Goal: Task Accomplishment & Management: Use online tool/utility

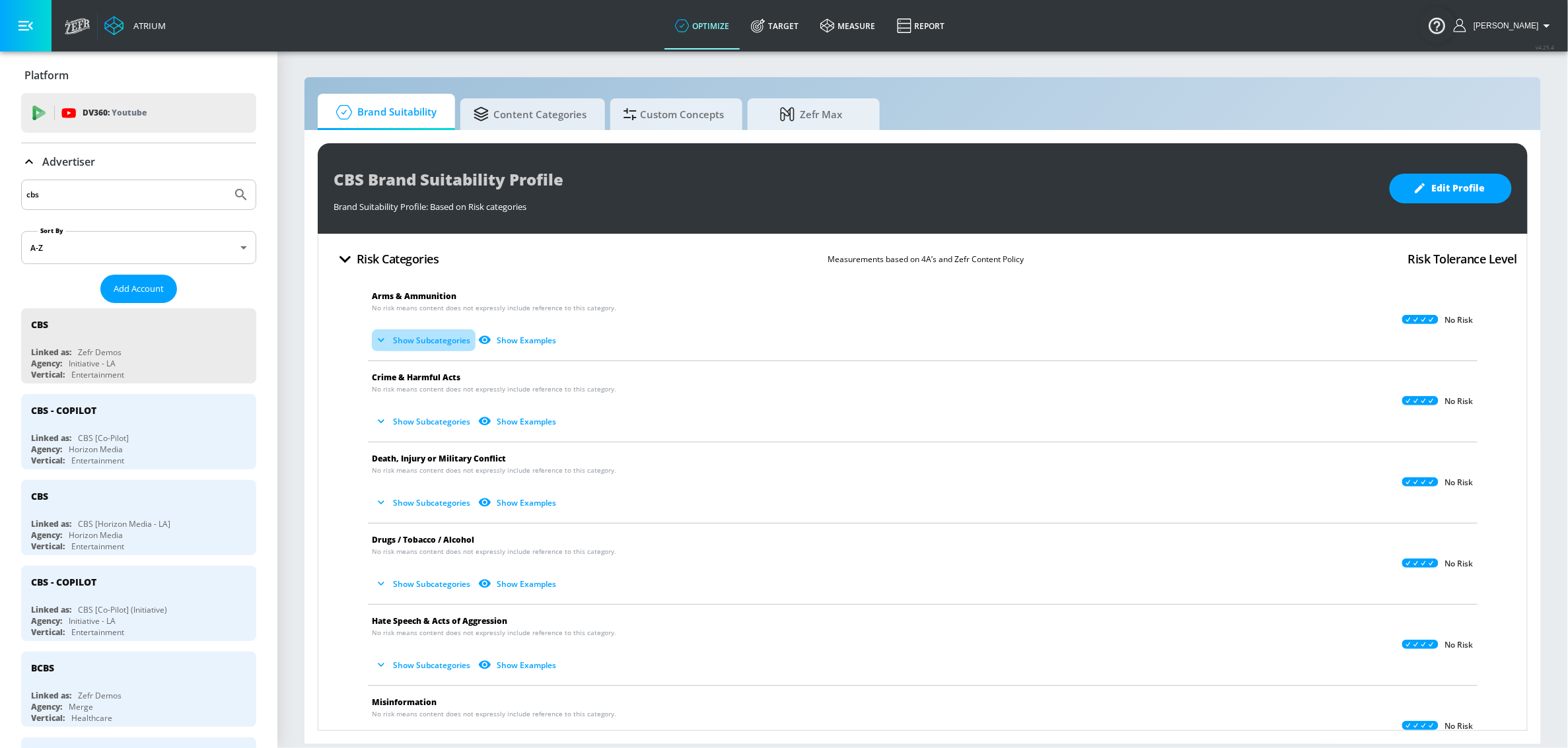
click at [397, 342] on button "Show Subcategories" at bounding box center [424, 341] width 104 height 21
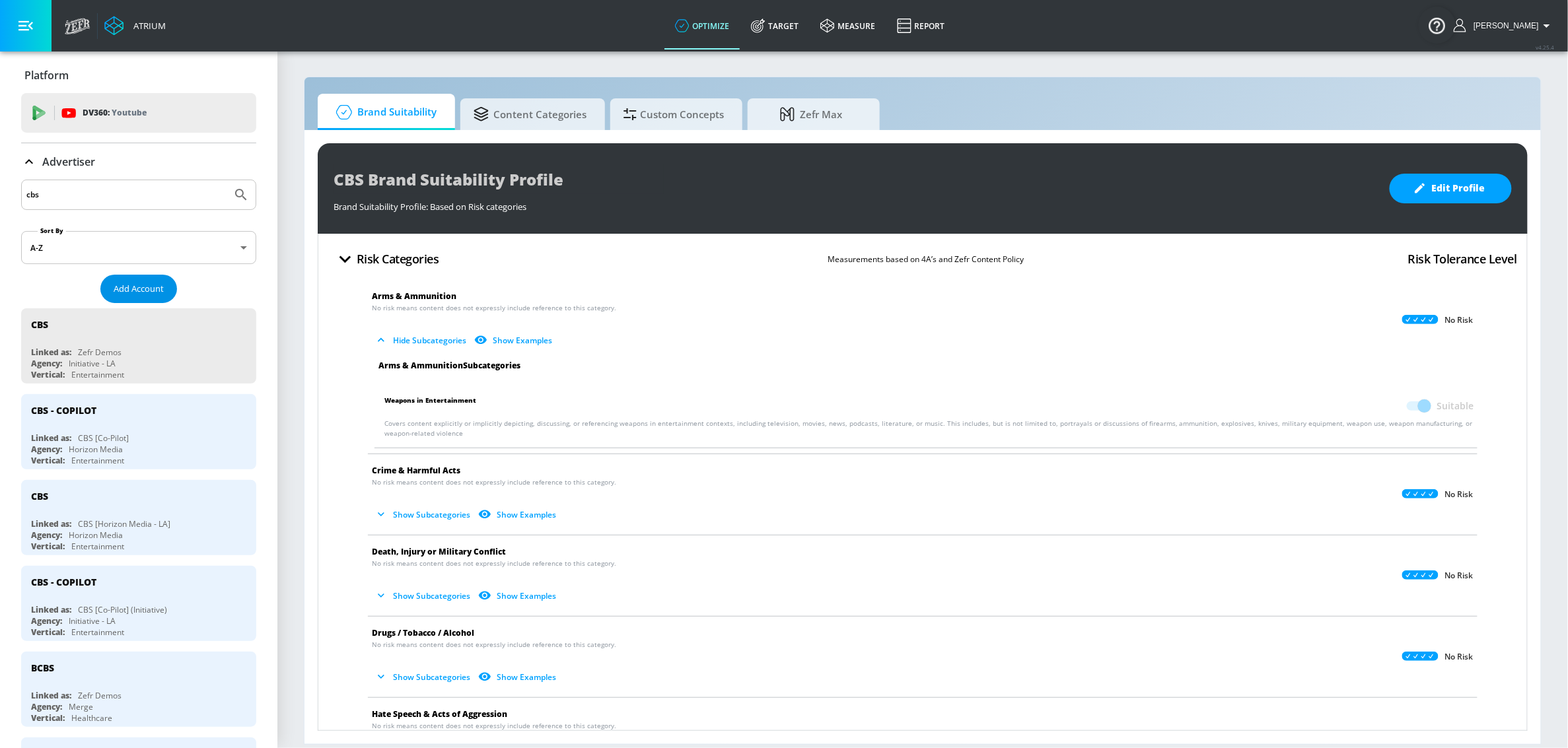
click at [118, 285] on span "Add Account" at bounding box center [139, 289] width 50 height 15
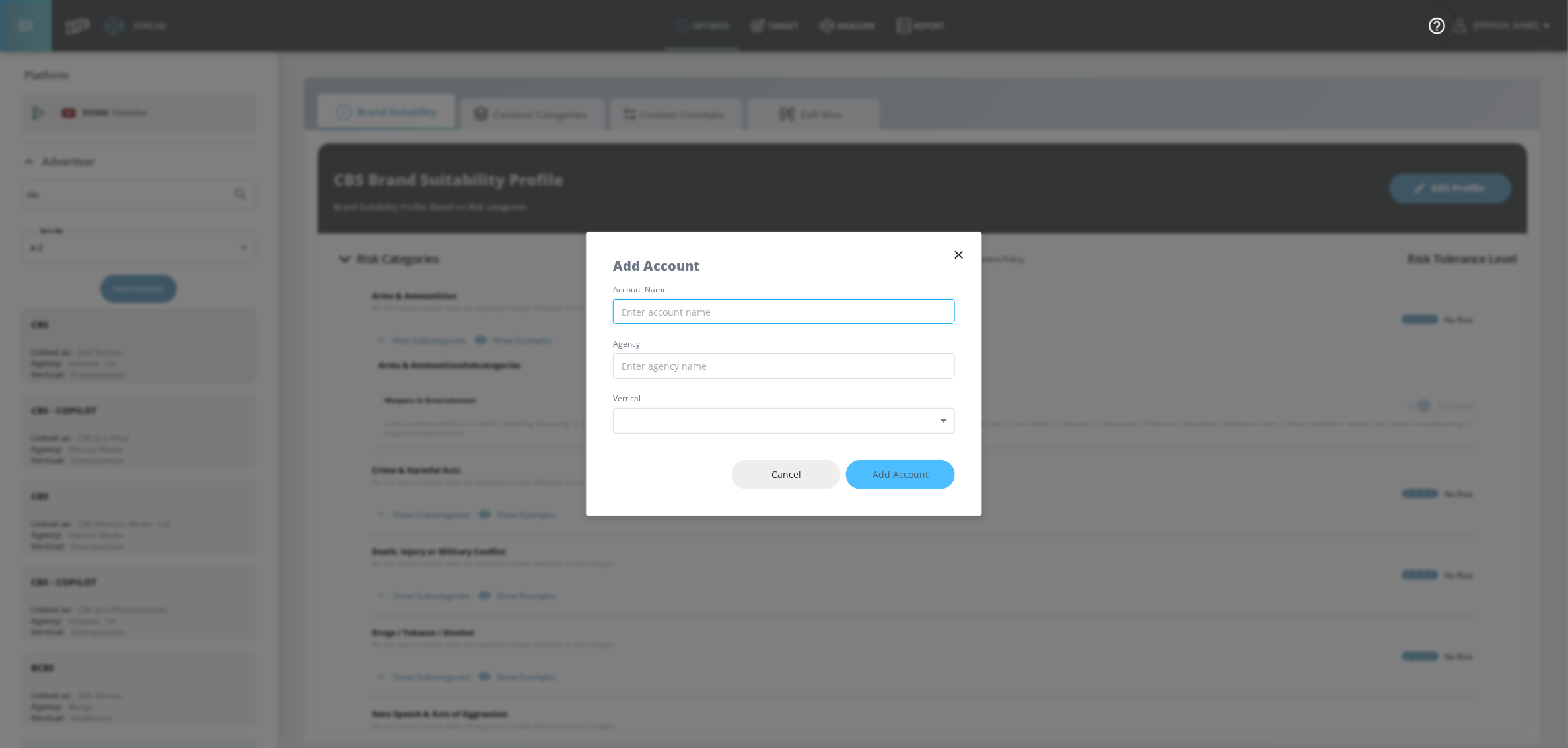
click at [707, 314] on input "text" at bounding box center [784, 312] width 342 height 26
click at [758, 466] on button "Cancel" at bounding box center [786, 475] width 109 height 30
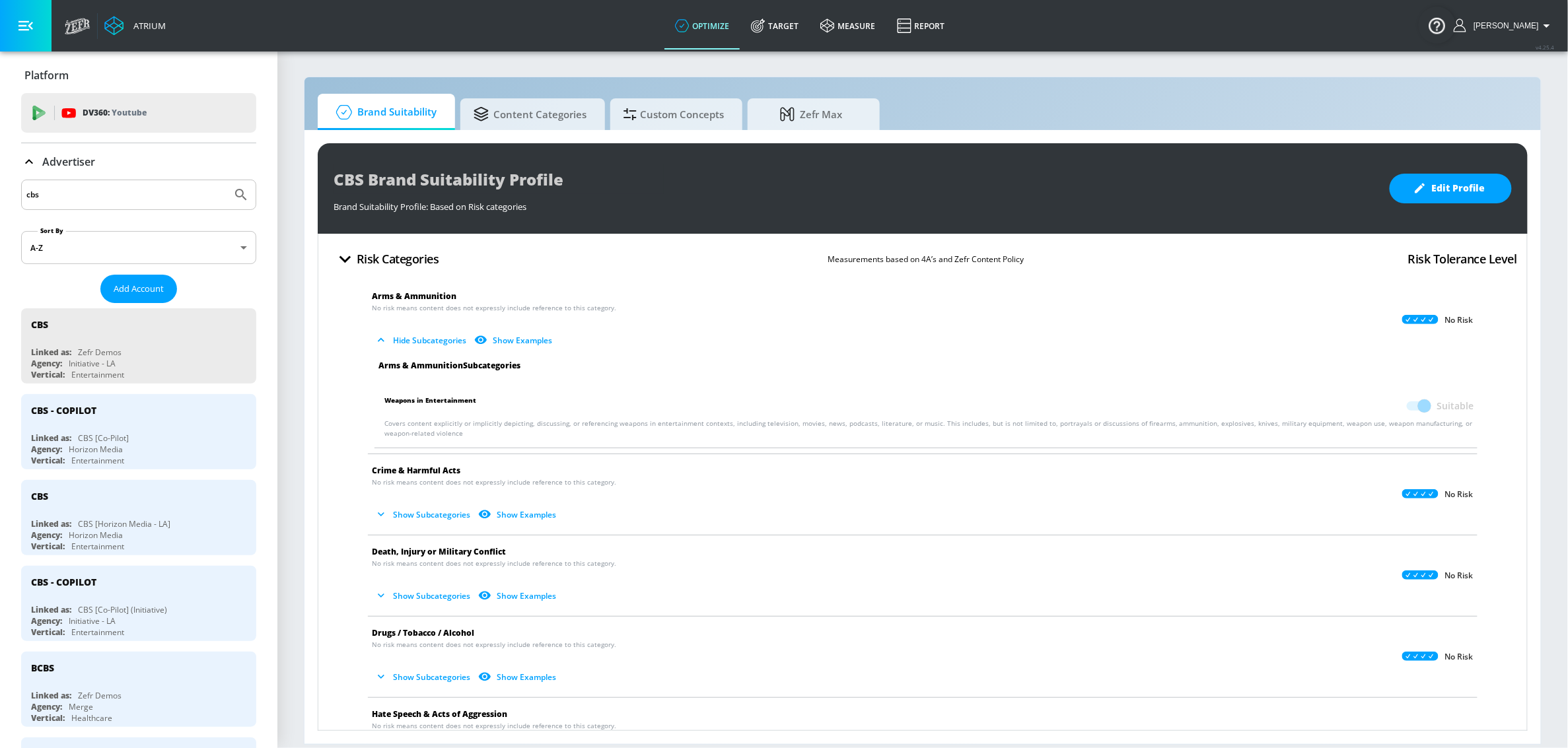
click at [151, 194] on input "cbs" at bounding box center [126, 195] width 200 height 17
click at [150, 194] on input "cbs" at bounding box center [126, 195] width 200 height 17
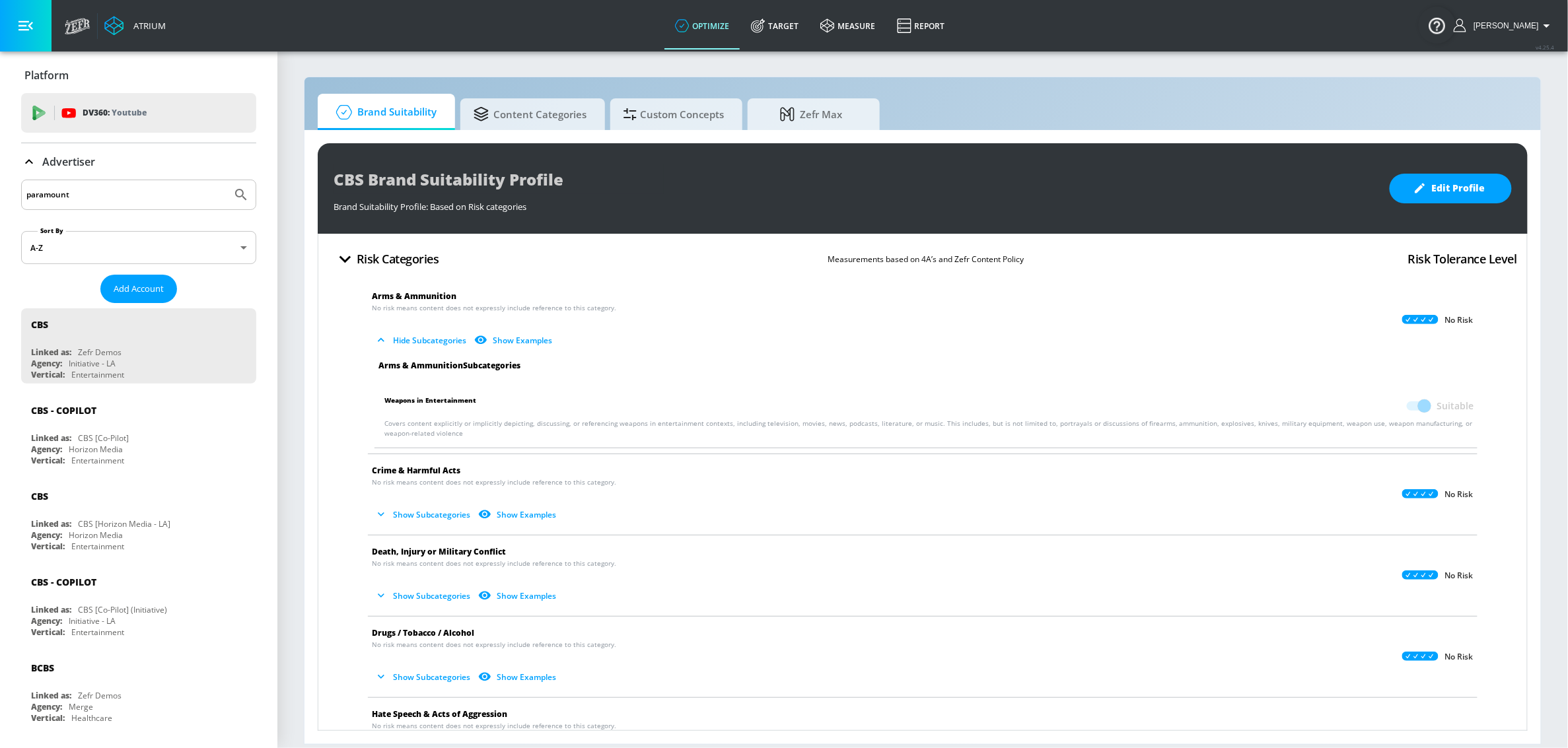
type input "paramount"
click at [227, 181] on button "Submit Search" at bounding box center [241, 195] width 29 height 29
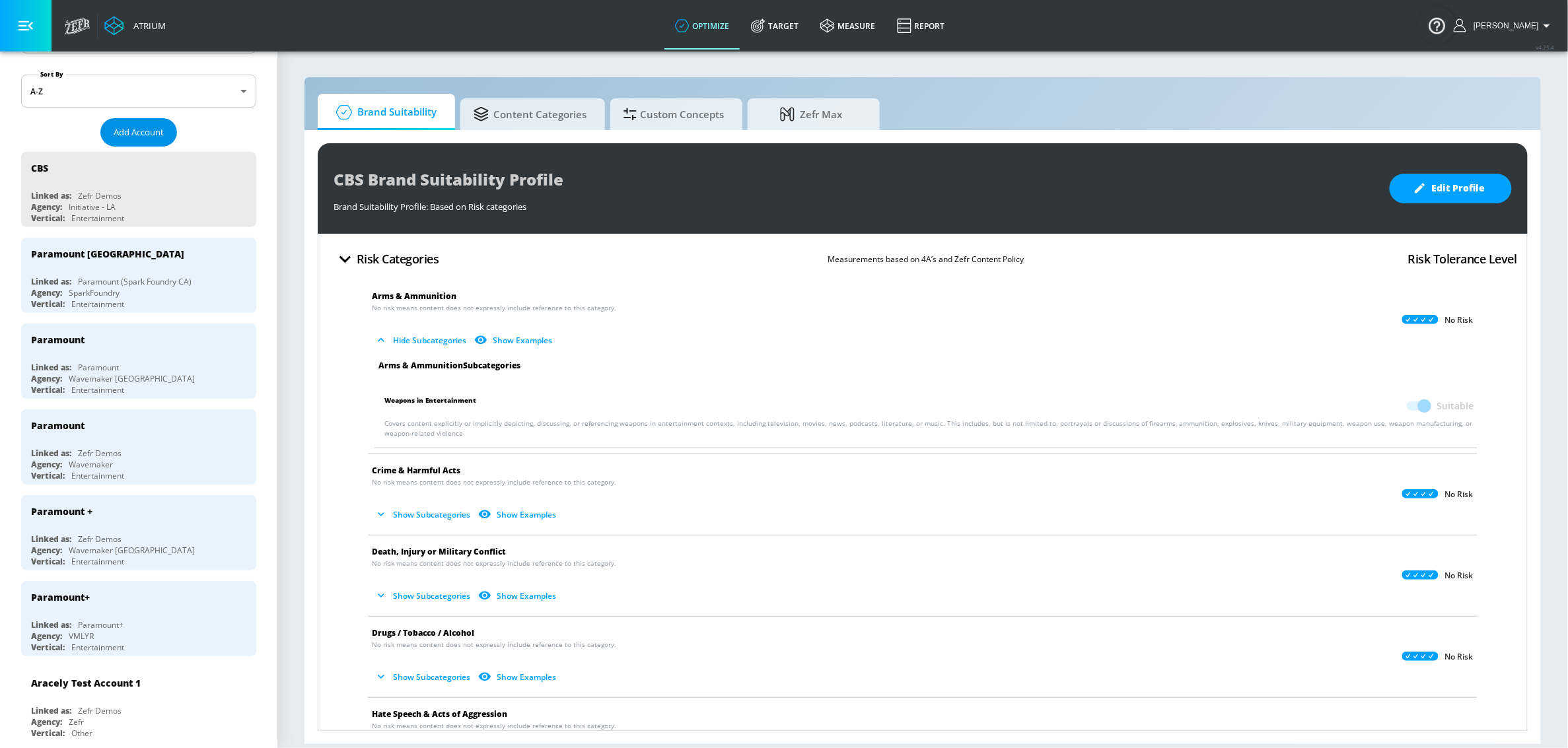
scroll to position [138, 0]
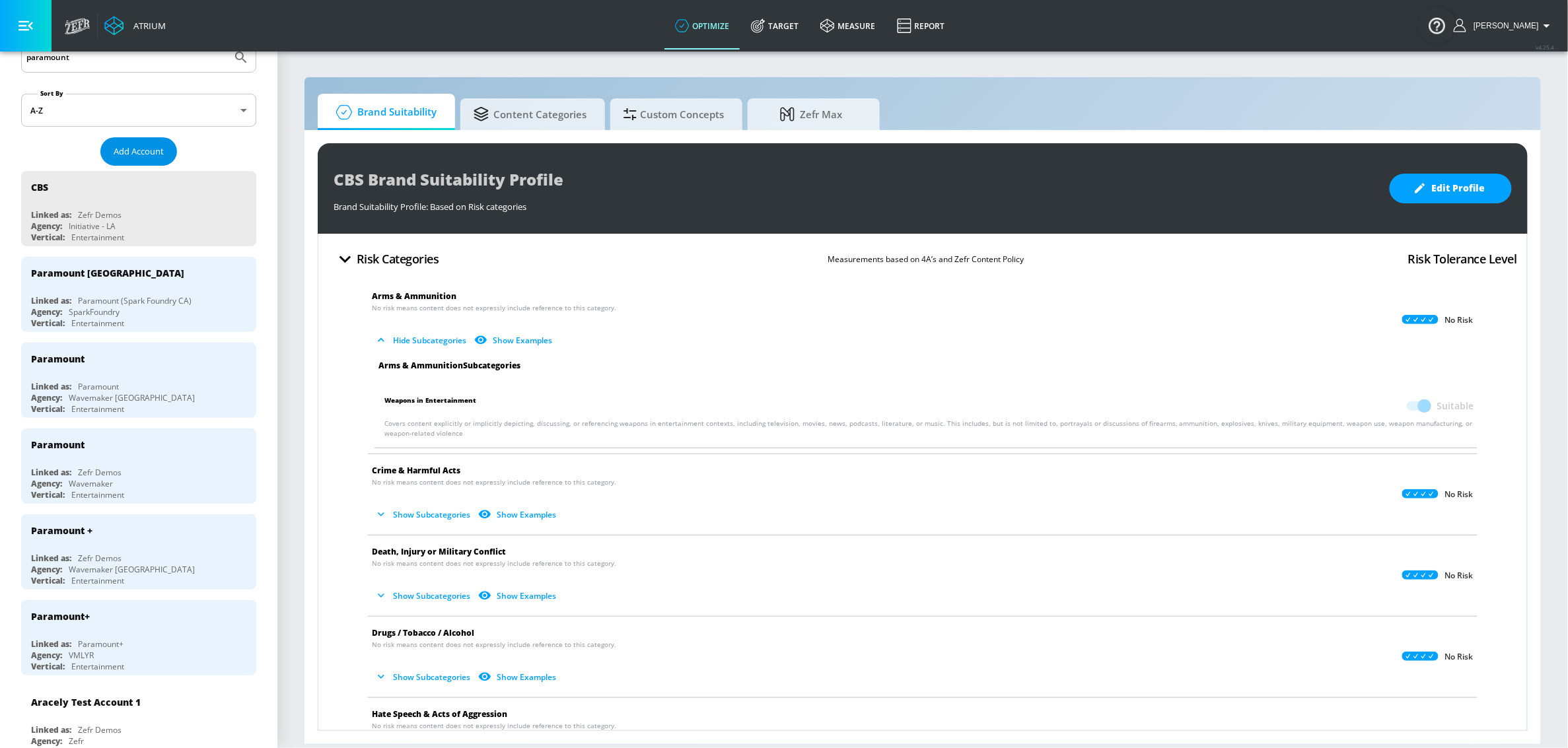
click at [131, 154] on span "Add Account" at bounding box center [139, 152] width 50 height 15
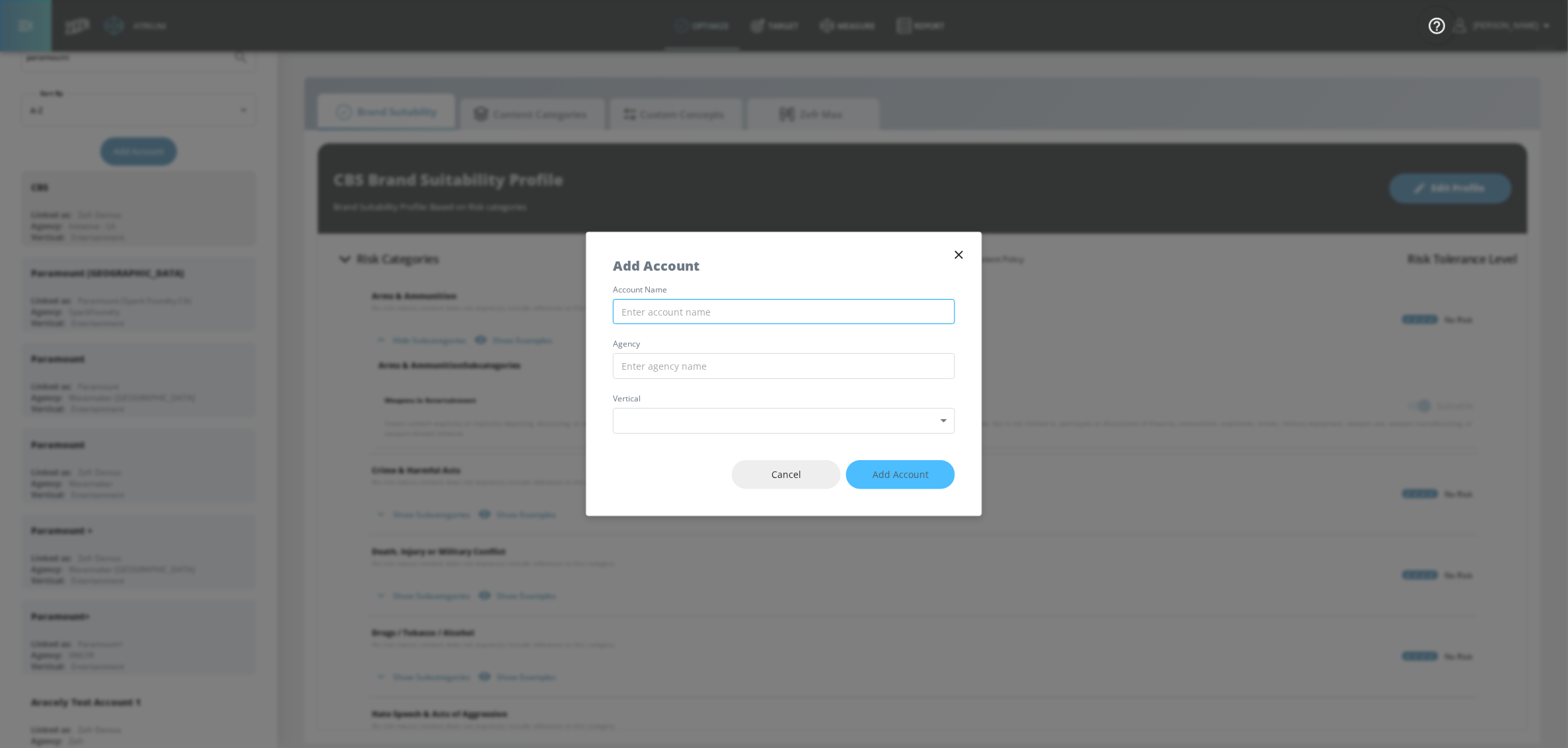
click at [788, 314] on input "text" at bounding box center [784, 312] width 342 height 26
type input "Paramount"
click at [807, 369] on input "text" at bounding box center [784, 365] width 342 height 26
type input "Kinesso"
drag, startPoint x: 793, startPoint y: 476, endPoint x: 555, endPoint y: 445, distance: 240.0
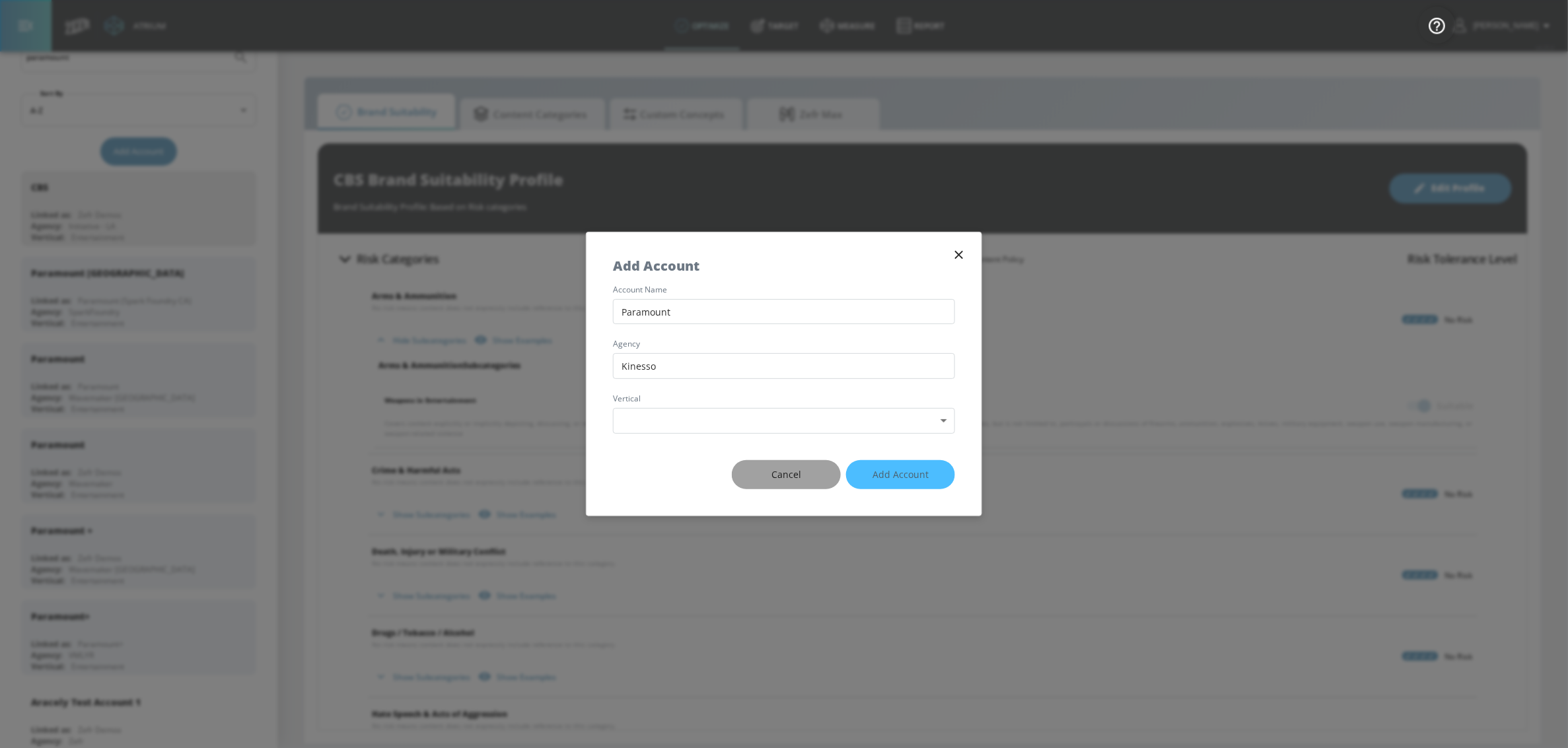
click at [793, 476] on span "Cancel" at bounding box center [786, 475] width 56 height 16
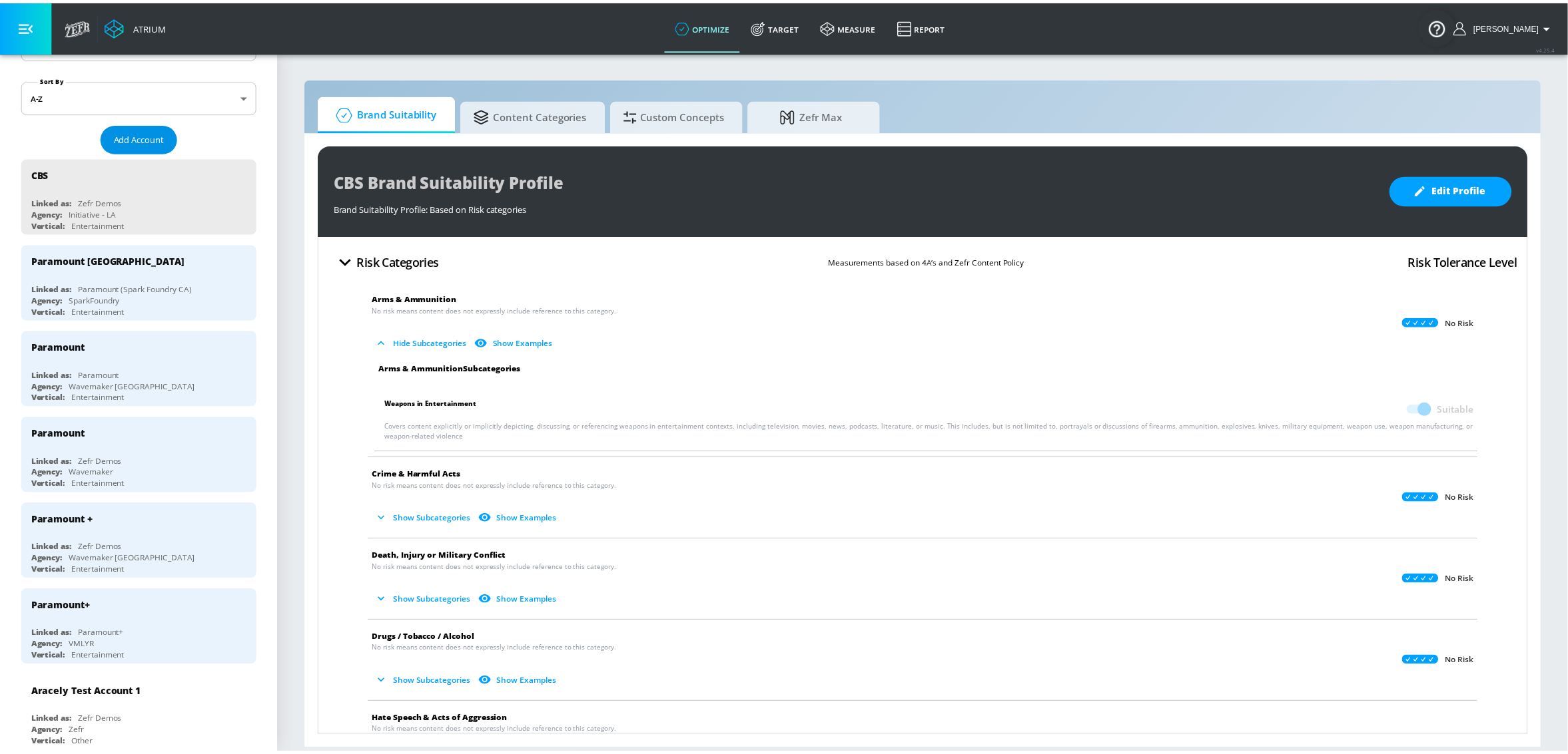
scroll to position [102, 0]
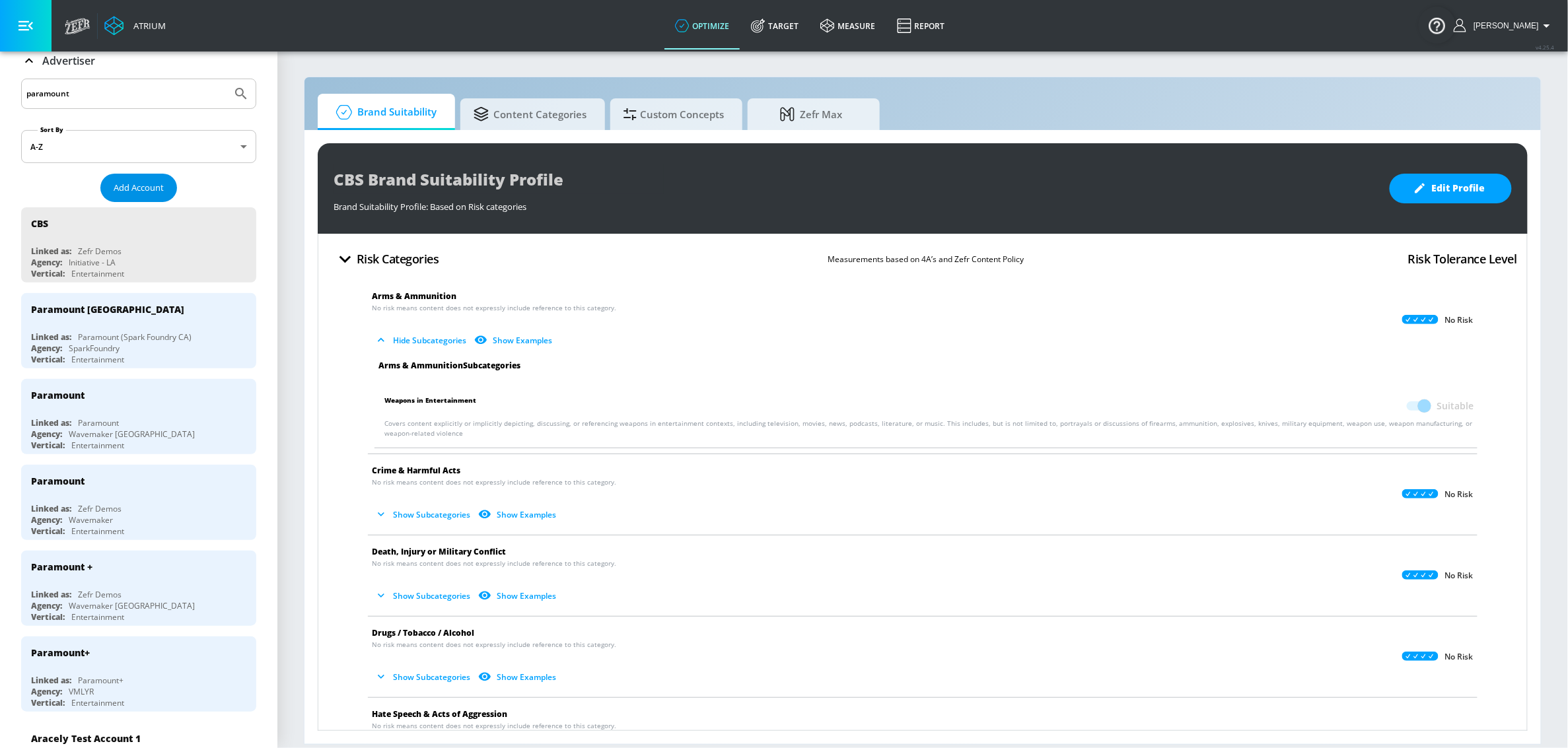
click at [143, 195] on span "Add Account" at bounding box center [139, 188] width 50 height 15
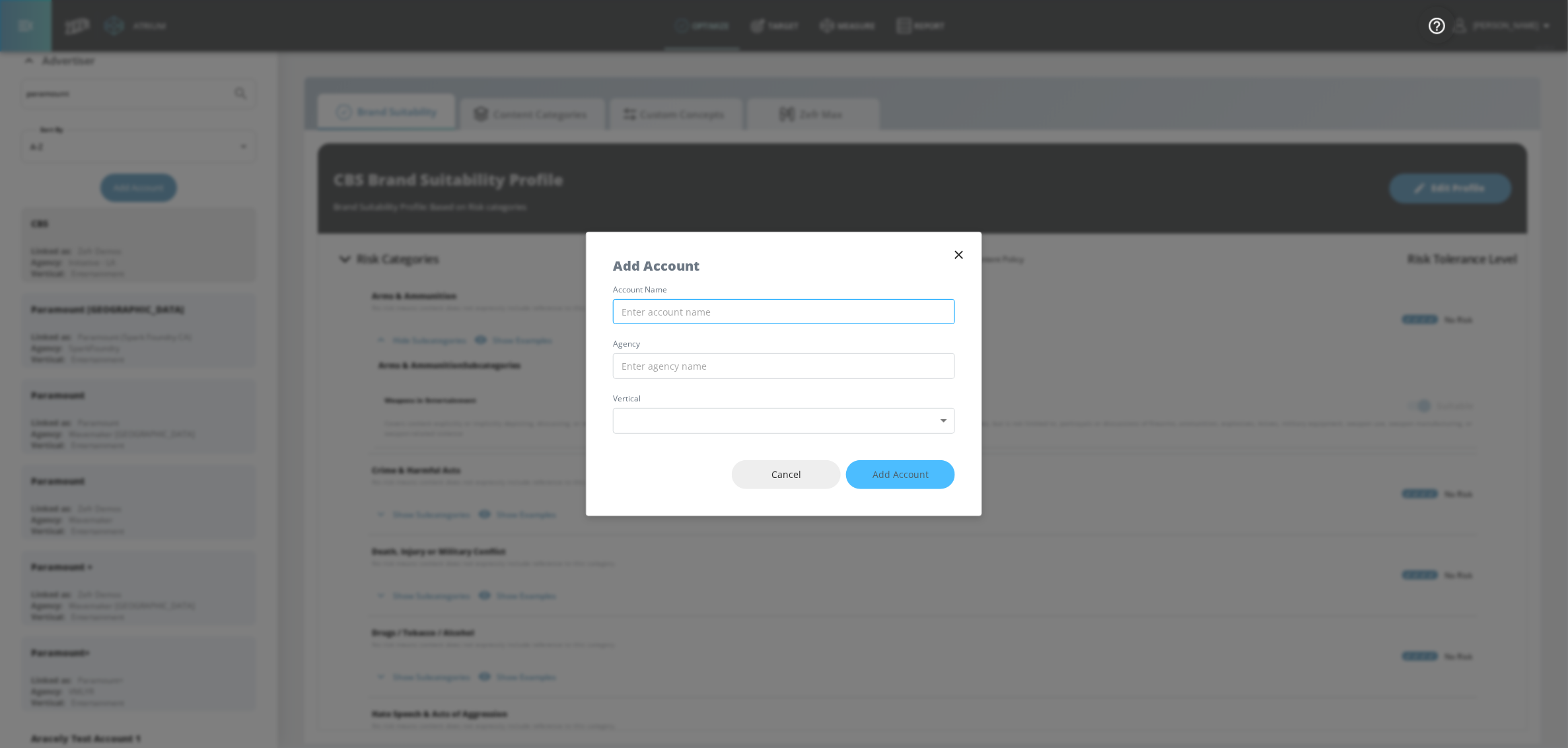
click at [675, 312] on input "text" at bounding box center [784, 312] width 342 height 26
type input "Paramount"
click at [671, 353] on input "text" at bounding box center [784, 365] width 342 height 26
type input "Kinesso"
click at [647, 426] on body "Atrium optimize Target measure Report optimize Target measure Report v 4.25.4 S…" at bounding box center [784, 374] width 1568 height 748
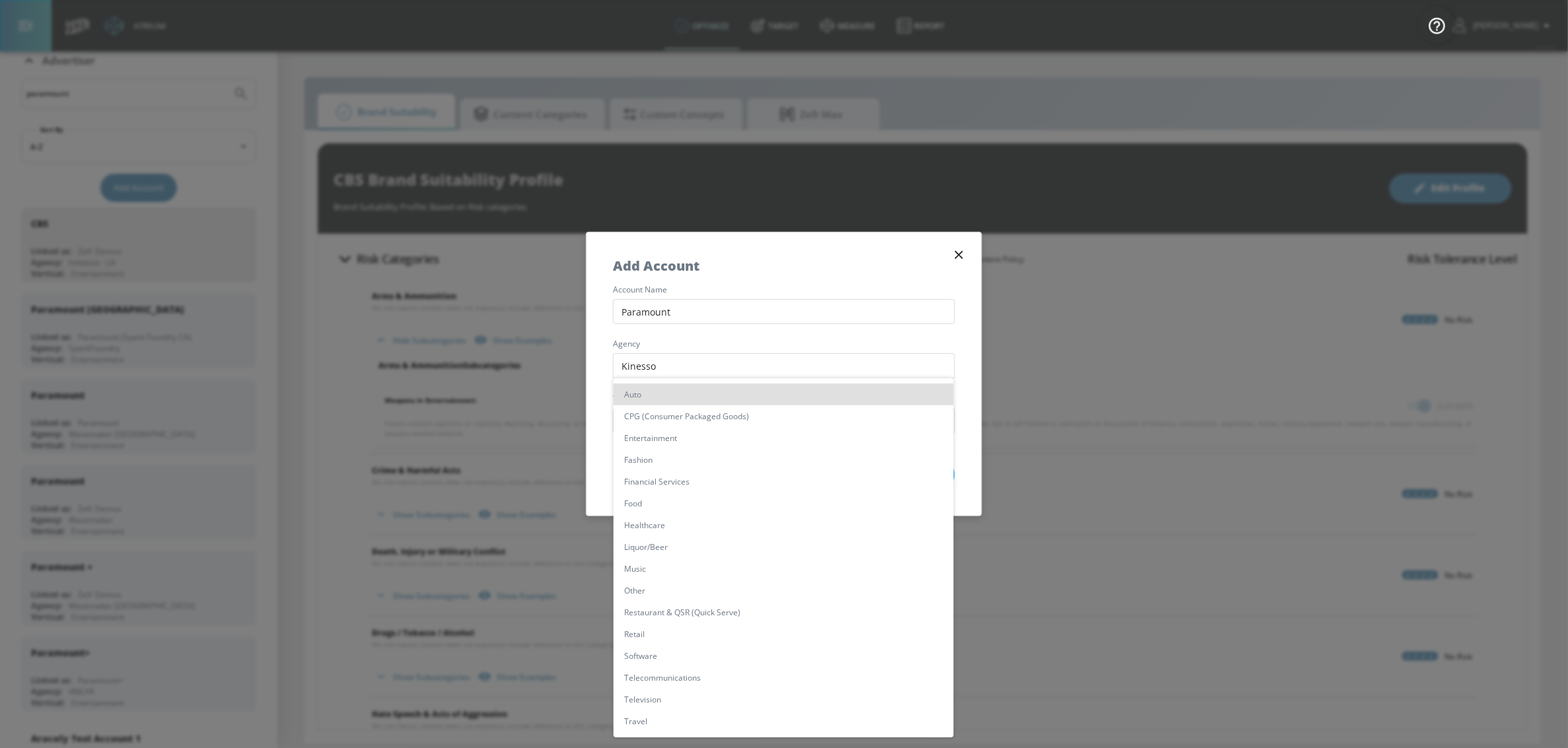
click at [663, 436] on li "Entertainment" at bounding box center [784, 438] width 340 height 21
type input "[object Object]"
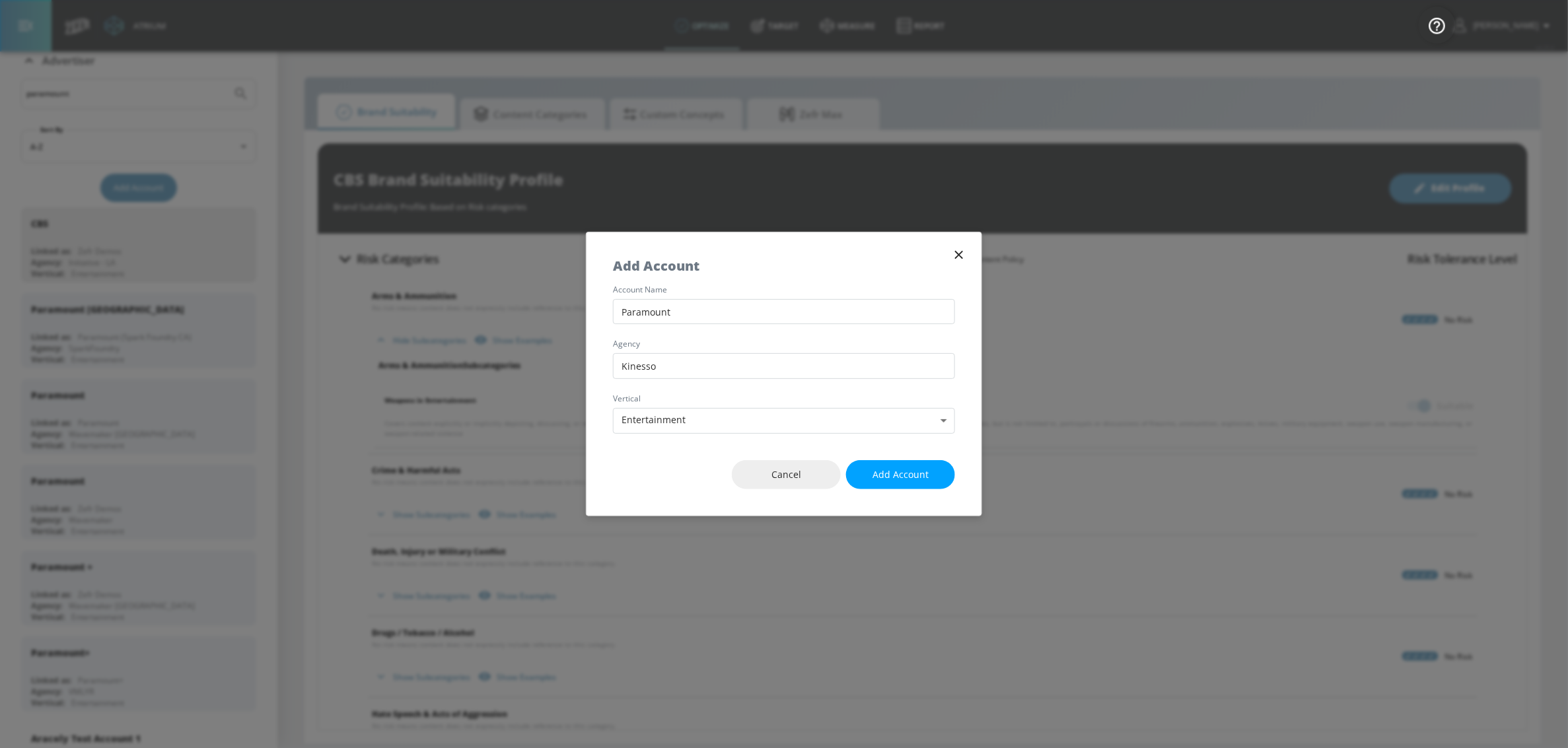
click at [919, 475] on span "Add Account" at bounding box center [901, 475] width 56 height 16
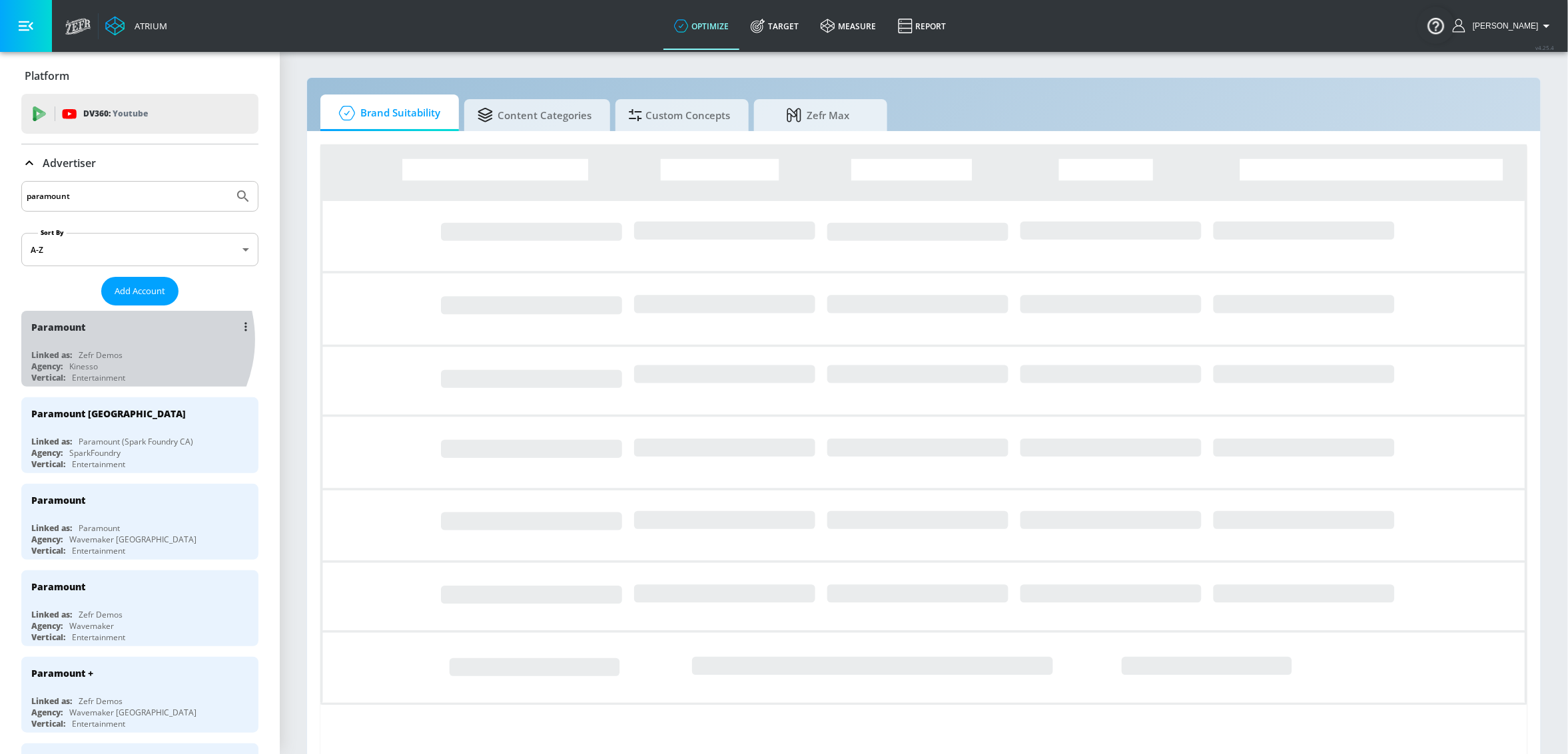
click at [123, 340] on div "Paramount" at bounding box center [143, 327] width 224 height 32
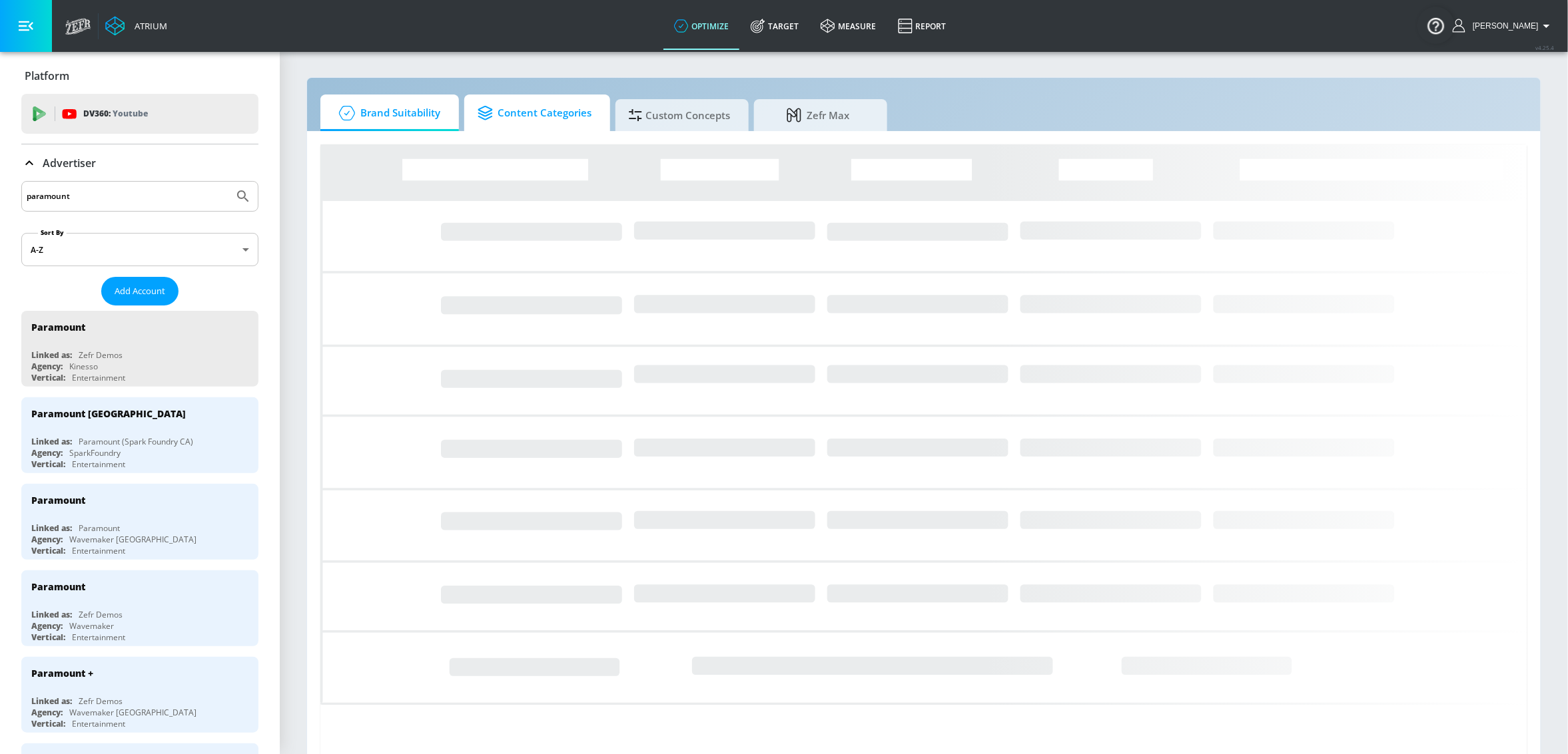
click at [507, 116] on span "Content Categories" at bounding box center [534, 113] width 114 height 32
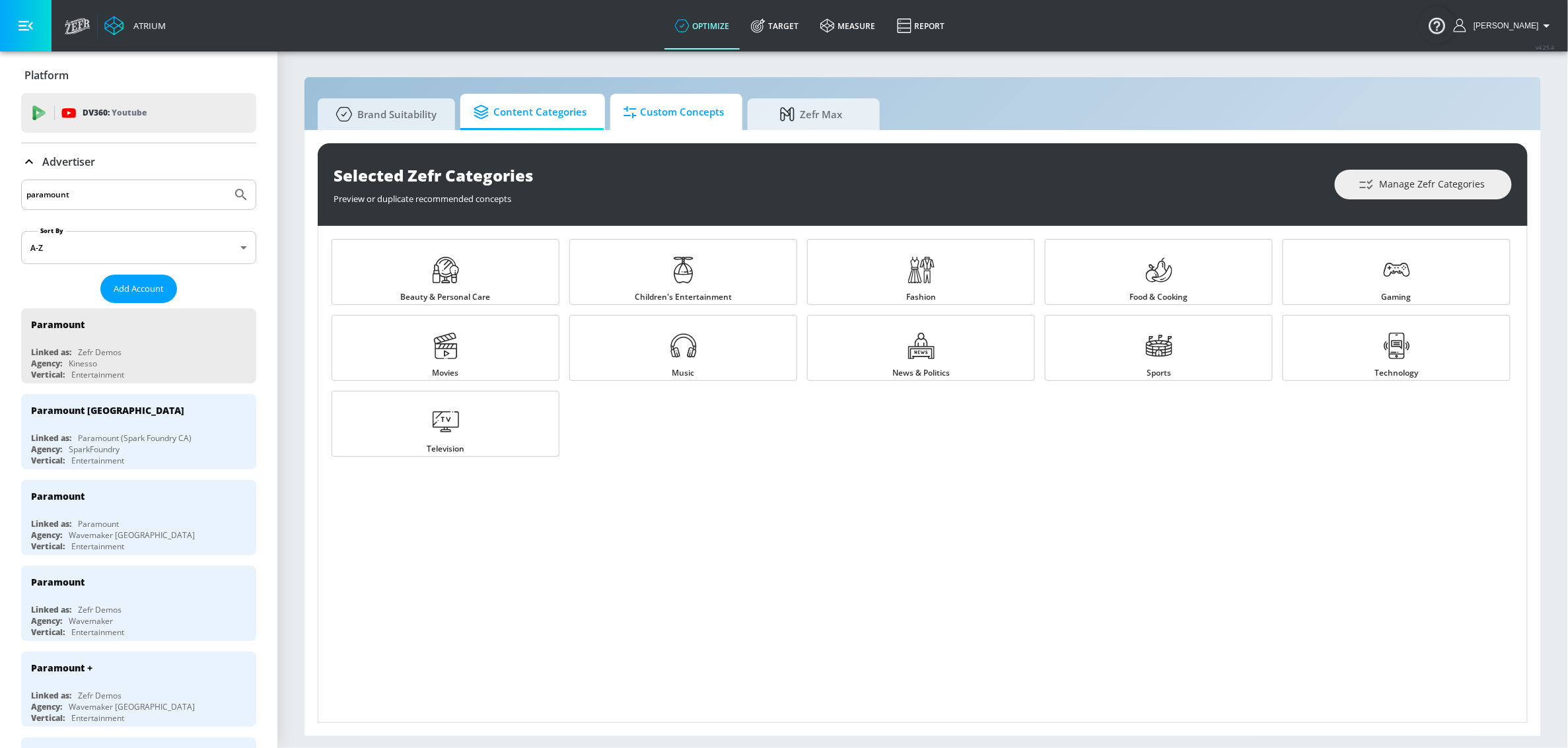
click at [676, 115] on span "Custom Concepts" at bounding box center [674, 112] width 101 height 31
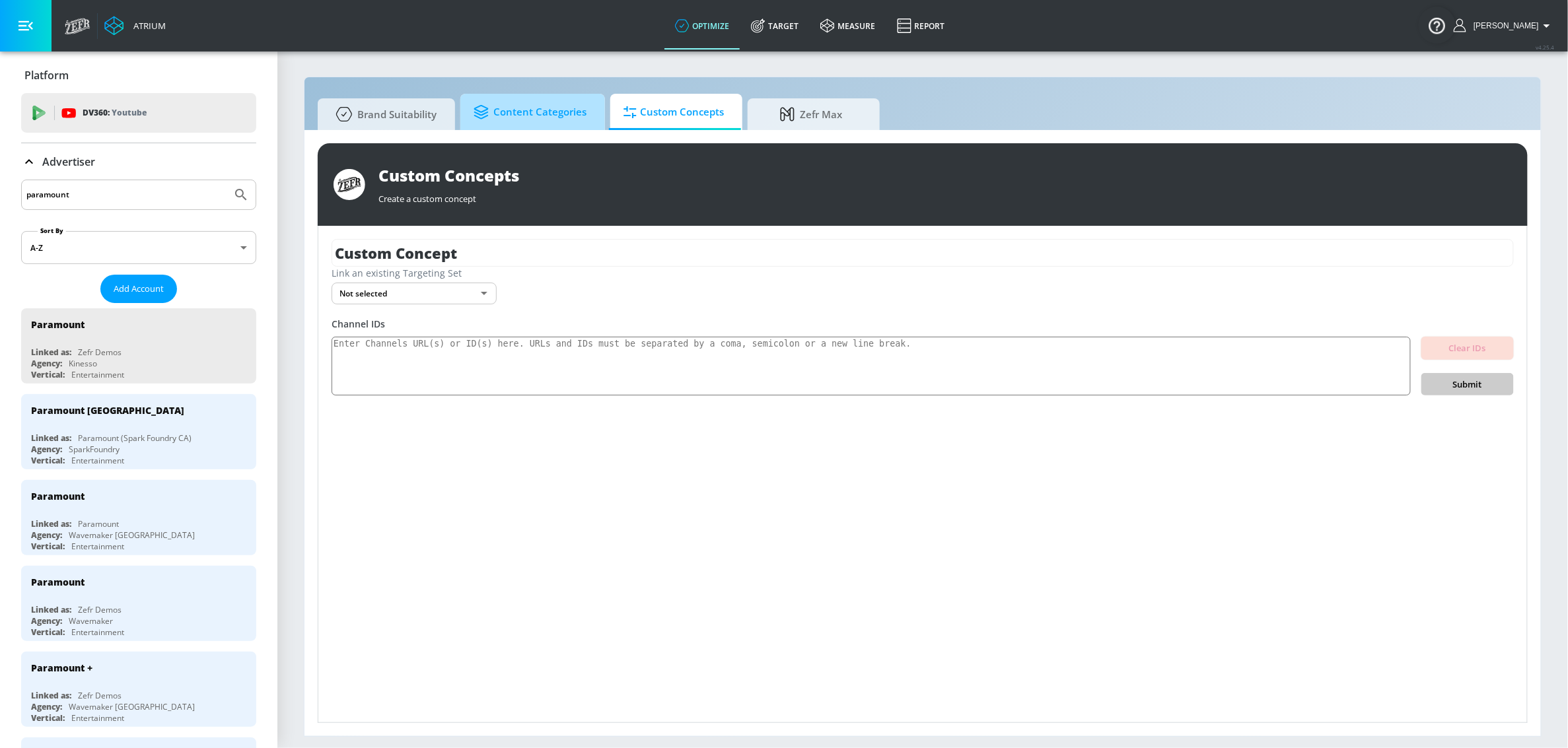
click at [542, 116] on span "Content Categories" at bounding box center [530, 112] width 113 height 31
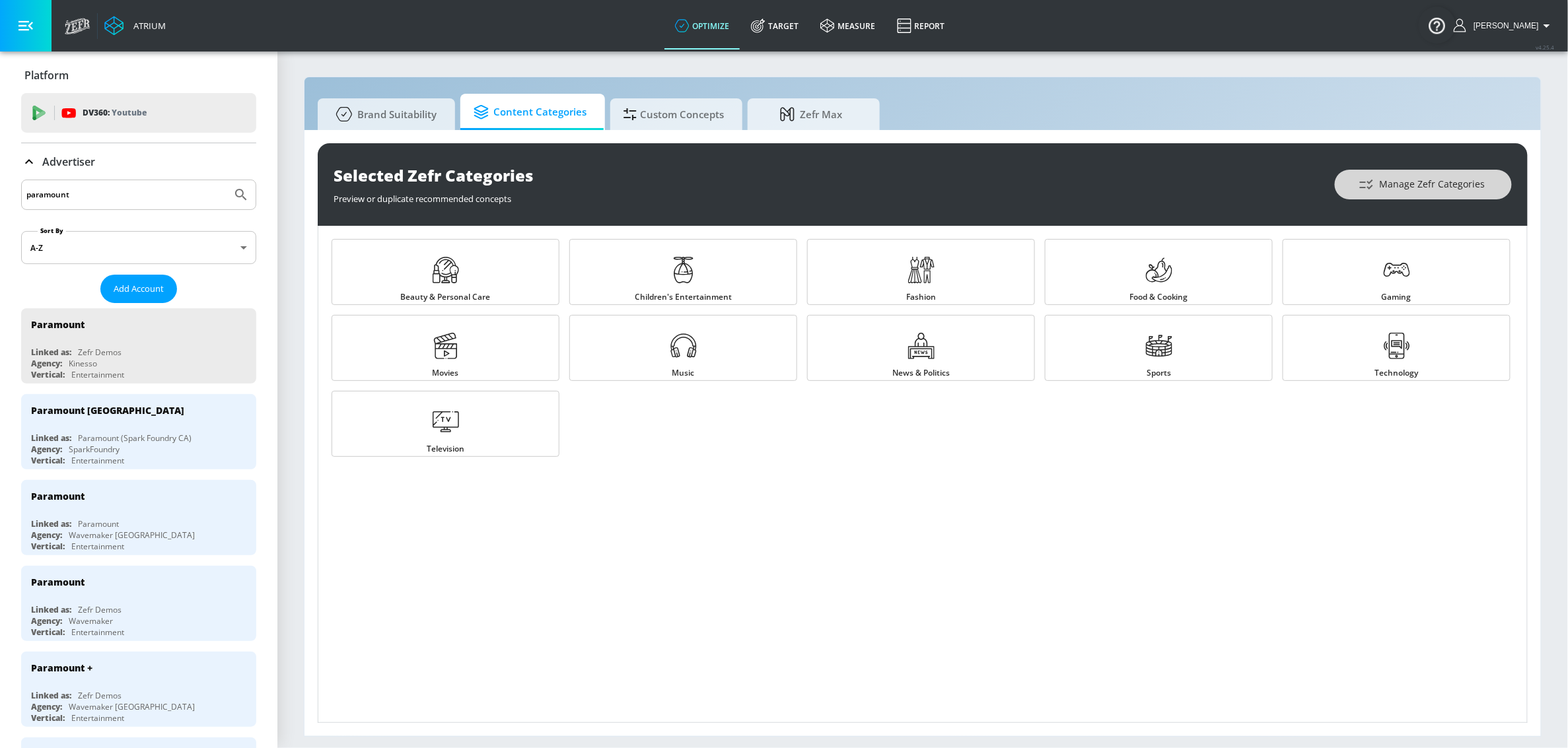
click at [1391, 195] on button "Manage Zefr Categories" at bounding box center [1423, 185] width 177 height 30
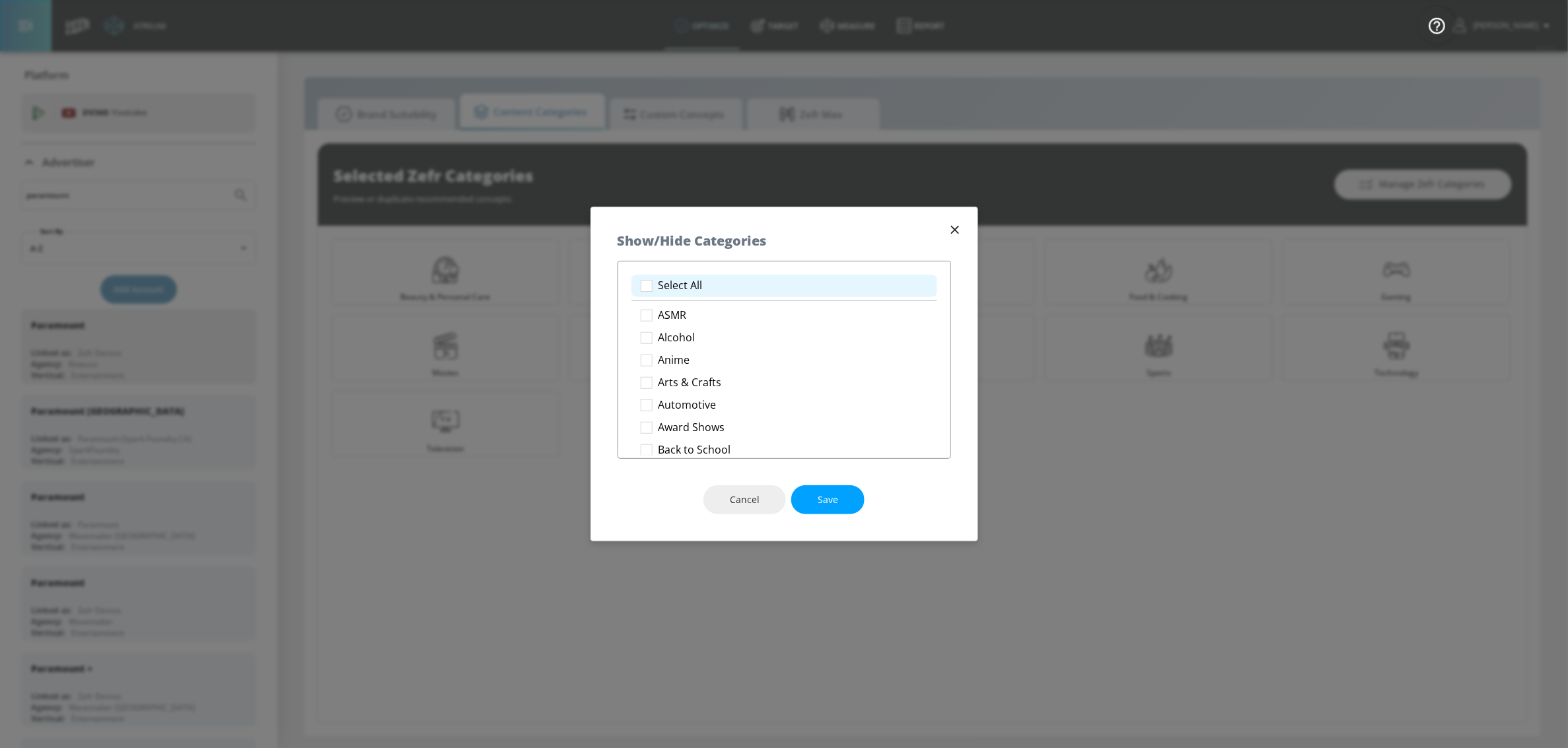
click at [738, 282] on li "Select All" at bounding box center [784, 285] width 306 height 22
checkbox input "true"
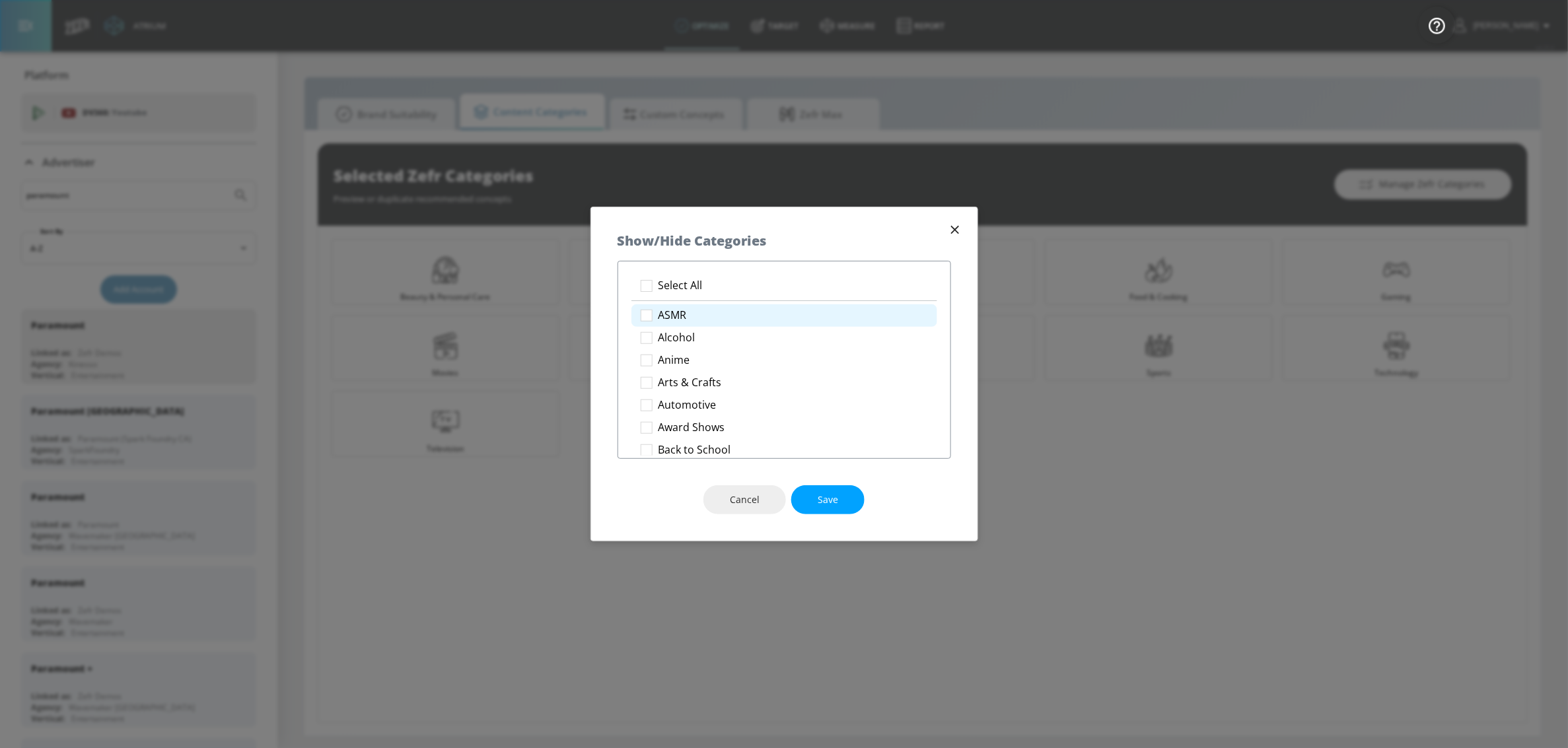
checkbox input "true"
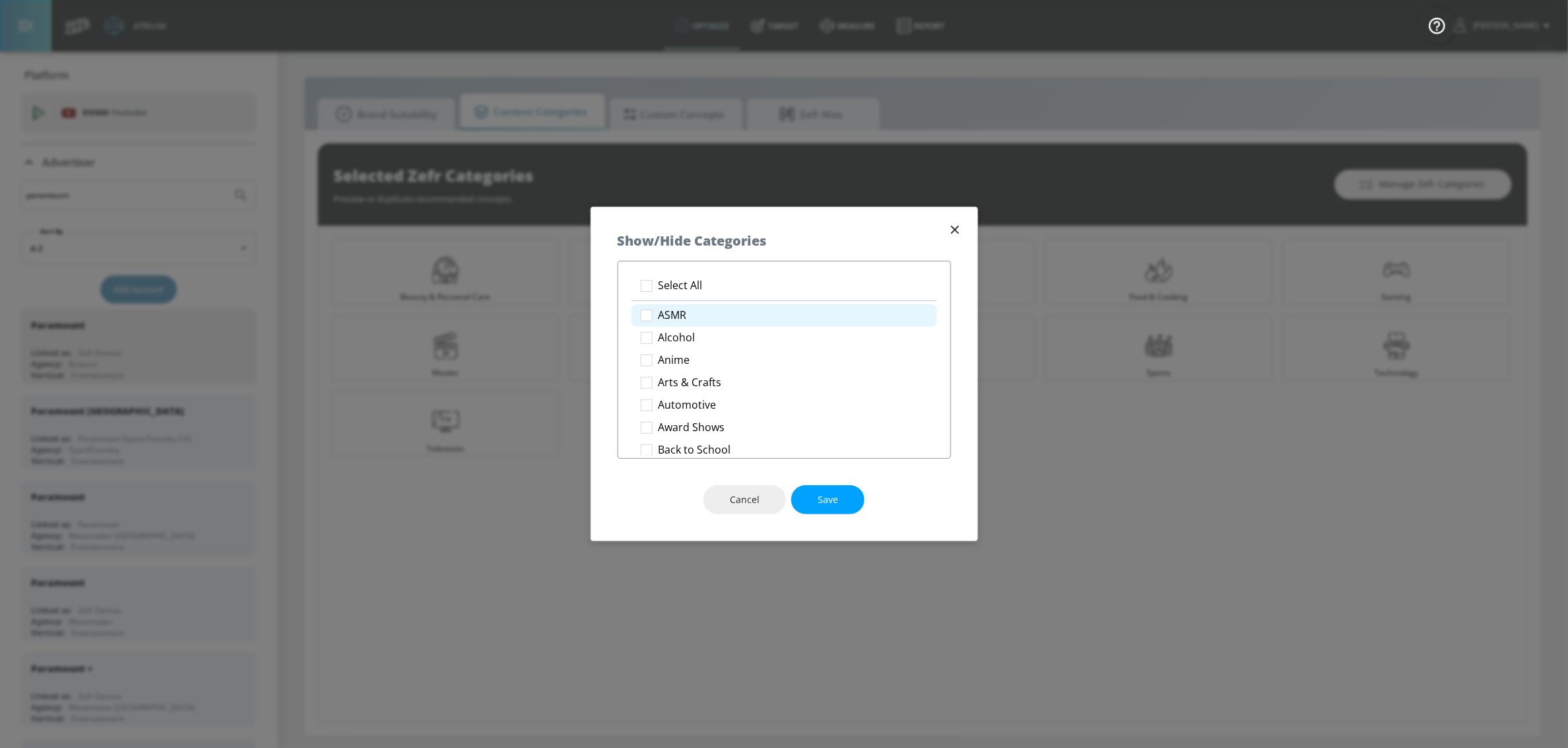
checkbox input "true"
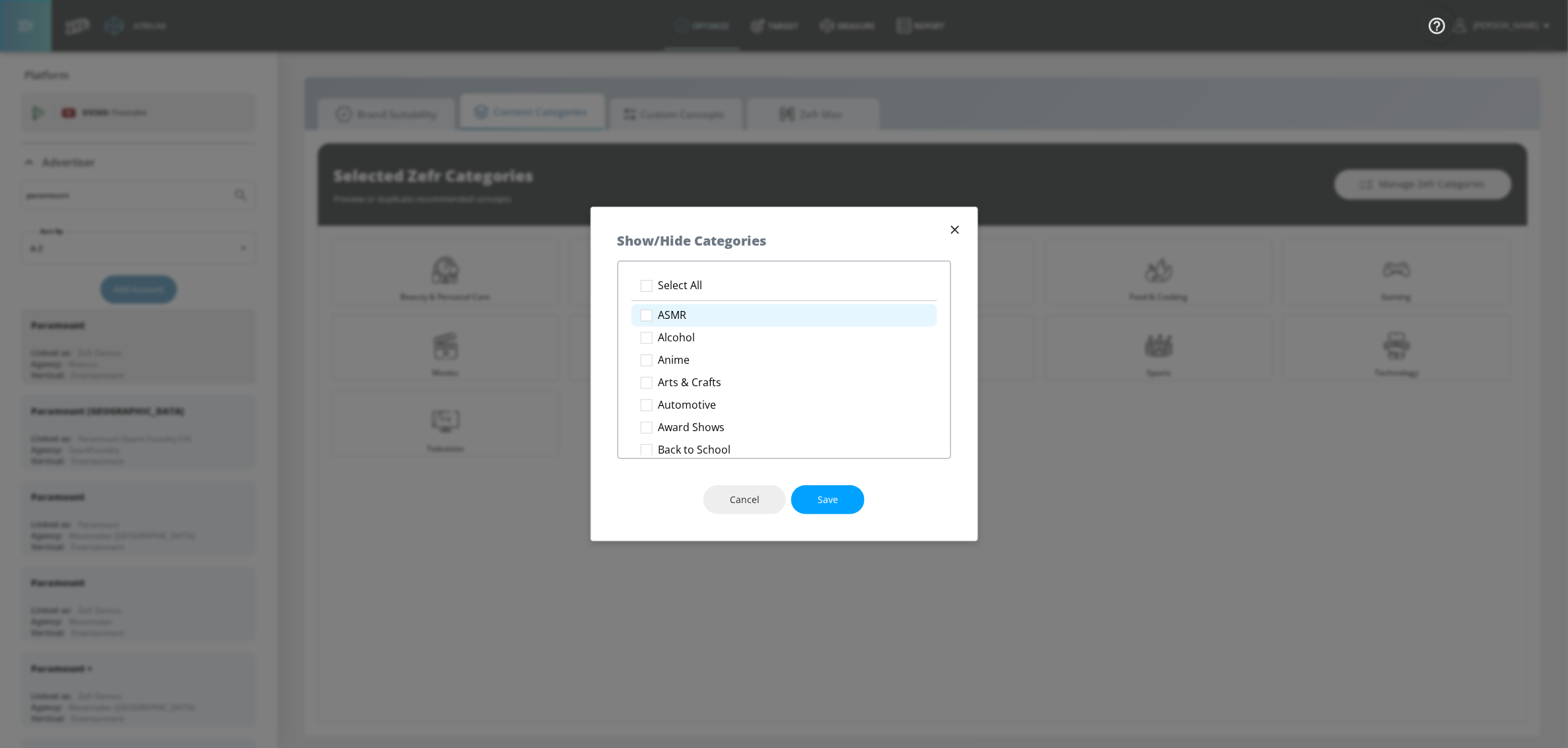
checkbox input "true"
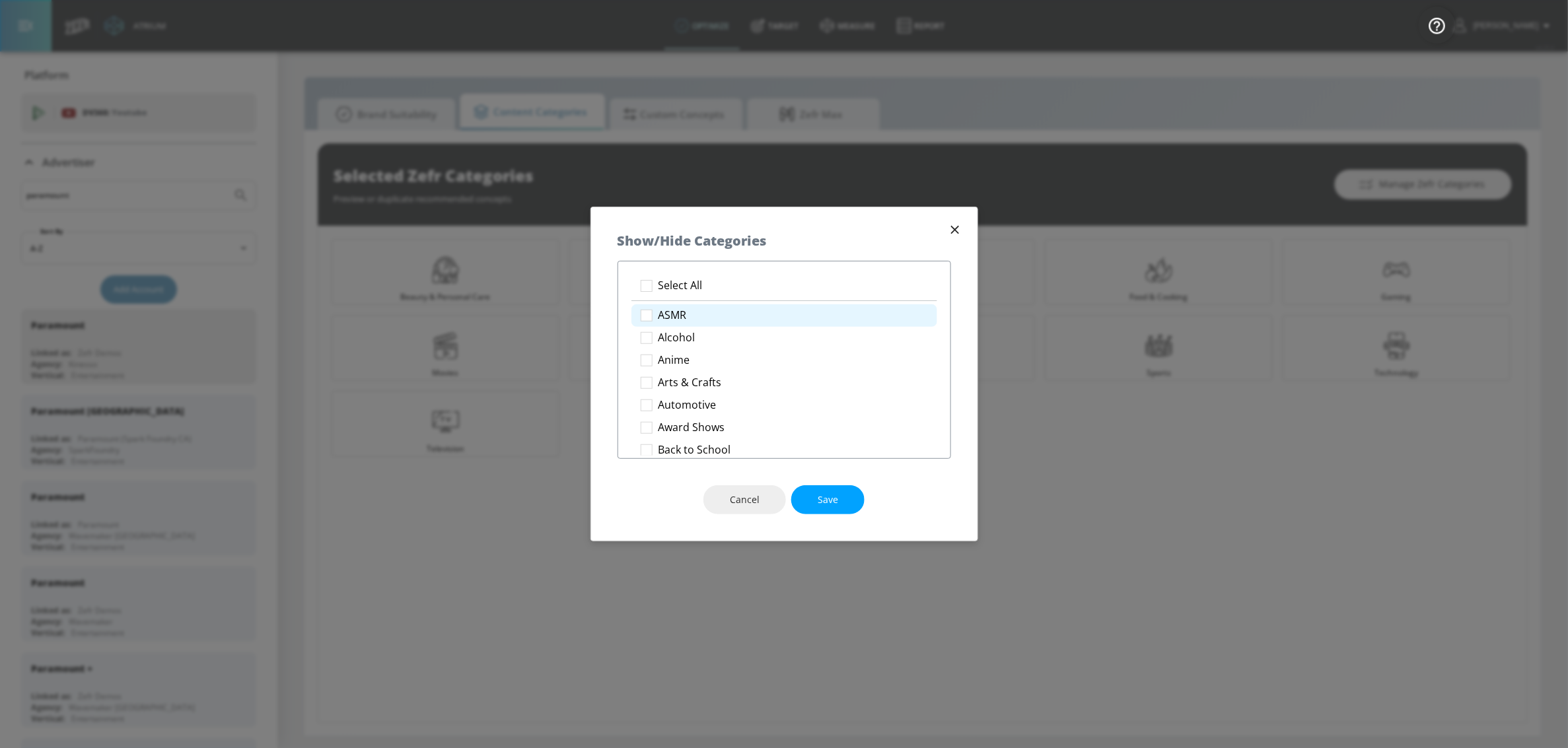
checkbox input "true"
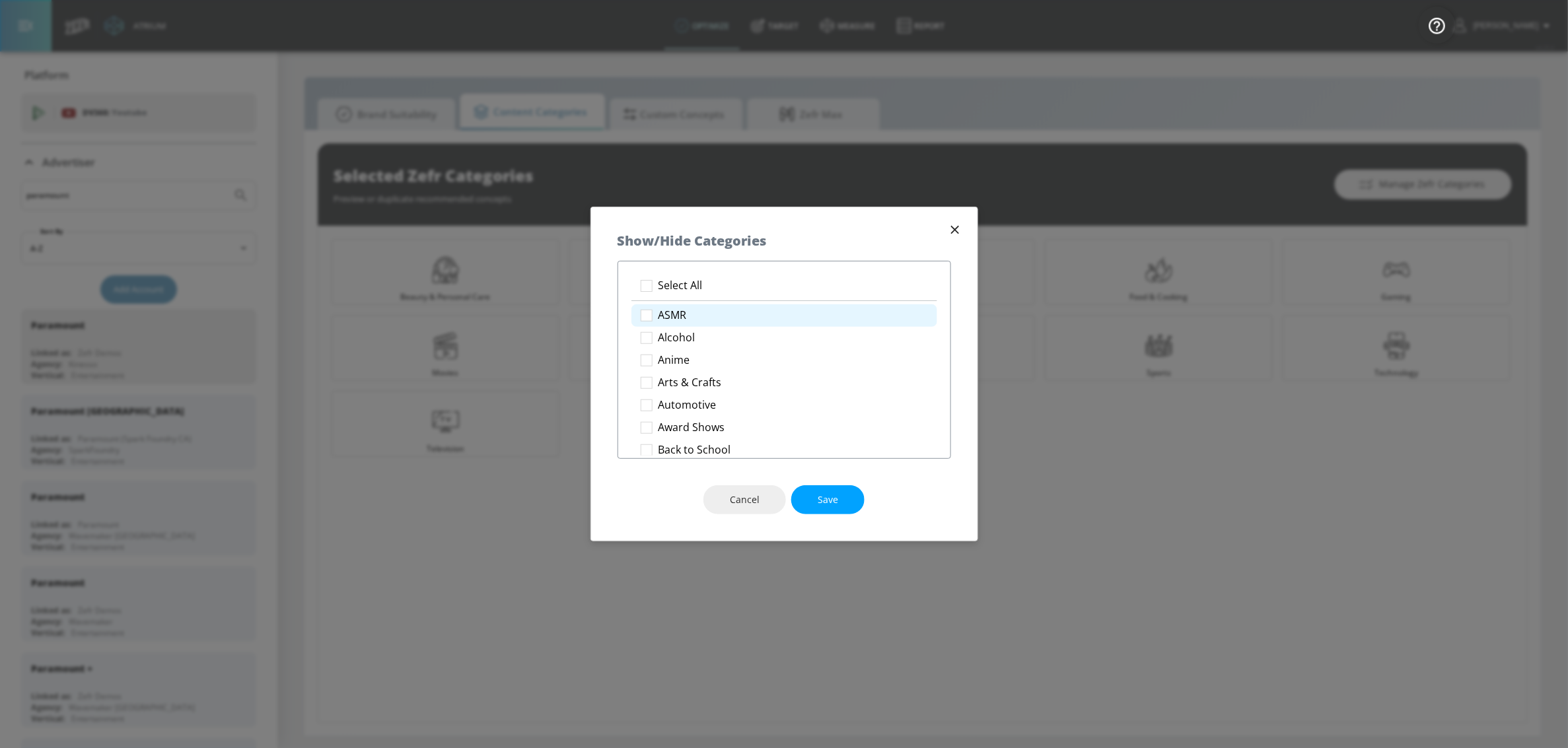
checkbox input "true"
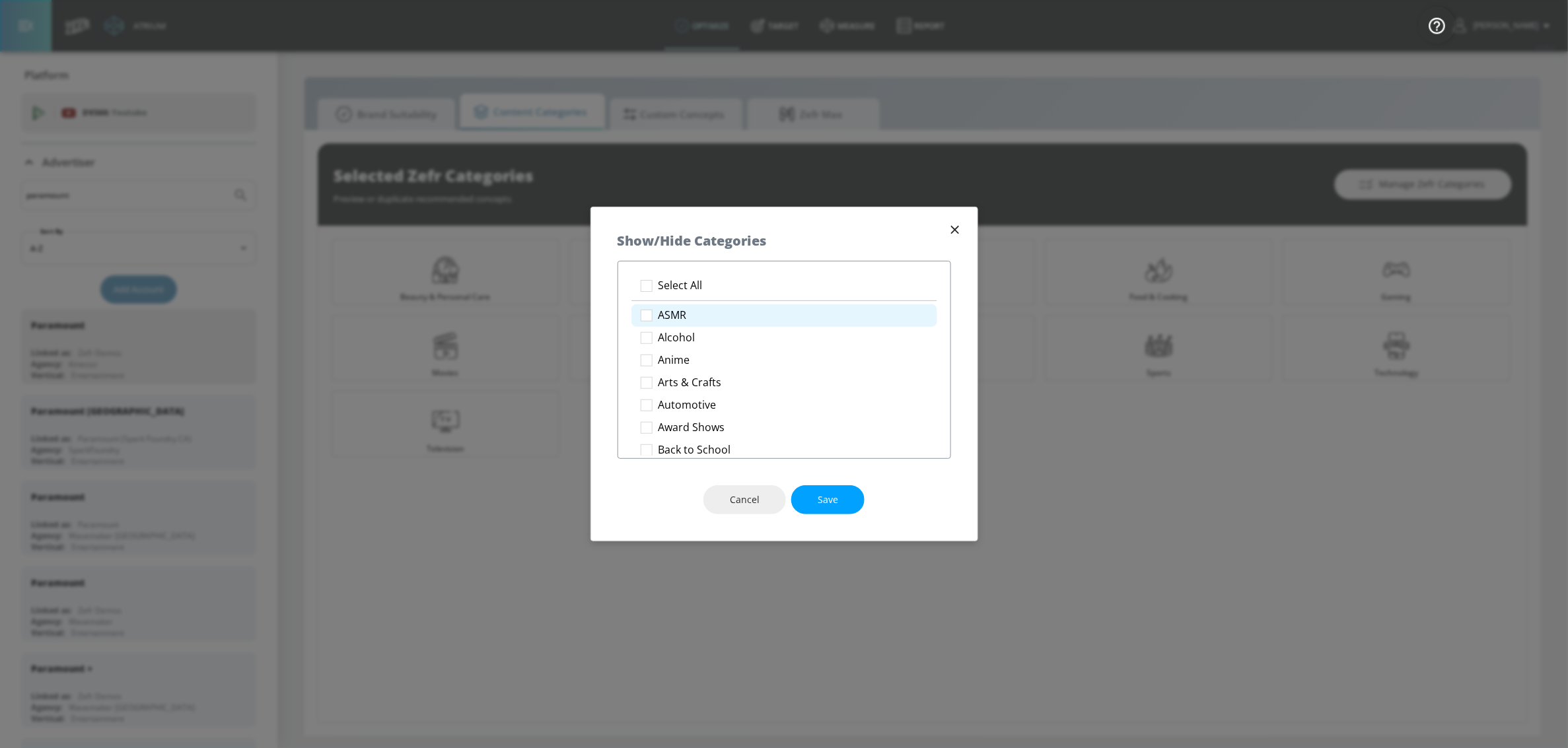
checkbox input "true"
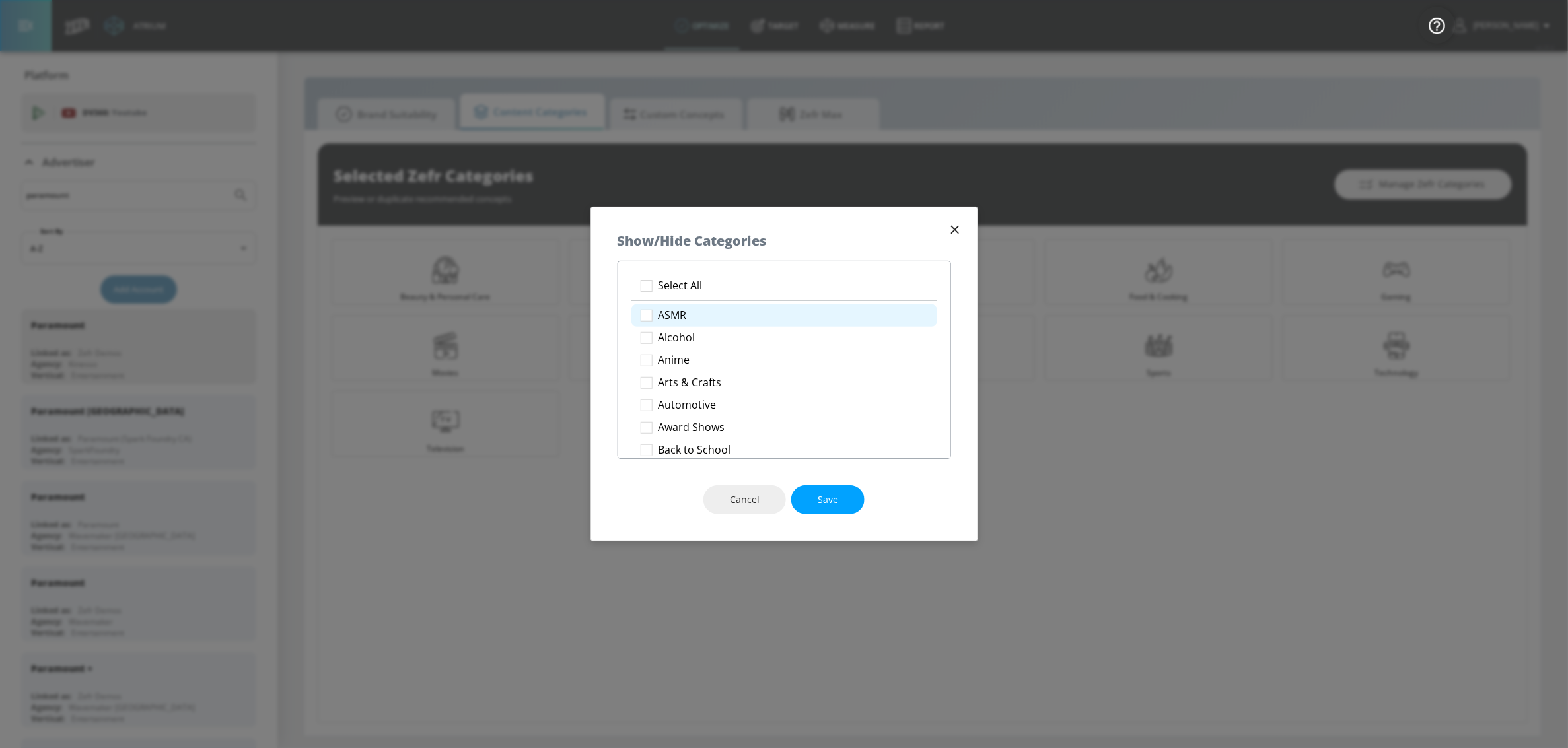
checkbox input "true"
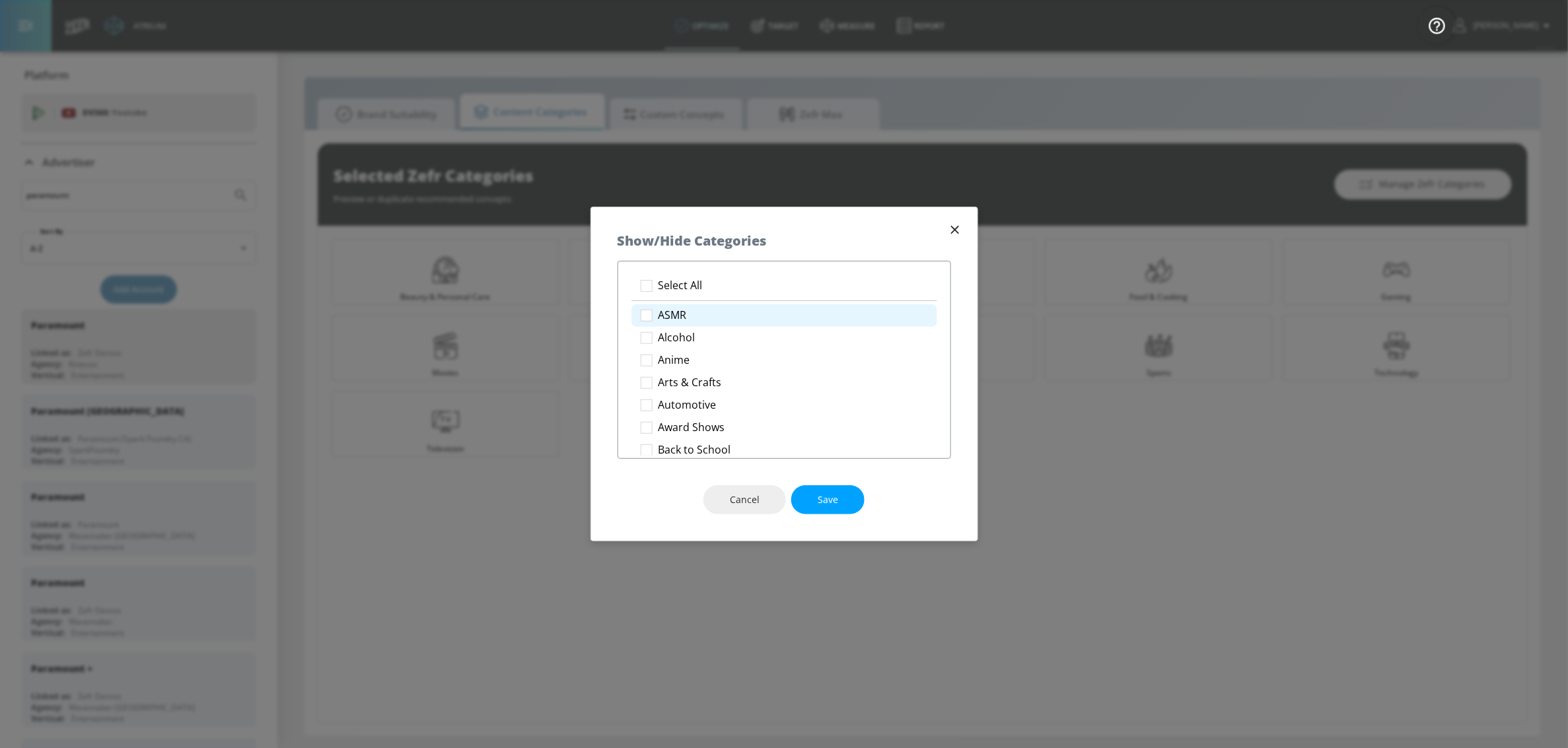
checkbox input "true"
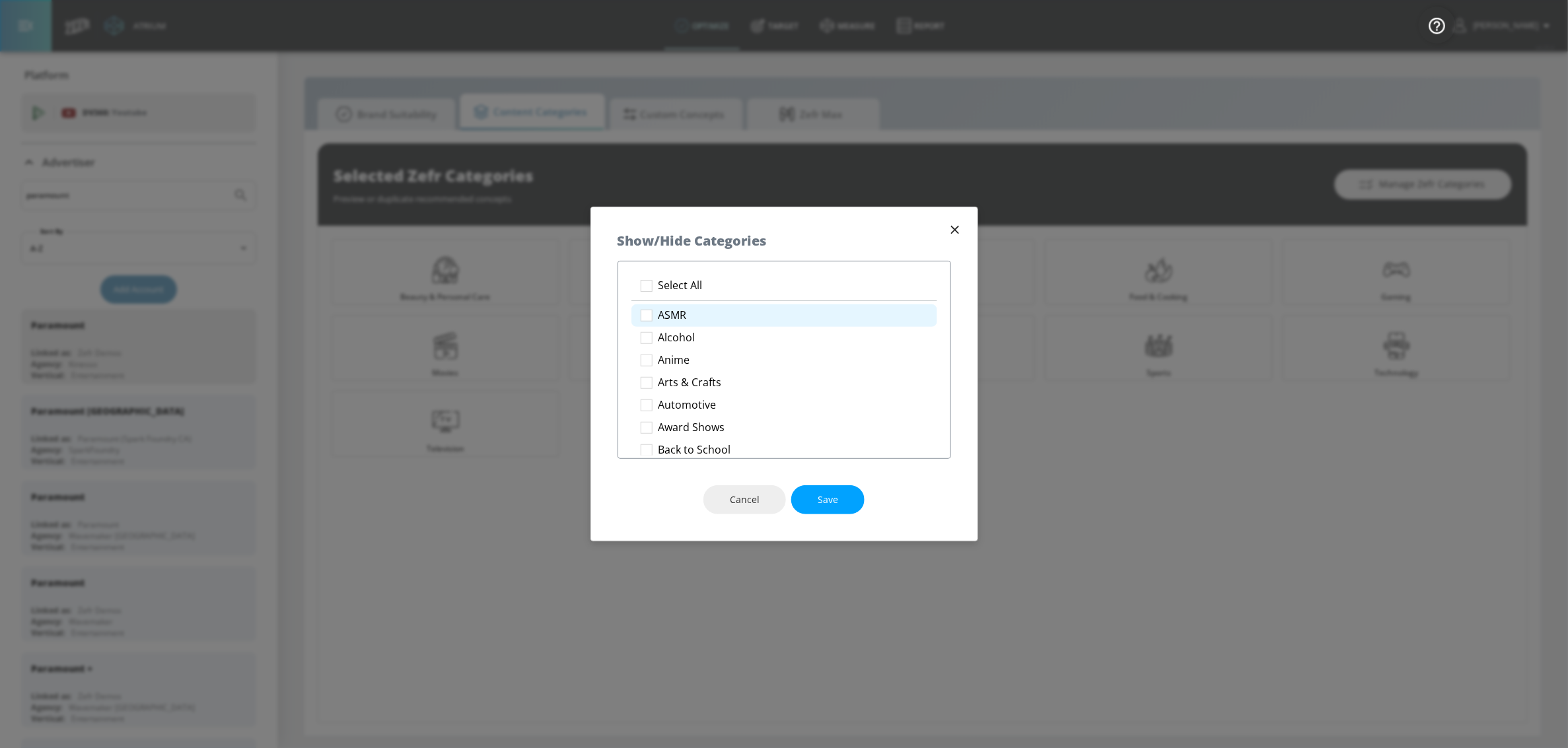
checkbox input "true"
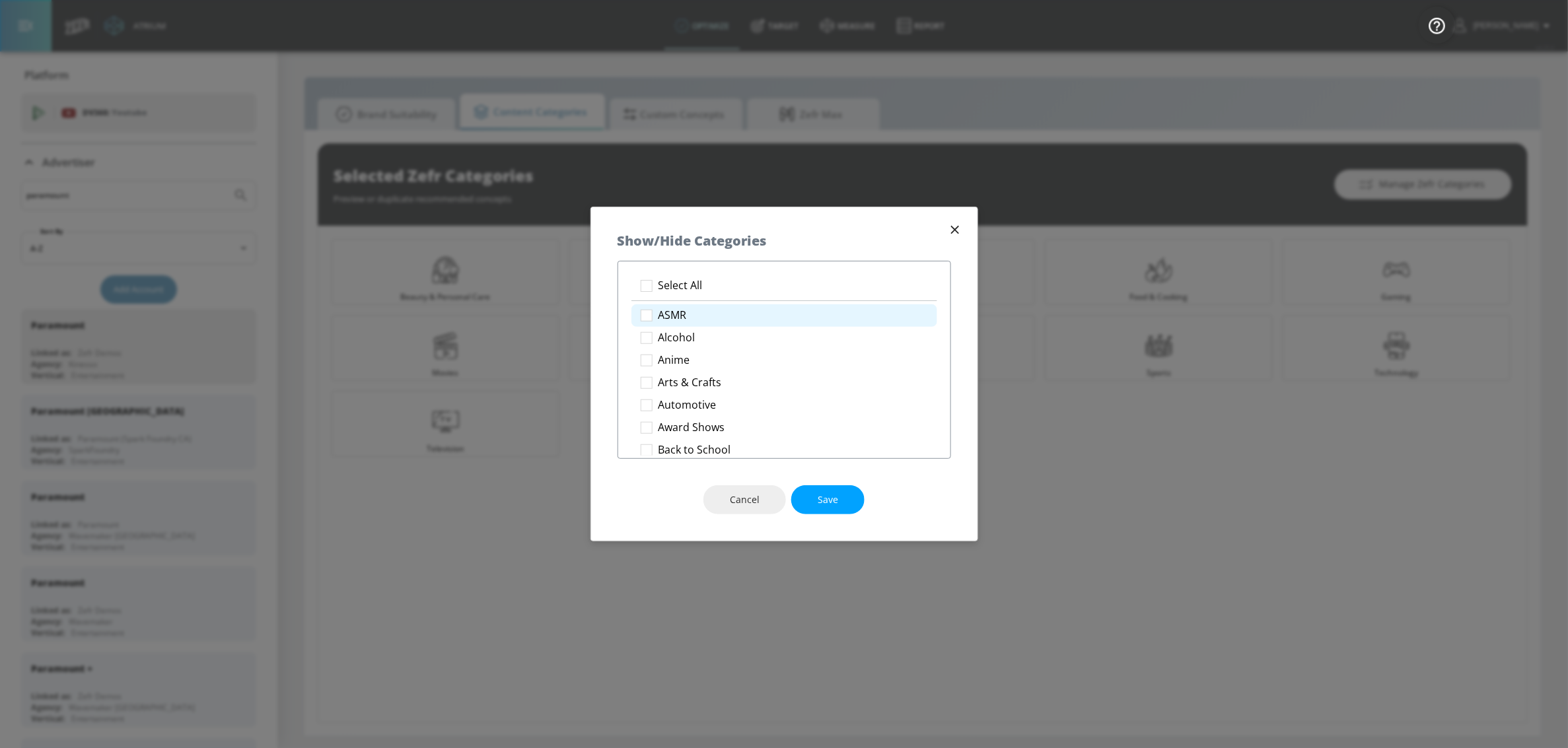
checkbox input "true"
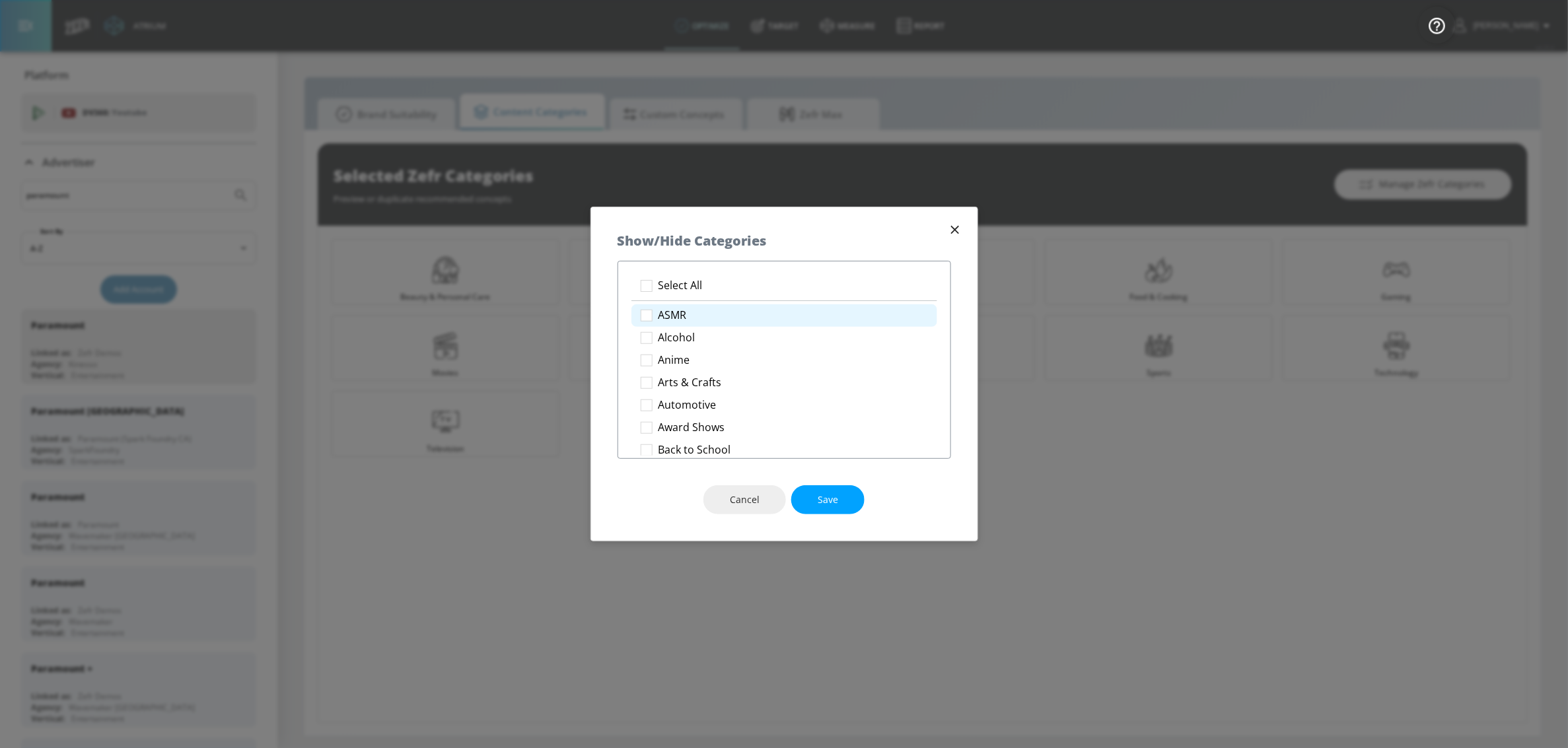
checkbox input "true"
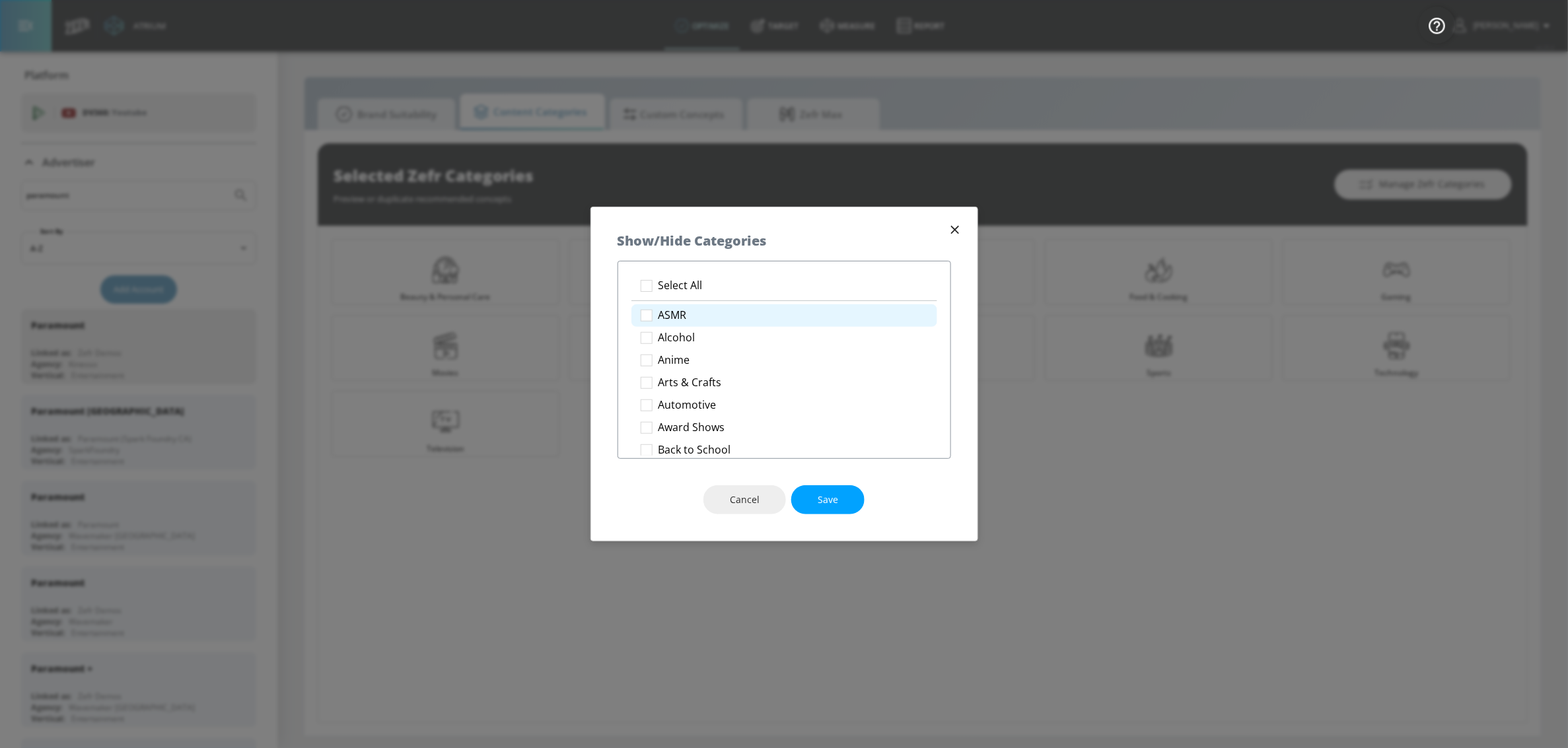
checkbox input "true"
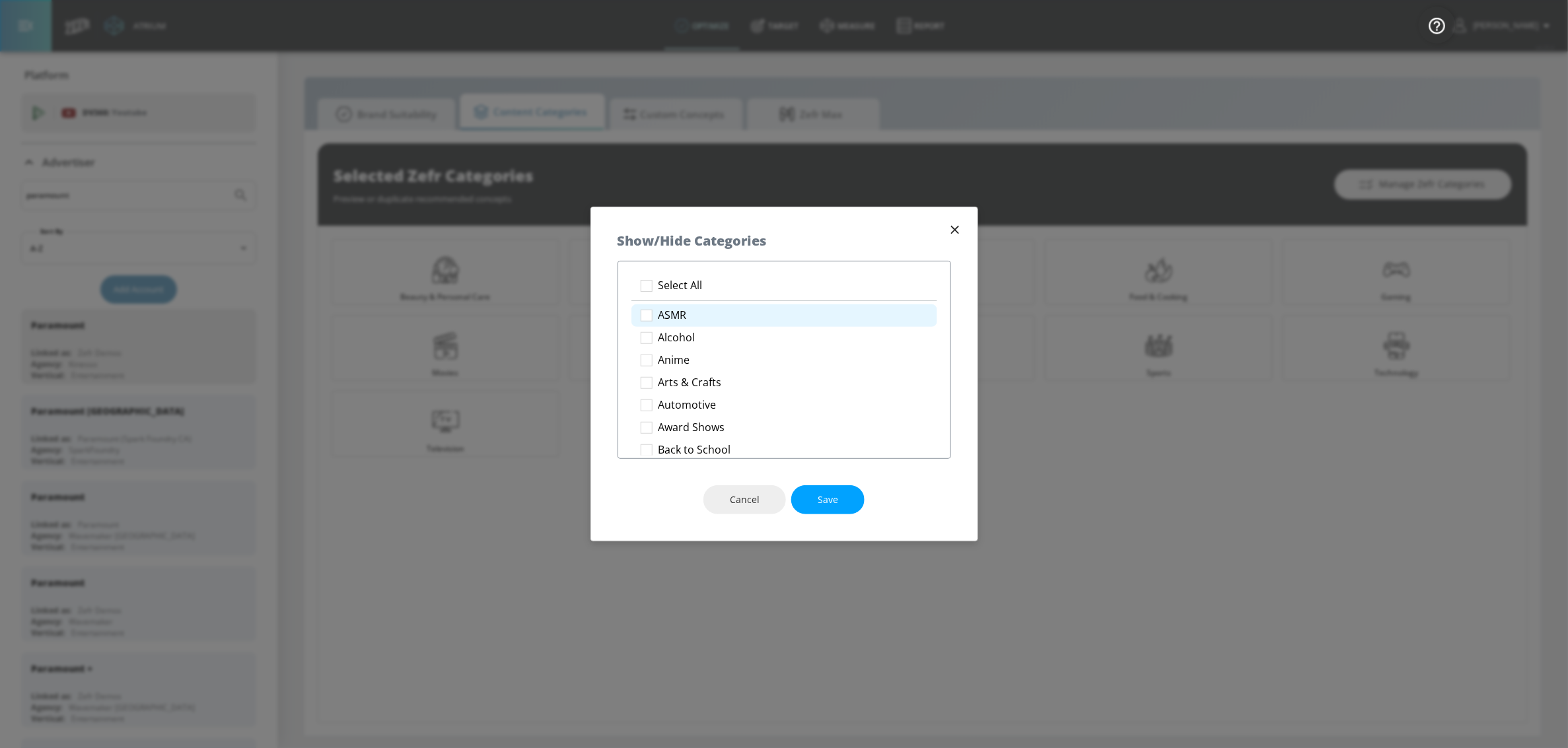
checkbox input "true"
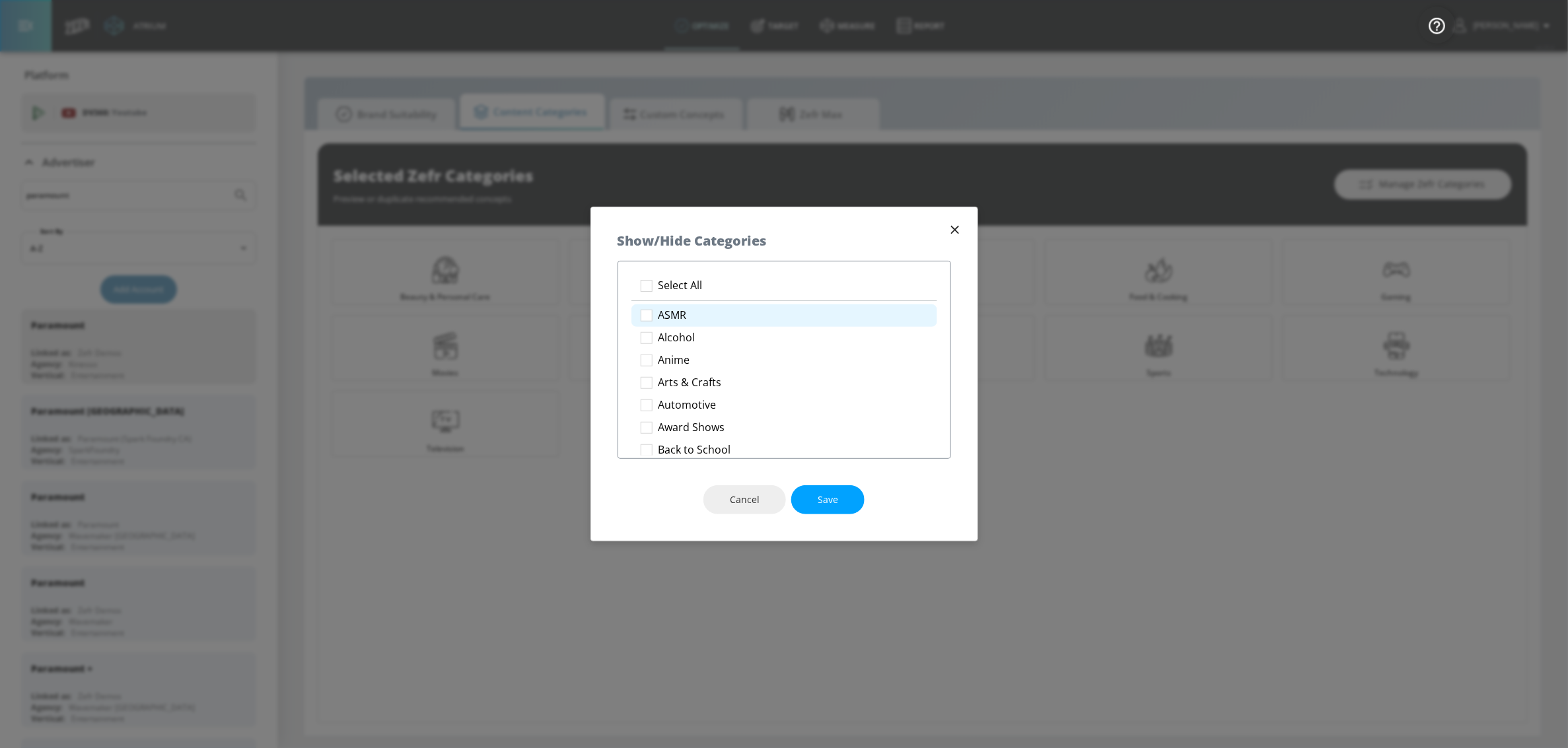
checkbox input "true"
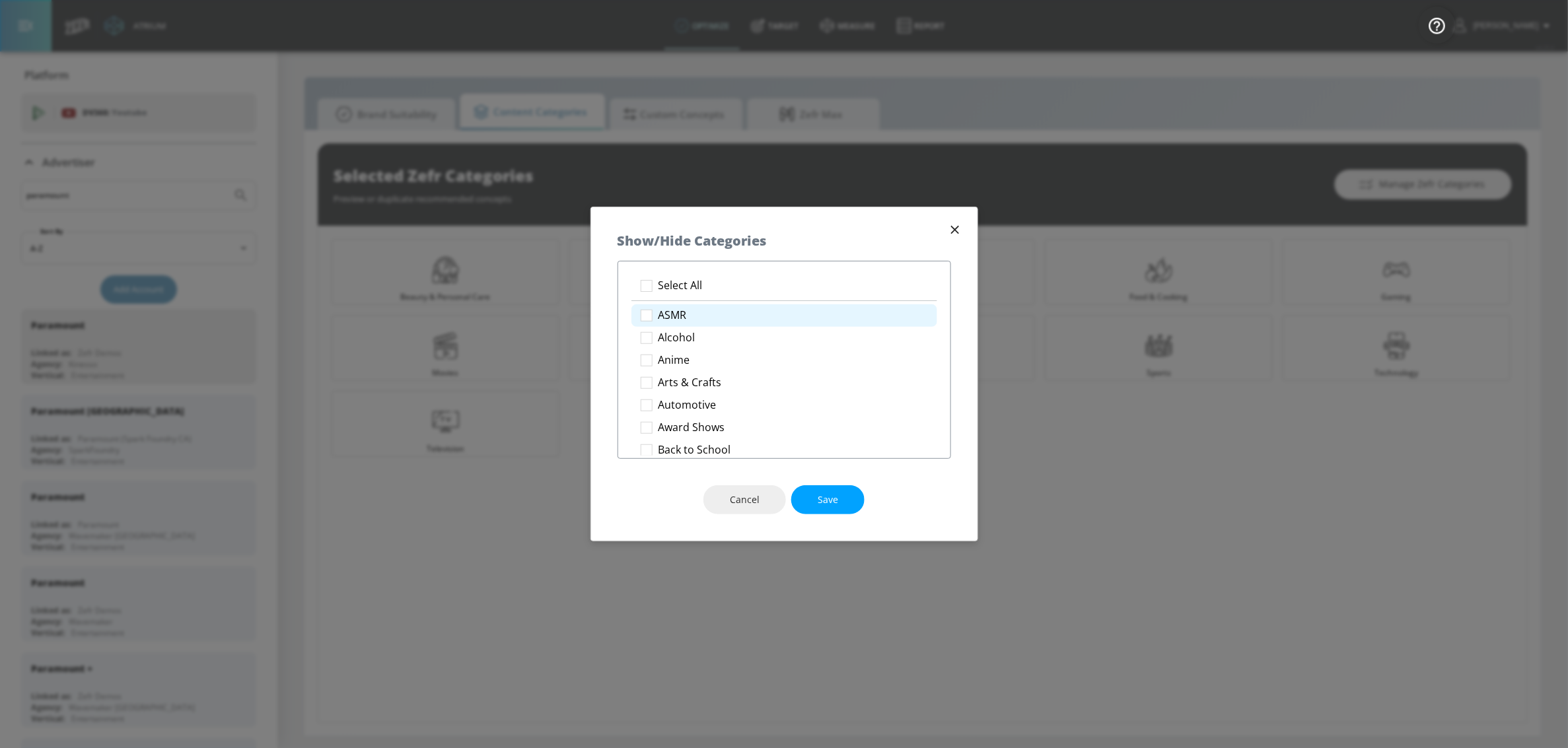
checkbox input "true"
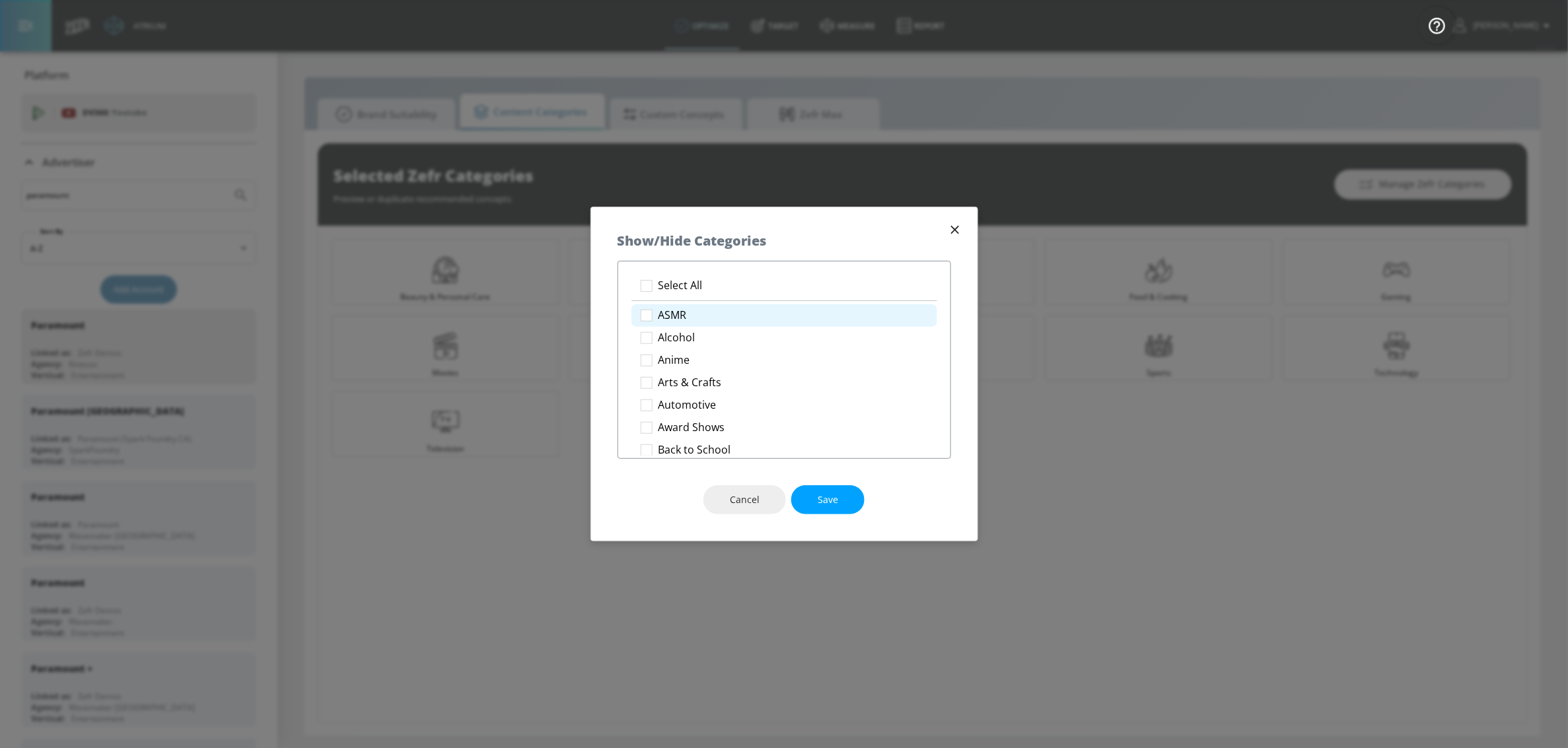
checkbox input "true"
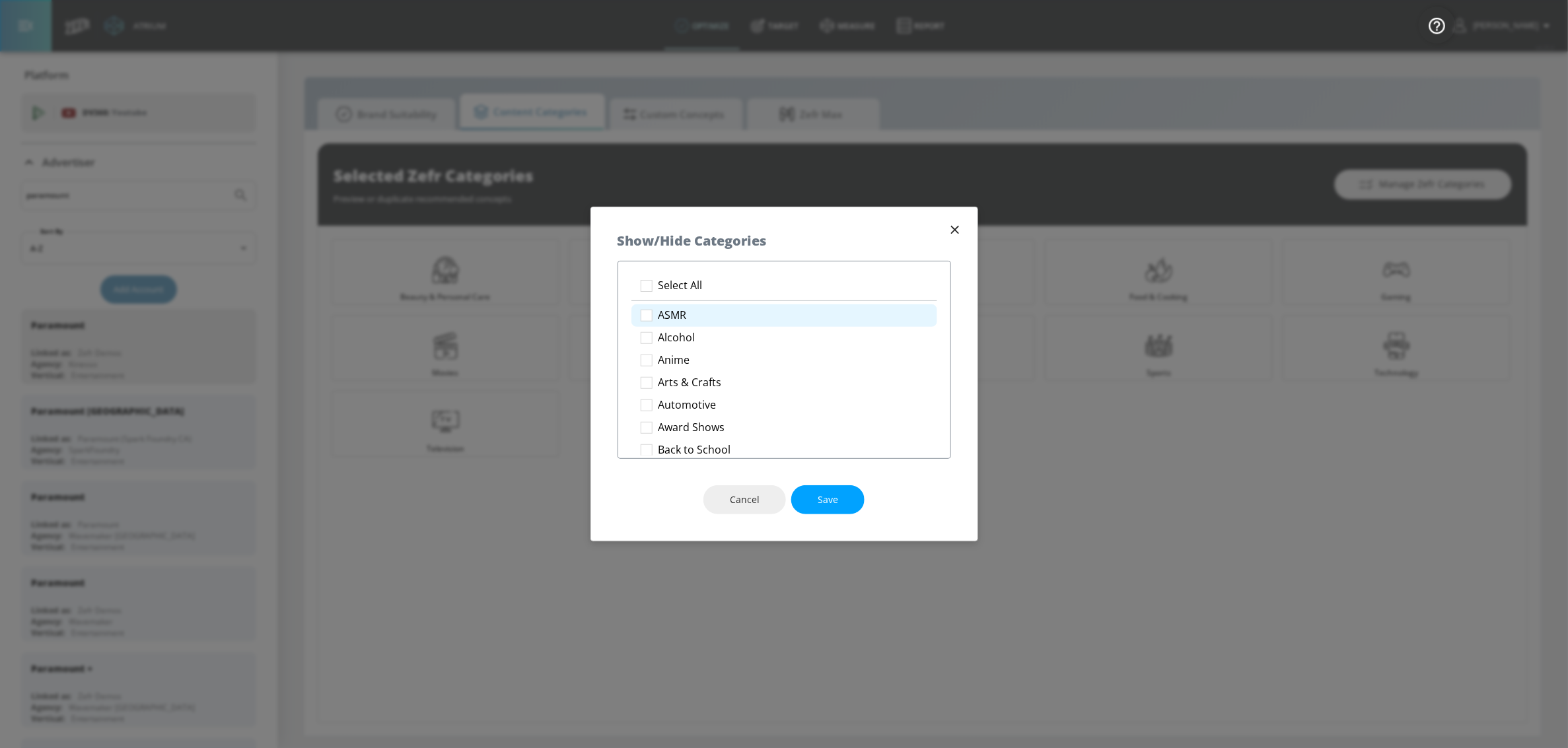
checkbox input "true"
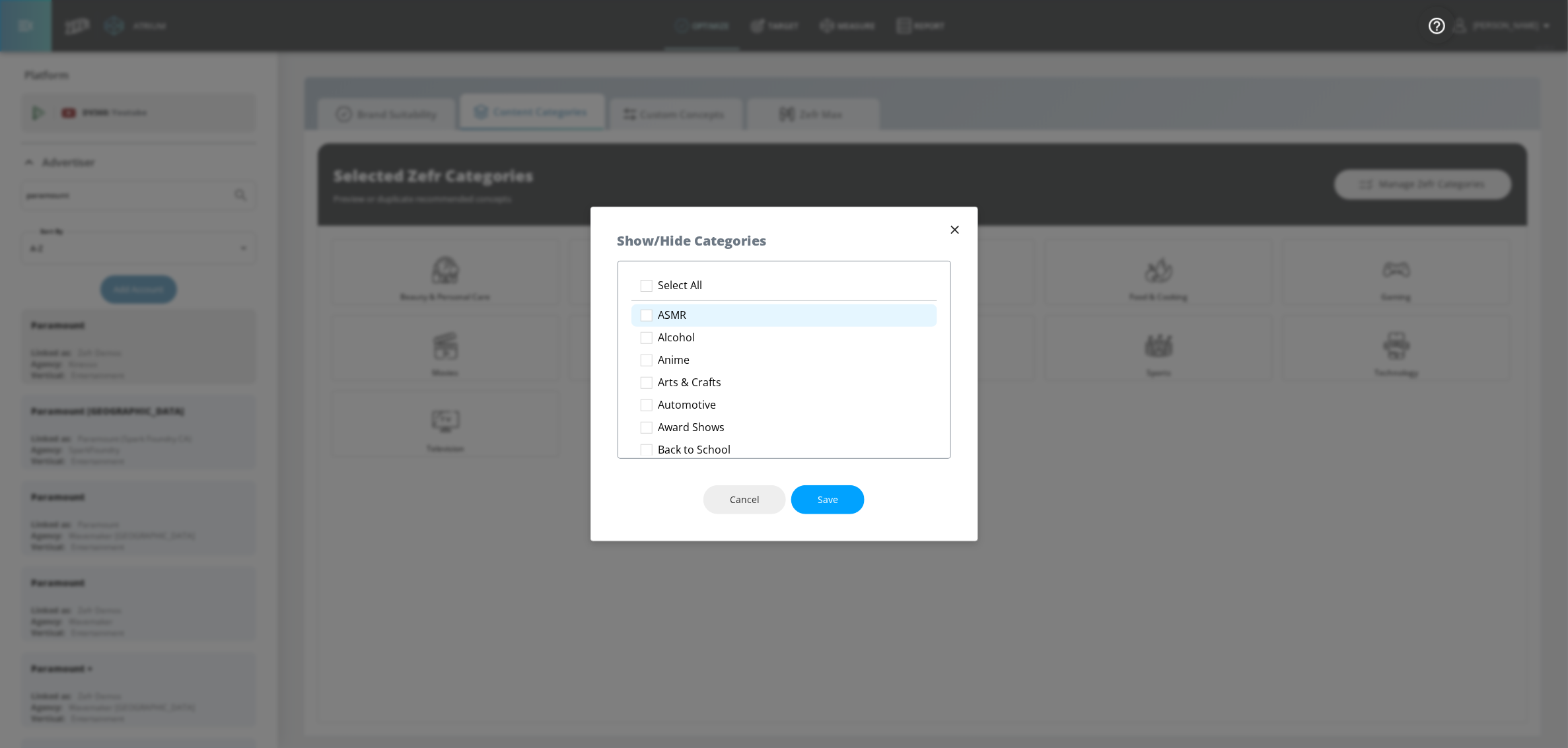
checkbox input "true"
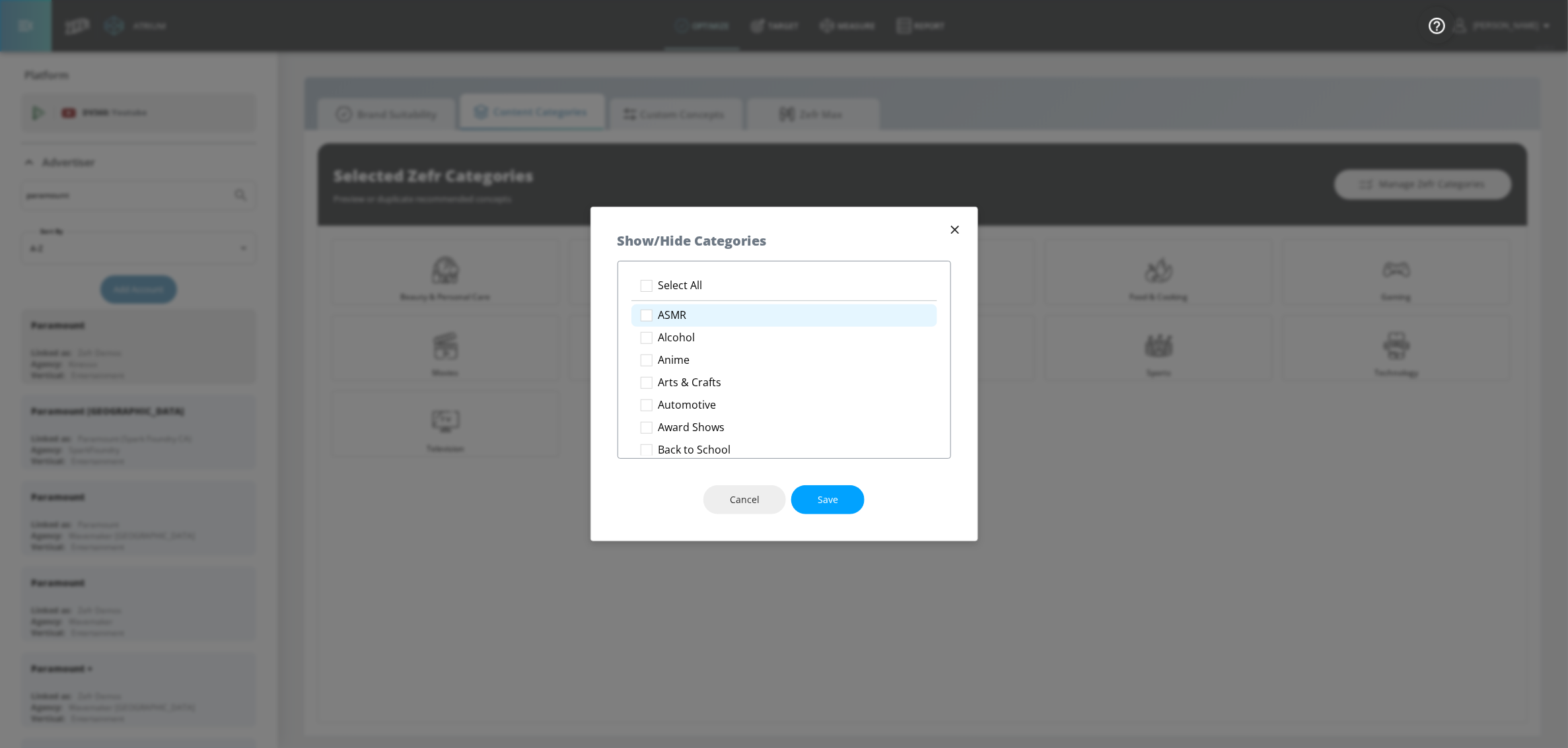
checkbox input "true"
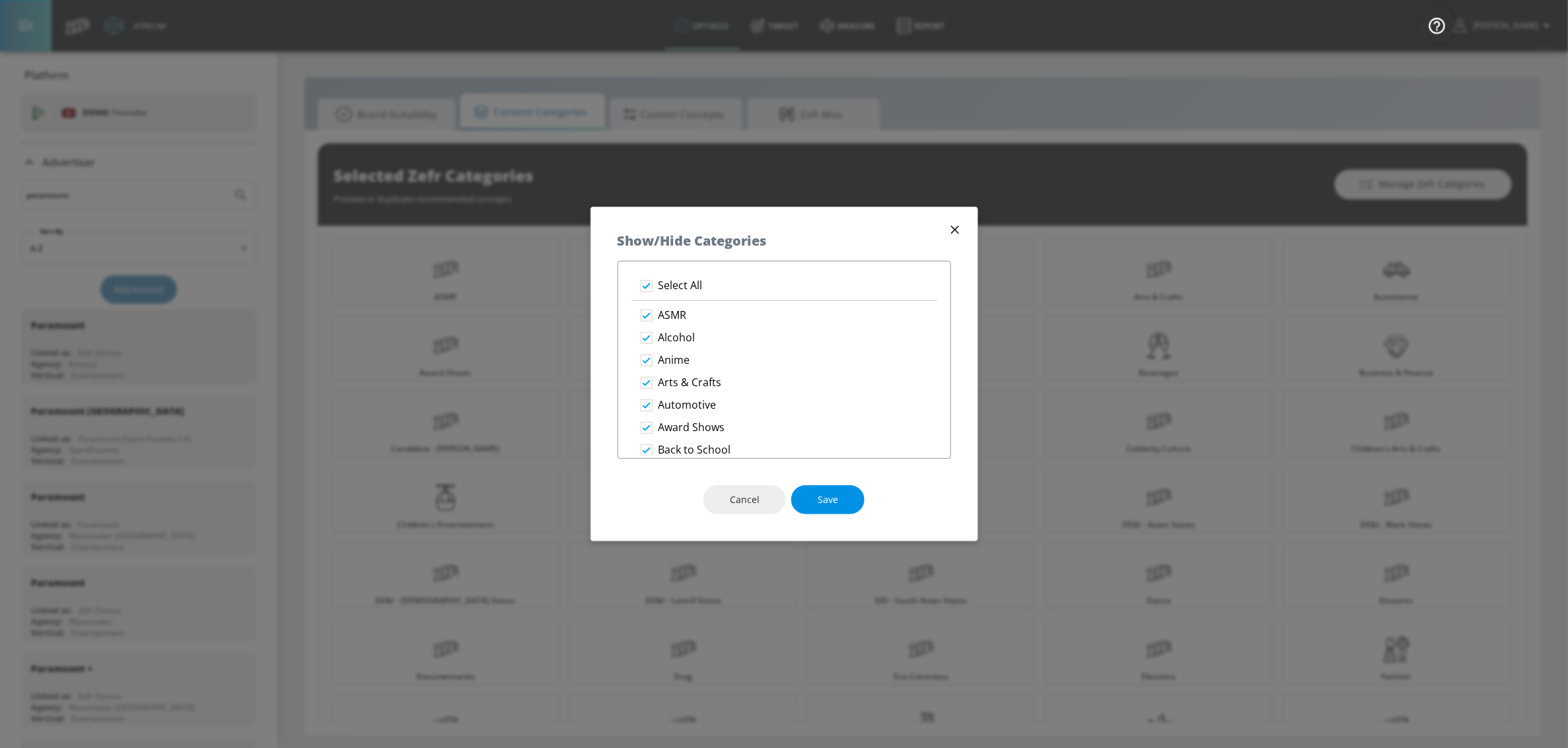
click at [837, 497] on button "Save" at bounding box center [827, 501] width 73 height 30
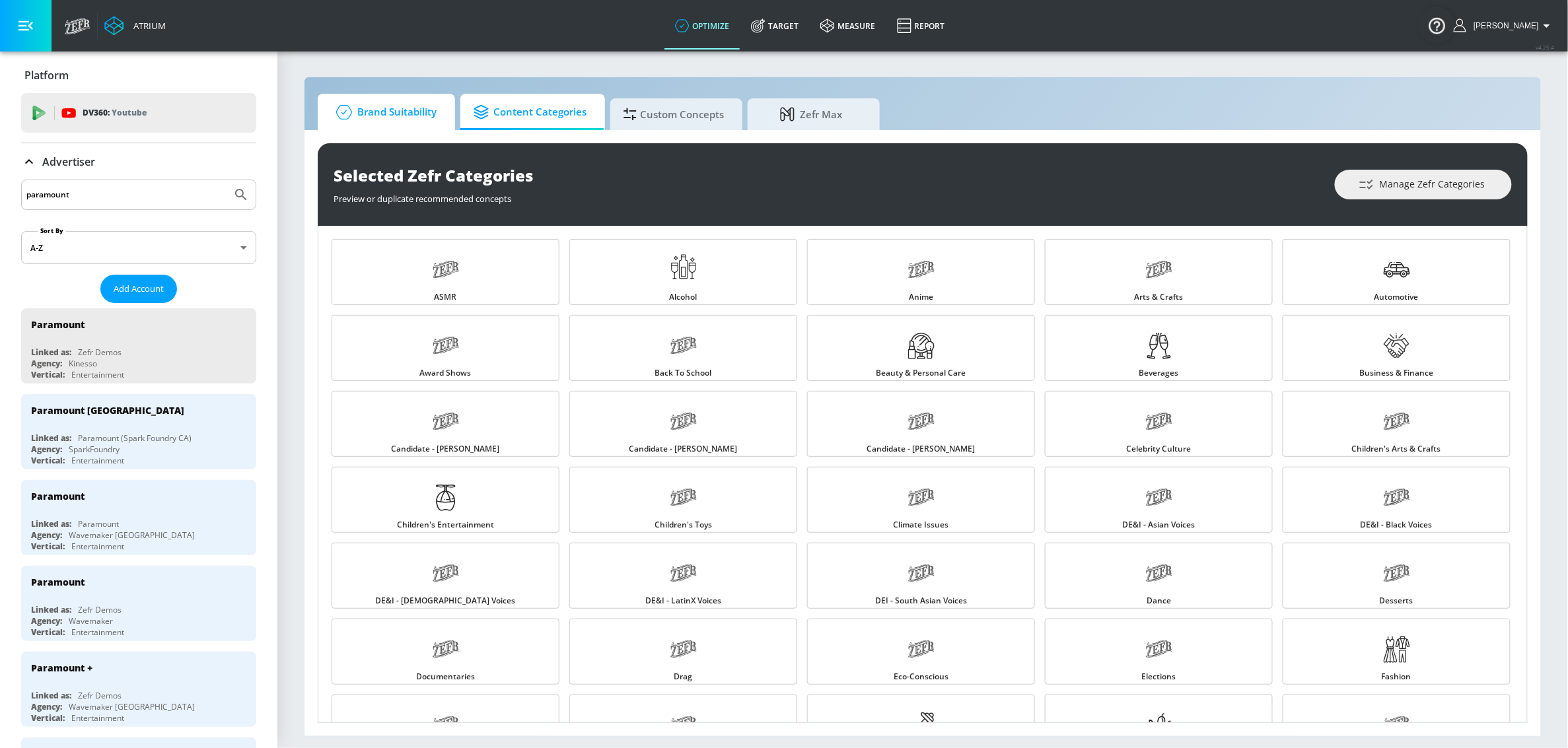
click at [404, 121] on span "Brand Suitability" at bounding box center [384, 112] width 106 height 31
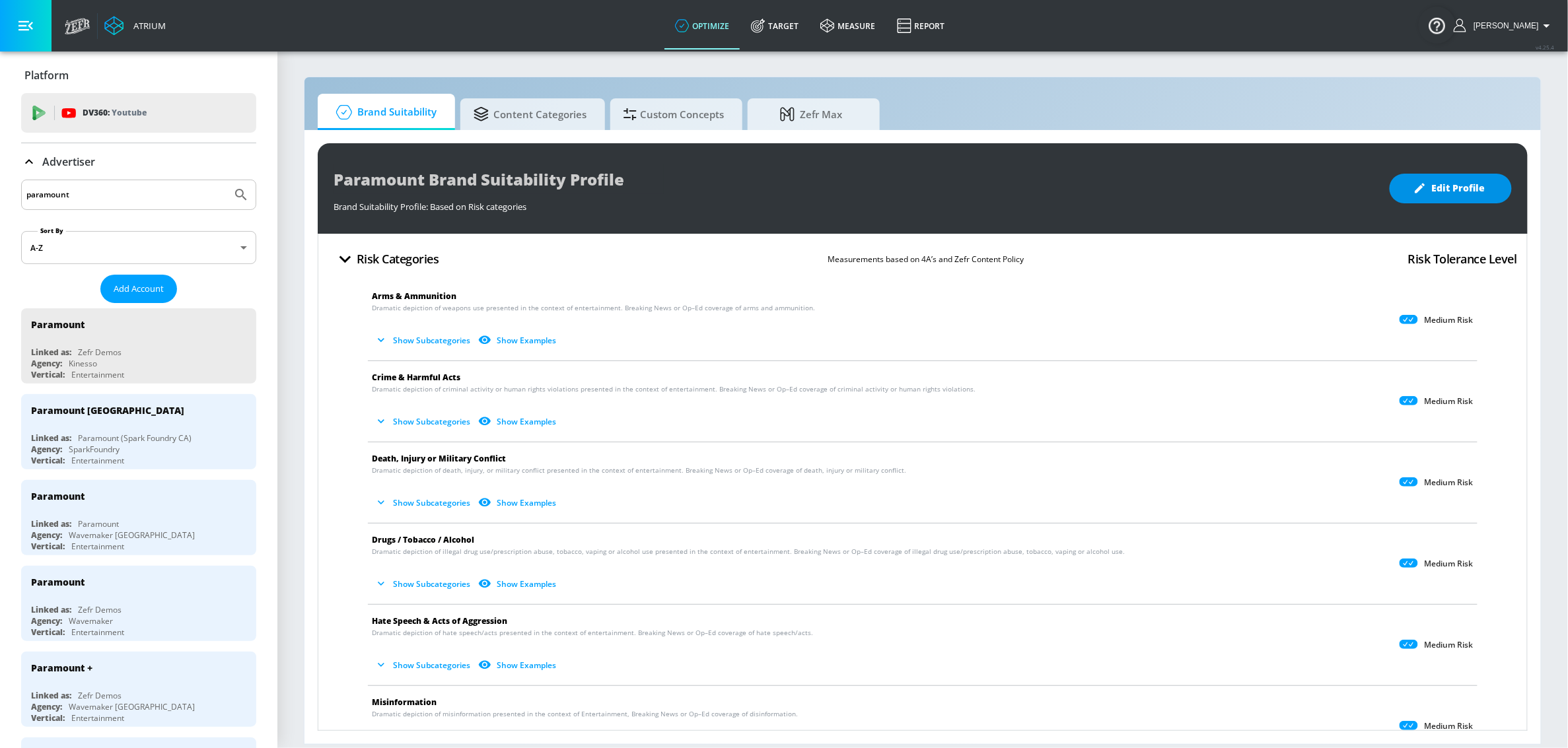
click at [1443, 200] on button "Edit Profile" at bounding box center [1451, 189] width 122 height 30
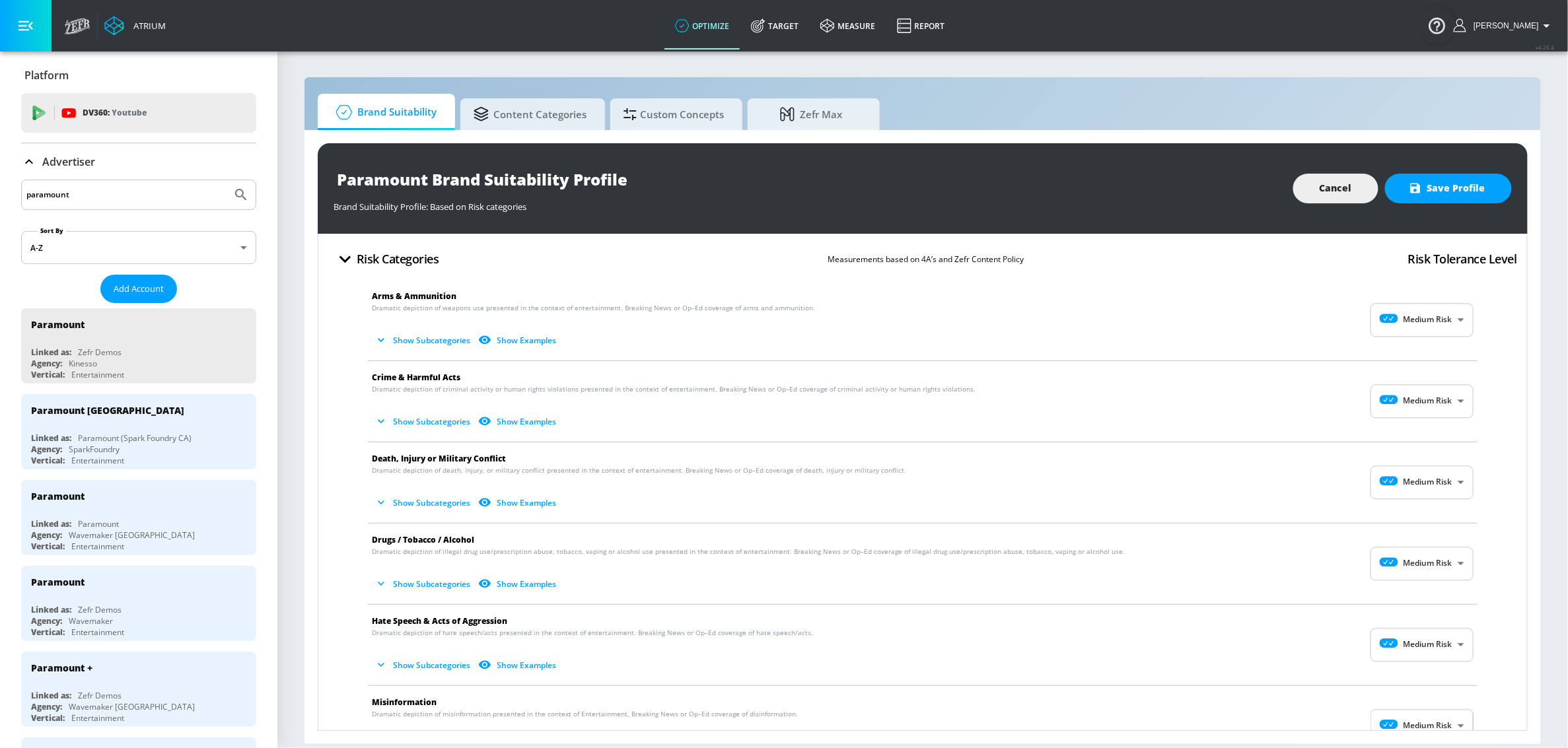
click at [1420, 333] on body "Atrium optimize Target measure Report optimize Target measure Report v 4.25.4 S…" at bounding box center [784, 374] width 1568 height 748
click at [1400, 355] on icon at bounding box center [1387, 350] width 36 height 9
type input "MINIMAL"
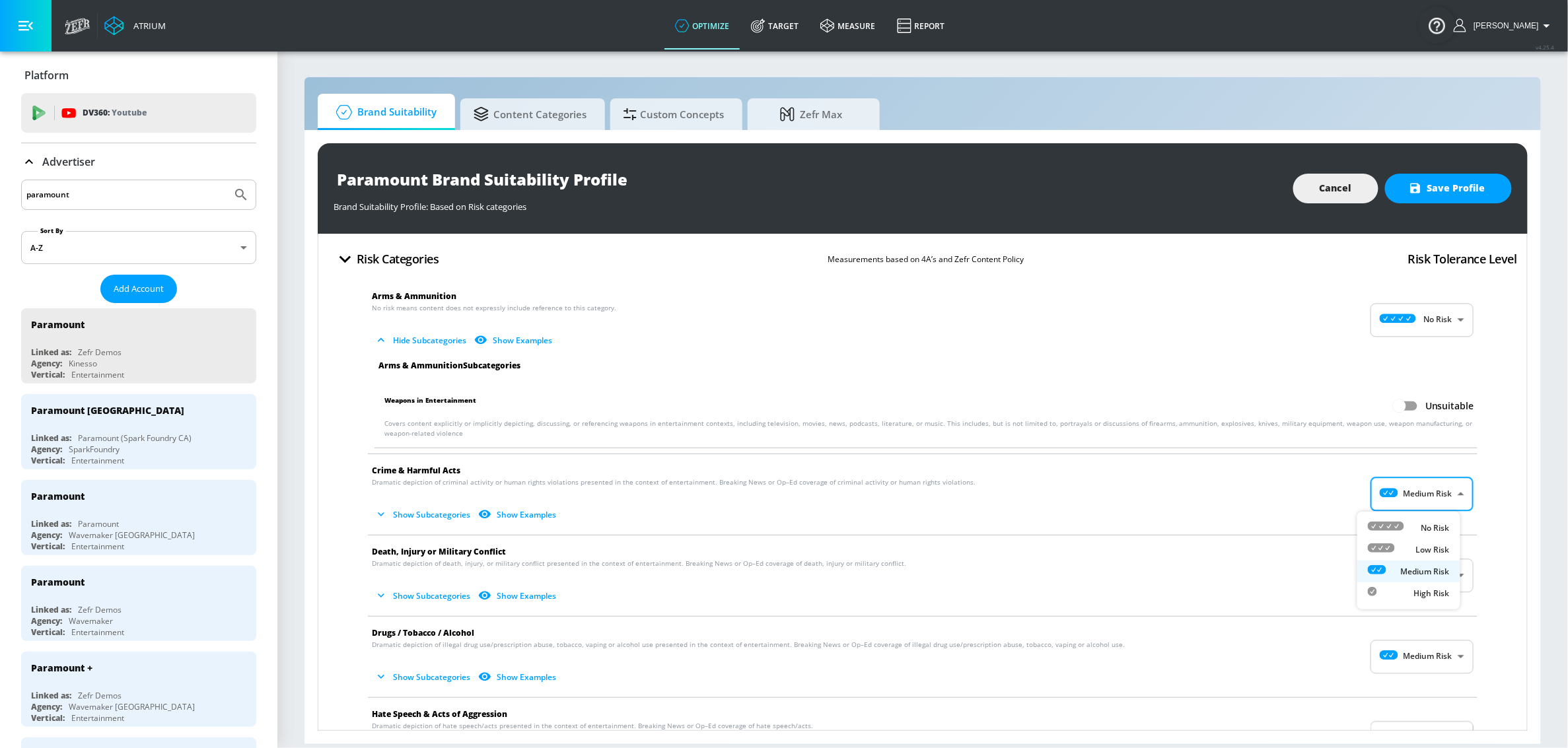
click at [1401, 493] on body "Atrium optimize Target measure Report optimize Target measure Report v 4.25.4 S…" at bounding box center [784, 374] width 1568 height 748
click at [1404, 521] on div at bounding box center [1387, 528] width 36 height 14
type input "MINIMAL"
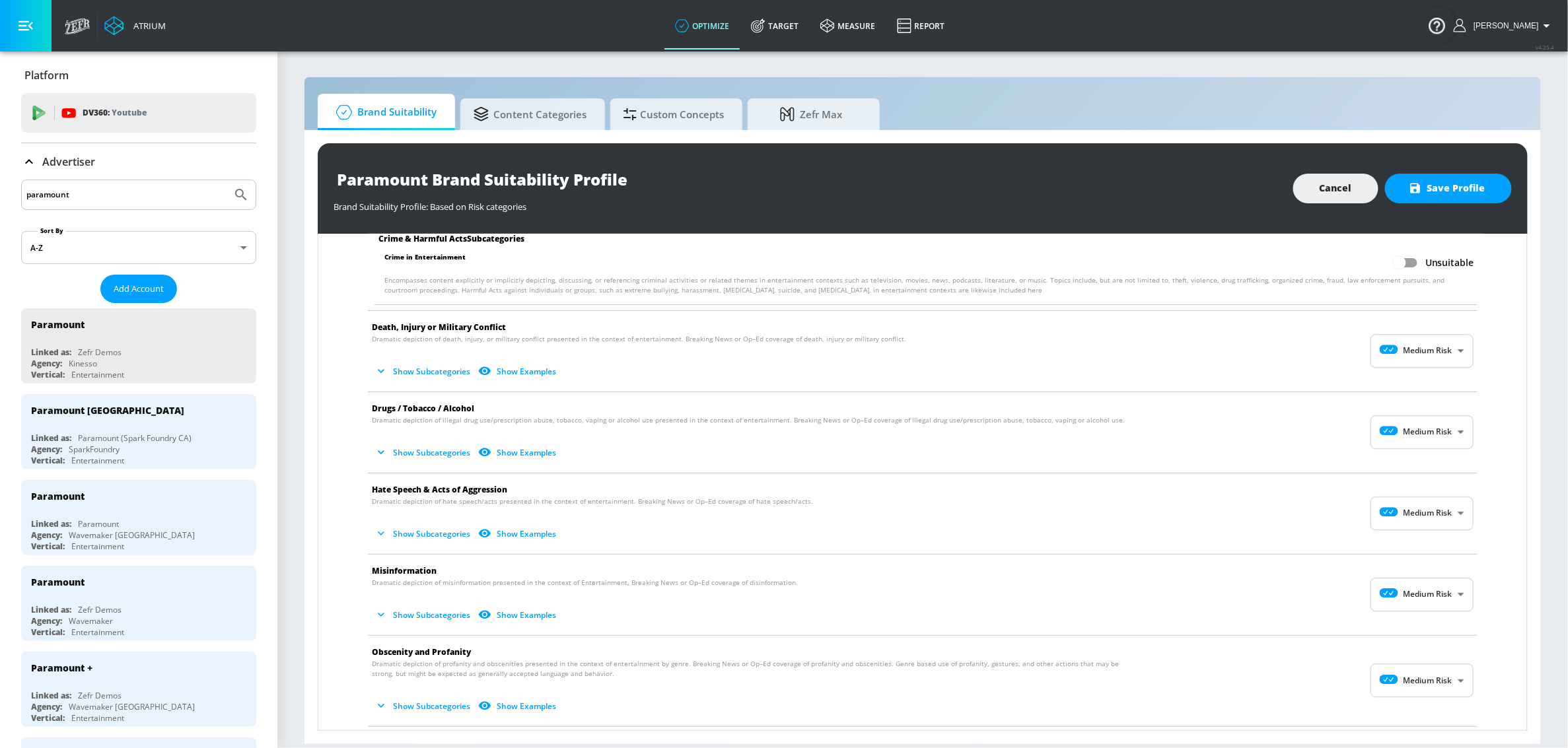
scroll to position [323, 0]
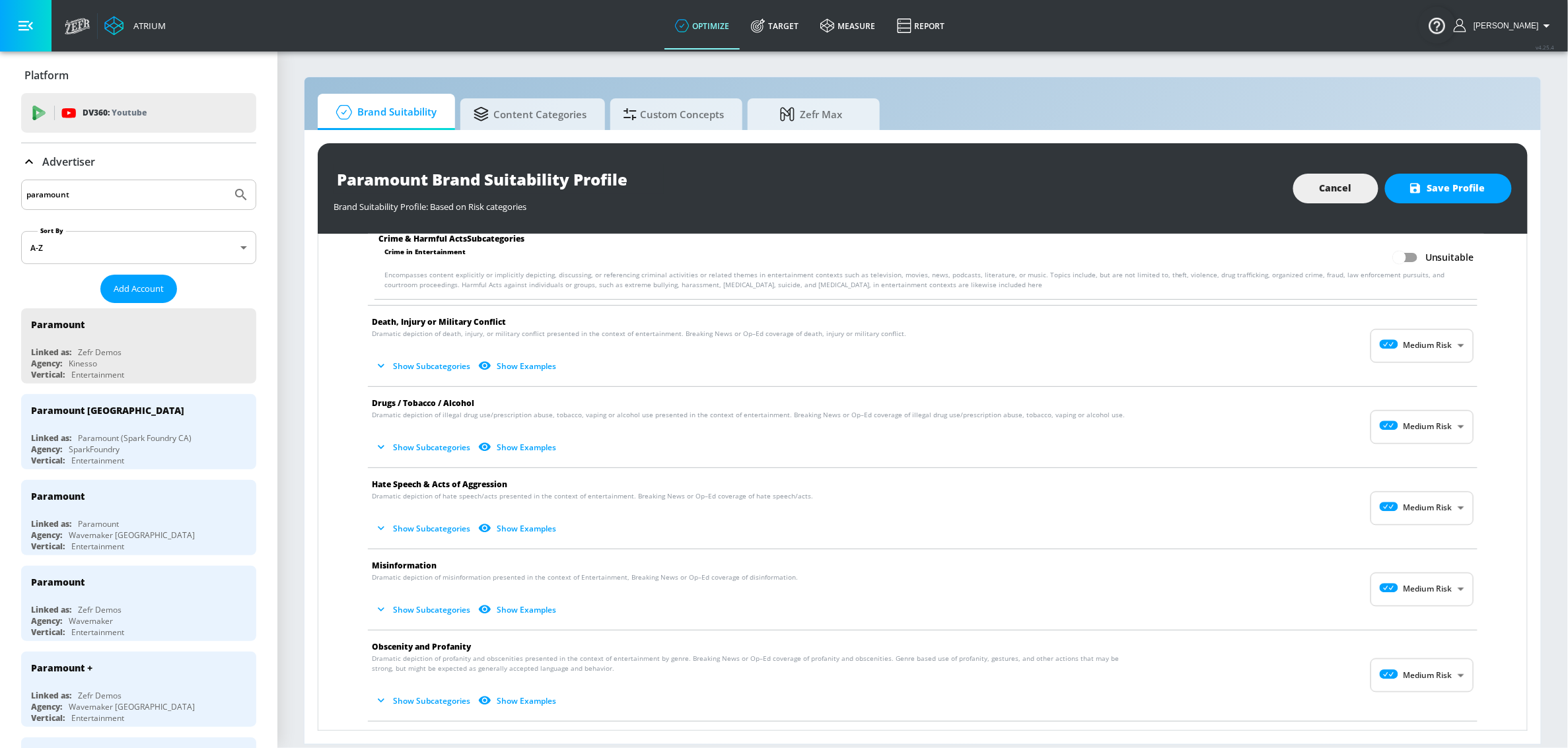
click at [1416, 343] on body "Atrium optimize Target measure Report optimize Target measure Report v 4.25.4 S…" at bounding box center [784, 374] width 1568 height 748
click at [1408, 377] on div "No Risk" at bounding box center [1409, 379] width 82 height 14
type input "MINIMAL"
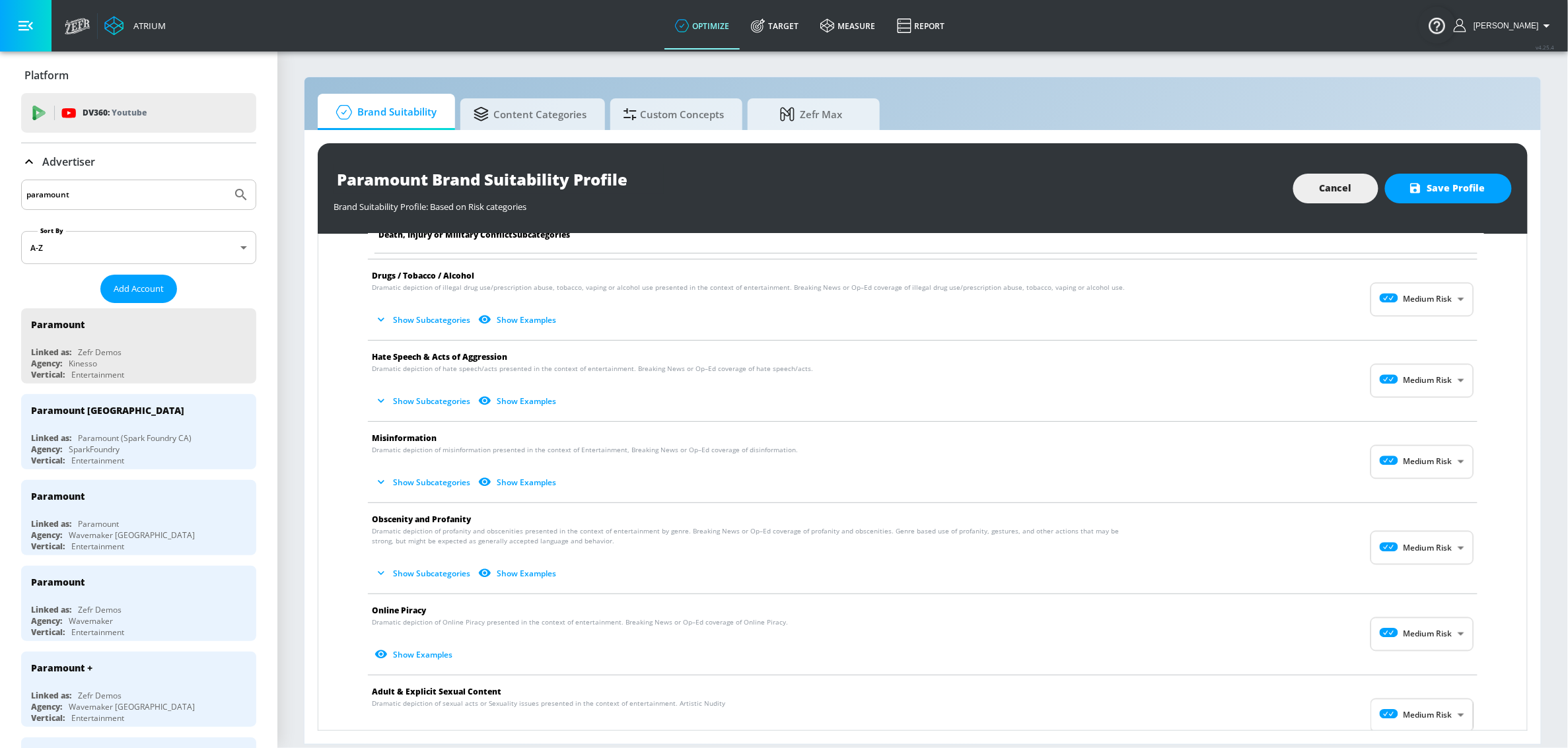
scroll to position [735, 0]
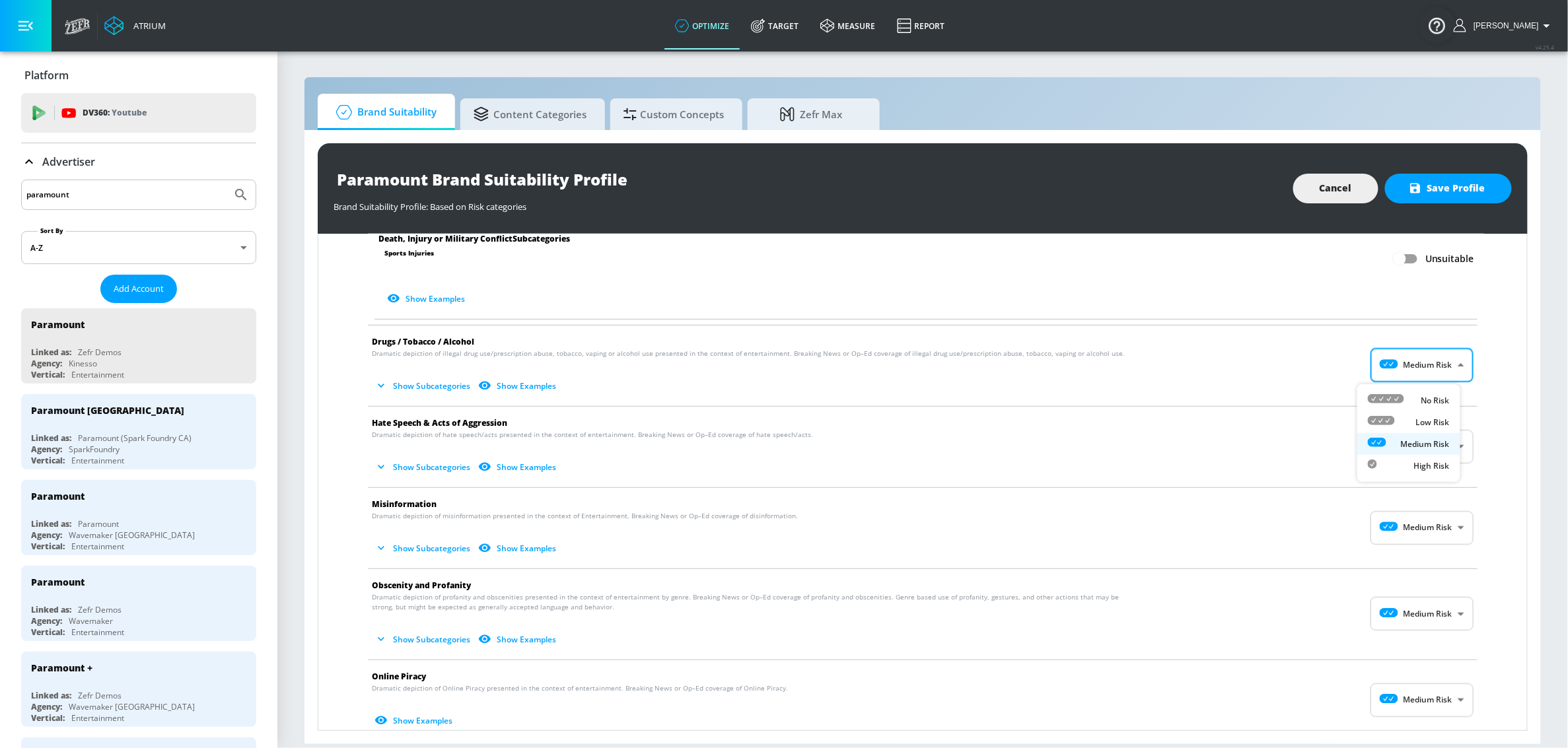
click at [1428, 374] on body "Atrium optimize Target measure Report optimize Target measure Report v 4.25.4 S…" at bounding box center [784, 374] width 1568 height 748
click at [1415, 401] on div "No Risk" at bounding box center [1409, 400] width 82 height 14
type input "MINIMAL"
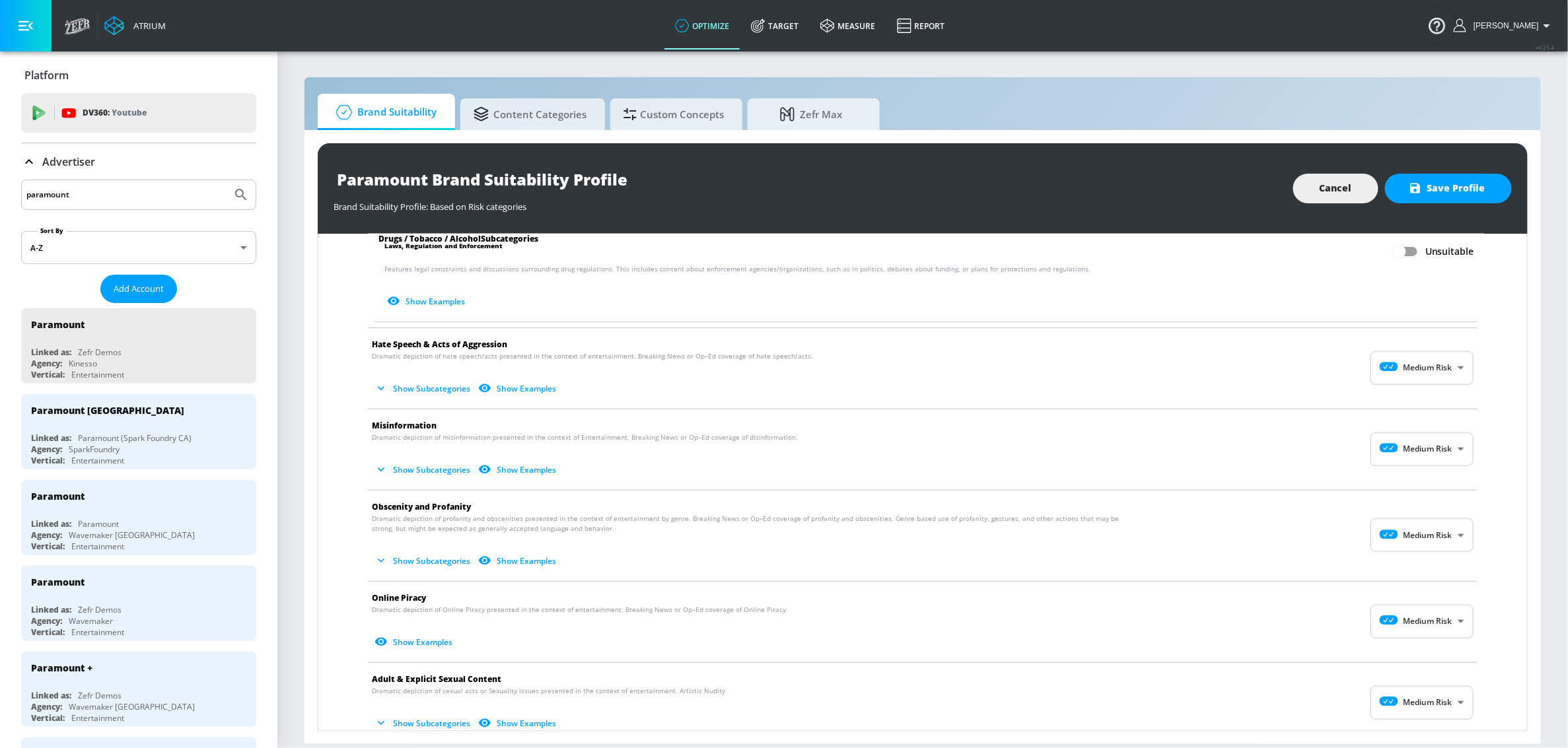
scroll to position [1126, 0]
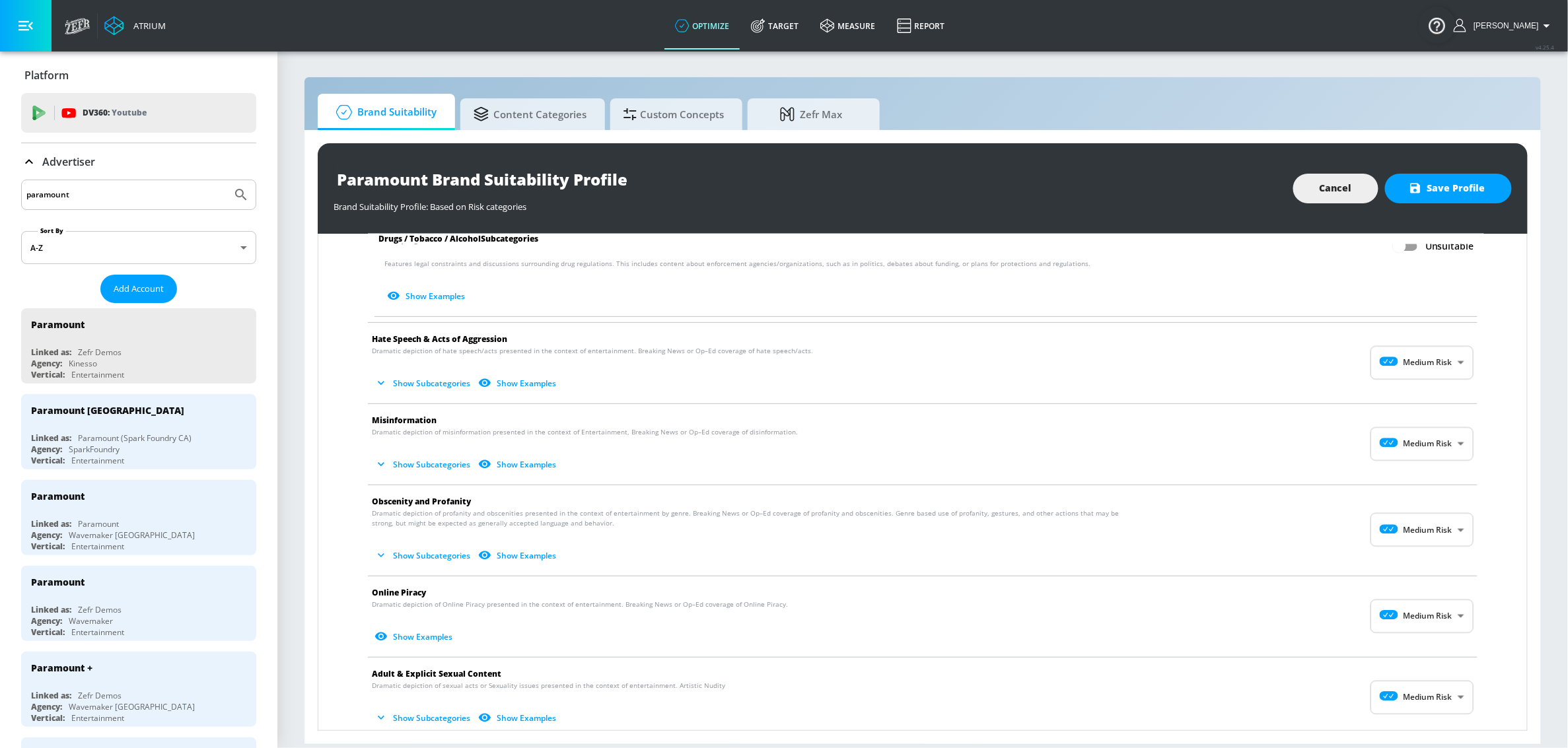
click at [1424, 373] on body "Atrium optimize Target measure Report optimize Target measure Report v 4.25.4 S…" at bounding box center [784, 374] width 1568 height 748
click at [1411, 403] on div "No Risk" at bounding box center [1409, 399] width 82 height 14
type input "MINIMAL"
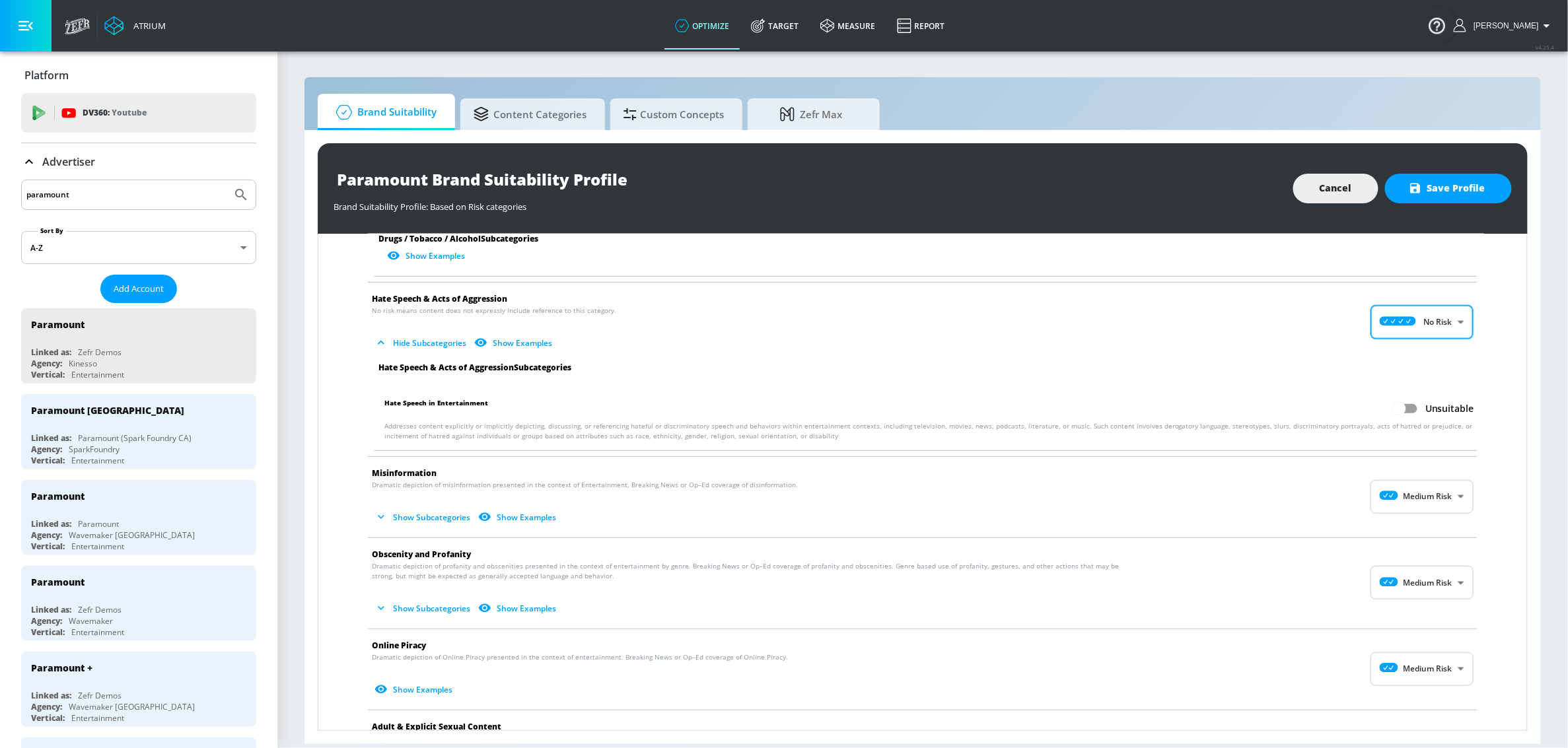
scroll to position [1333, 0]
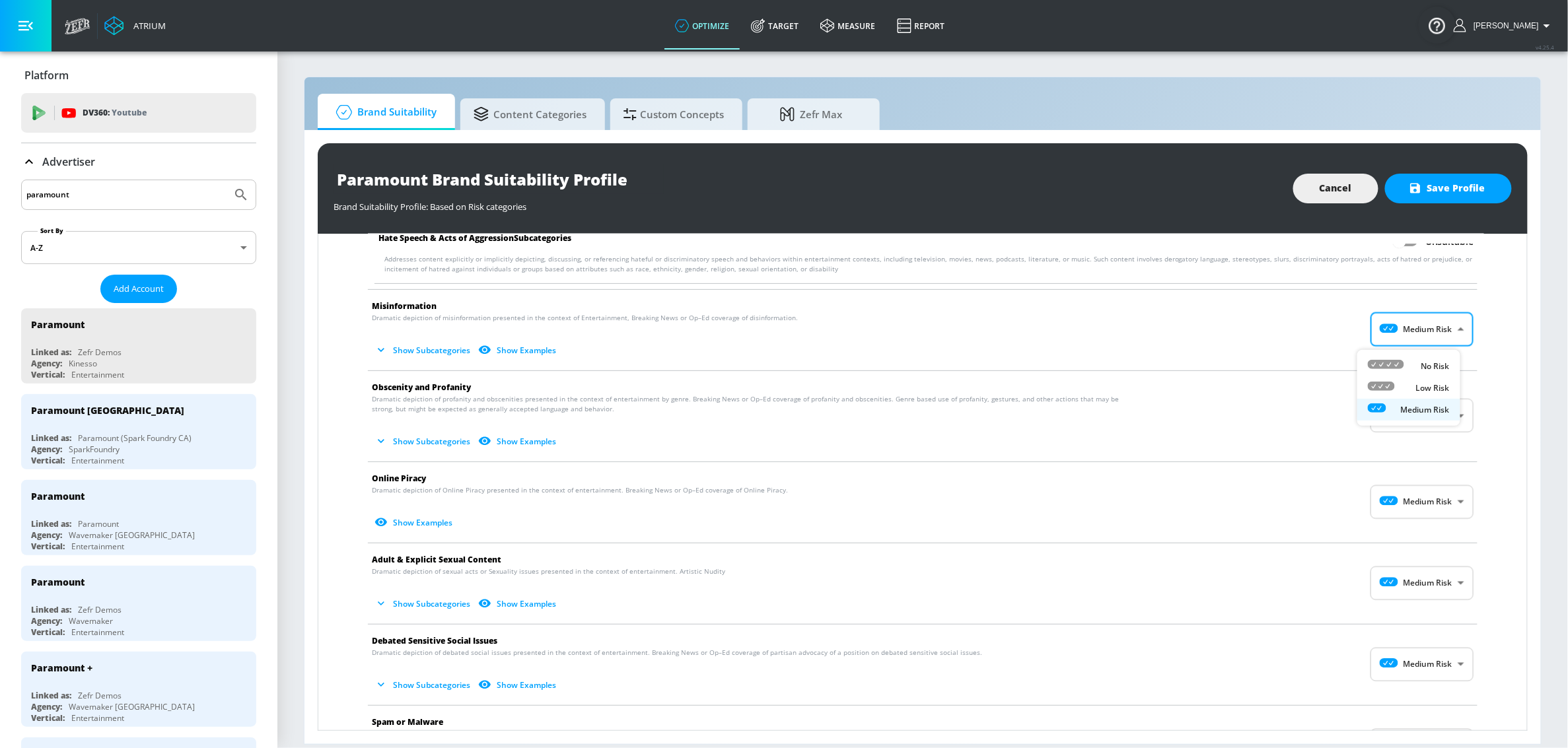
click at [1433, 336] on body "Atrium optimize Target measure Report optimize Target measure Report v 4.25.4 S…" at bounding box center [784, 374] width 1568 height 748
click at [1413, 371] on div "No Risk" at bounding box center [1409, 366] width 82 height 14
type input "MINIMAL"
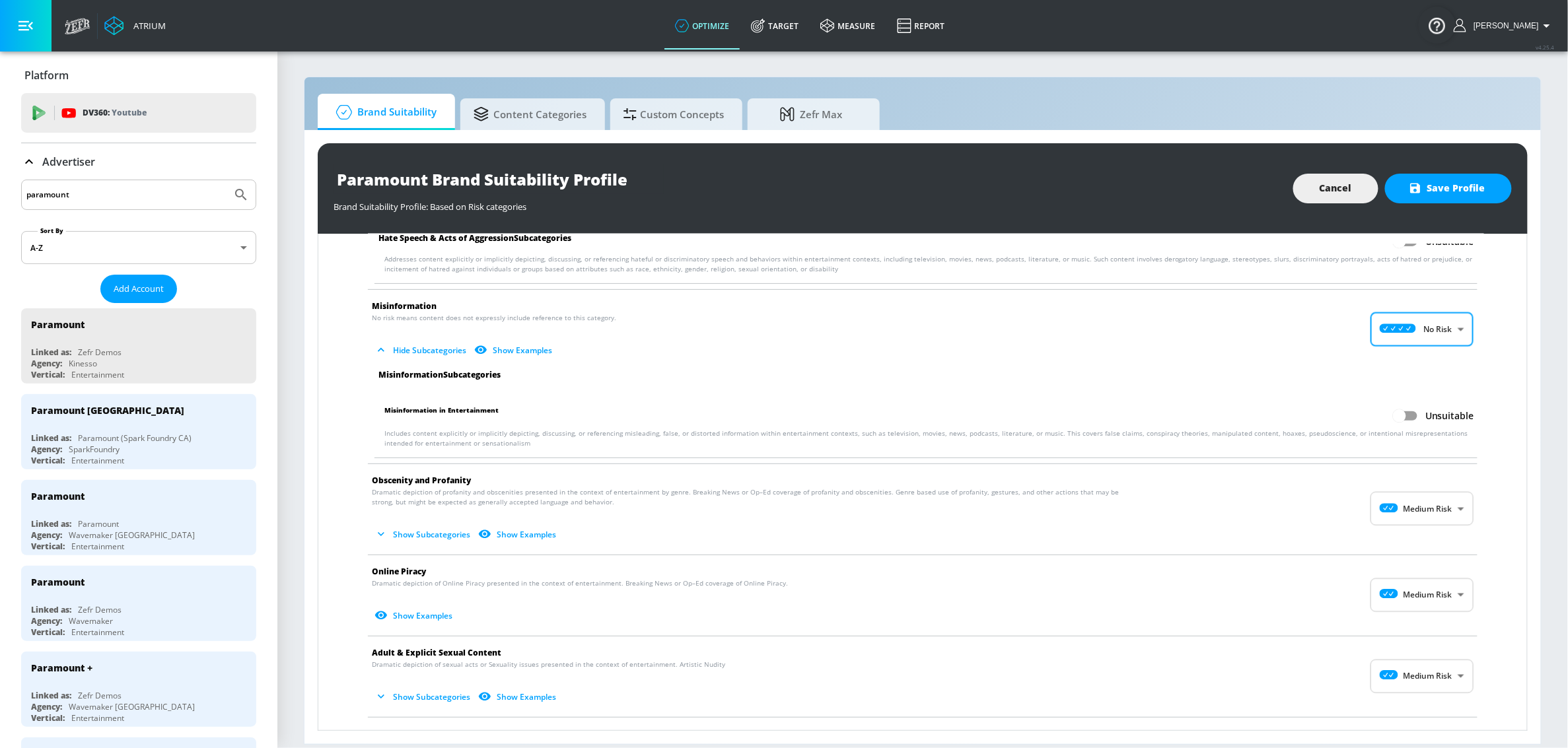
click at [1412, 513] on body "Atrium optimize Target measure Report optimize Target measure Report v 4.25.4 S…" at bounding box center [784, 374] width 1568 height 748
click at [1396, 542] on icon at bounding box center [1387, 543] width 36 height 9
type input "MINIMAL"
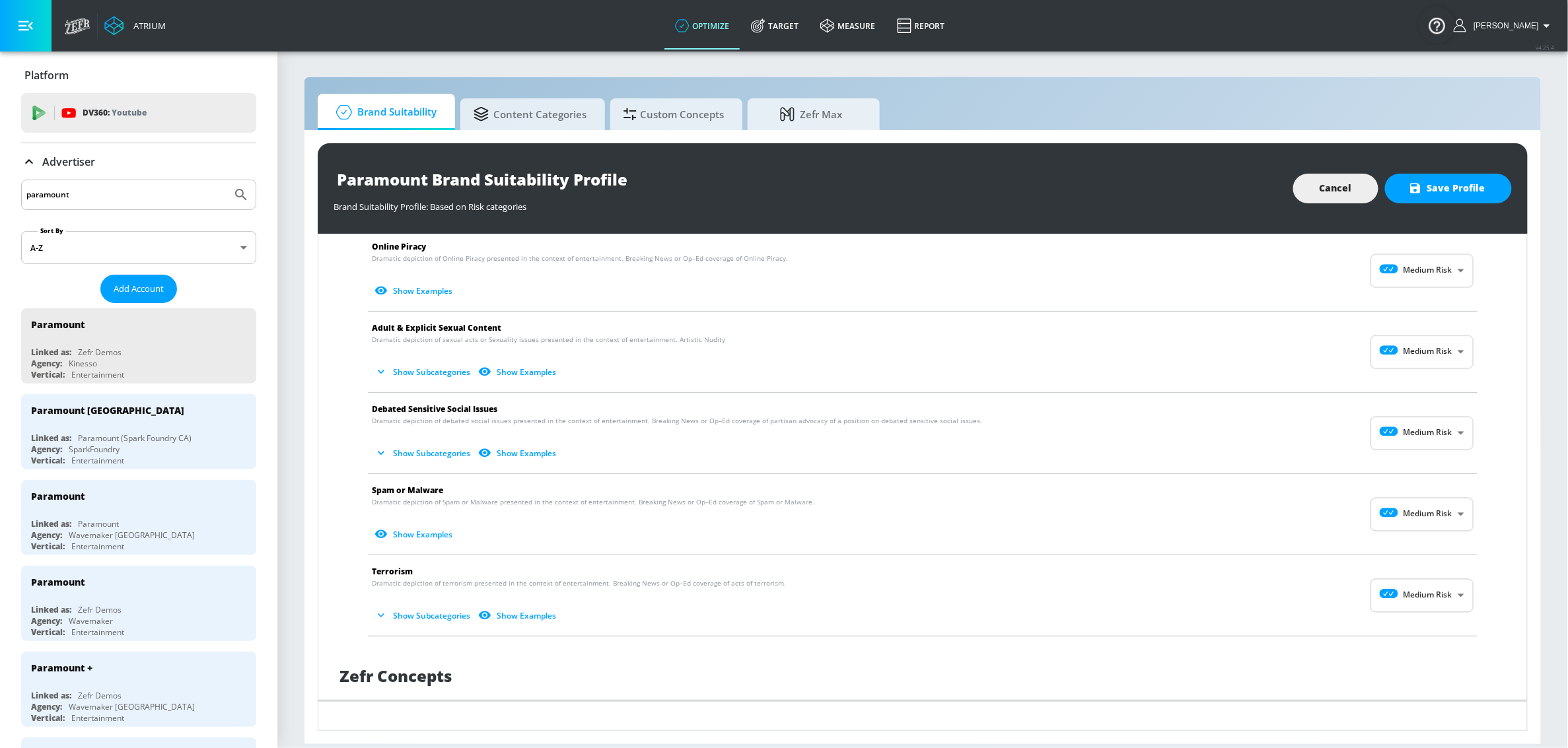
scroll to position [1683, 0]
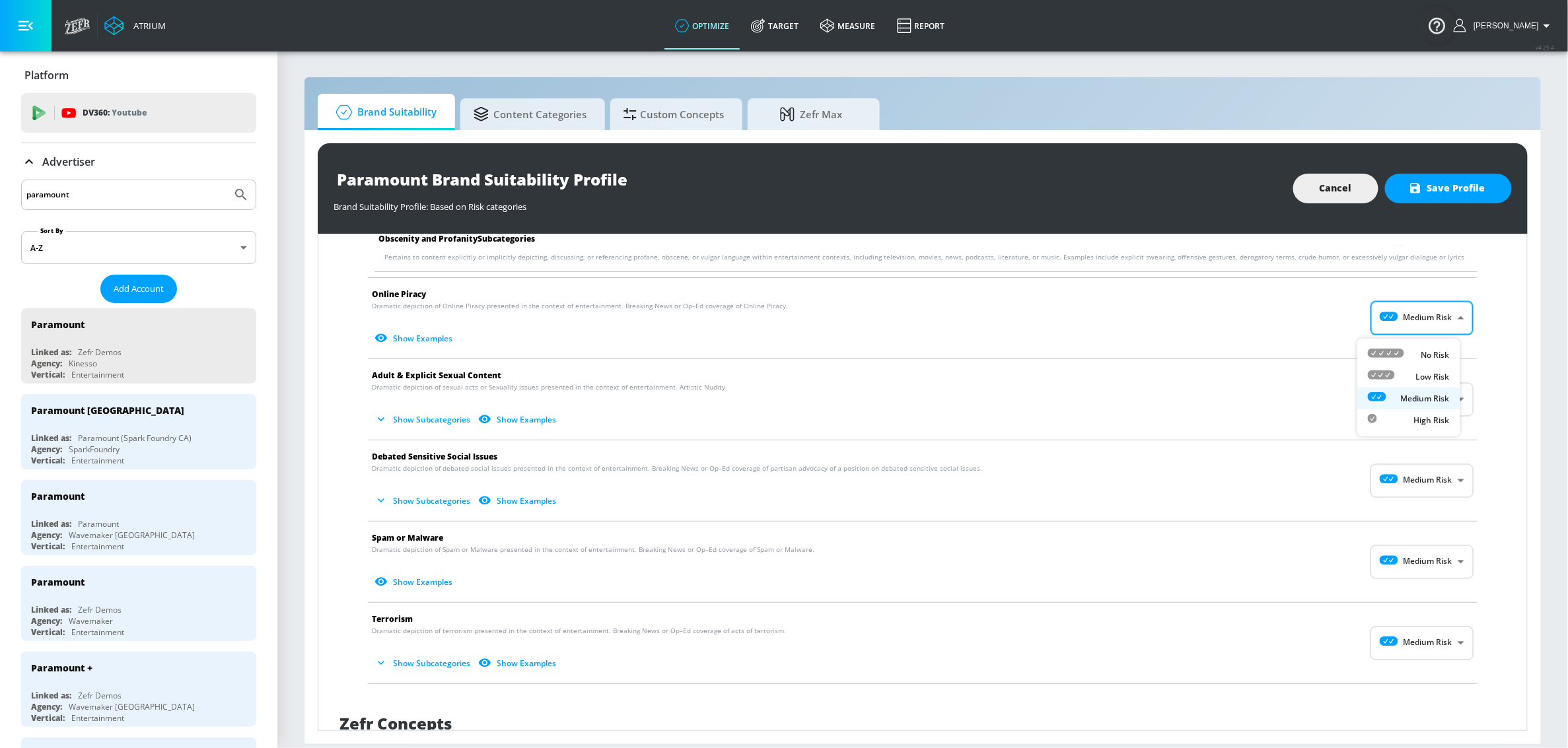
click at [1422, 322] on body "Atrium optimize Target measure Report optimize Target measure Report v 4.25.4 S…" at bounding box center [784, 374] width 1568 height 748
click at [1403, 360] on div at bounding box center [1387, 355] width 36 height 14
type input "MINIMAL"
click at [1421, 408] on body "Atrium optimize Target measure Report optimize Target measure Report v 4.25.4 S…" at bounding box center [784, 374] width 1568 height 748
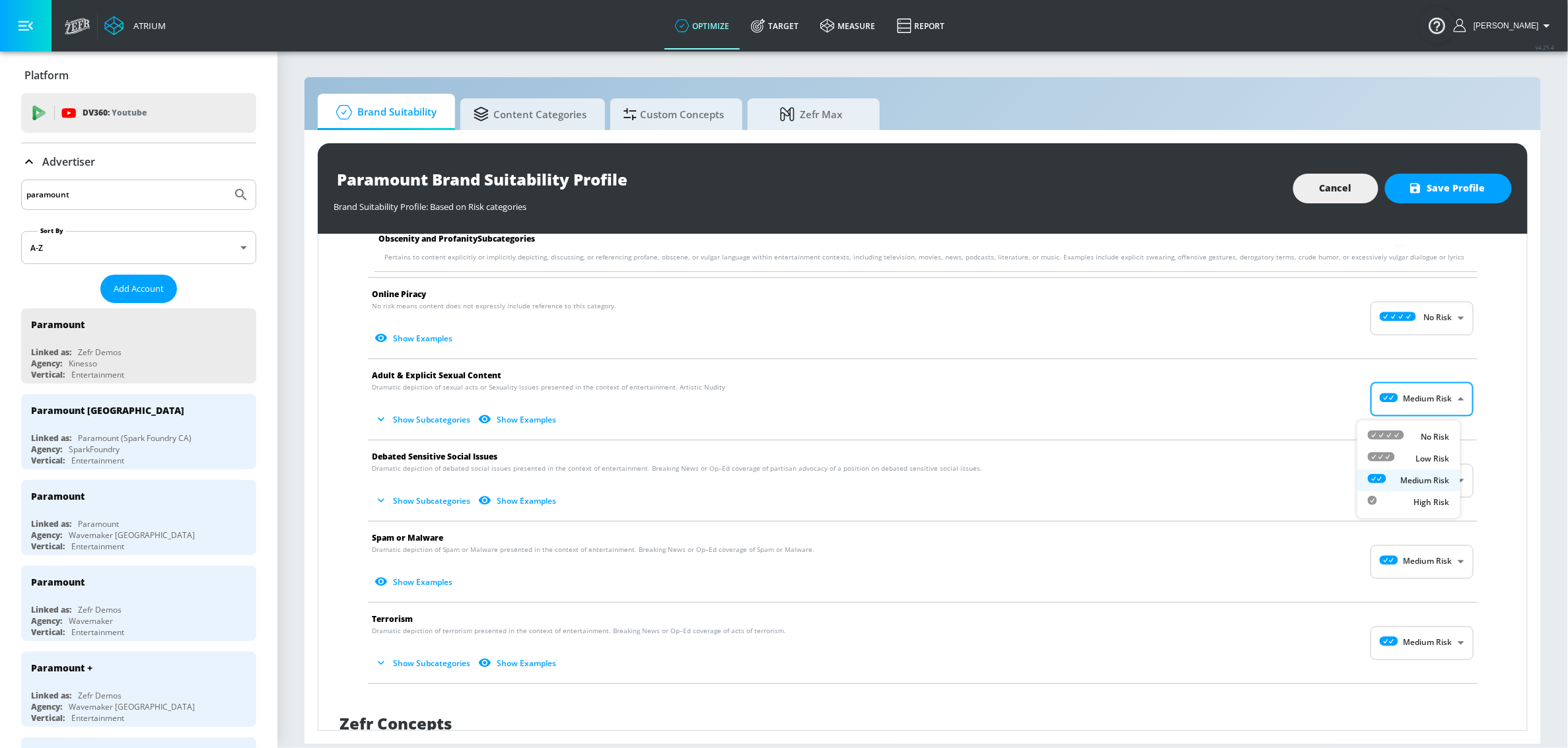
click at [1413, 438] on div "No Risk" at bounding box center [1409, 436] width 82 height 14
type input "MINIMAL"
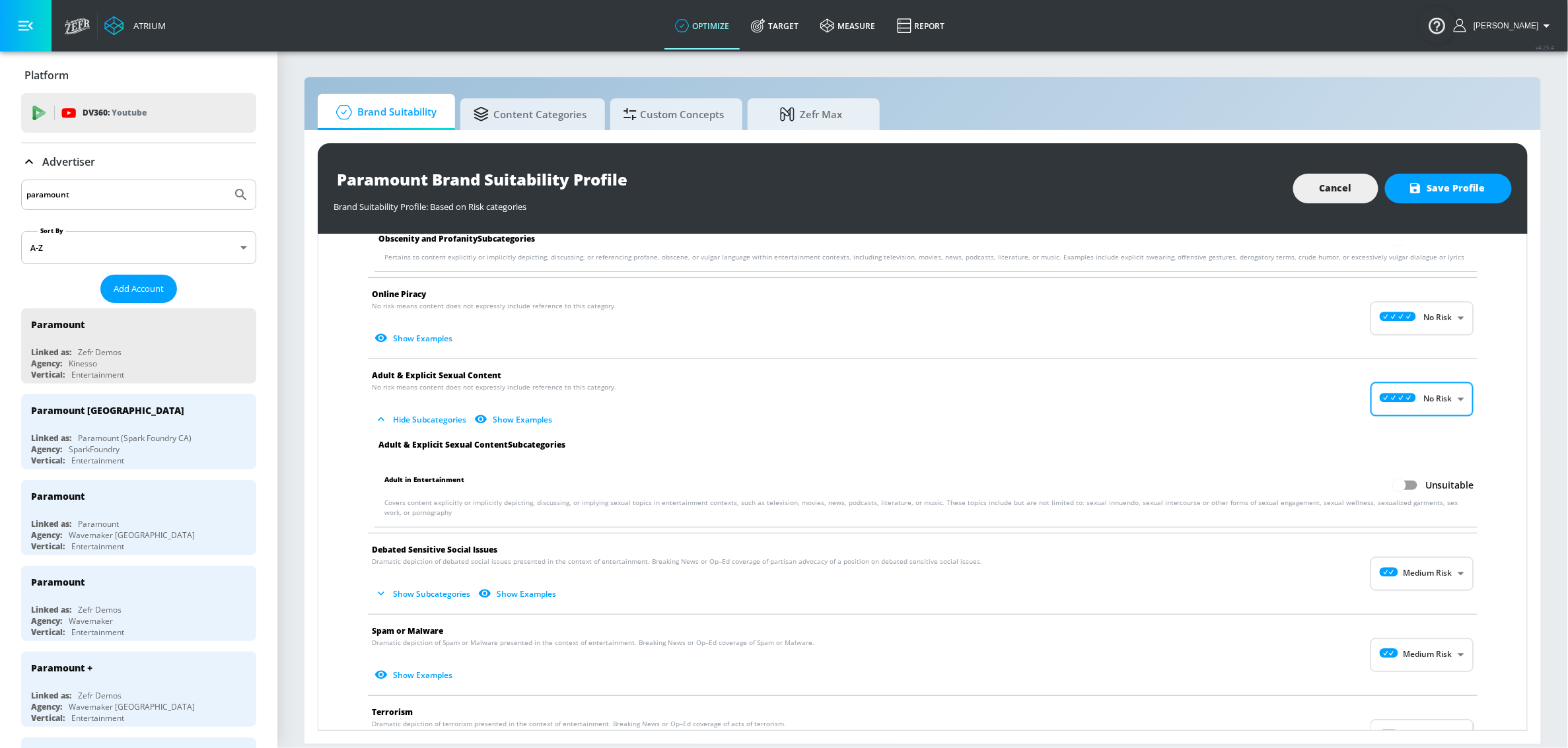
click at [1439, 577] on body "Atrium optimize Target measure Report optimize Target measure Report v 4.25.4 S…" at bounding box center [784, 374] width 1568 height 748
drag, startPoint x: 1420, startPoint y: 609, endPoint x: 1420, endPoint y: 576, distance: 33.0
click at [1421, 609] on p "No Risk" at bounding box center [1435, 611] width 28 height 12
type input "MINIMAL"
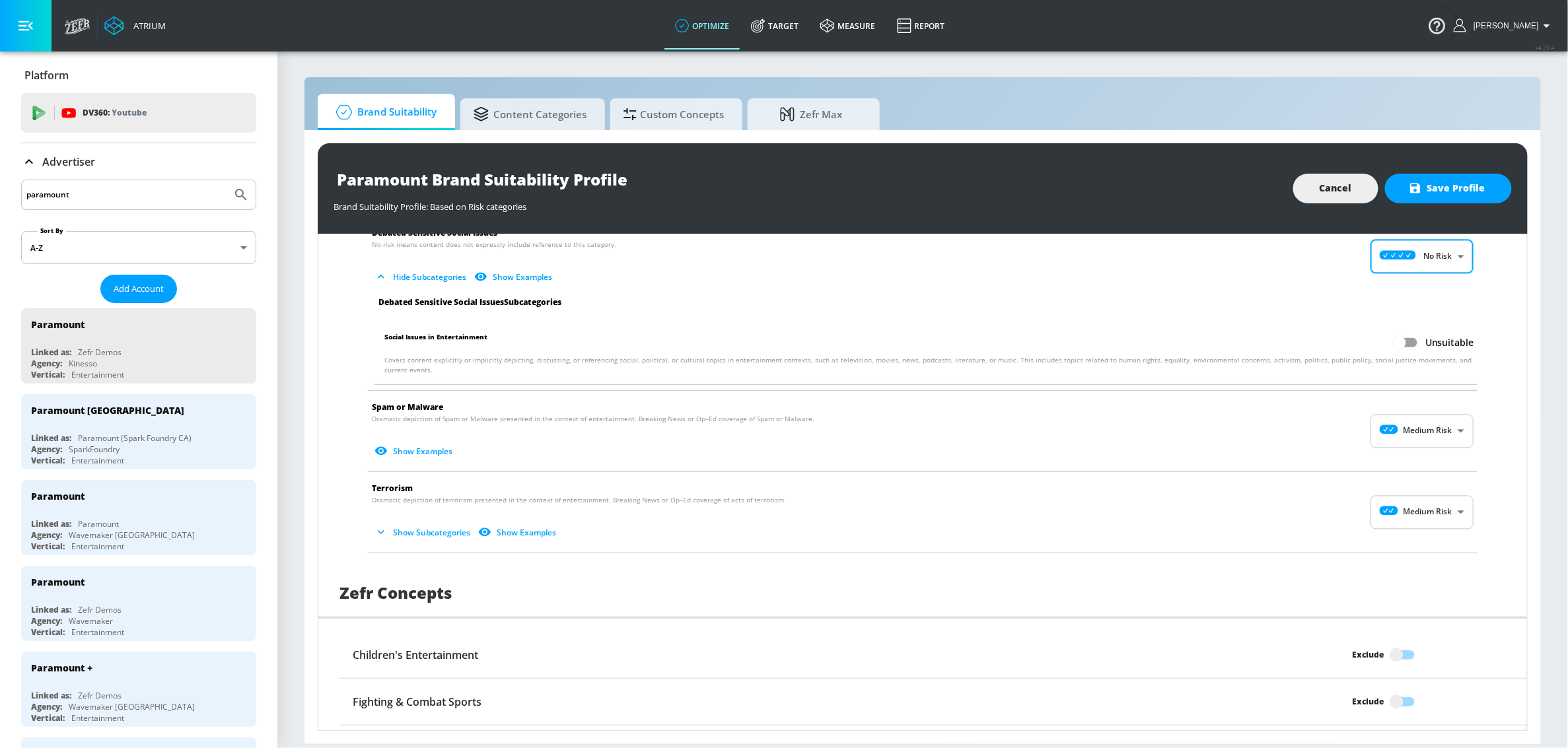
scroll to position [2006, 0]
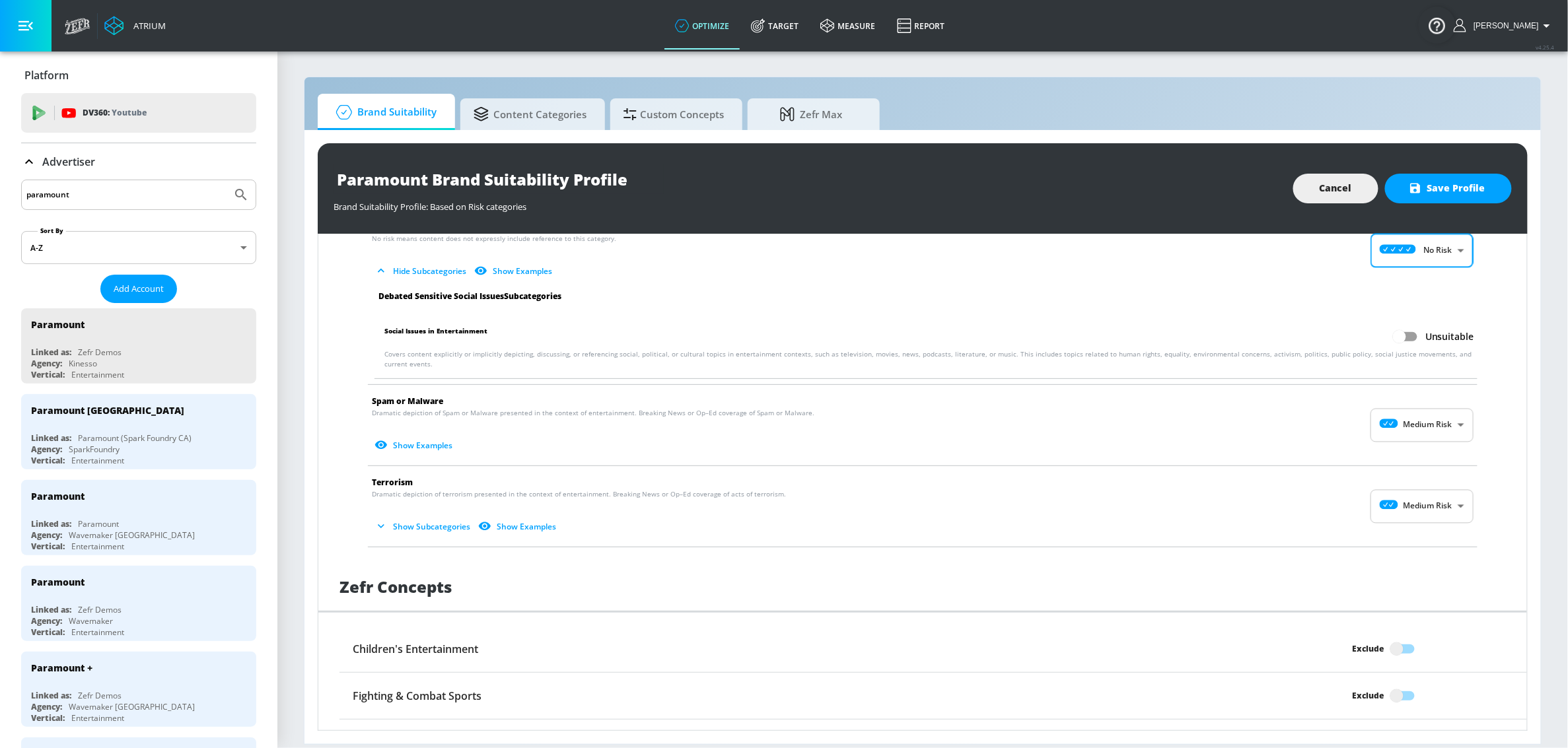
click at [1415, 438] on body "Atrium optimize Target measure Report optimize Target measure Report v 4.25.4 S…" at bounding box center [784, 374] width 1568 height 748
click at [1409, 460] on div "No Risk" at bounding box center [1409, 463] width 82 height 14
type input "MINIMAL"
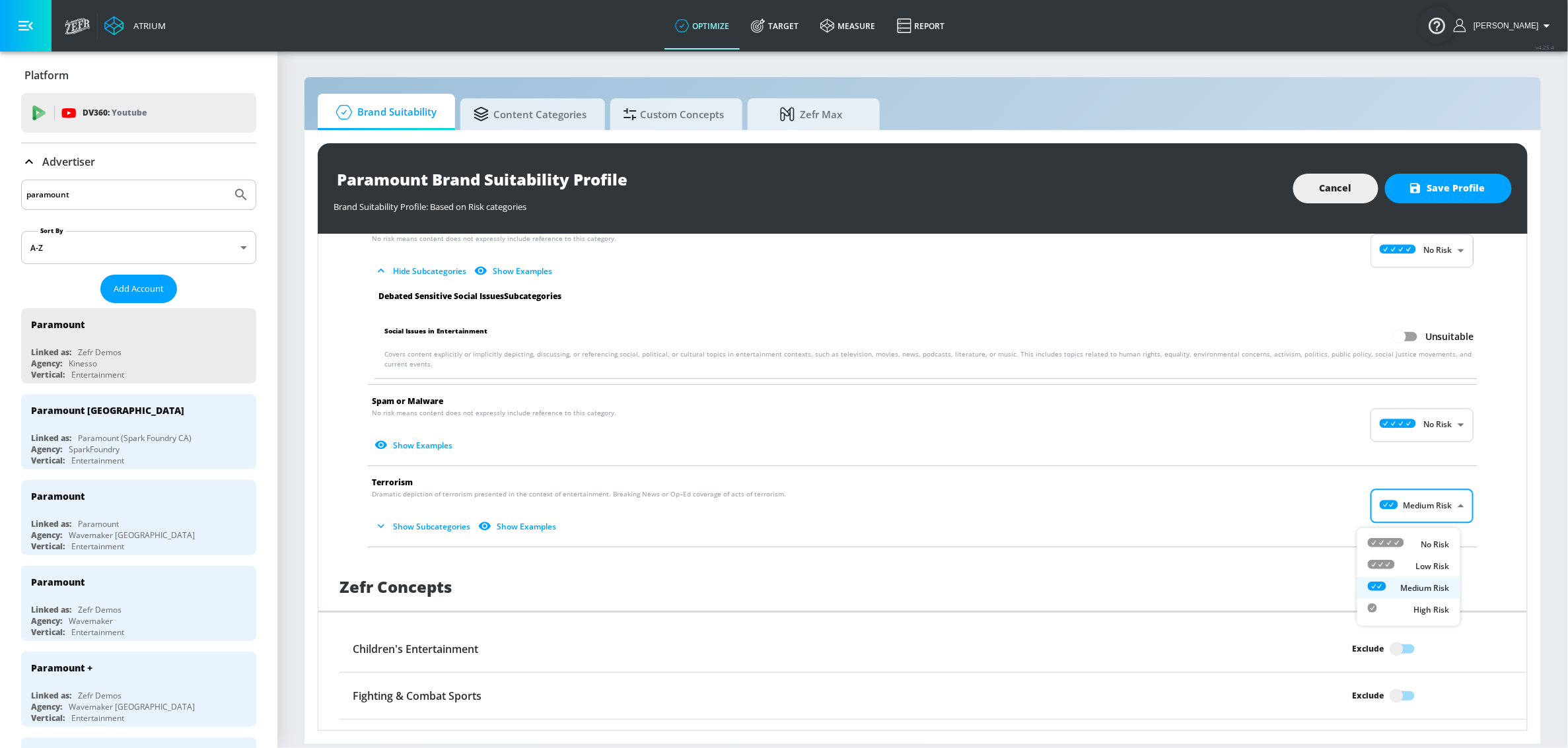
click at [1411, 510] on body "Atrium optimize Target measure Report optimize Target measure Report v 4.25.4 S…" at bounding box center [784, 374] width 1568 height 748
click at [1397, 542] on icon at bounding box center [1387, 543] width 36 height 9
type input "MINIMAL"
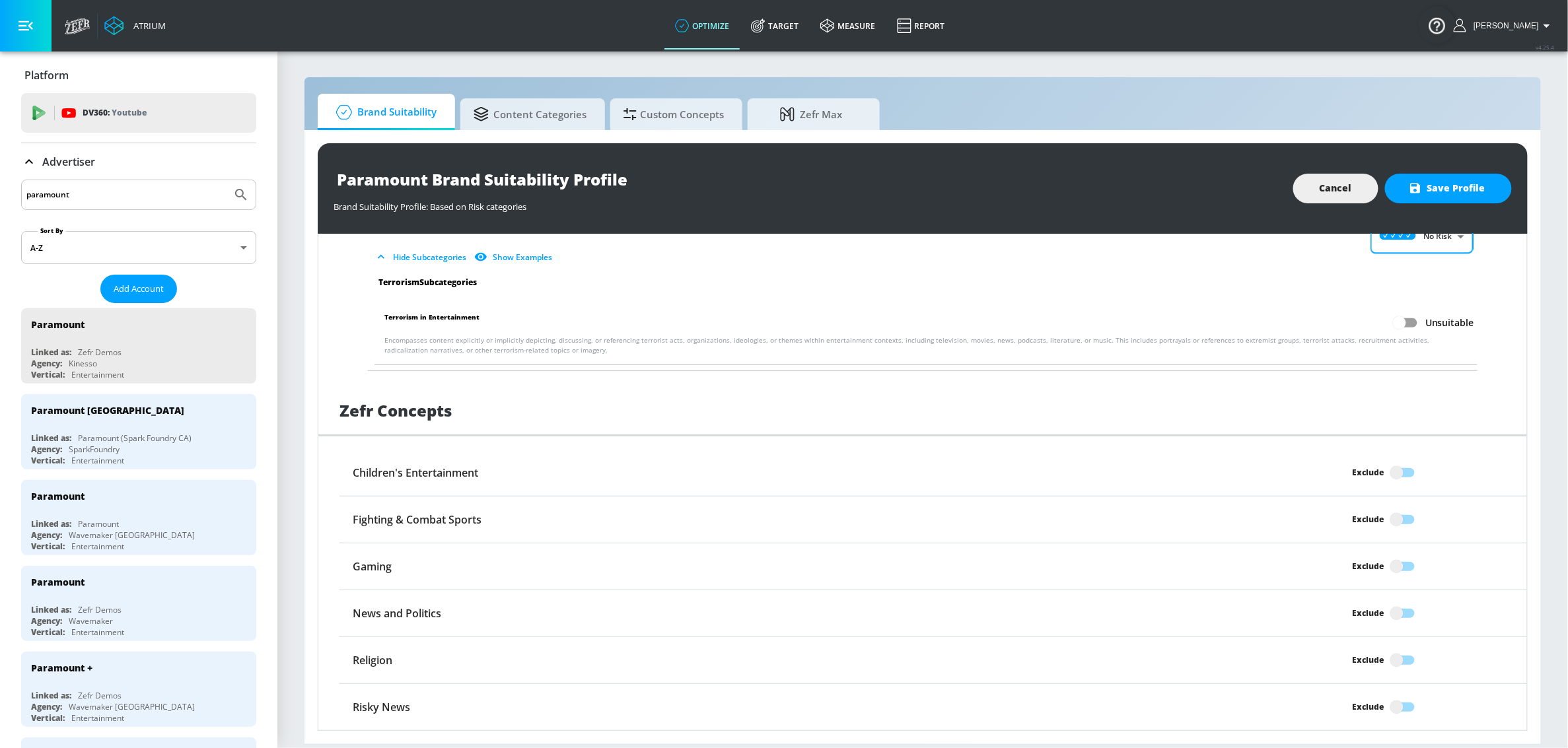
scroll to position [2281, 0]
click at [1386, 476] on input "Exclude" at bounding box center [1396, 473] width 75 height 25
checkbox input "true"
click at [1392, 519] on input "Exclude" at bounding box center [1396, 520] width 75 height 25
checkbox input "true"
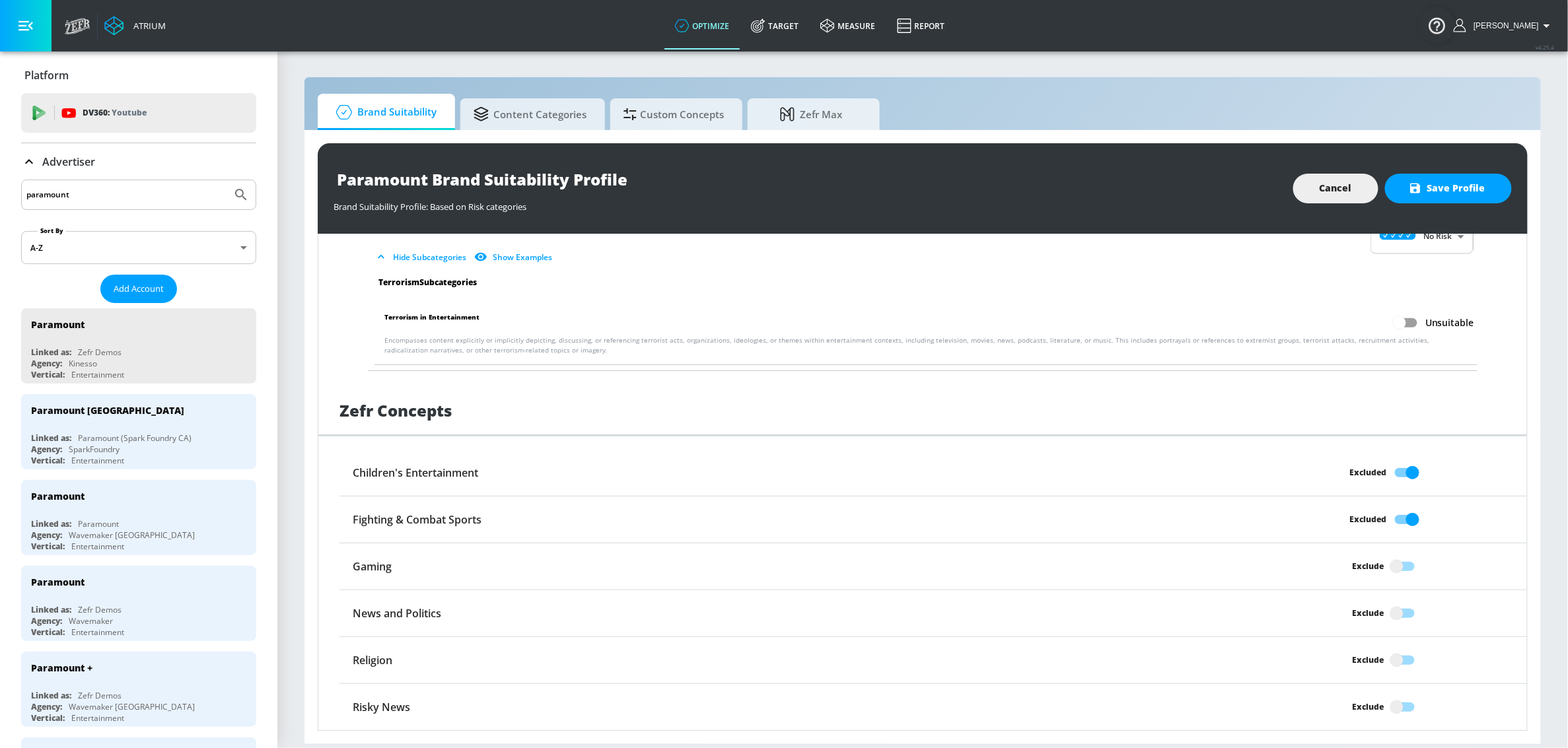
click at [1392, 562] on input "Exclude" at bounding box center [1396, 567] width 75 height 25
checkbox input "true"
click at [1386, 614] on input "Exclude" at bounding box center [1396, 614] width 75 height 25
checkbox input "true"
click at [1368, 665] on div "Exclude" at bounding box center [1368, 660] width 31 height 14
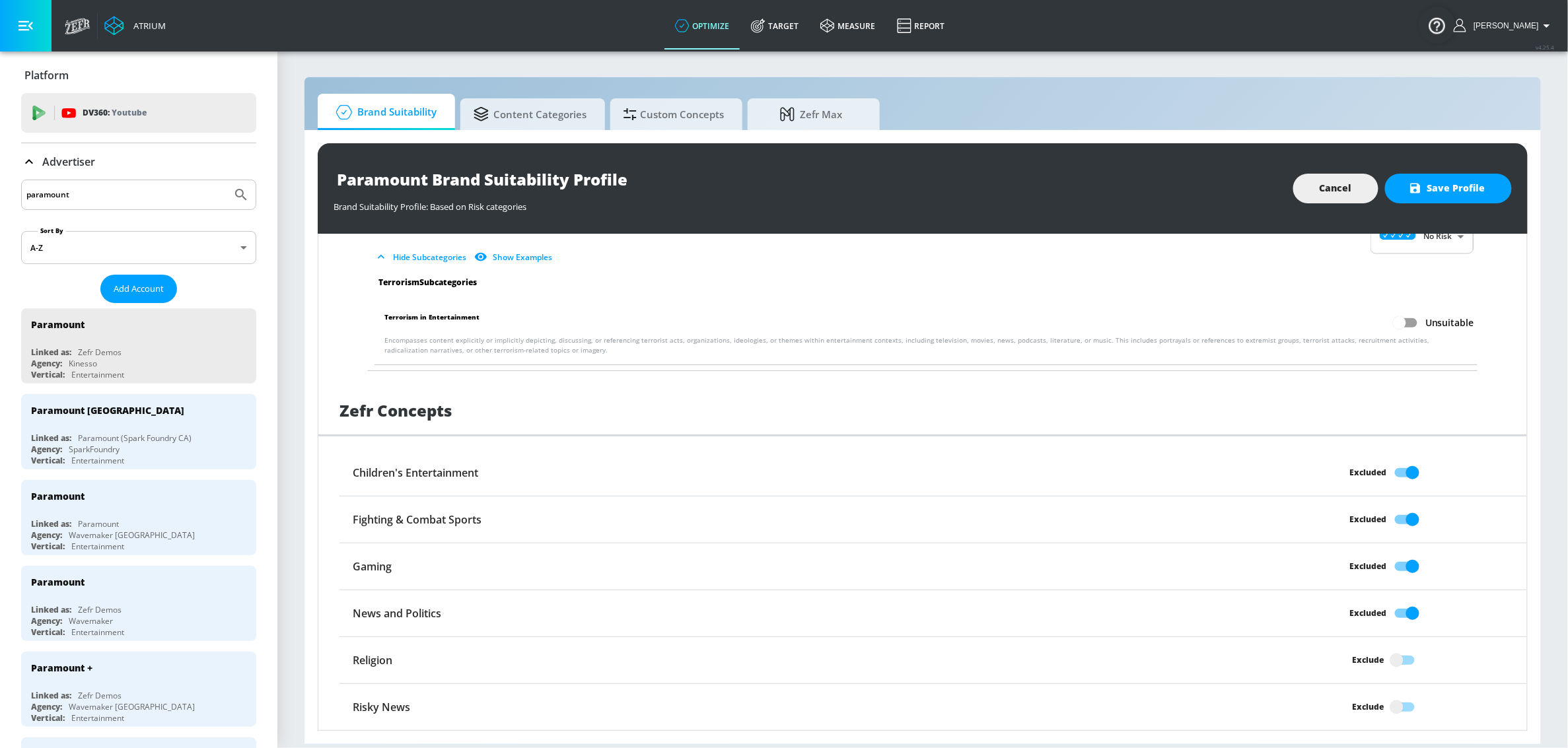
click at [1368, 665] on input "Exclude" at bounding box center [1396, 661] width 75 height 25
click at [1389, 661] on input "Excluded" at bounding box center [1412, 661] width 75 height 25
checkbox input "false"
click at [1389, 704] on input "Exclude" at bounding box center [1396, 707] width 75 height 25
checkbox input "true"
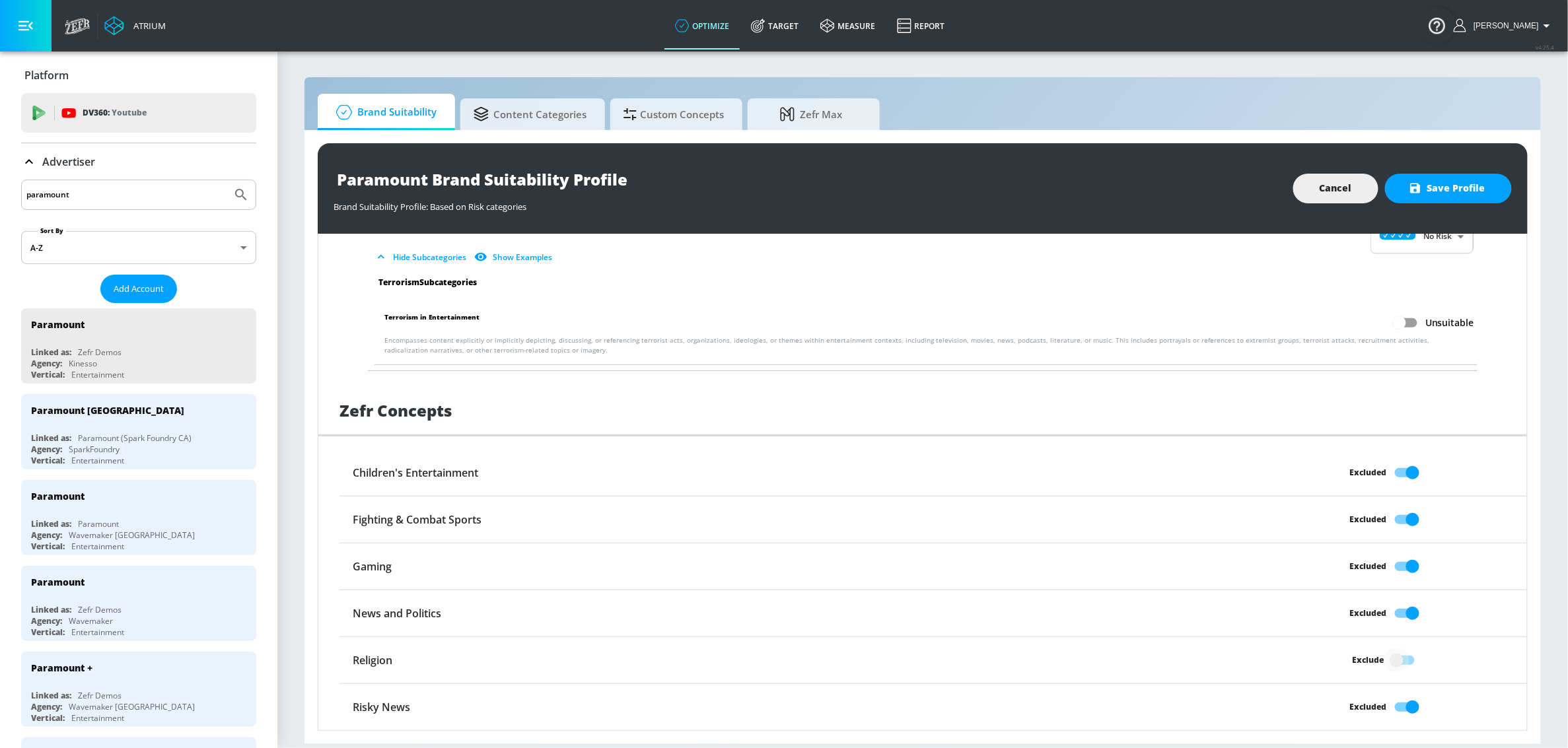
drag, startPoint x: 1394, startPoint y: 662, endPoint x: 1358, endPoint y: 527, distance: 139.7
click at [1394, 662] on input "Exclude" at bounding box center [1396, 661] width 75 height 25
checkbox input "true"
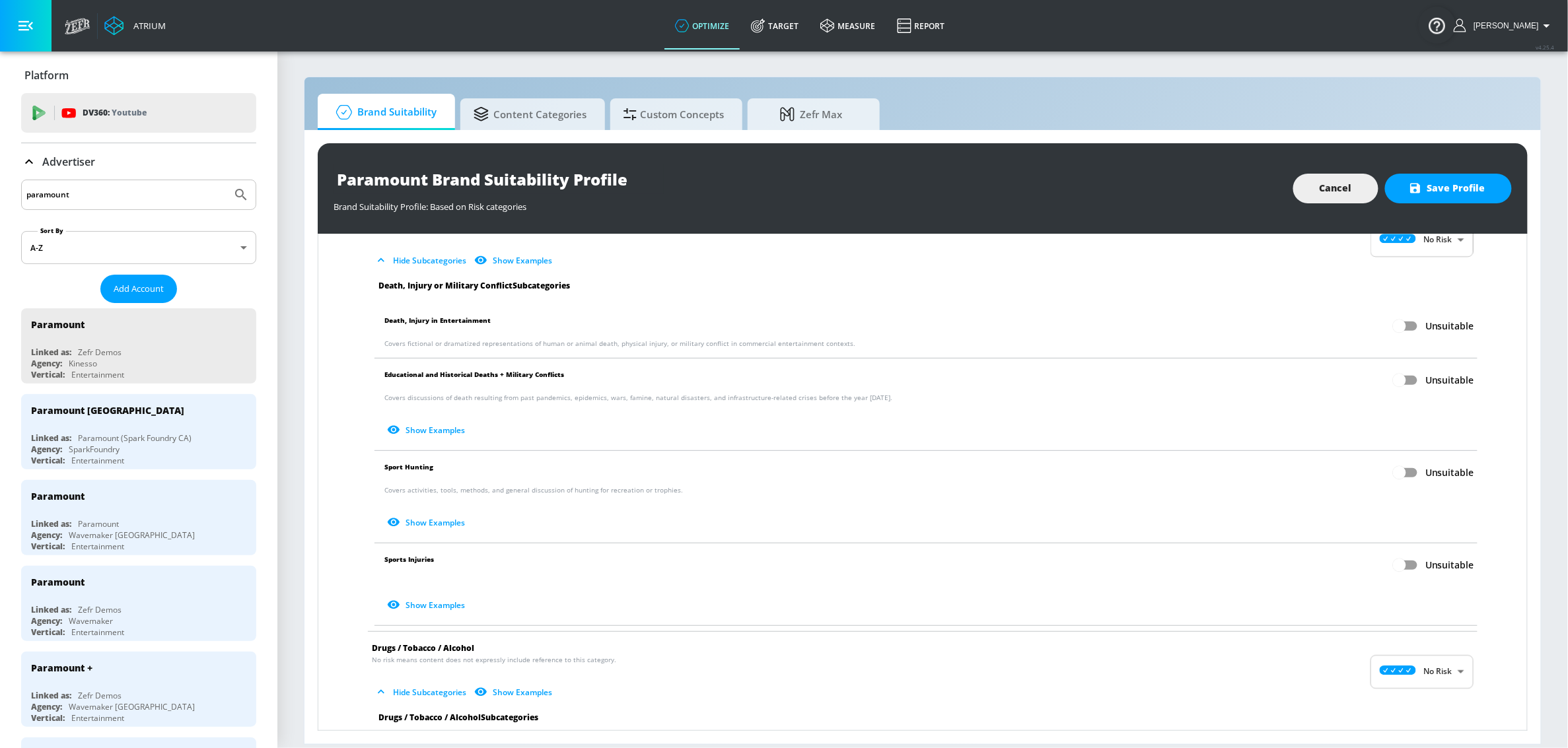
scroll to position [449, 0]
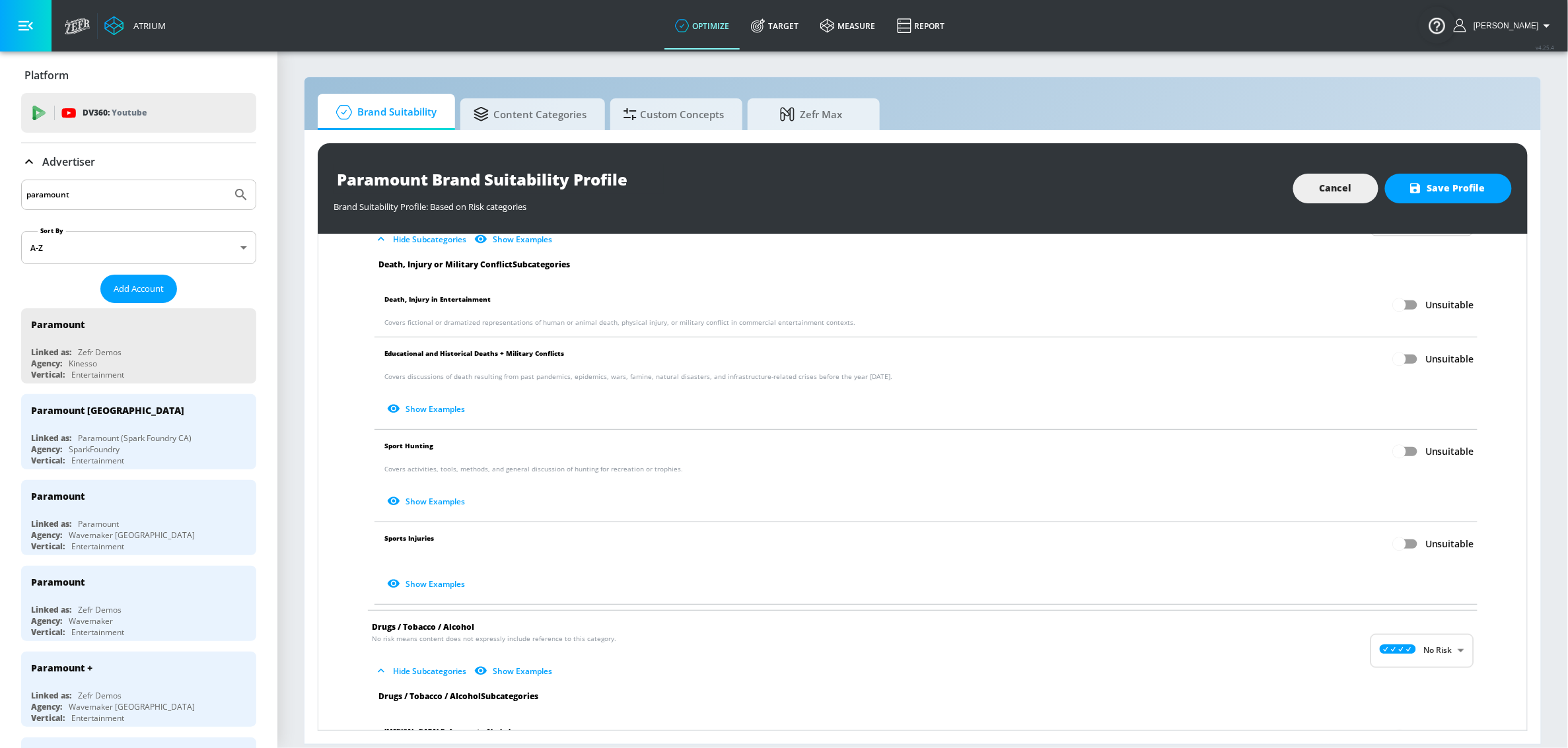
click at [1425, 540] on span "Unsuitable" at bounding box center [1449, 544] width 48 height 13
click at [1420, 540] on input "Unsuitable" at bounding box center [1399, 544] width 75 height 25
checkbox input "true"
click at [416, 579] on button "Show Examples" at bounding box center [427, 584] width 86 height 21
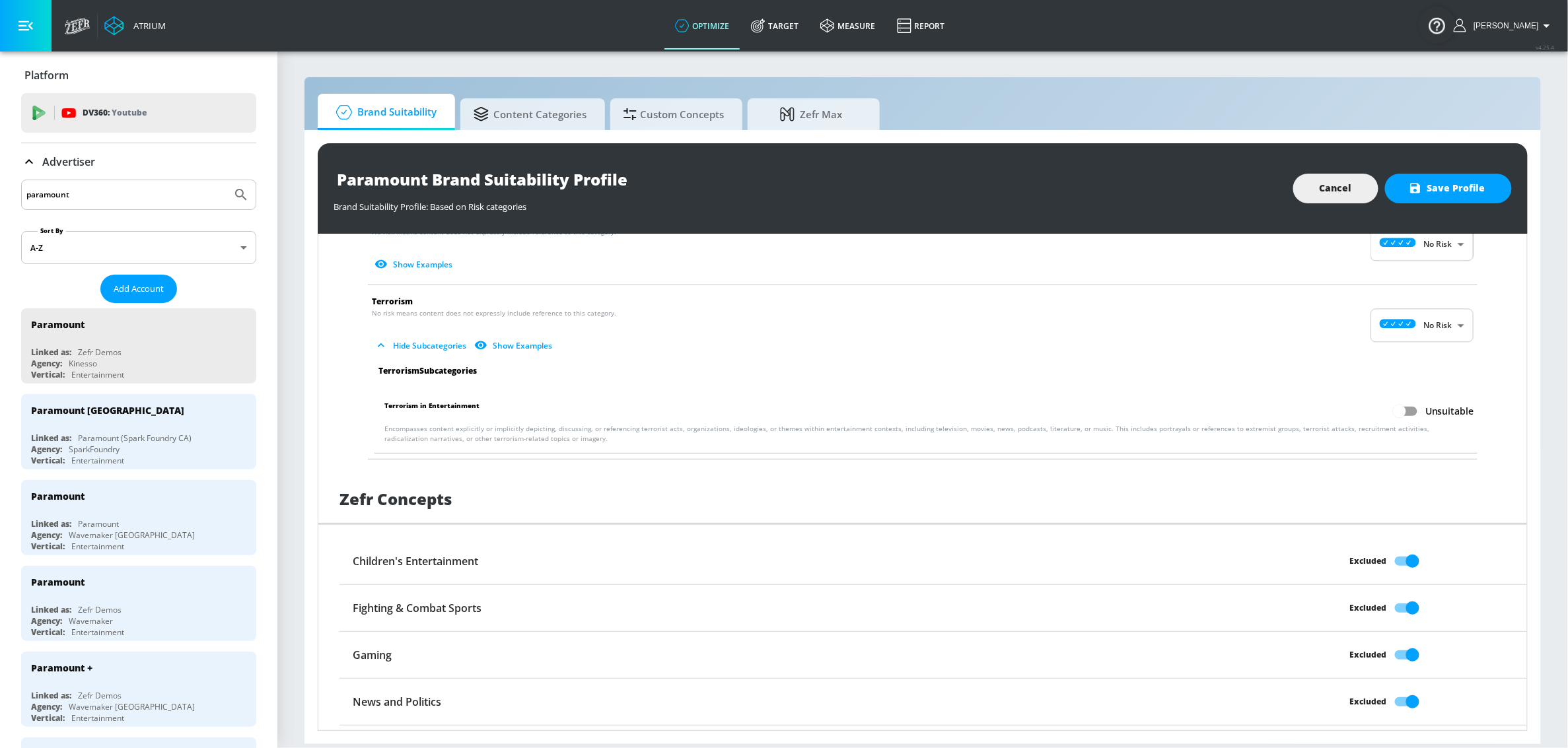
scroll to position [2629, 0]
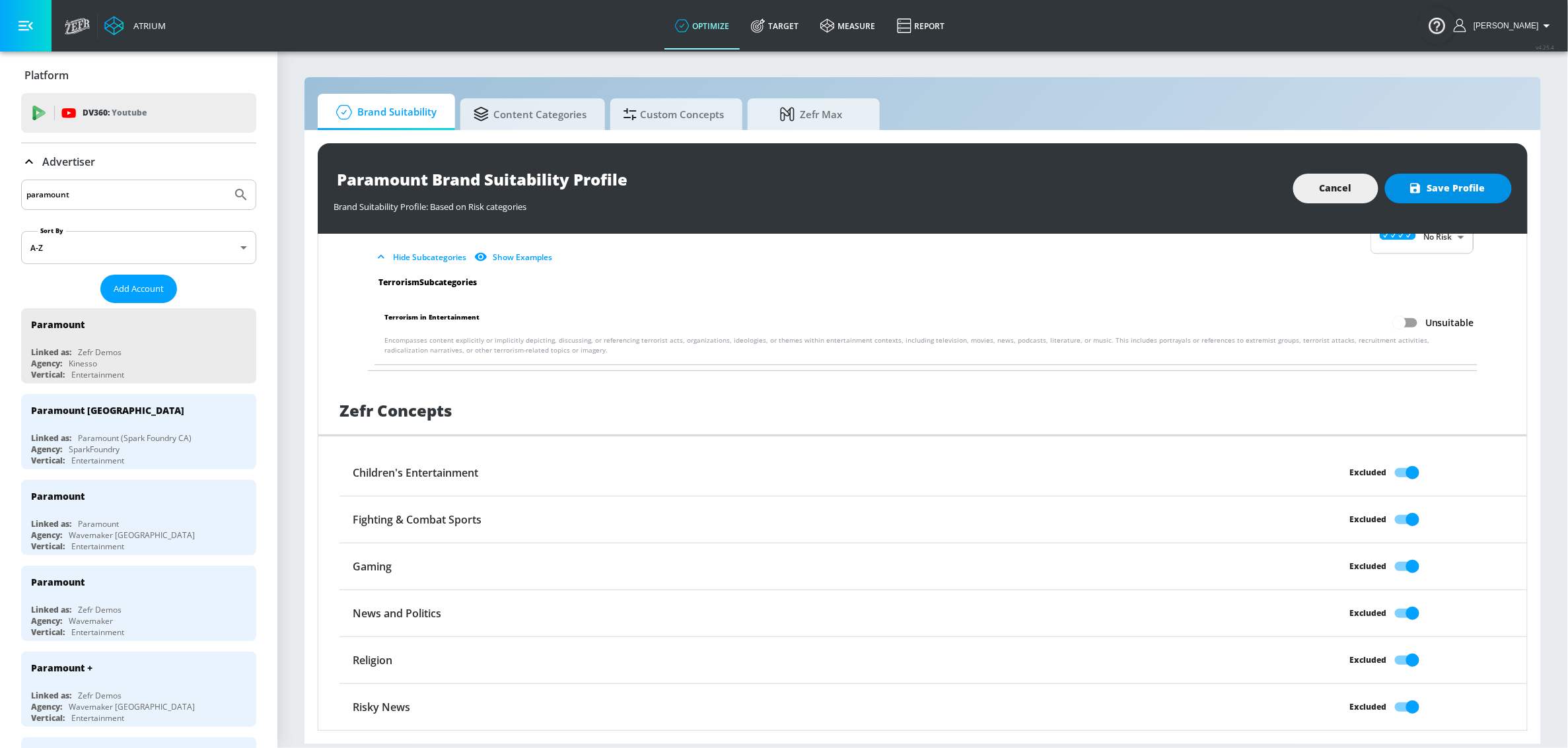
click at [1429, 197] on button "Save Profile" at bounding box center [1448, 189] width 127 height 30
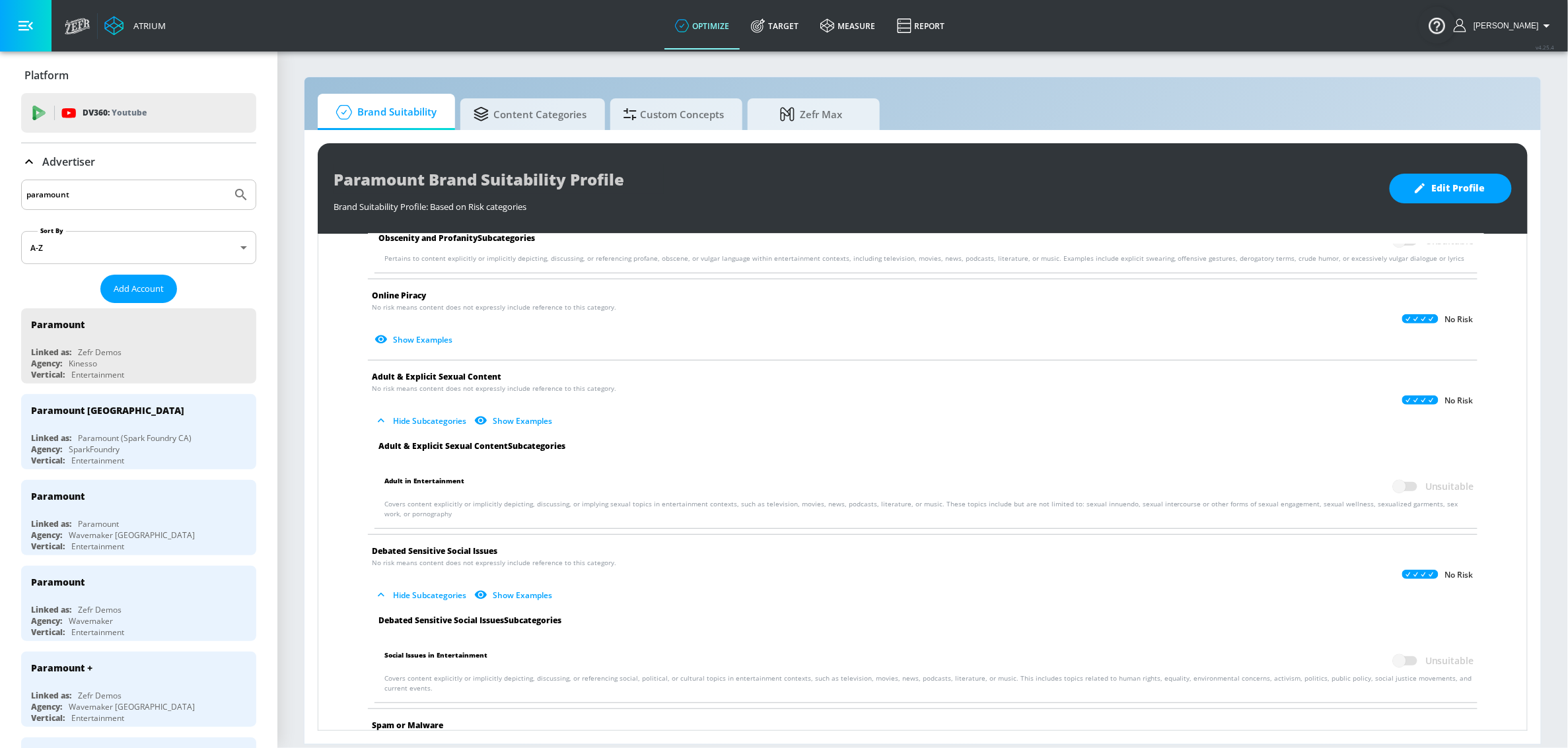
scroll to position [1080, 0]
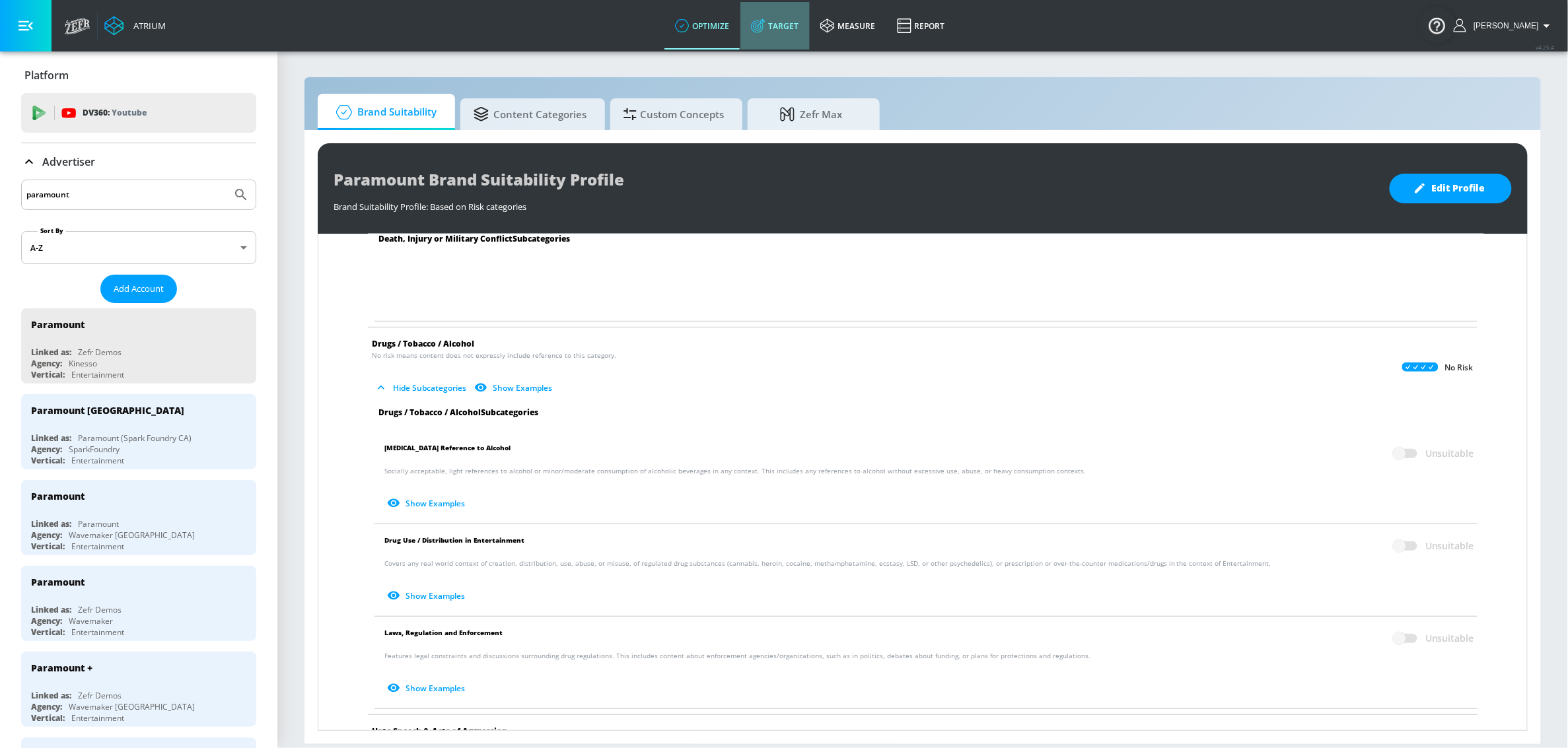
click at [803, 36] on link "Target" at bounding box center [775, 26] width 69 height 48
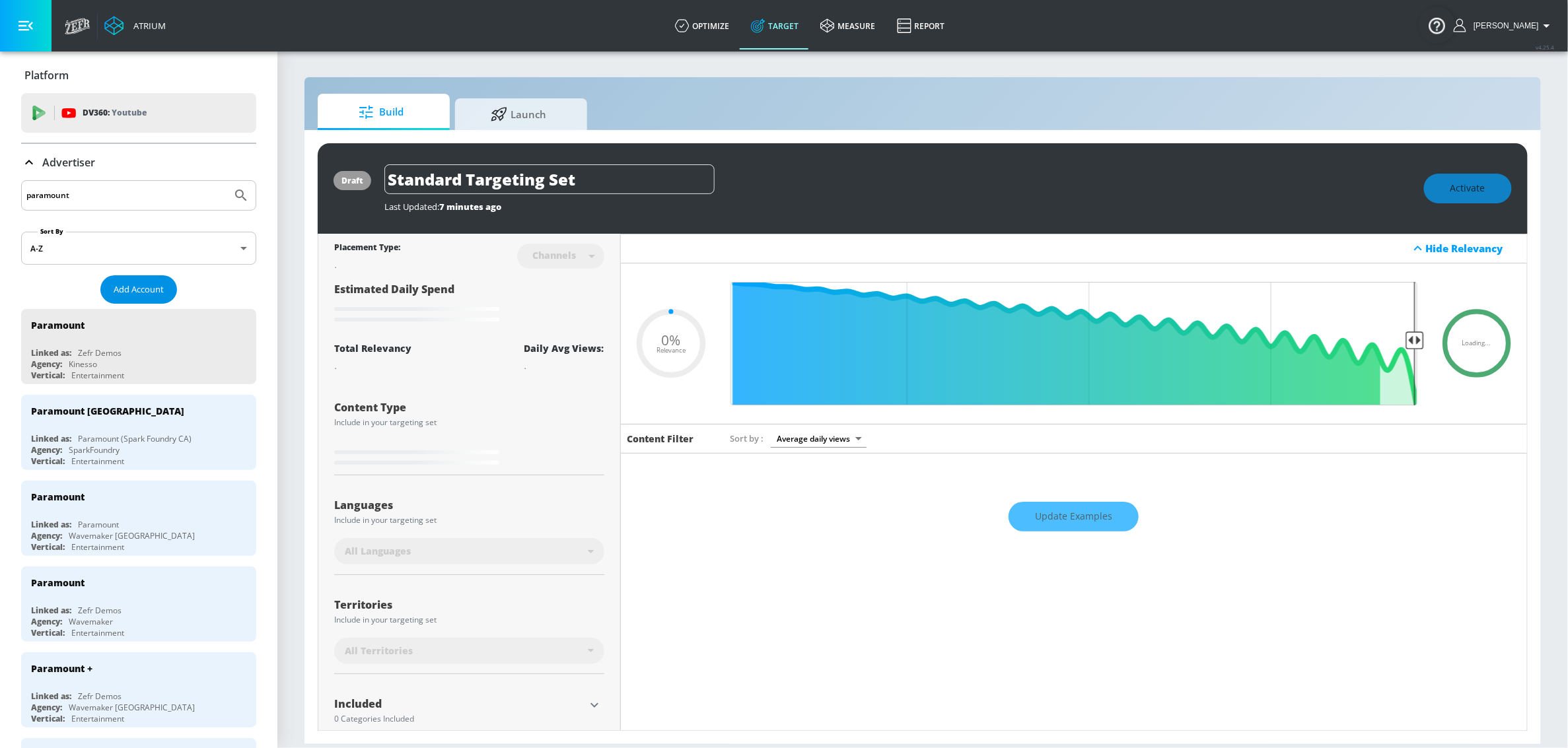
click at [137, 284] on span "Add Account" at bounding box center [139, 289] width 50 height 15
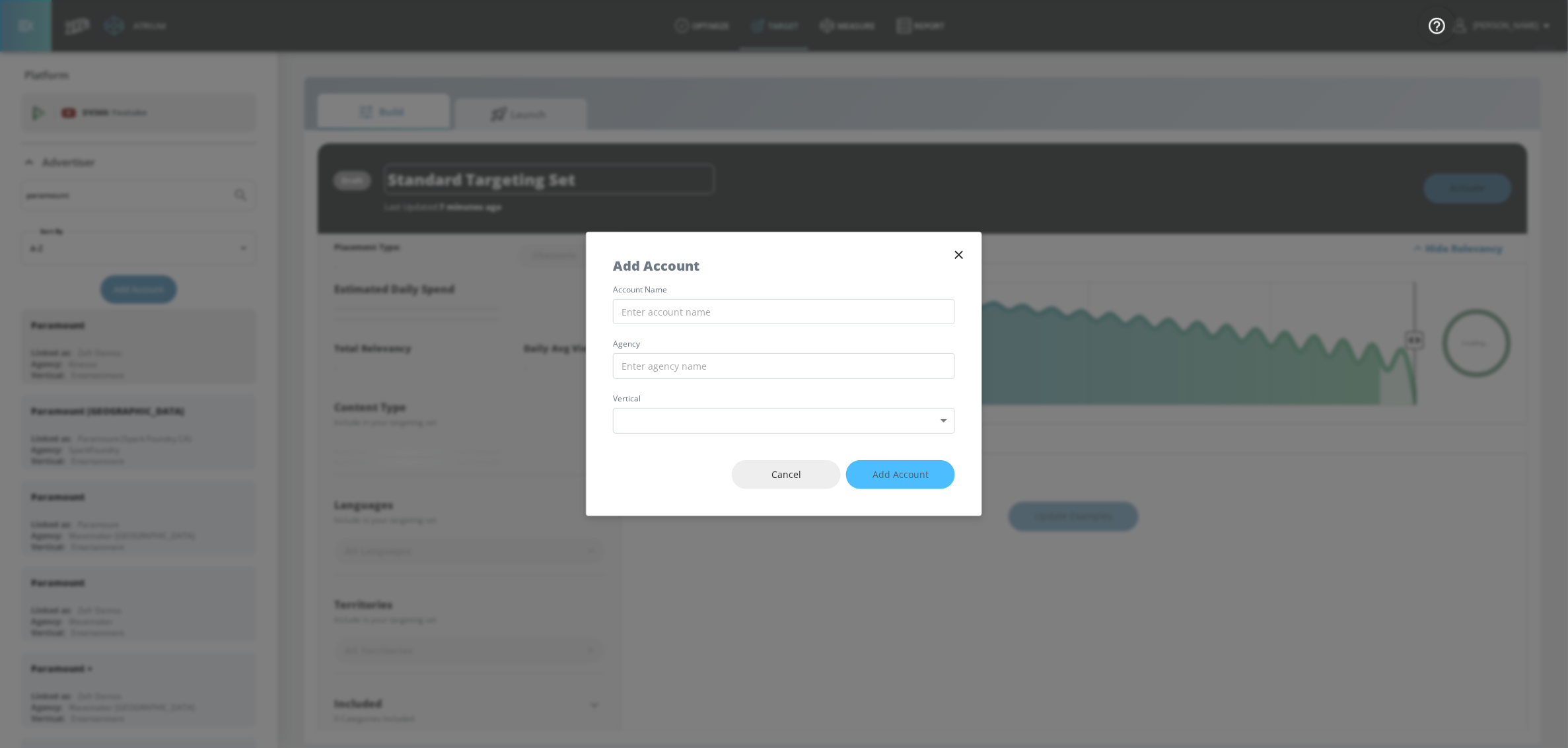
type input "0.6"
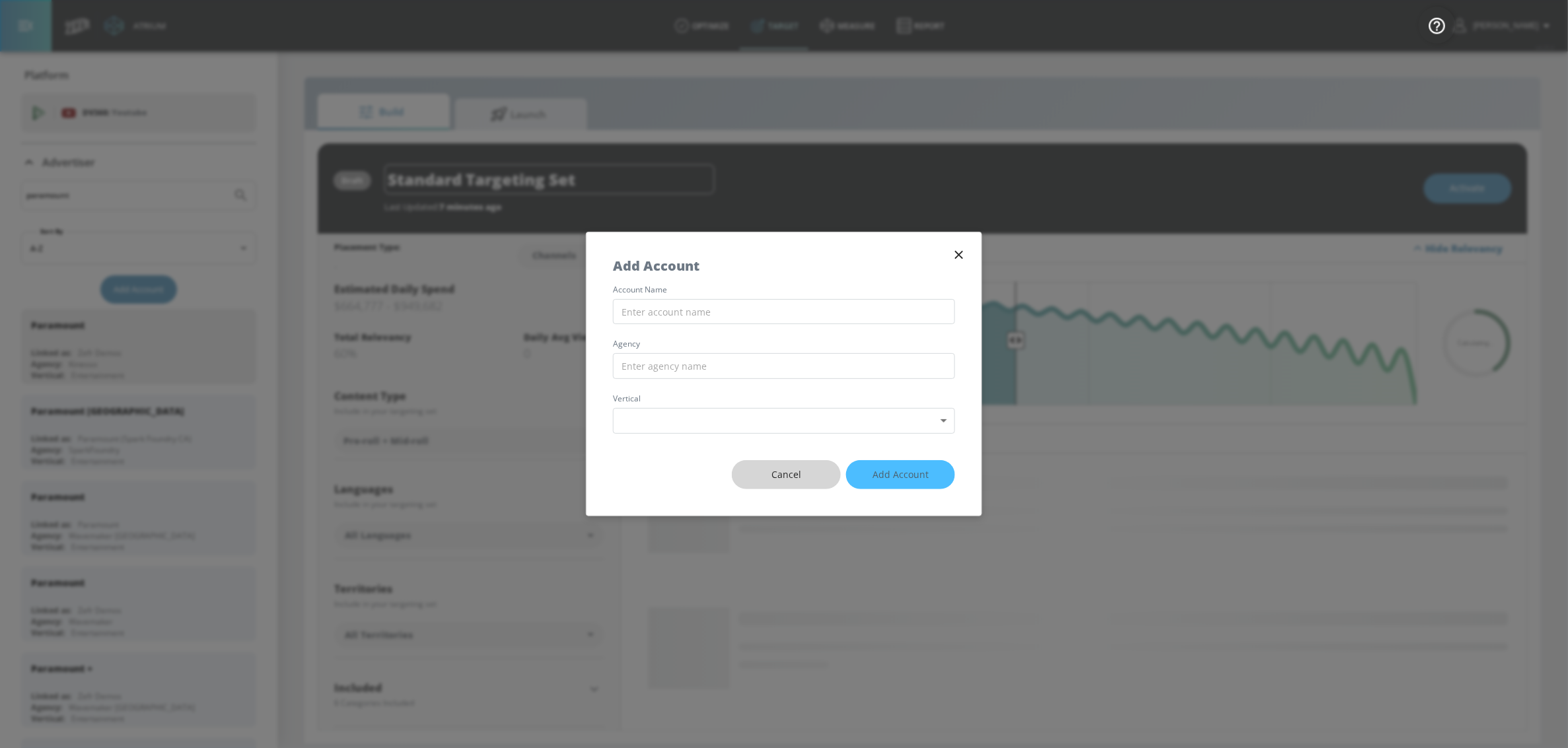
click at [798, 462] on button "Cancel" at bounding box center [786, 475] width 109 height 30
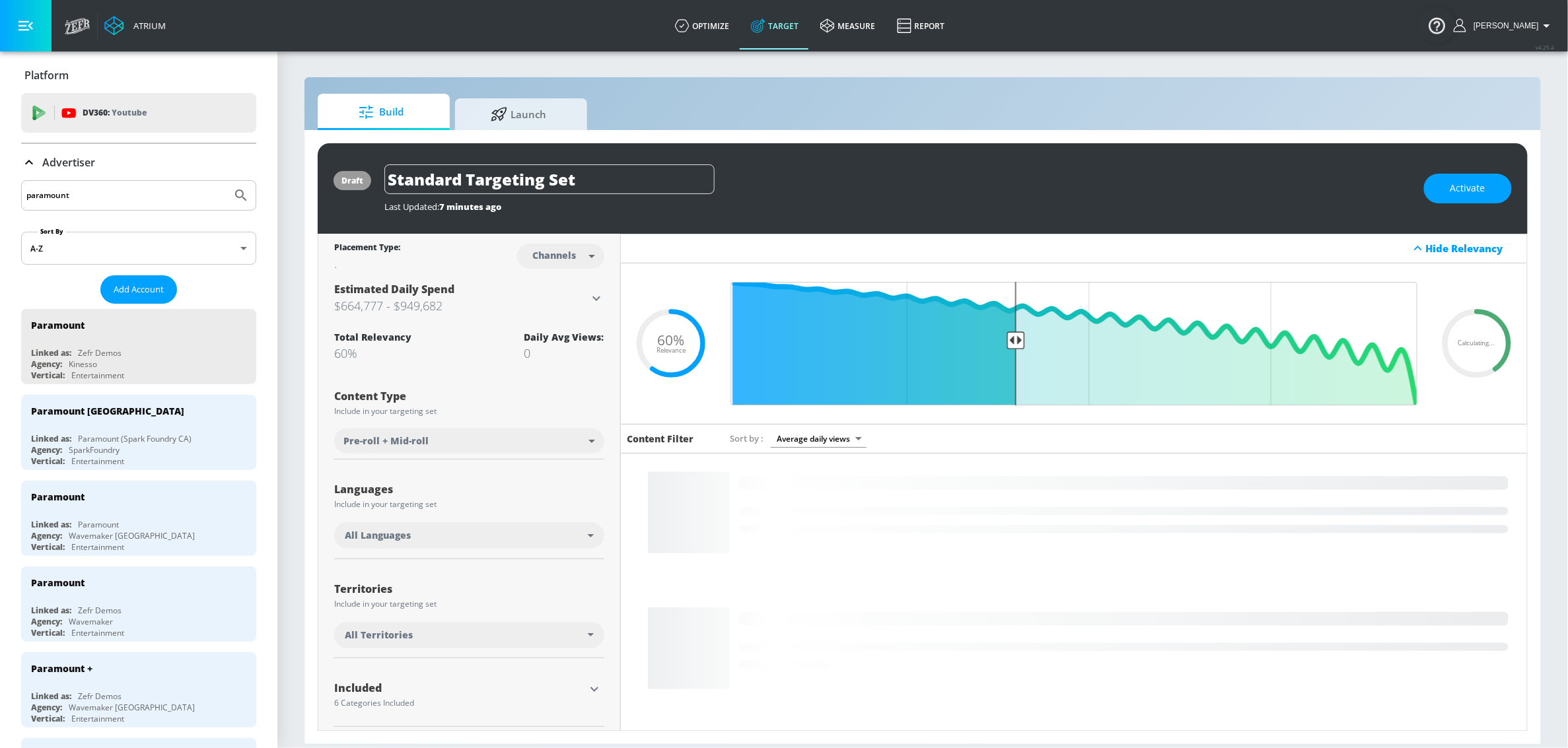
click at [765, 25] on icon at bounding box center [759, 26] width 15 height 15
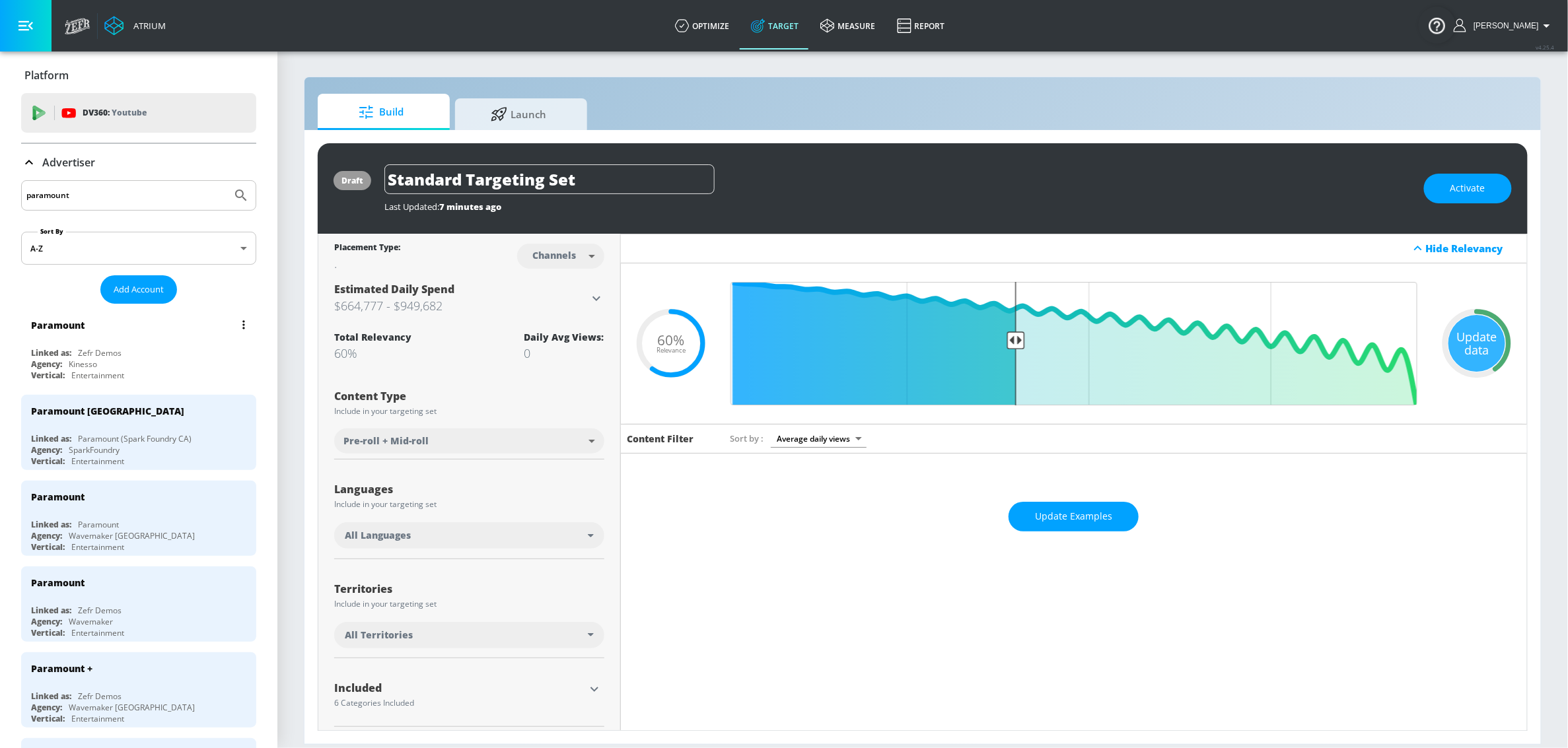
click at [82, 345] on div "Paramount Linked as: Zefr Demos Agency: Kinesso Vertical: Entertainment" at bounding box center [139, 346] width 235 height 75
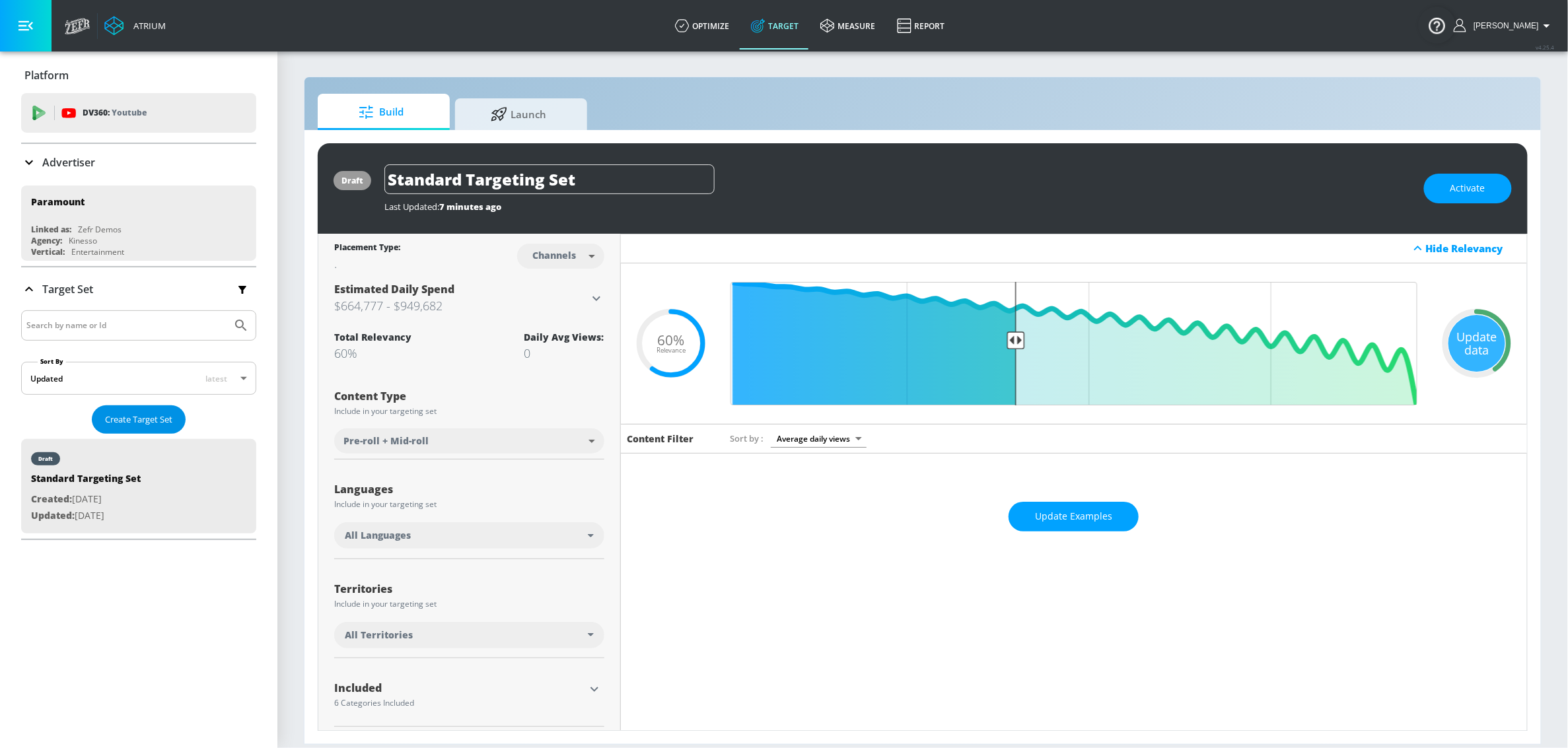
click at [138, 420] on span "Create Target Set" at bounding box center [139, 420] width 68 height 15
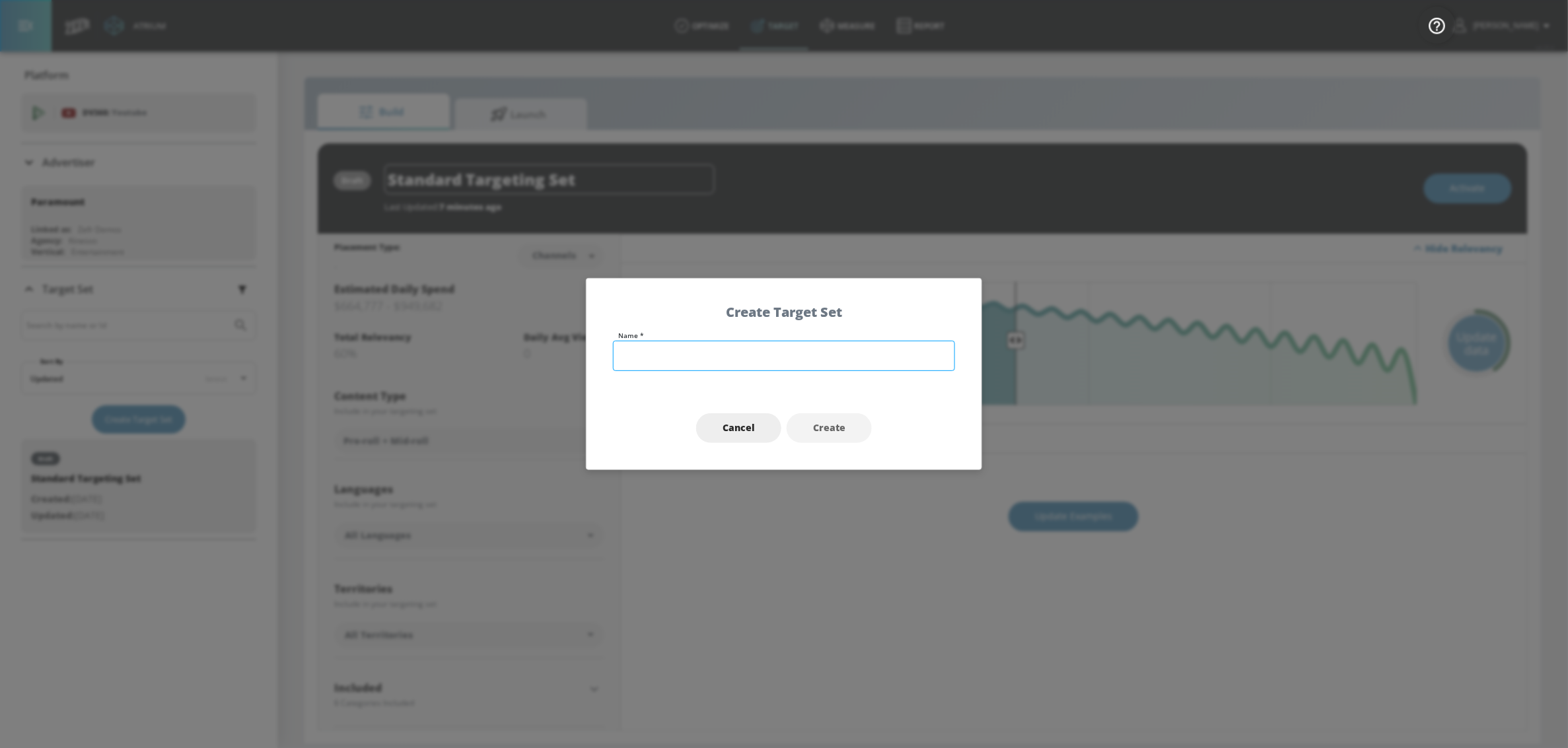
click at [689, 349] on input "text" at bounding box center [784, 355] width 342 height 31
paste input "M35-54 Core Audience - Paramount - BET 106 and Sports - TS"
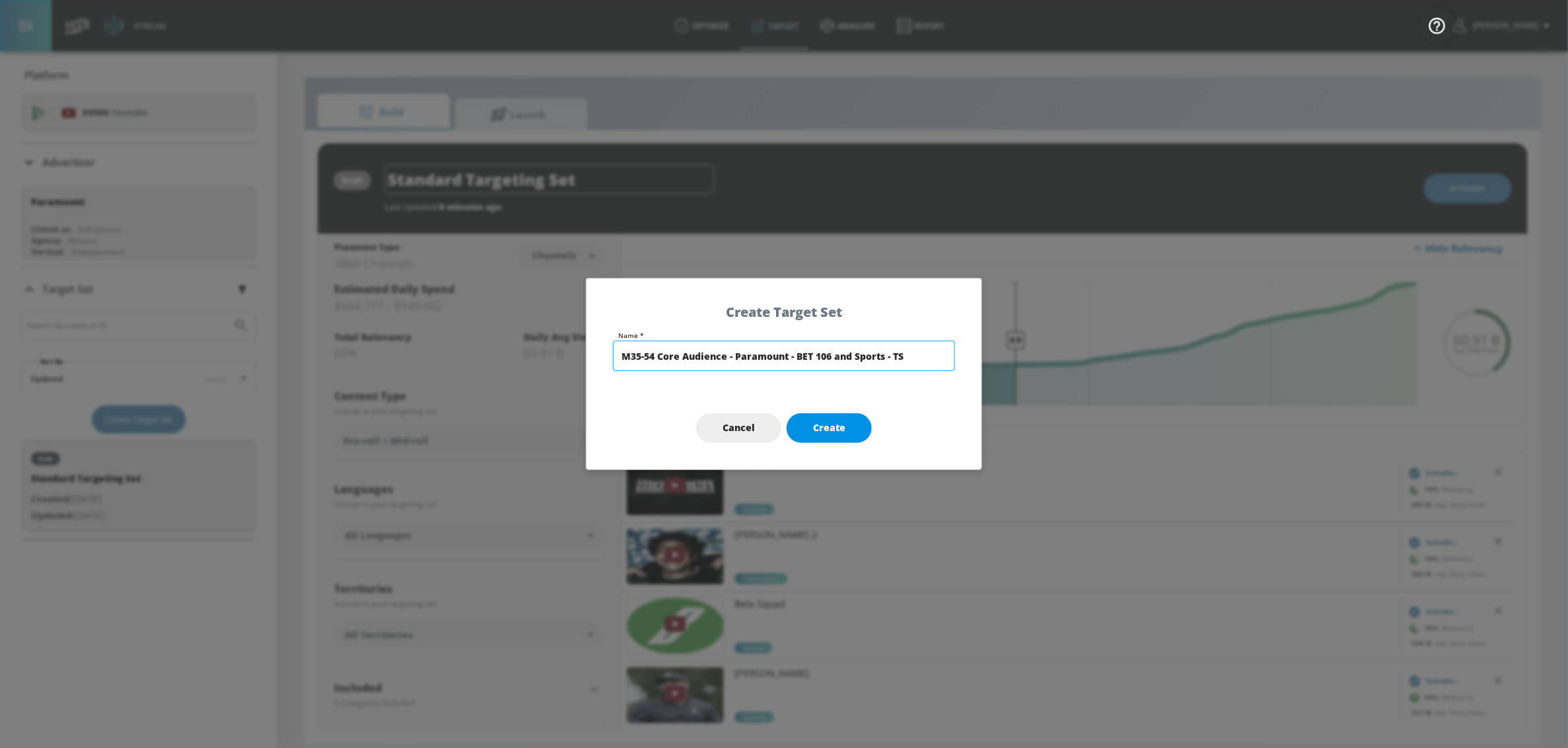
type input "M35-54 Core Audience - Paramount - BET 106 and Sports - TS"
click at [850, 432] on button "Create" at bounding box center [829, 428] width 85 height 30
type input "M35-54 Core Audience - Paramount - BET 106 and Sports - TS"
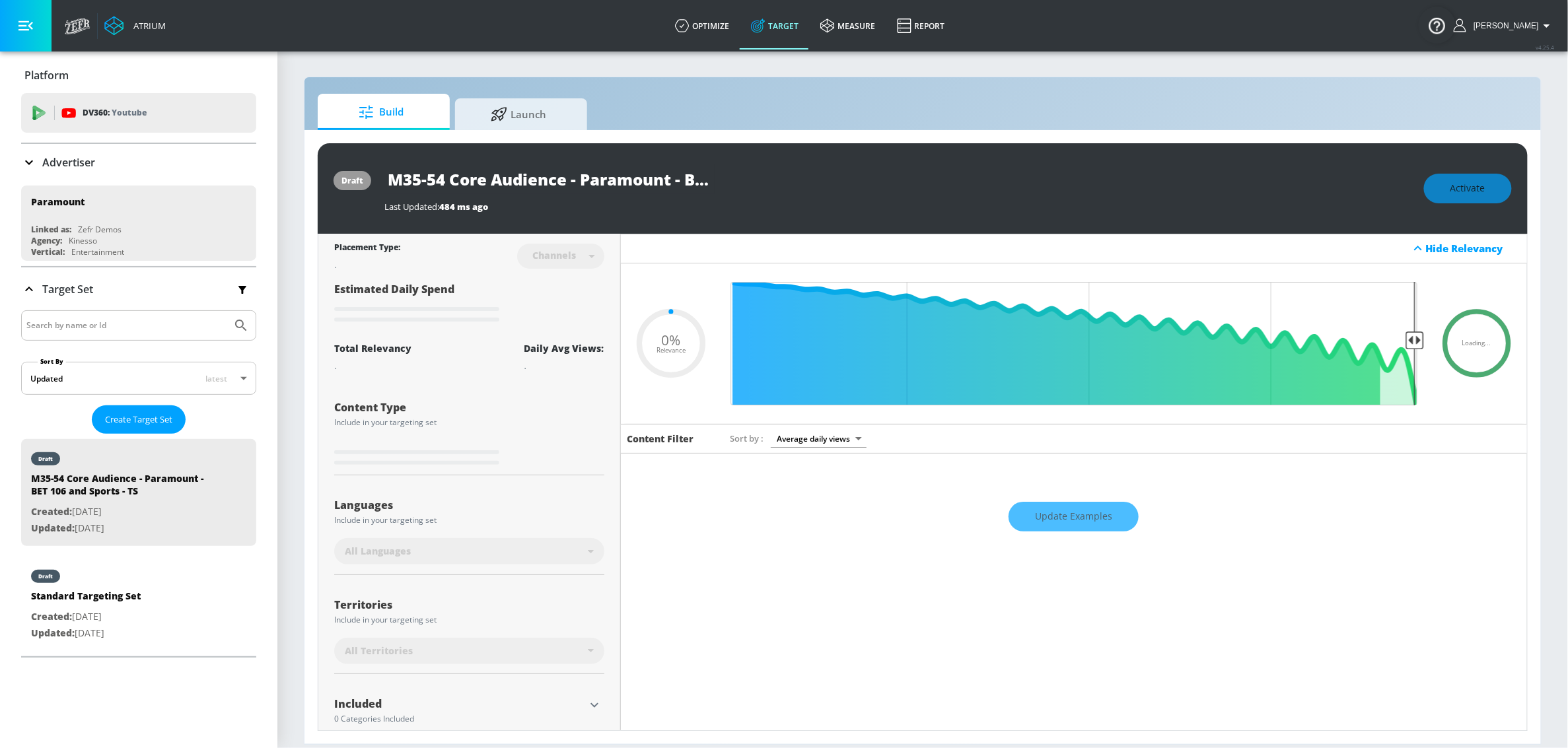
type input "0.6"
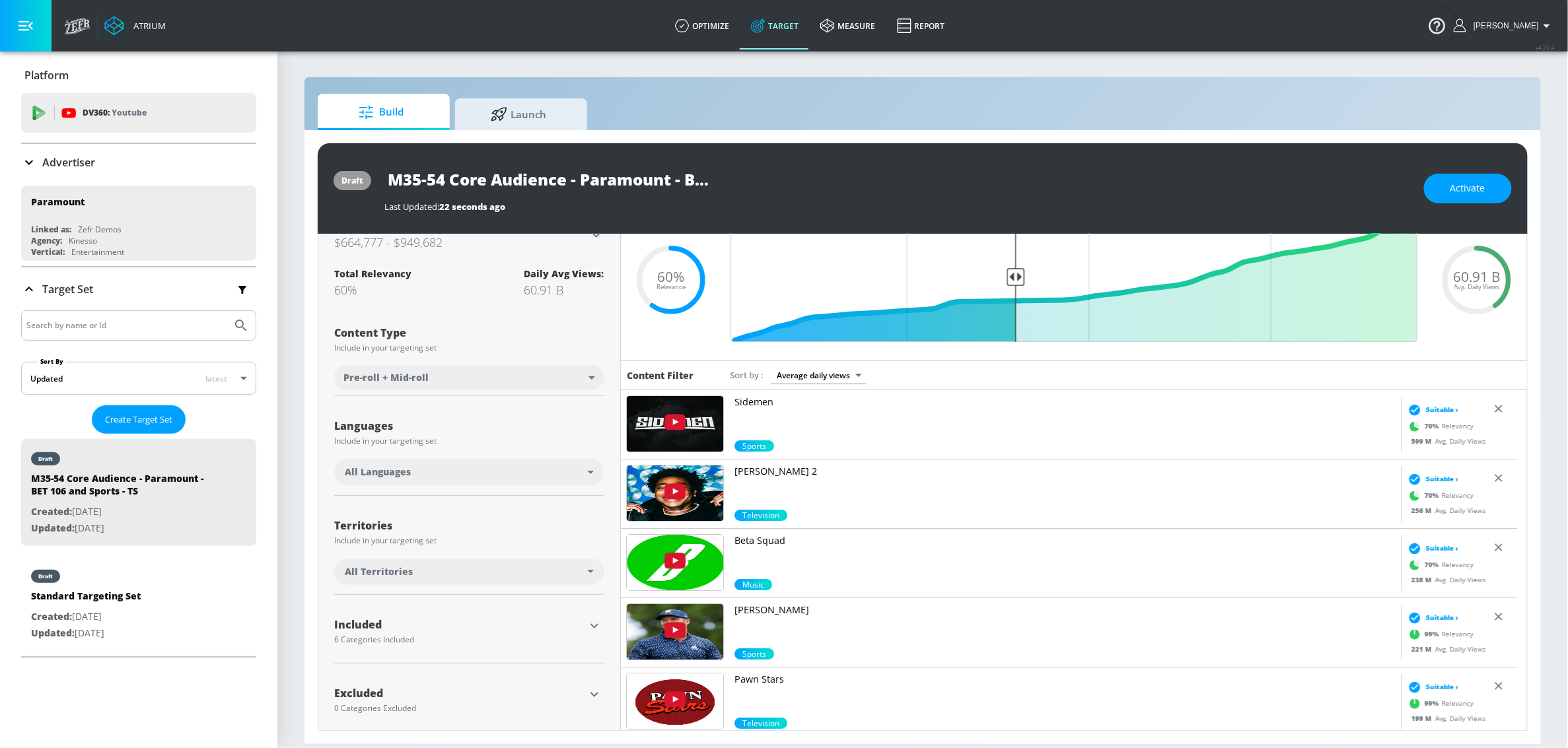
scroll to position [66, 0]
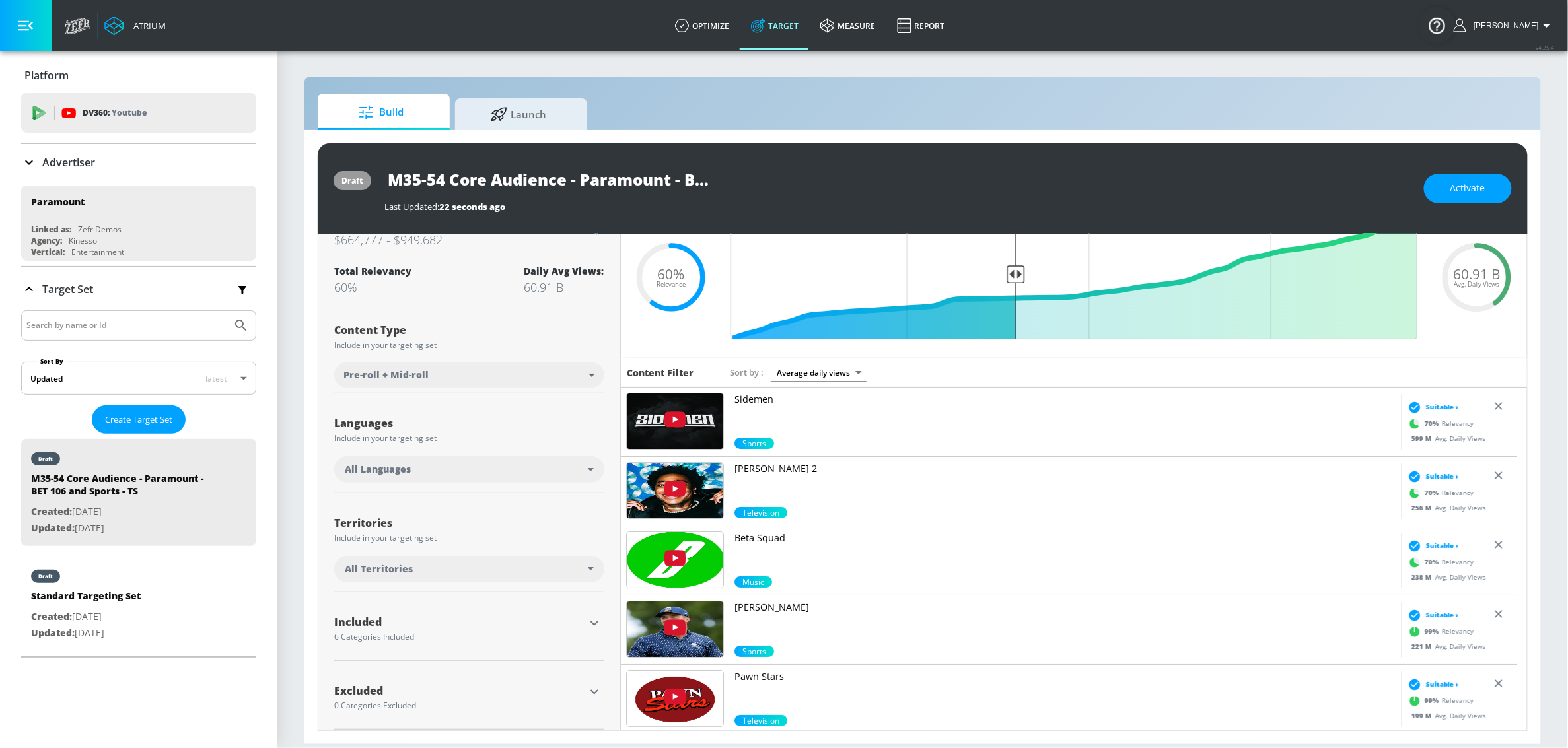
click at [483, 462] on div "All Languages" at bounding box center [469, 469] width 271 height 26
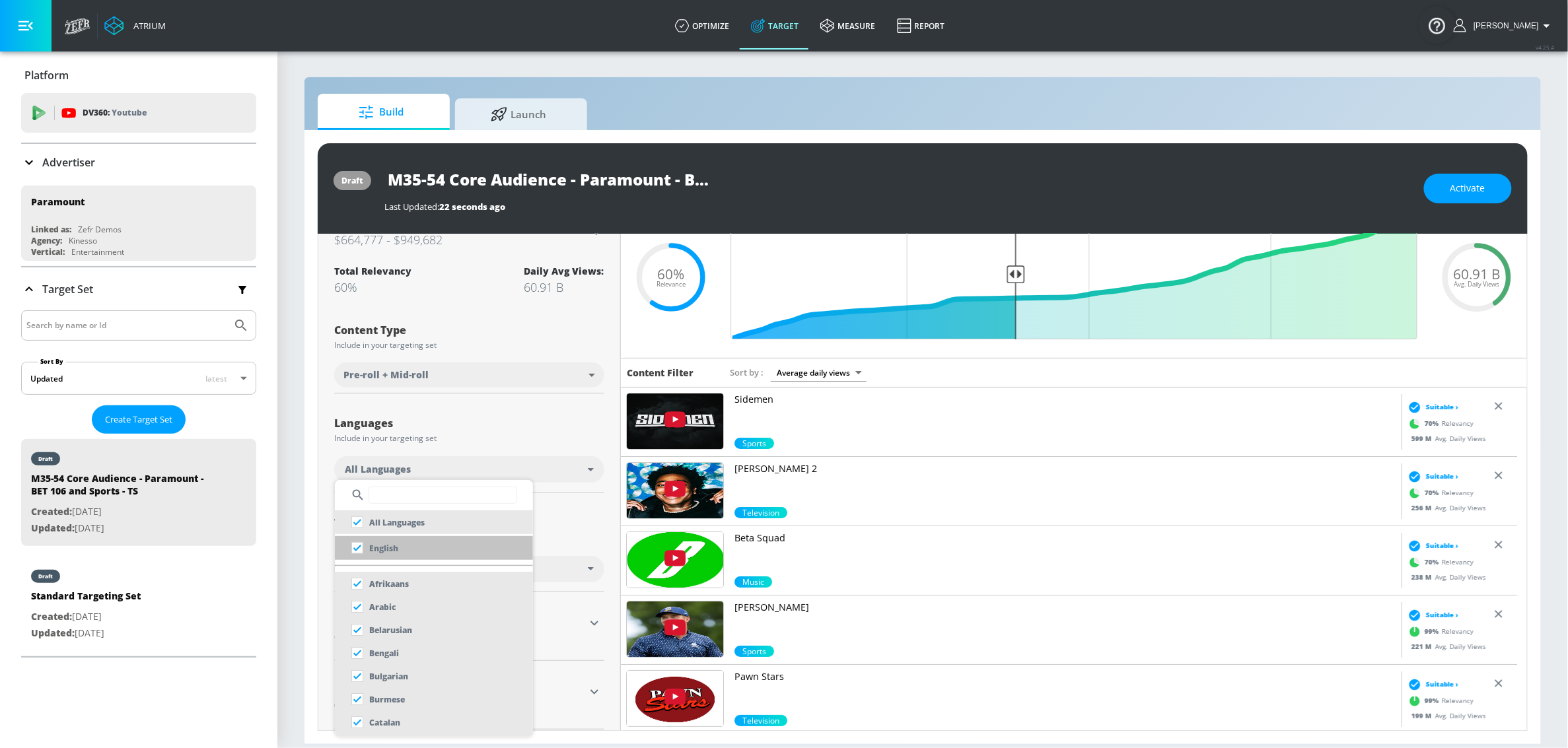
click at [427, 555] on li "English" at bounding box center [434, 548] width 198 height 24
checkbox input "false"
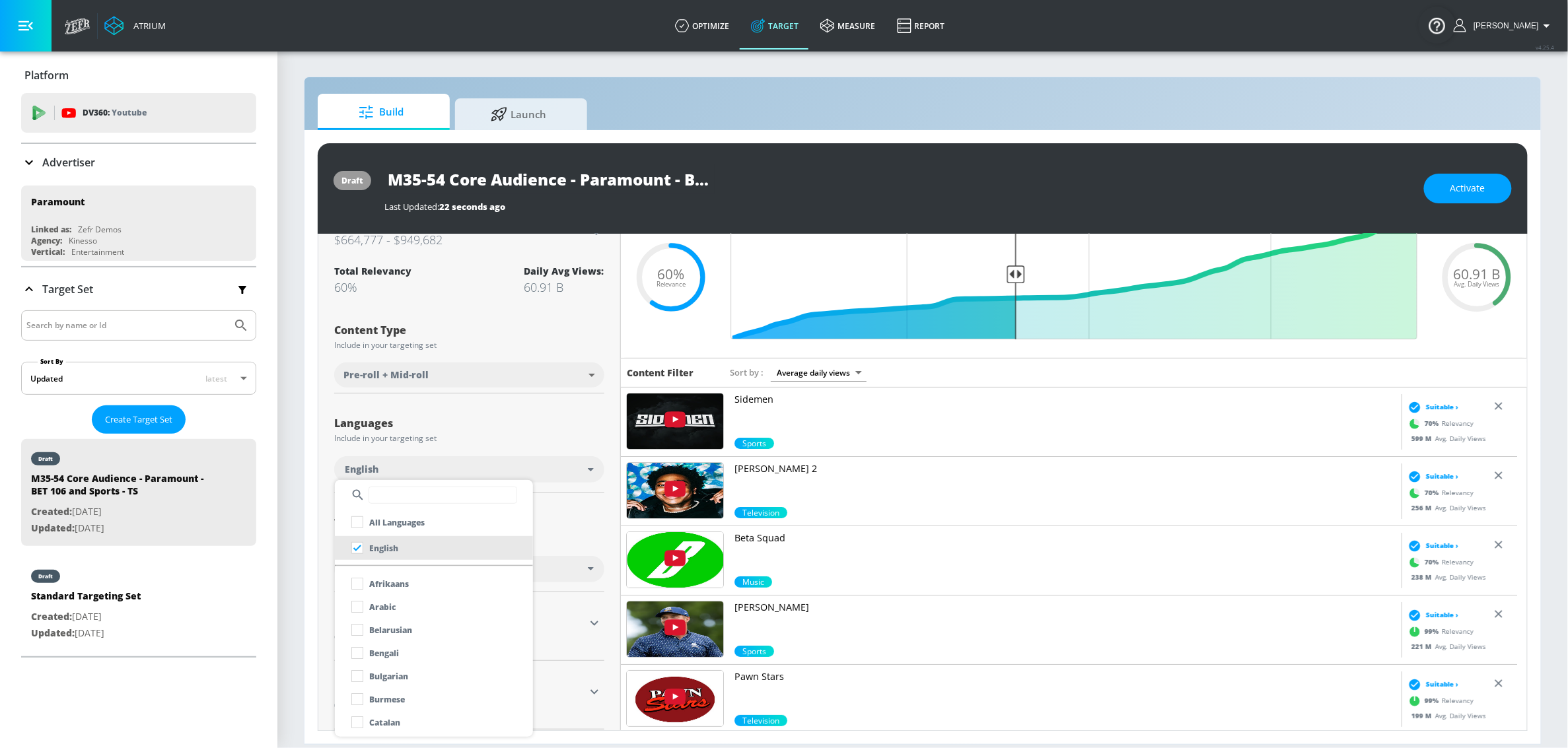
click at [564, 535] on div at bounding box center [784, 374] width 1568 height 748
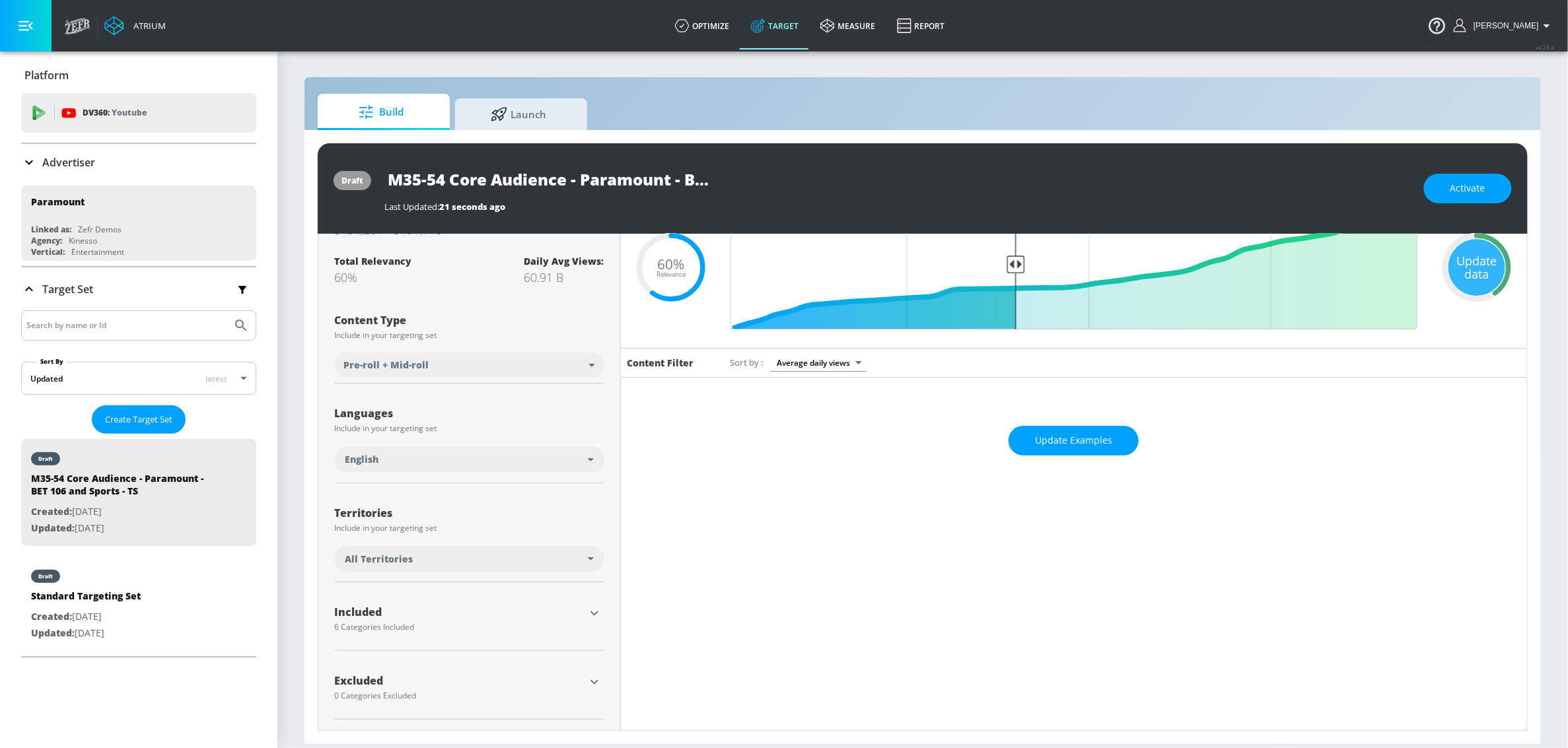
scroll to position [78, 0]
click at [433, 552] on div "All Territories" at bounding box center [469, 559] width 271 height 26
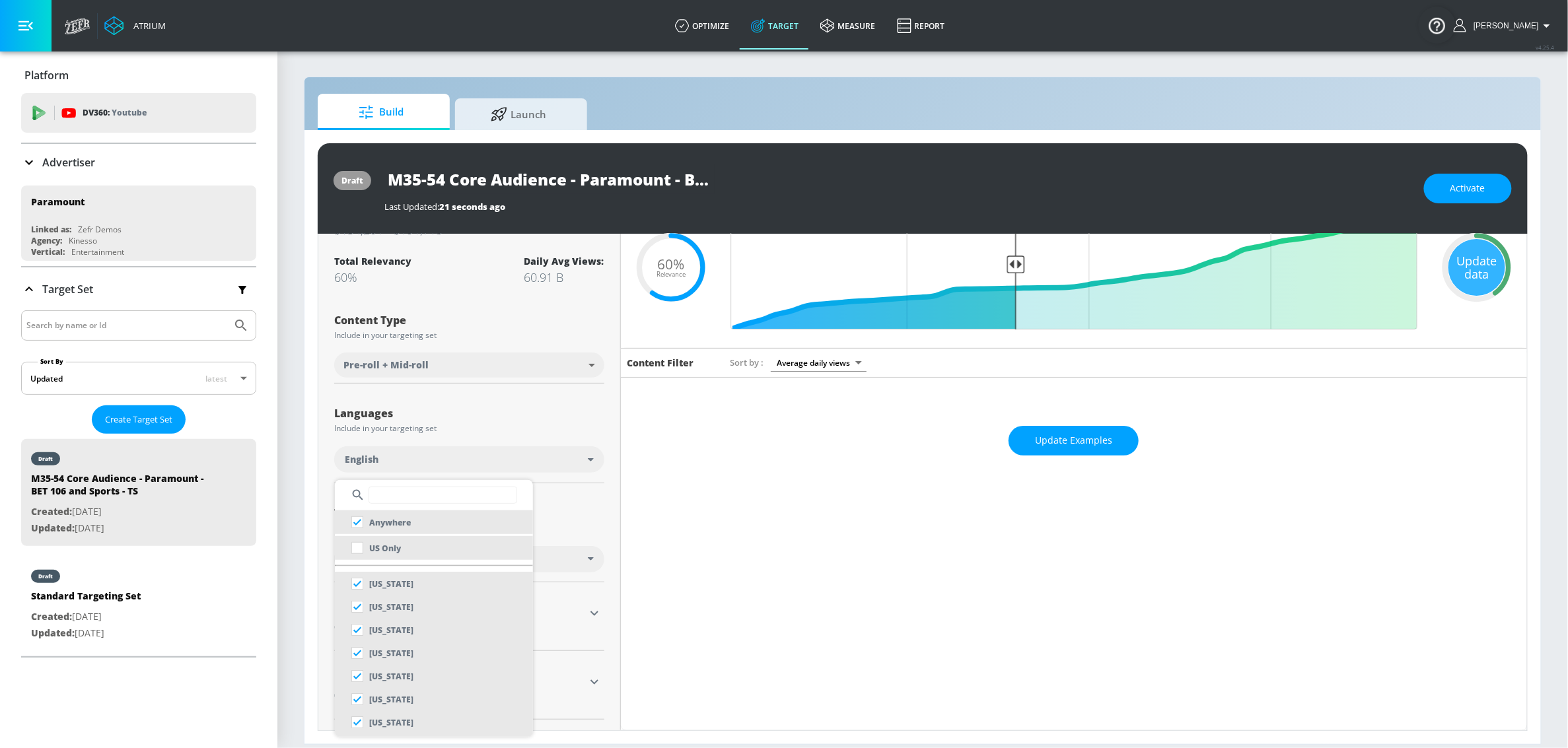
click at [423, 548] on li "US Only" at bounding box center [434, 548] width 198 height 24
checkbox input "false"
checkbox input "true"
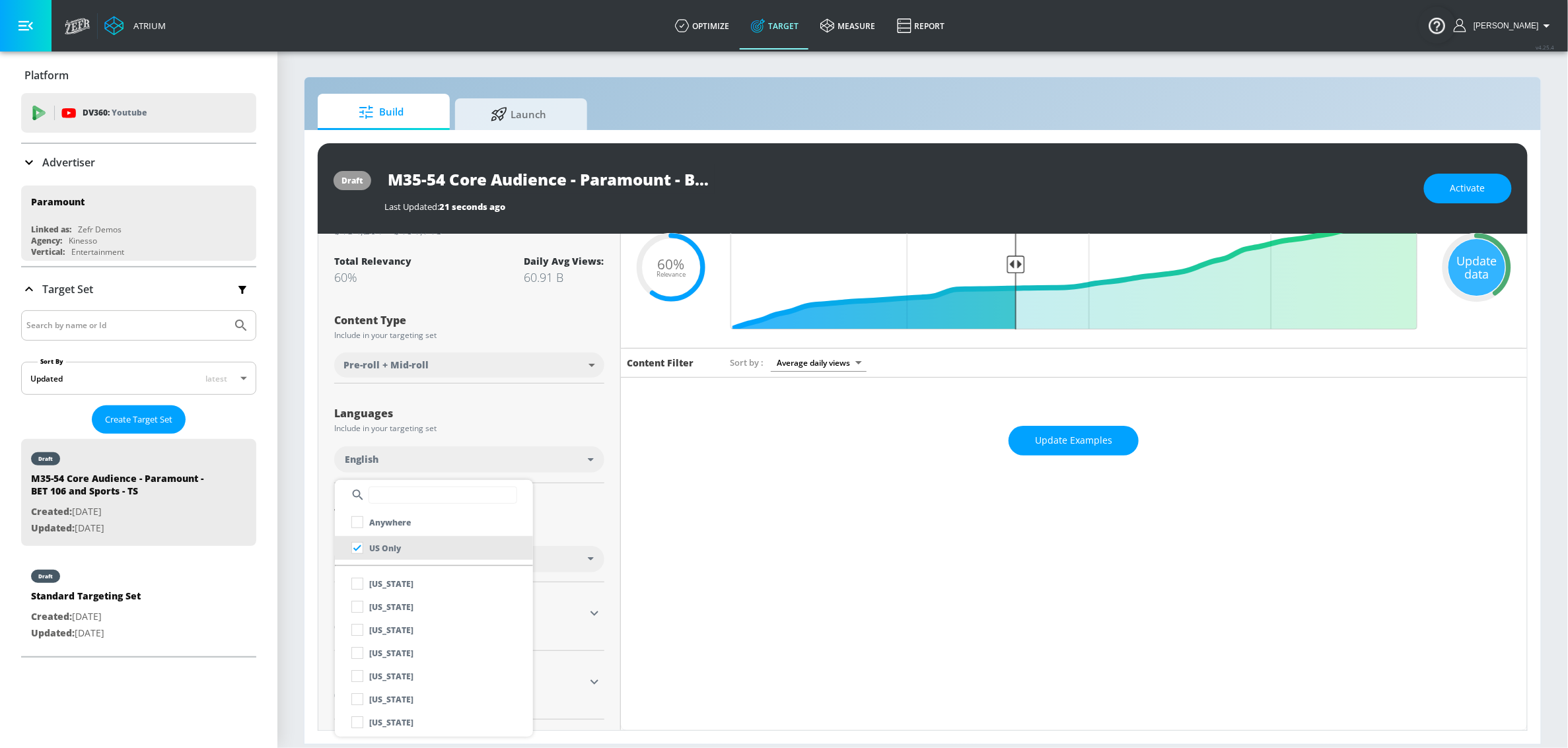
click at [553, 513] on div at bounding box center [784, 374] width 1568 height 748
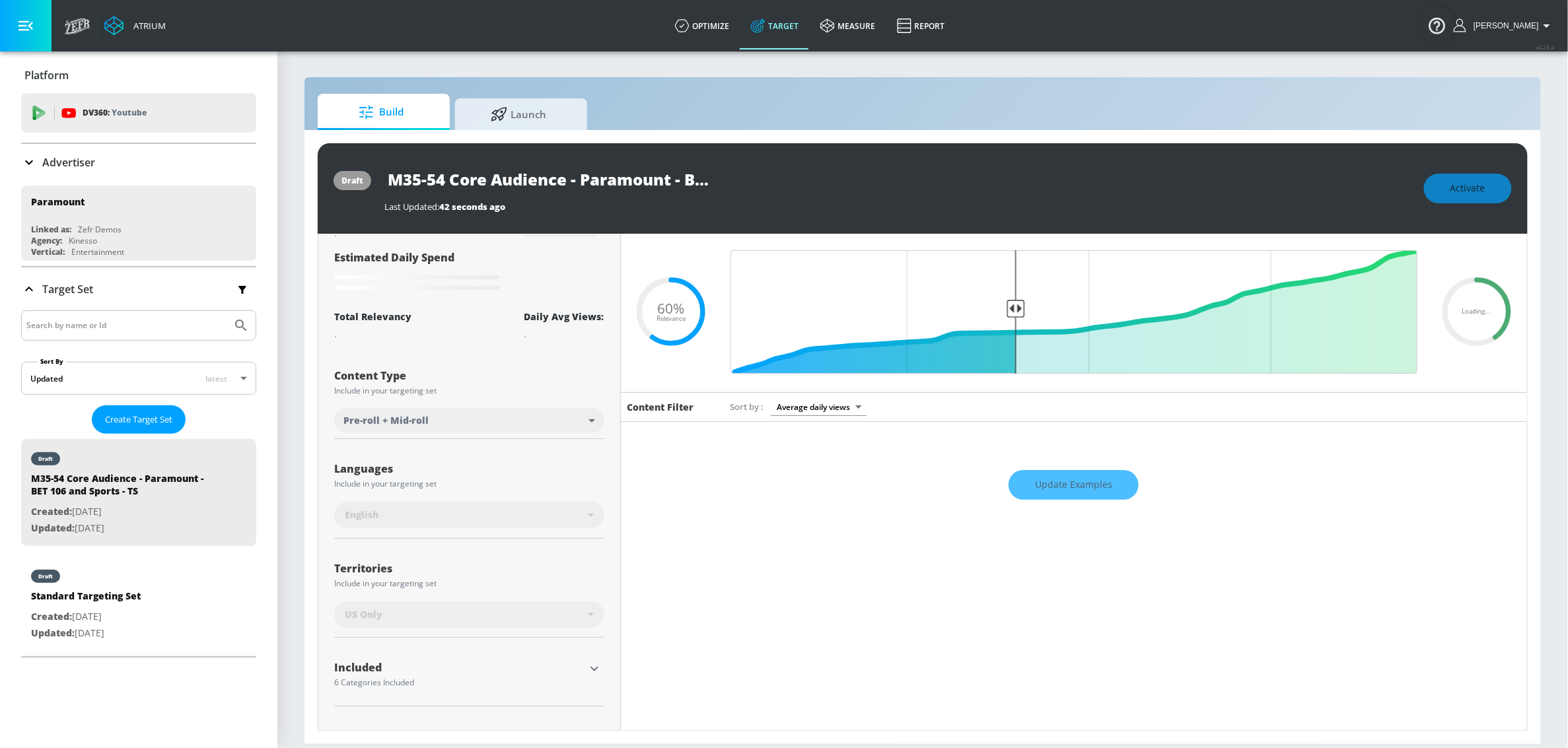
scroll to position [88, 0]
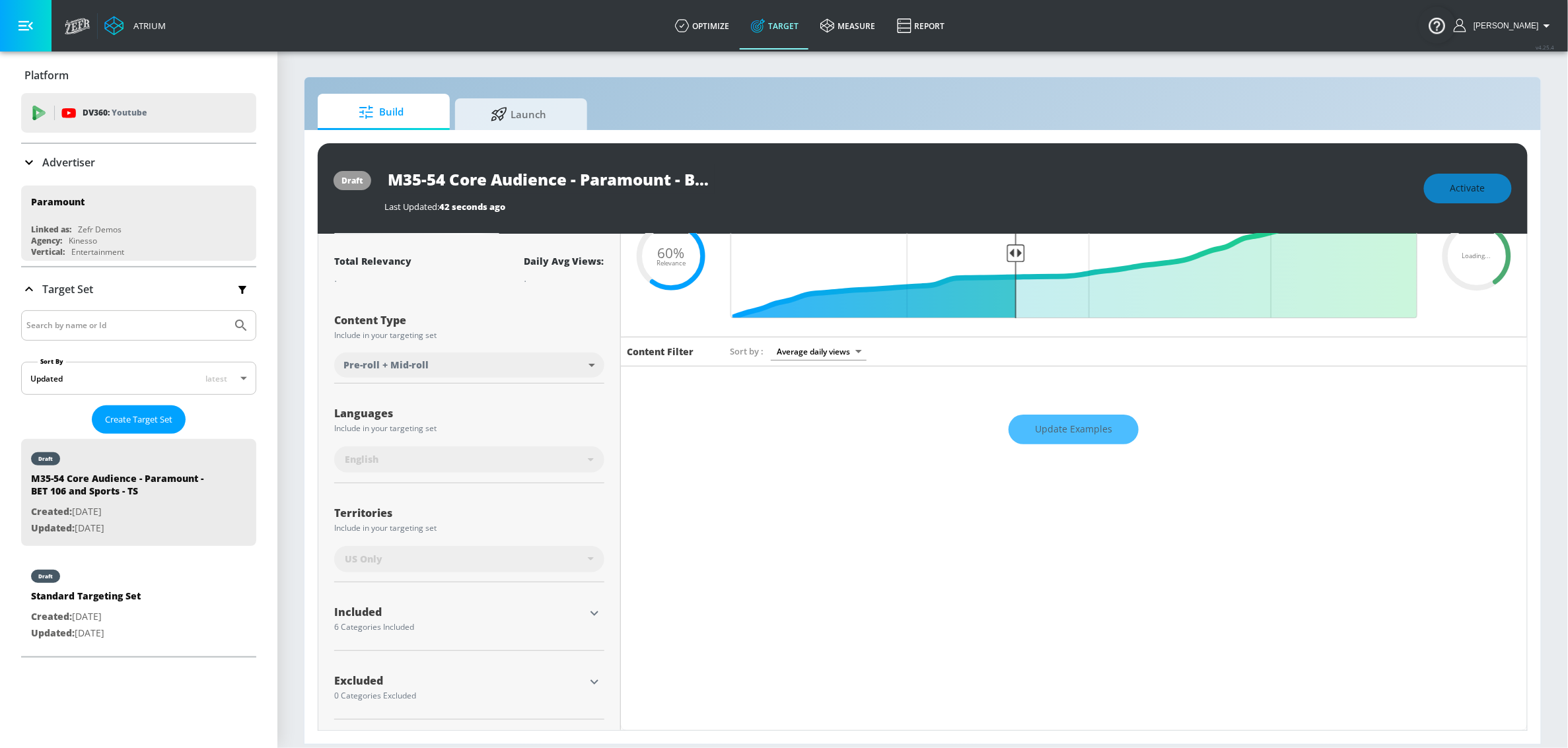
drag, startPoint x: 589, startPoint y: 681, endPoint x: 539, endPoint y: 614, distance: 83.6
click at [591, 681] on icon "button" at bounding box center [595, 682] width 8 height 5
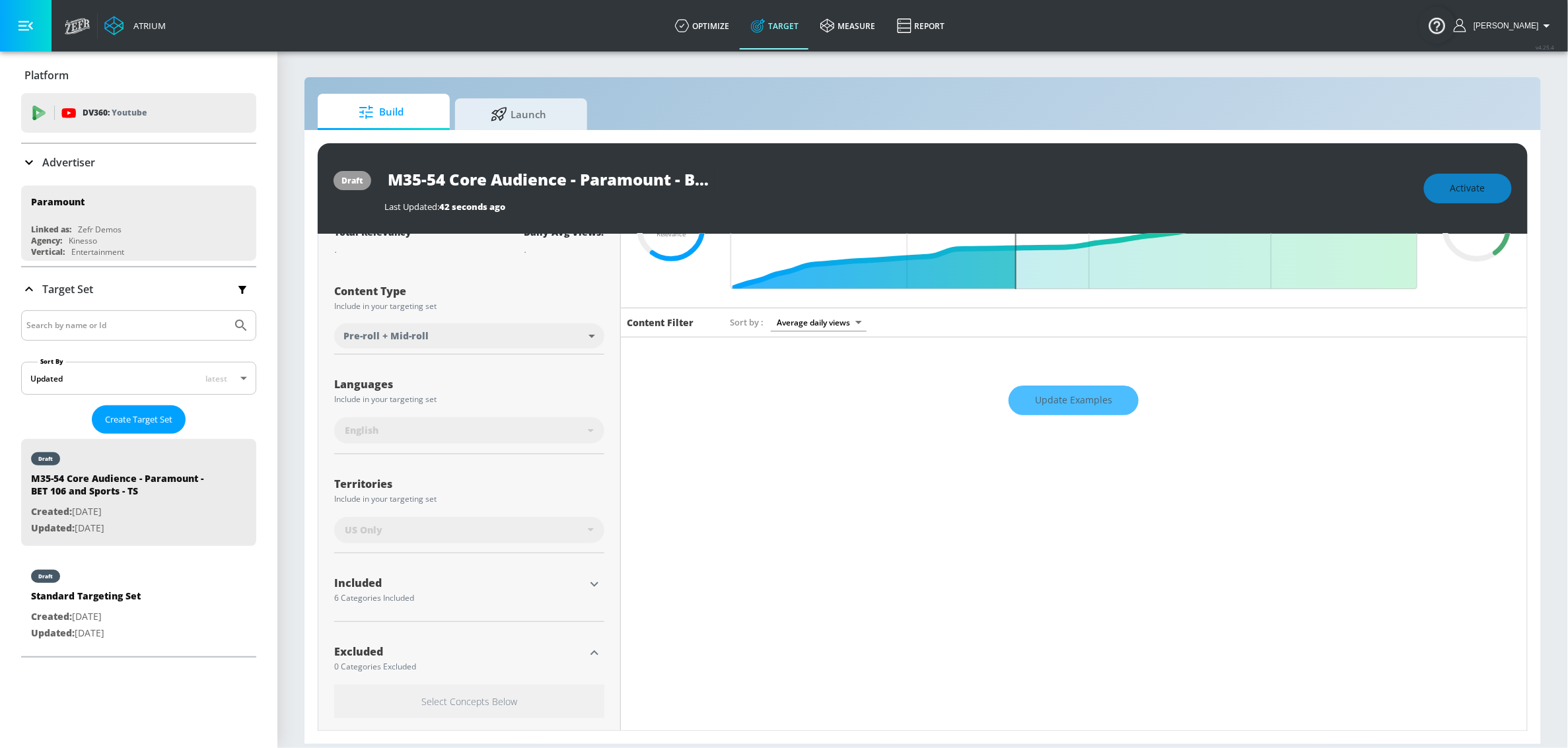
scroll to position [207, 0]
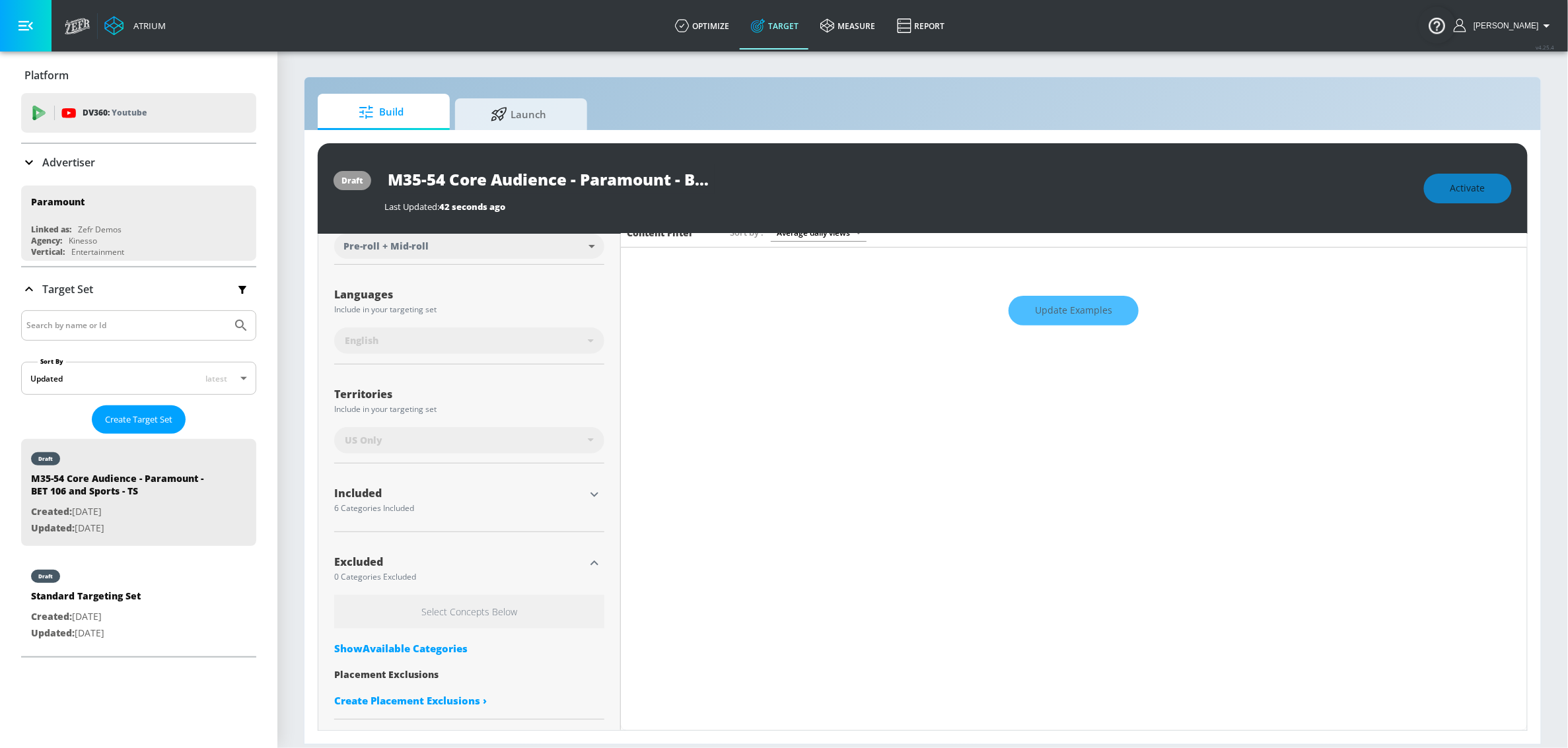
drag, startPoint x: 457, startPoint y: 652, endPoint x: 455, endPoint y: 643, distance: 9.2
click at [457, 652] on div "Show Available Categories" at bounding box center [469, 648] width 271 height 13
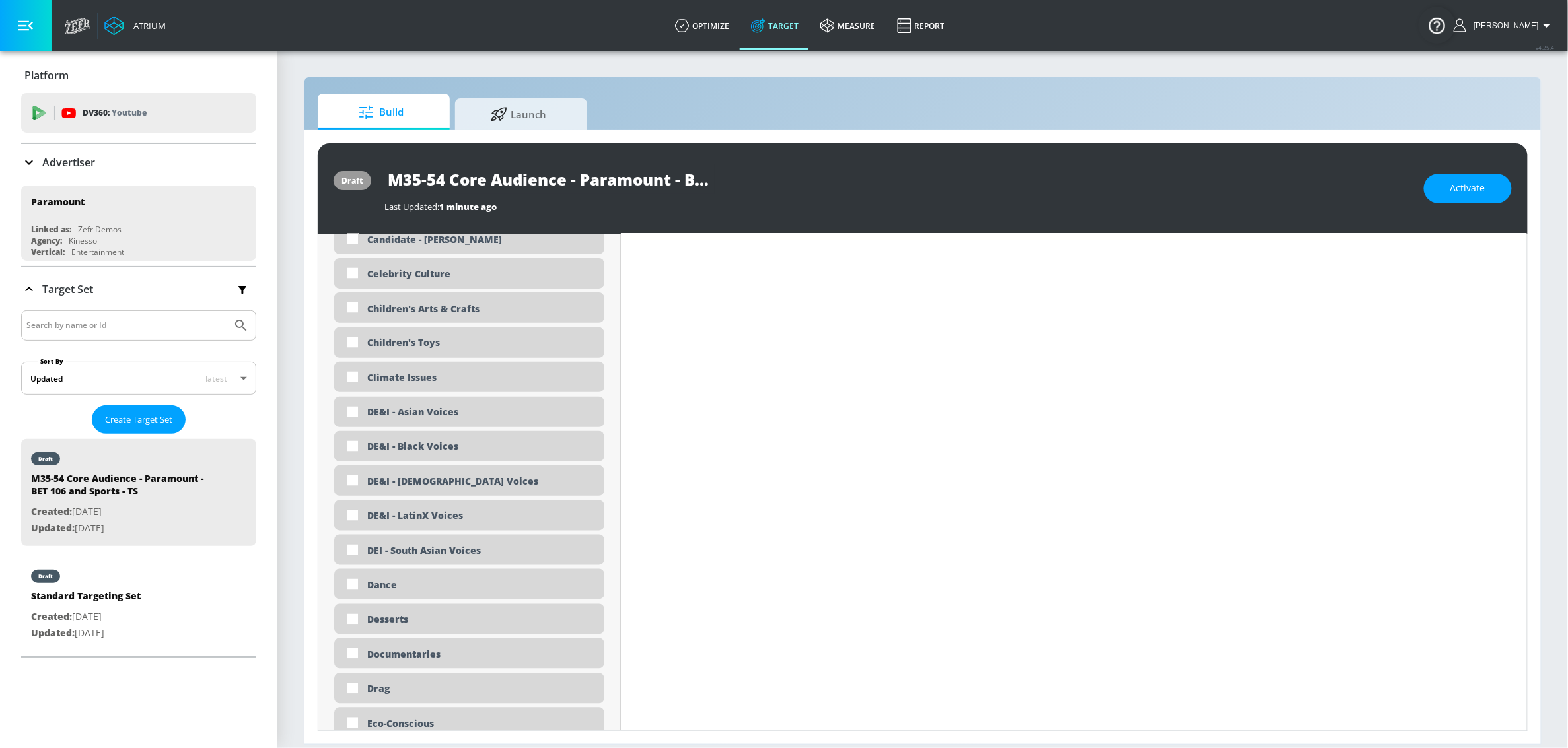
scroll to position [1047, 0]
click at [435, 343] on div "Children's Arts & Crafts" at bounding box center [480, 342] width 227 height 12
checkbox input "true"
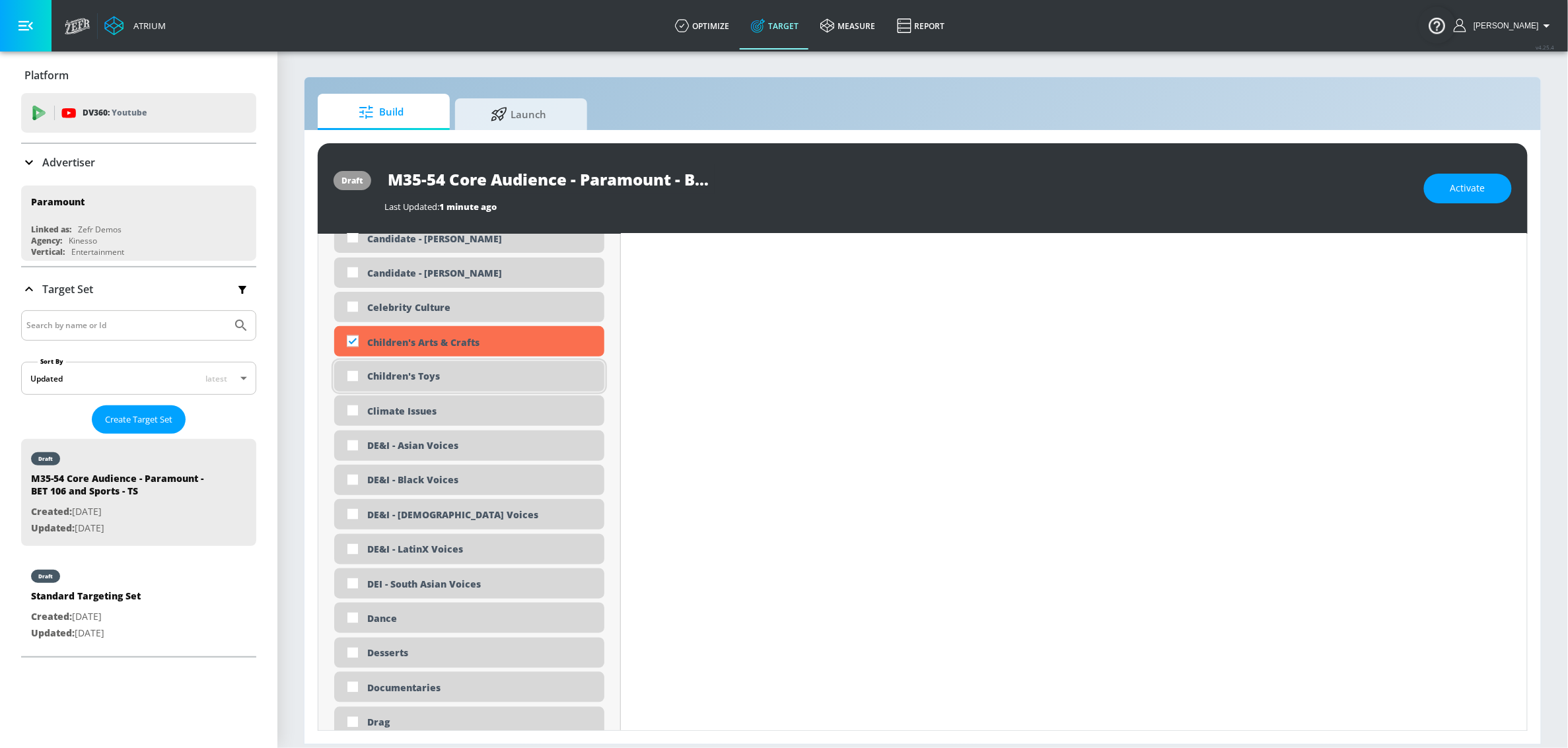
click at [411, 373] on div "Children's Toys" at bounding box center [480, 376] width 227 height 12
checkbox input "true"
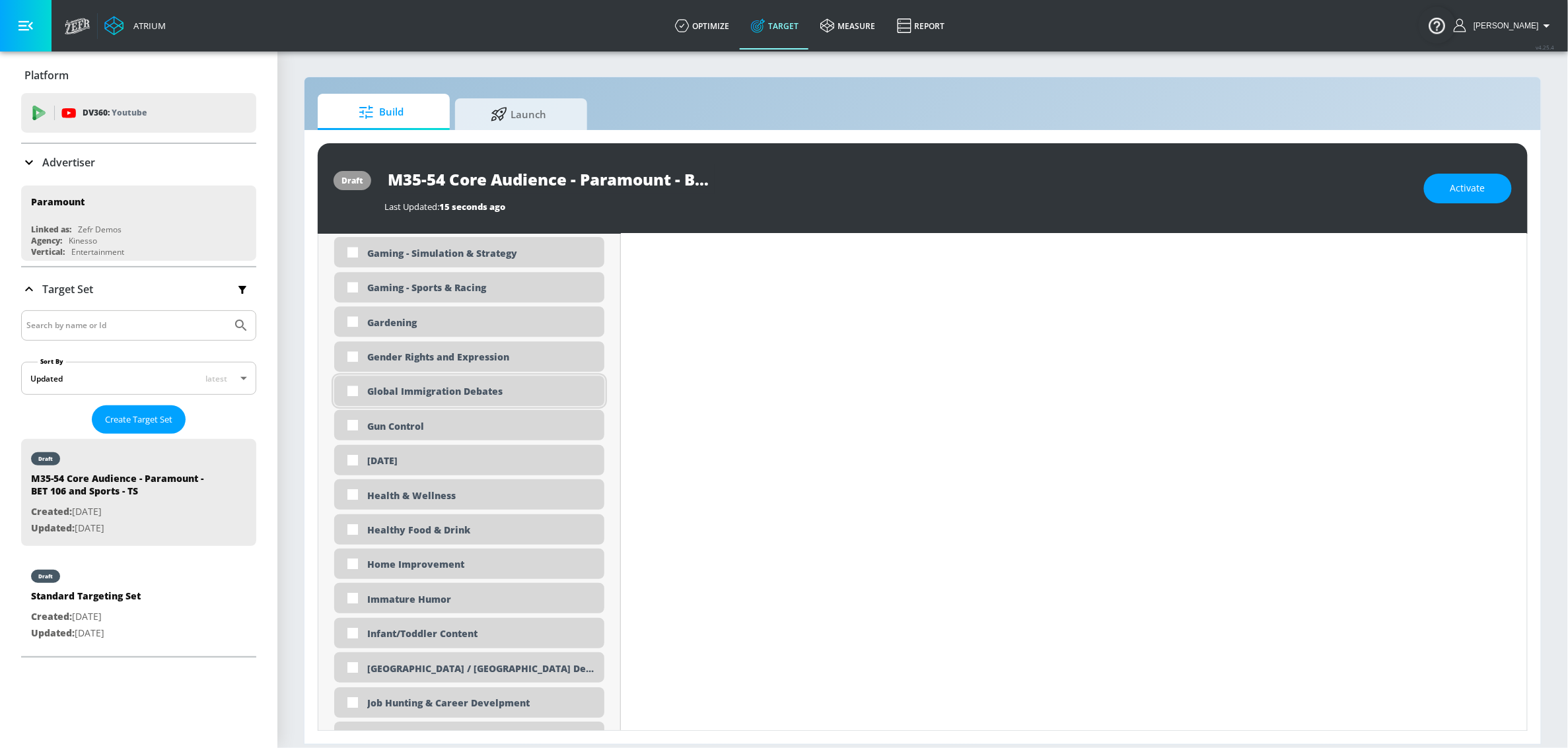
scroll to position [1976, 0]
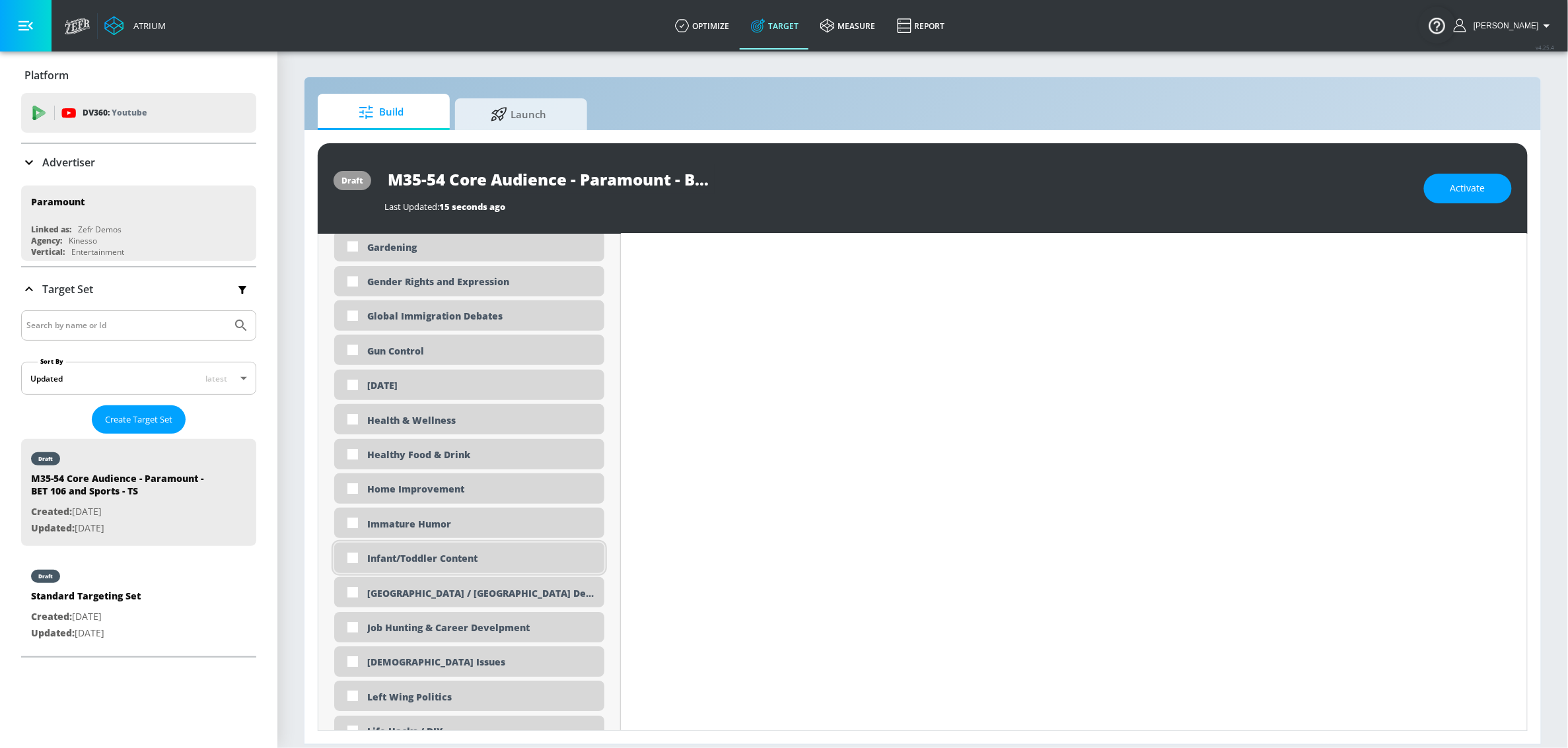
click at [452, 552] on div "Infant/Toddler Content" at bounding box center [469, 557] width 271 height 31
checkbox input "true"
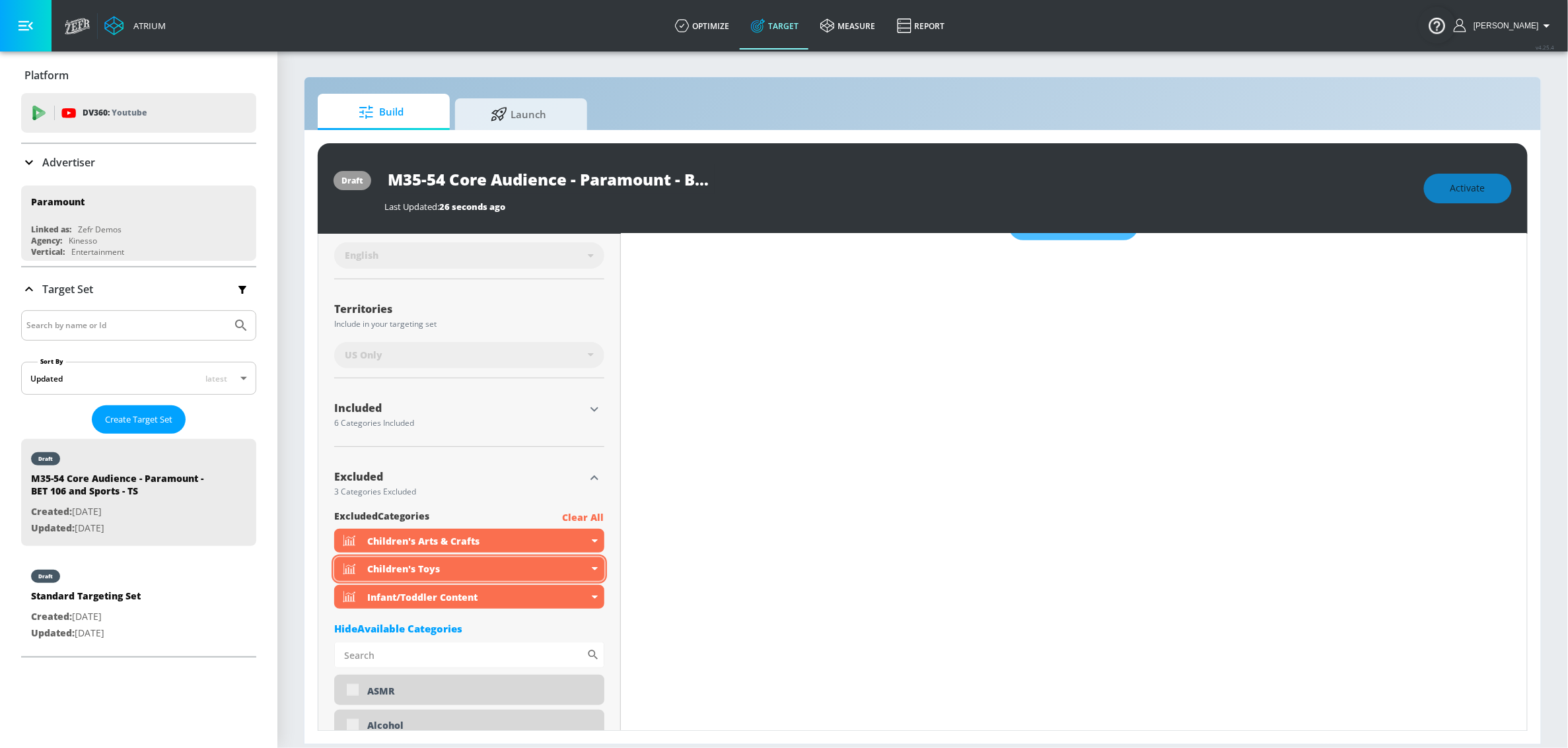
scroll to position [292, 0]
click at [593, 479] on icon "button" at bounding box center [595, 477] width 8 height 5
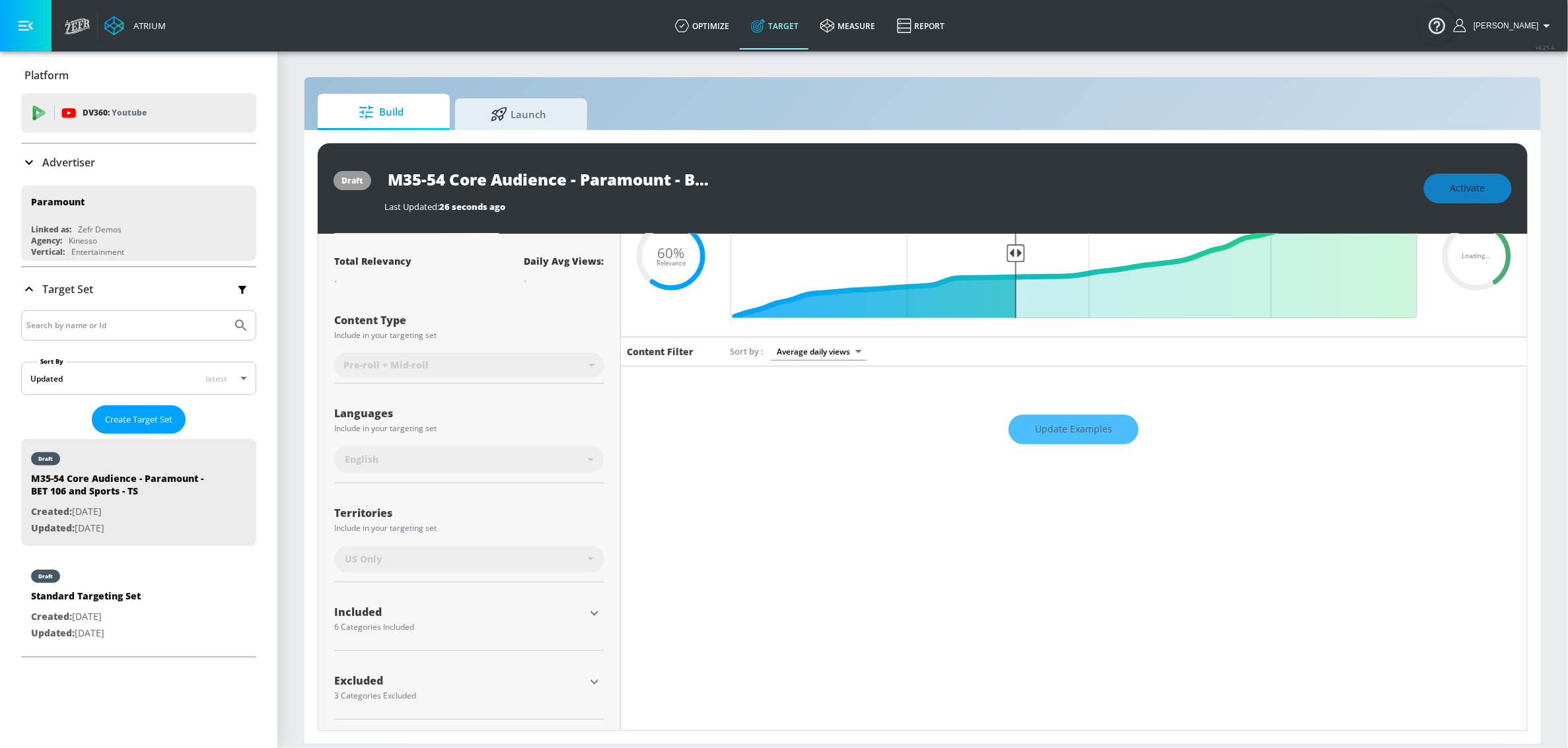
scroll to position [88, 0]
click at [591, 612] on icon "button" at bounding box center [595, 614] width 8 height 5
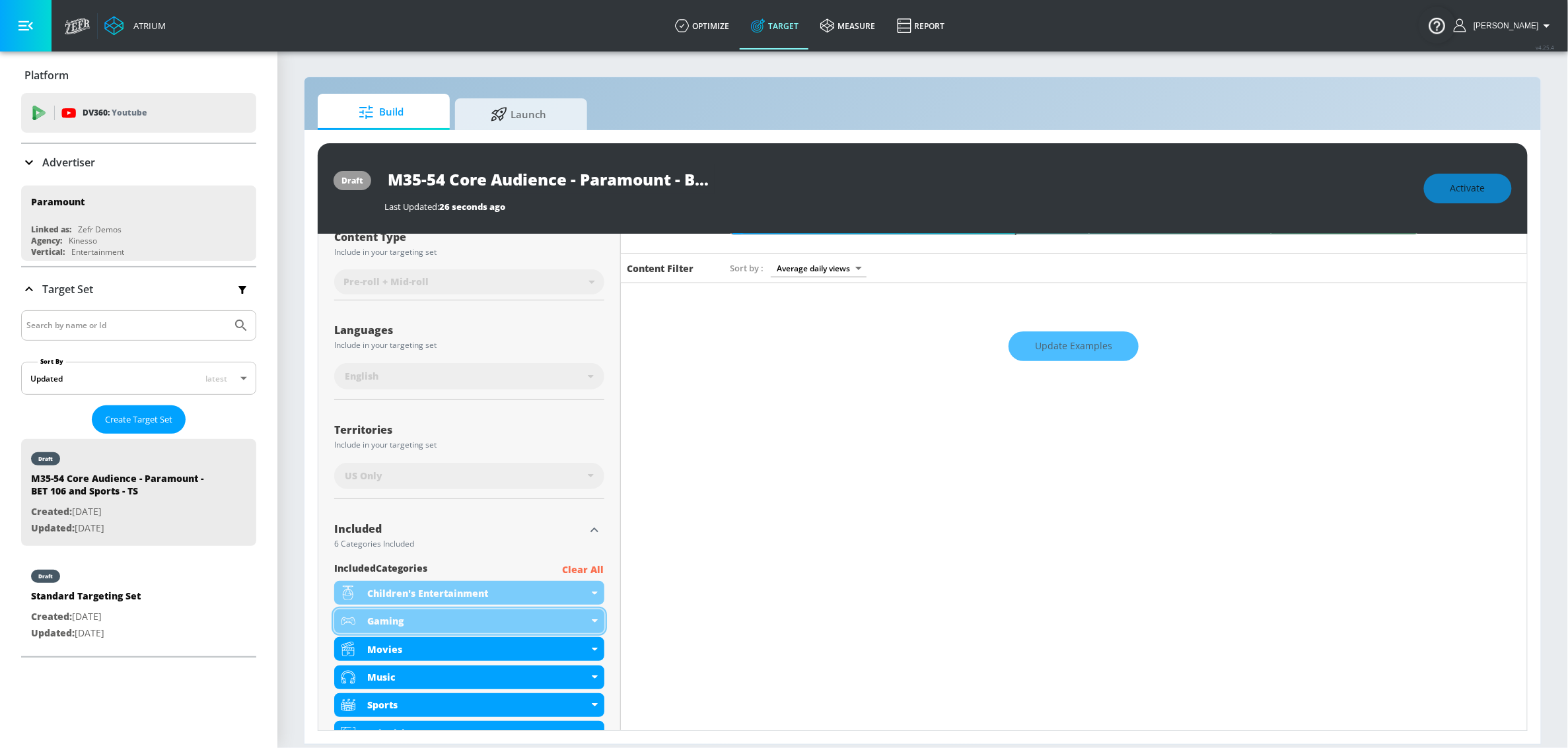
scroll to position [220, 0]
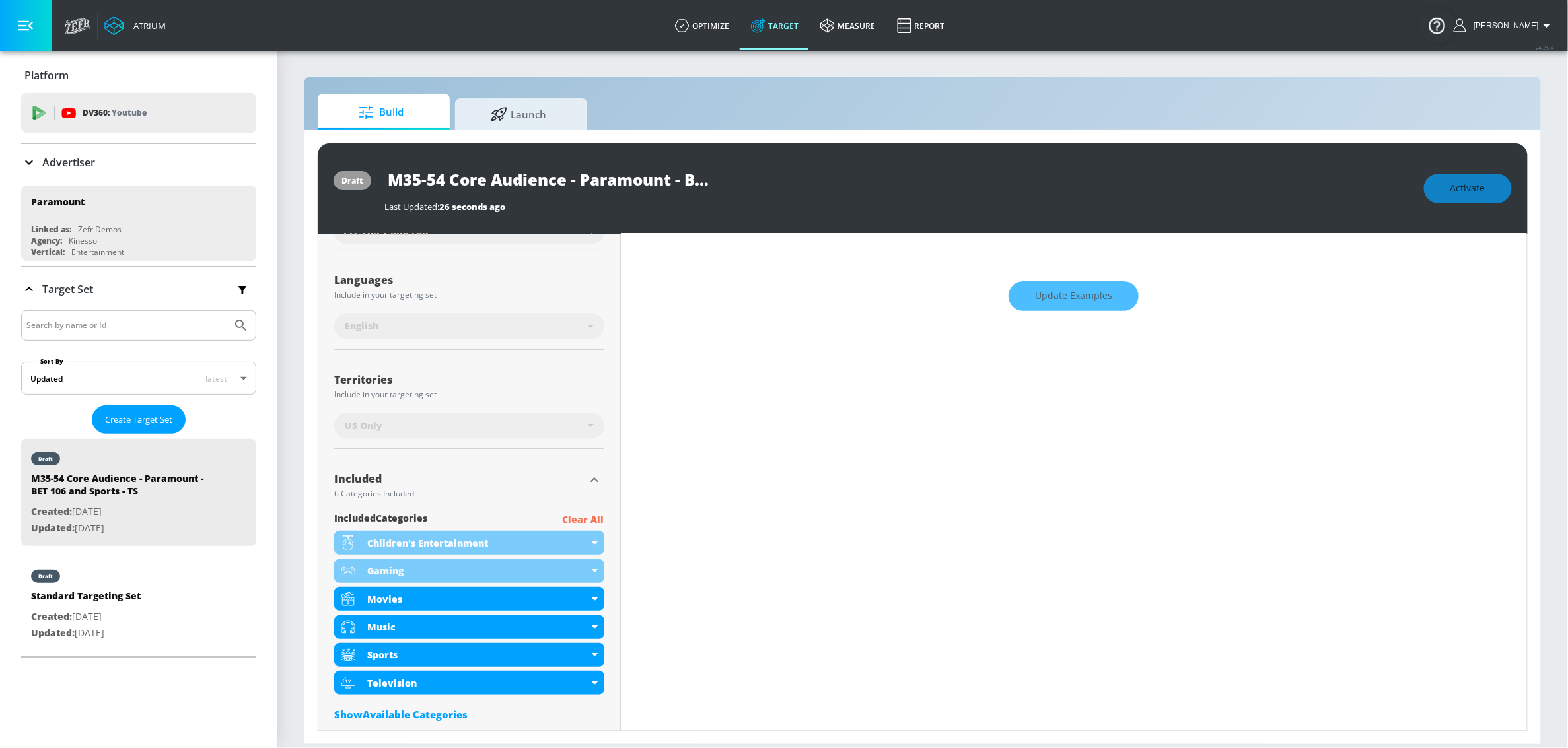
click at [570, 522] on p "Clear All" at bounding box center [583, 520] width 41 height 16
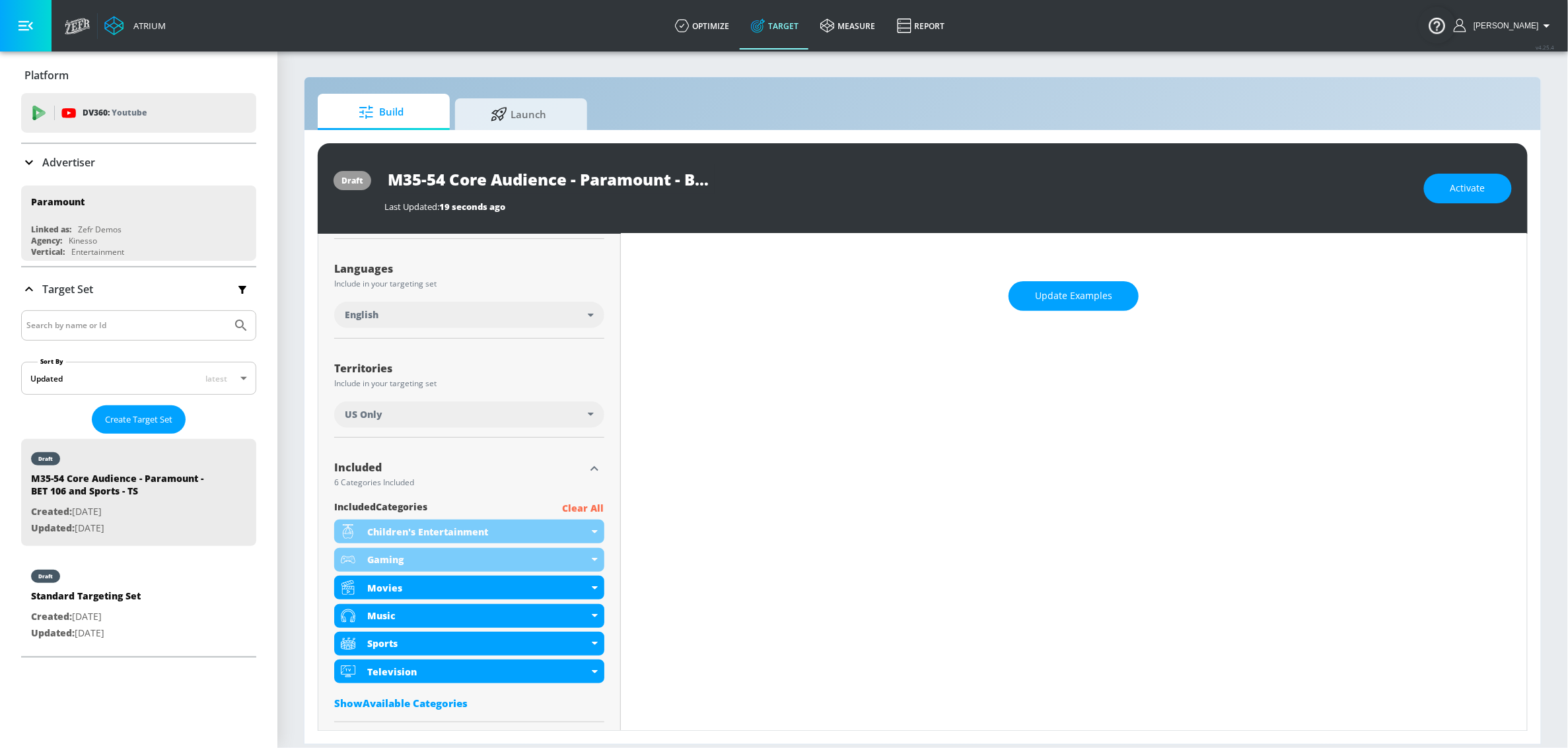
scroll to position [209, 0]
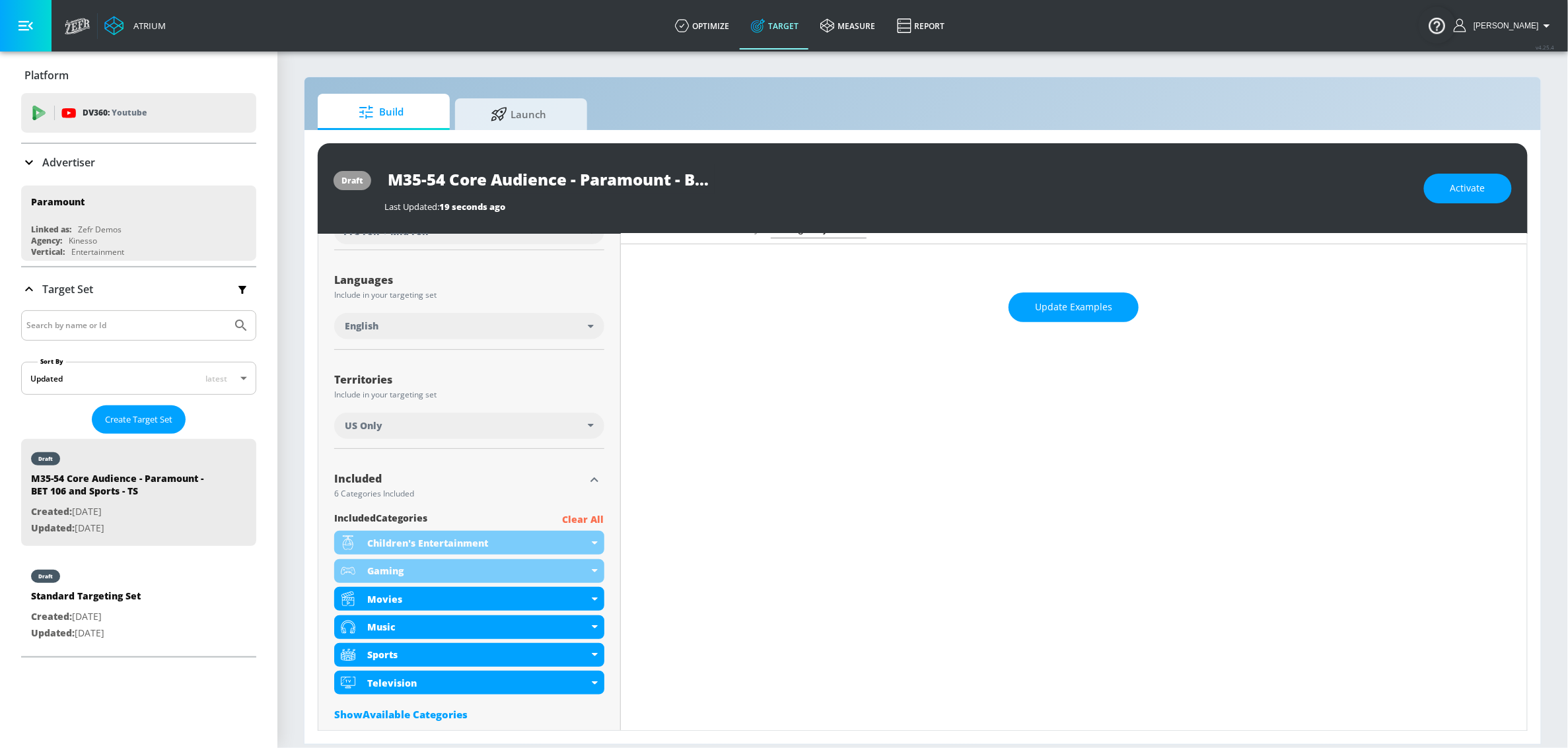
click at [567, 523] on p "Clear All" at bounding box center [583, 520] width 41 height 16
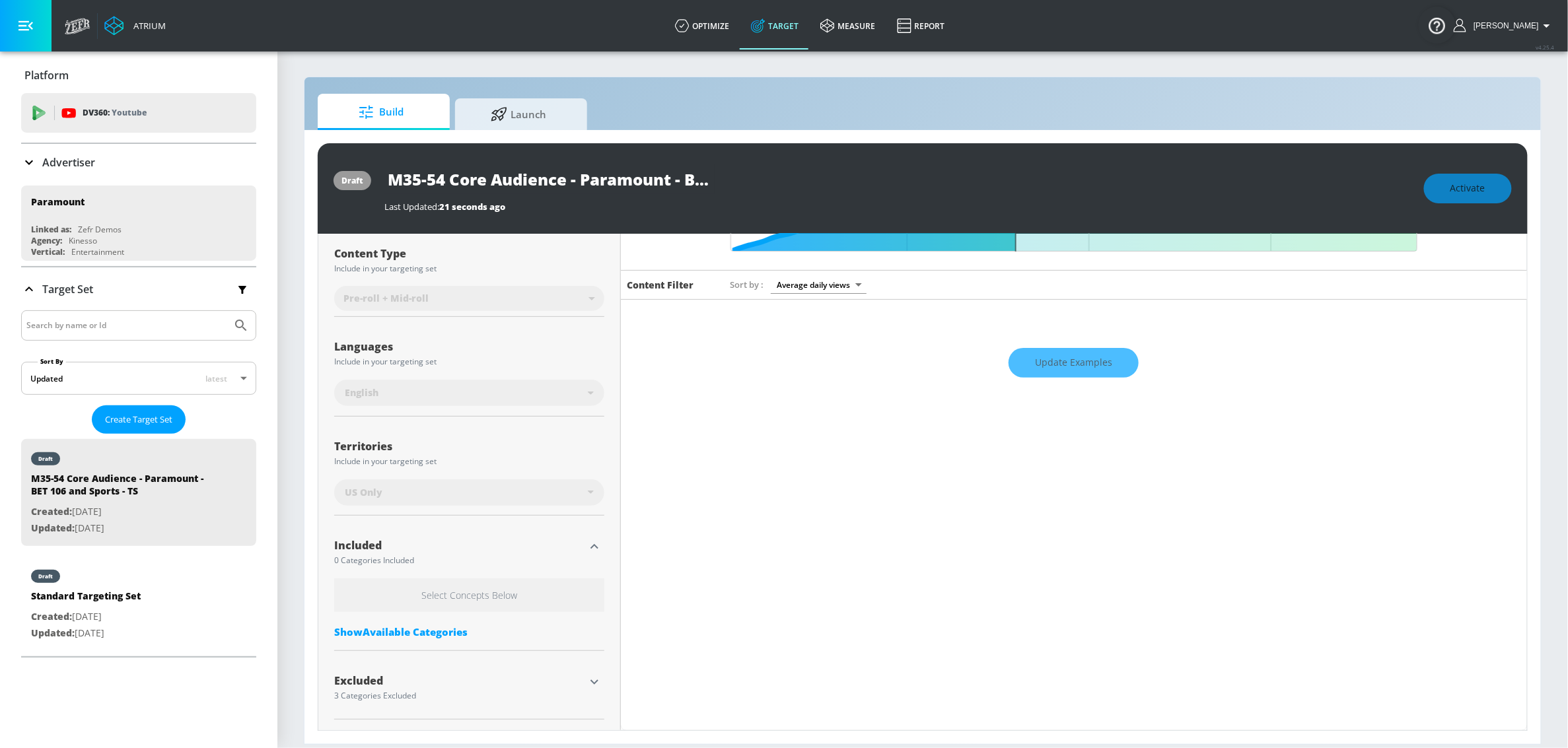
scroll to position [156, 0]
click at [443, 625] on div "Show Available Categories" at bounding box center [469, 632] width 271 height 13
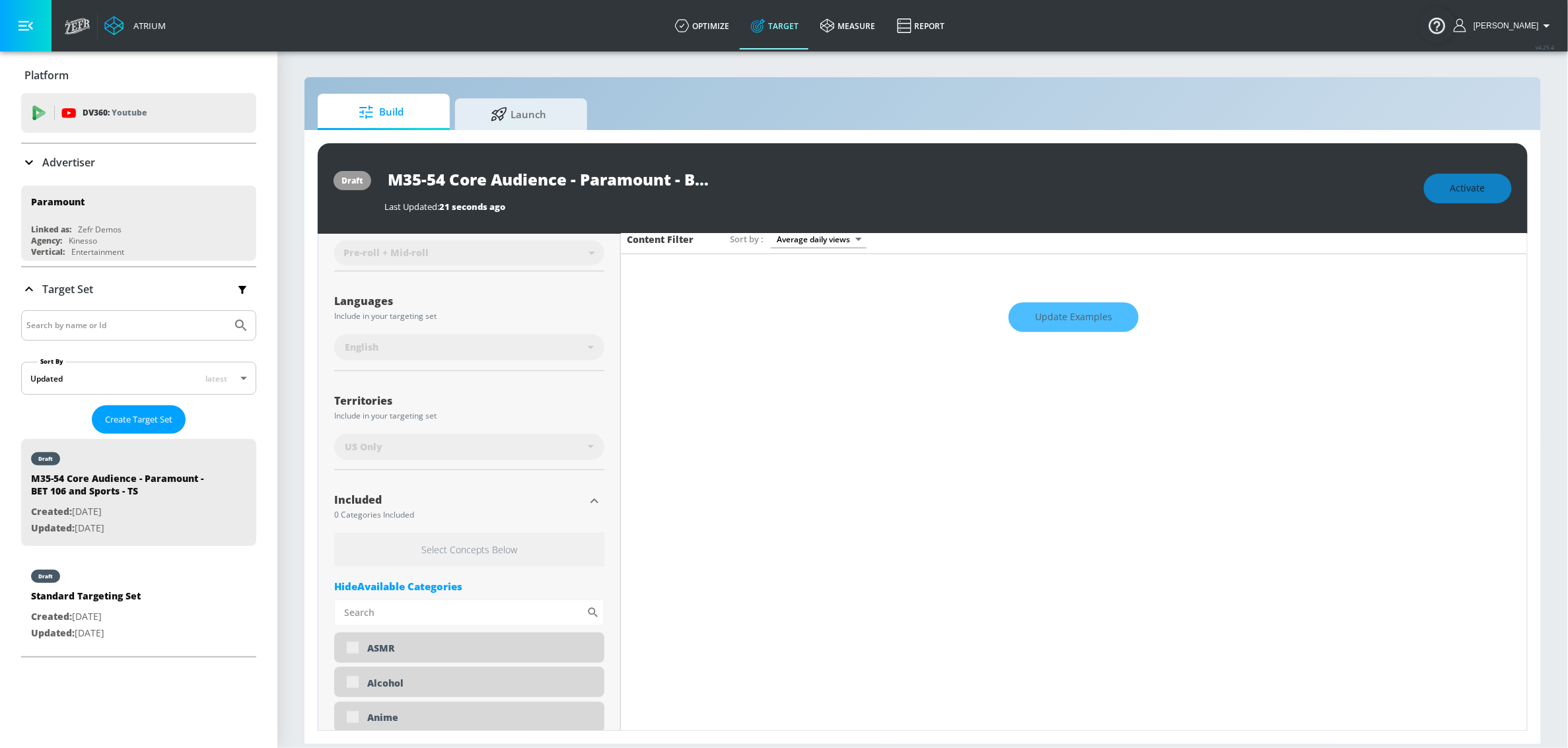
scroll to position [367, 0]
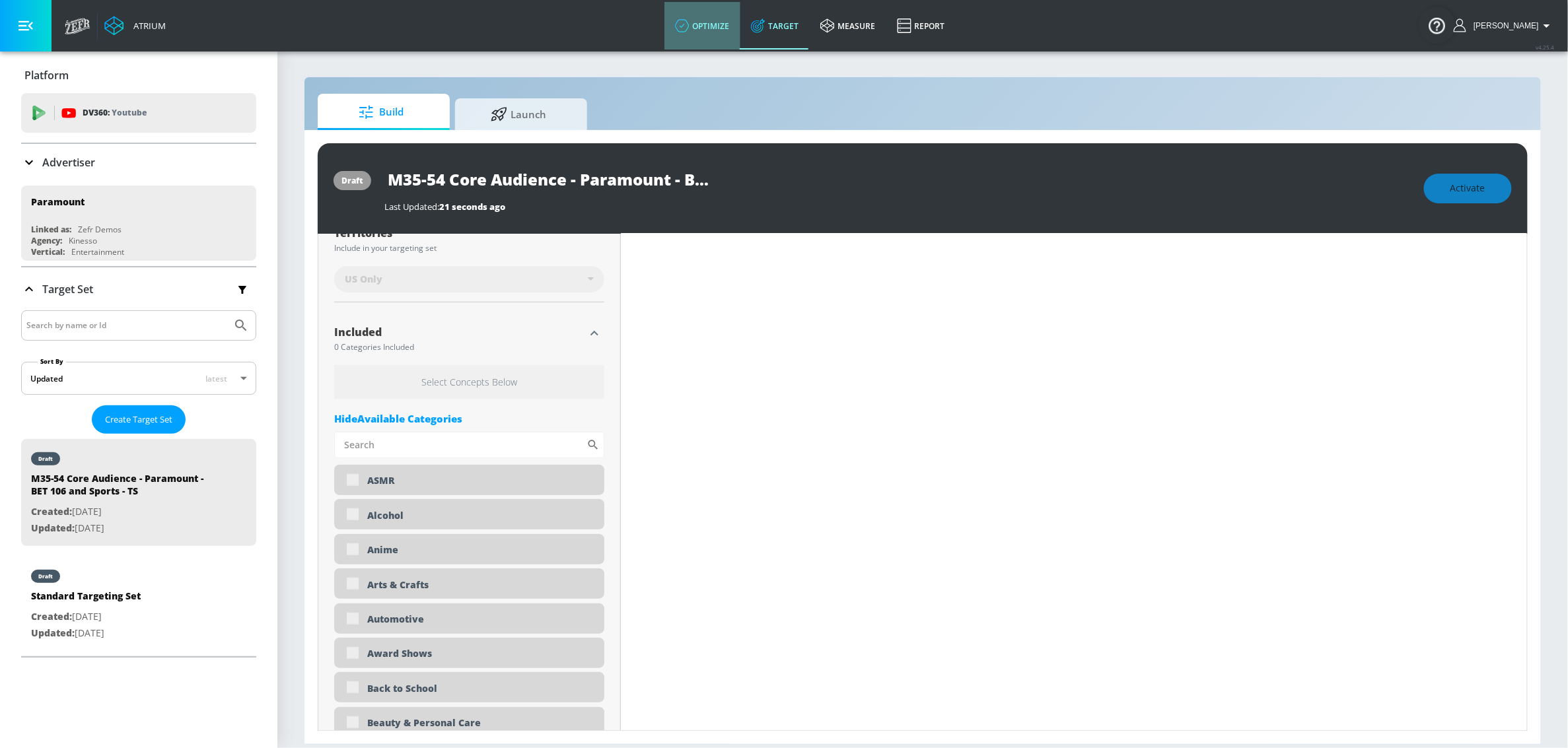
click at [737, 33] on link "optimize" at bounding box center [703, 26] width 76 height 48
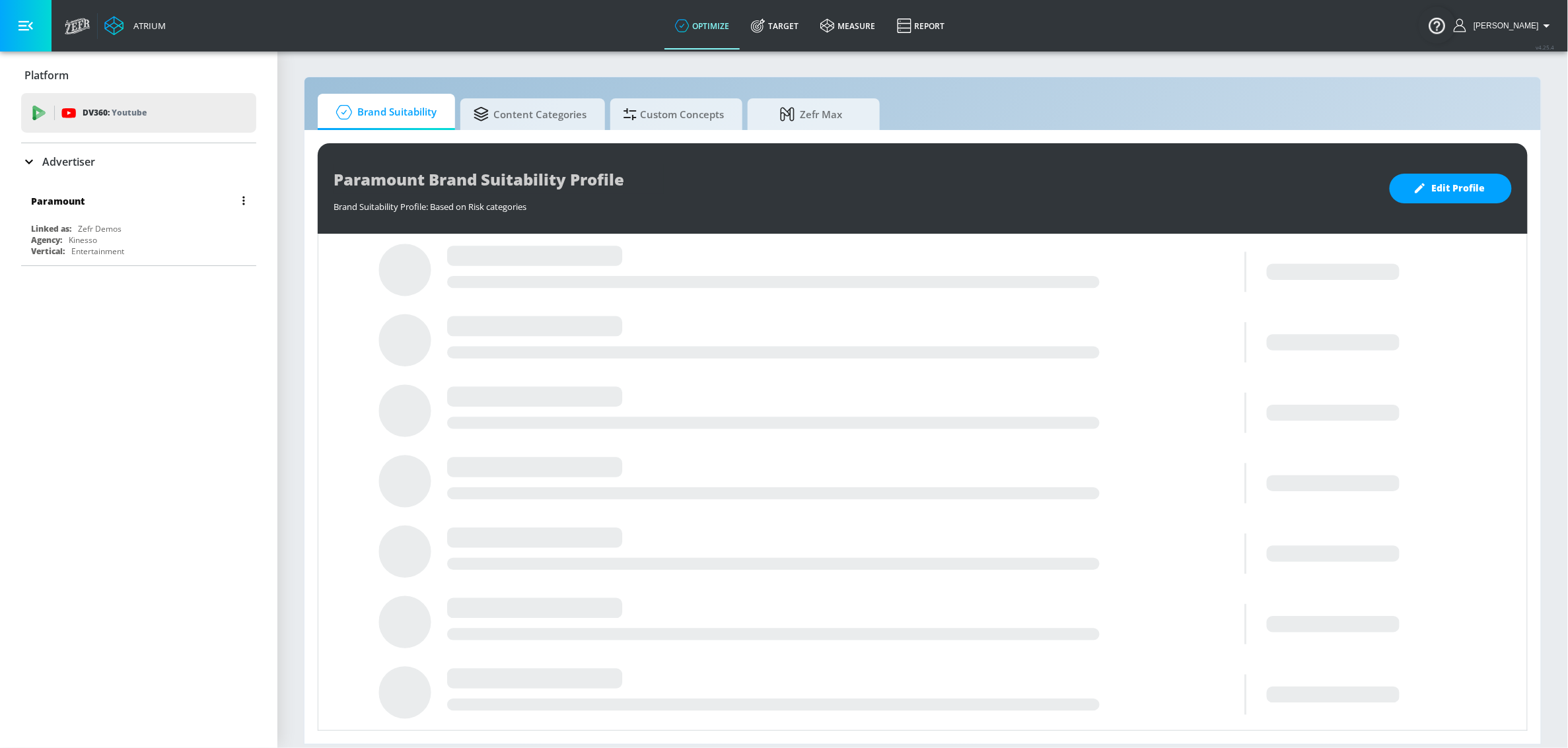
click at [153, 223] on div "Linked as: Zefr Demos" at bounding box center [142, 229] width 222 height 12
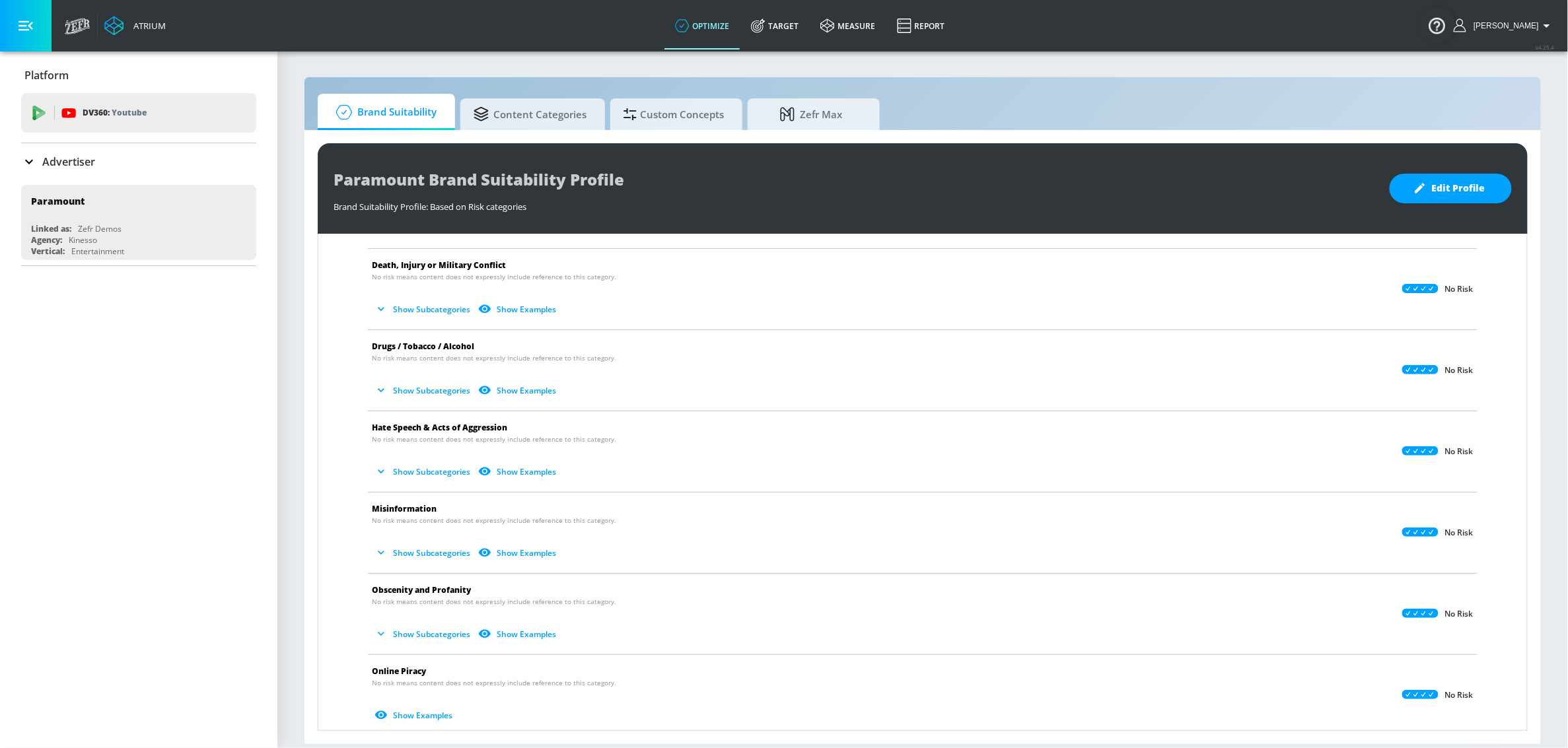
scroll to position [887, 0]
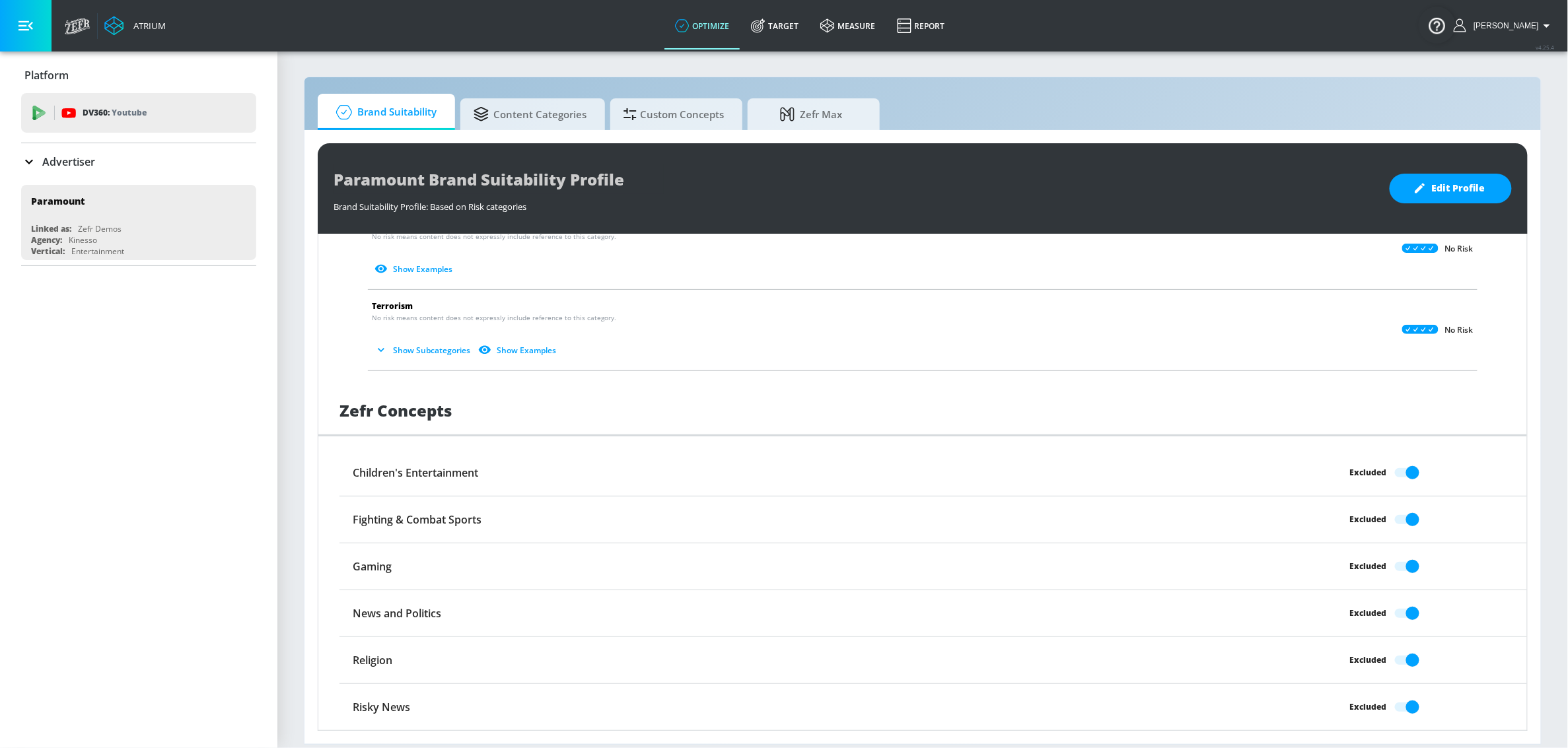
click at [1390, 513] on div "Excluded" at bounding box center [1379, 520] width 297 height 25
click at [1458, 187] on span "Edit Profile" at bounding box center [1451, 189] width 69 height 16
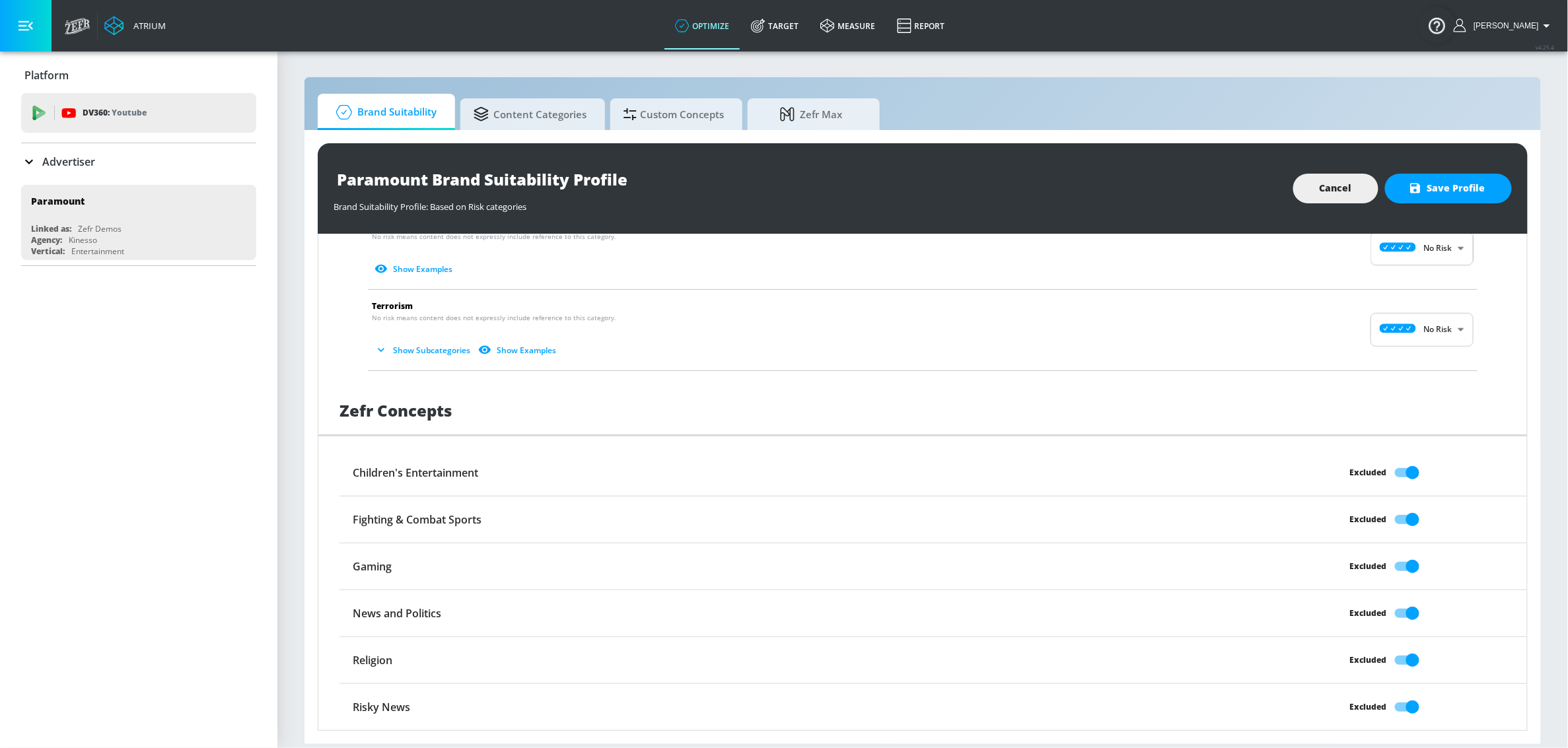
click at [1397, 510] on input "Excluded" at bounding box center [1412, 520] width 75 height 25
checkbox input "false"
drag, startPoint x: 1448, startPoint y: 194, endPoint x: 1448, endPoint y: 200, distance: 6.0
click at [1448, 193] on span "Save Profile" at bounding box center [1448, 189] width 74 height 16
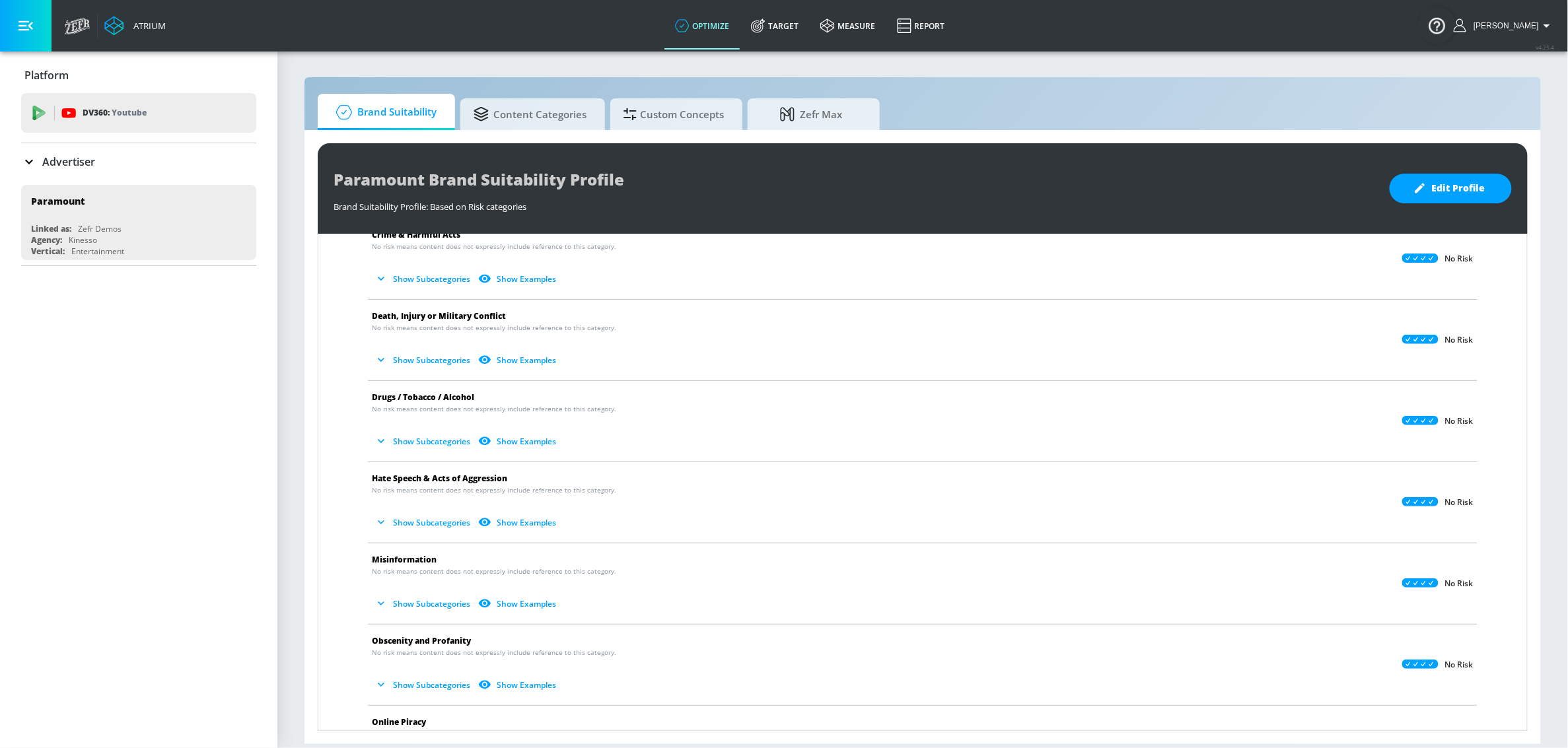
scroll to position [146, 0]
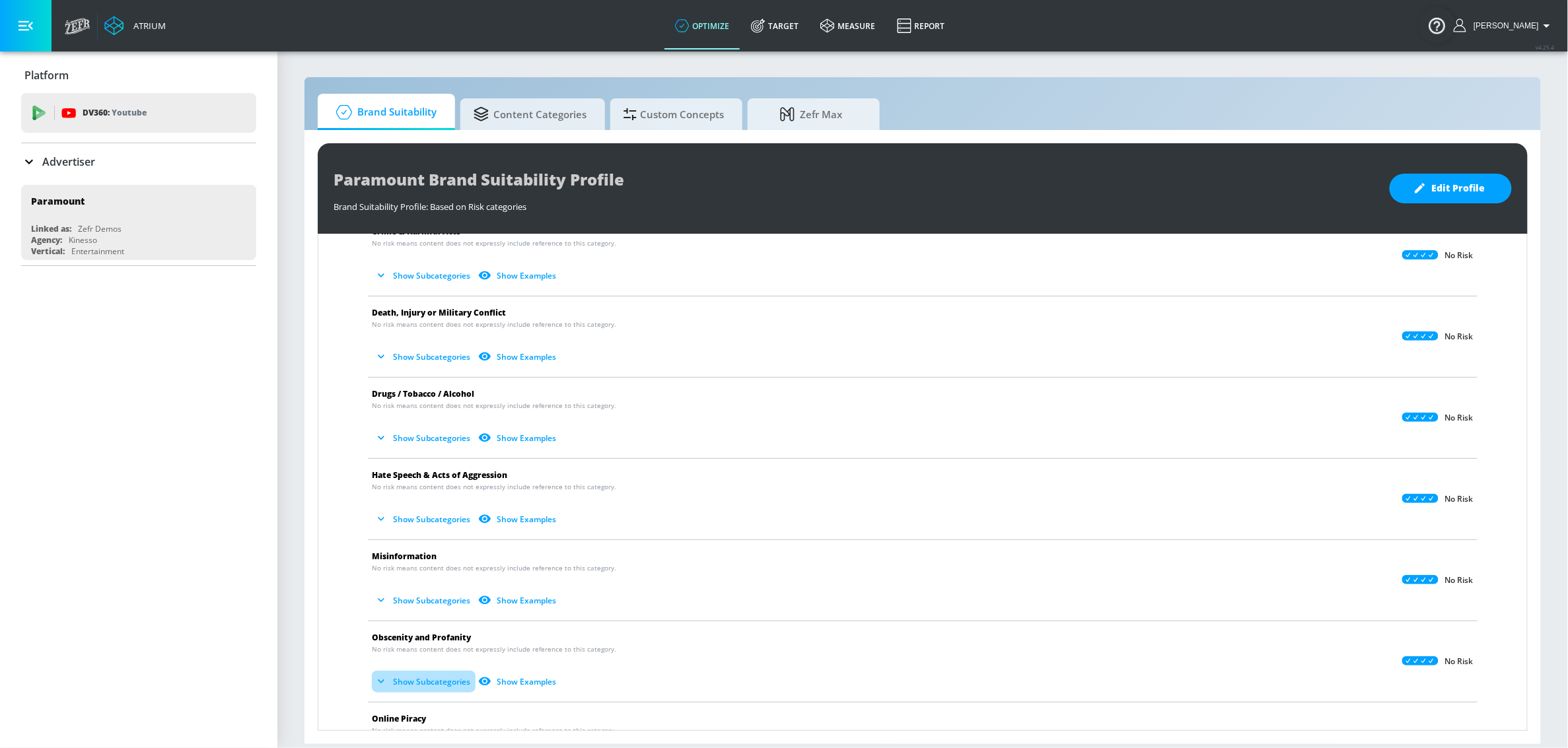
click at [440, 683] on button "Show Subcategories" at bounding box center [424, 682] width 104 height 21
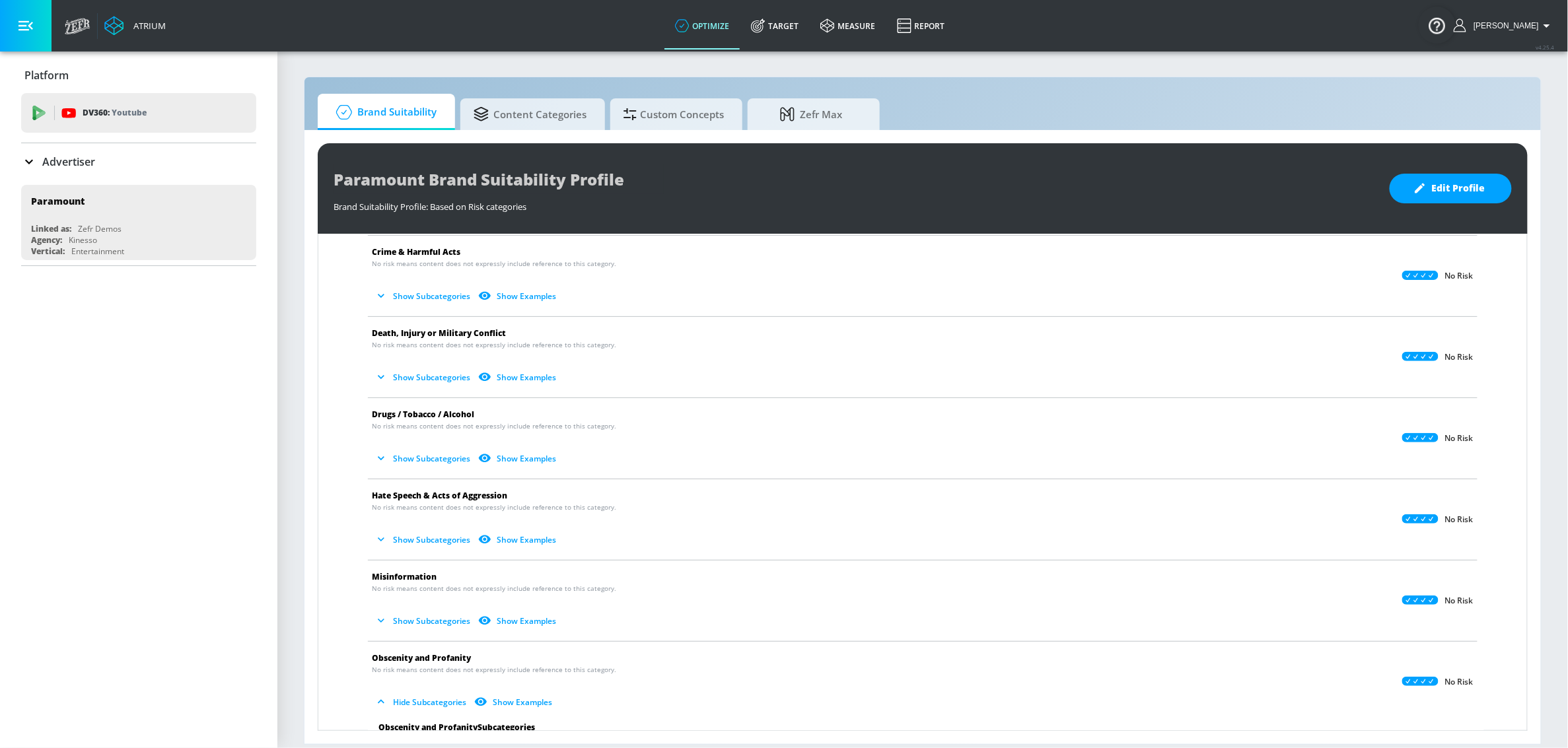
scroll to position [123, 0]
click at [428, 382] on button "Show Subcategories" at bounding box center [424, 380] width 104 height 21
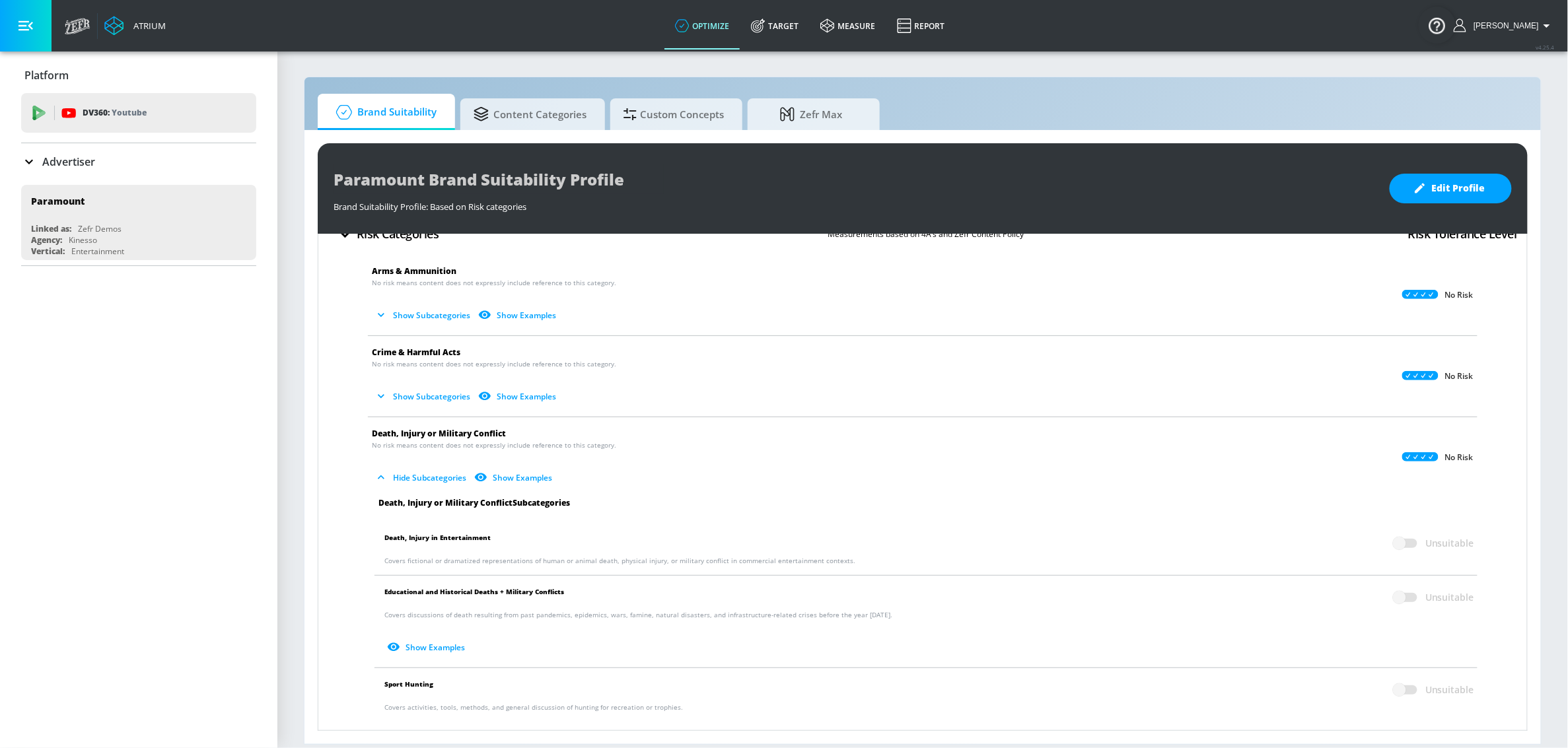
scroll to position [0, 0]
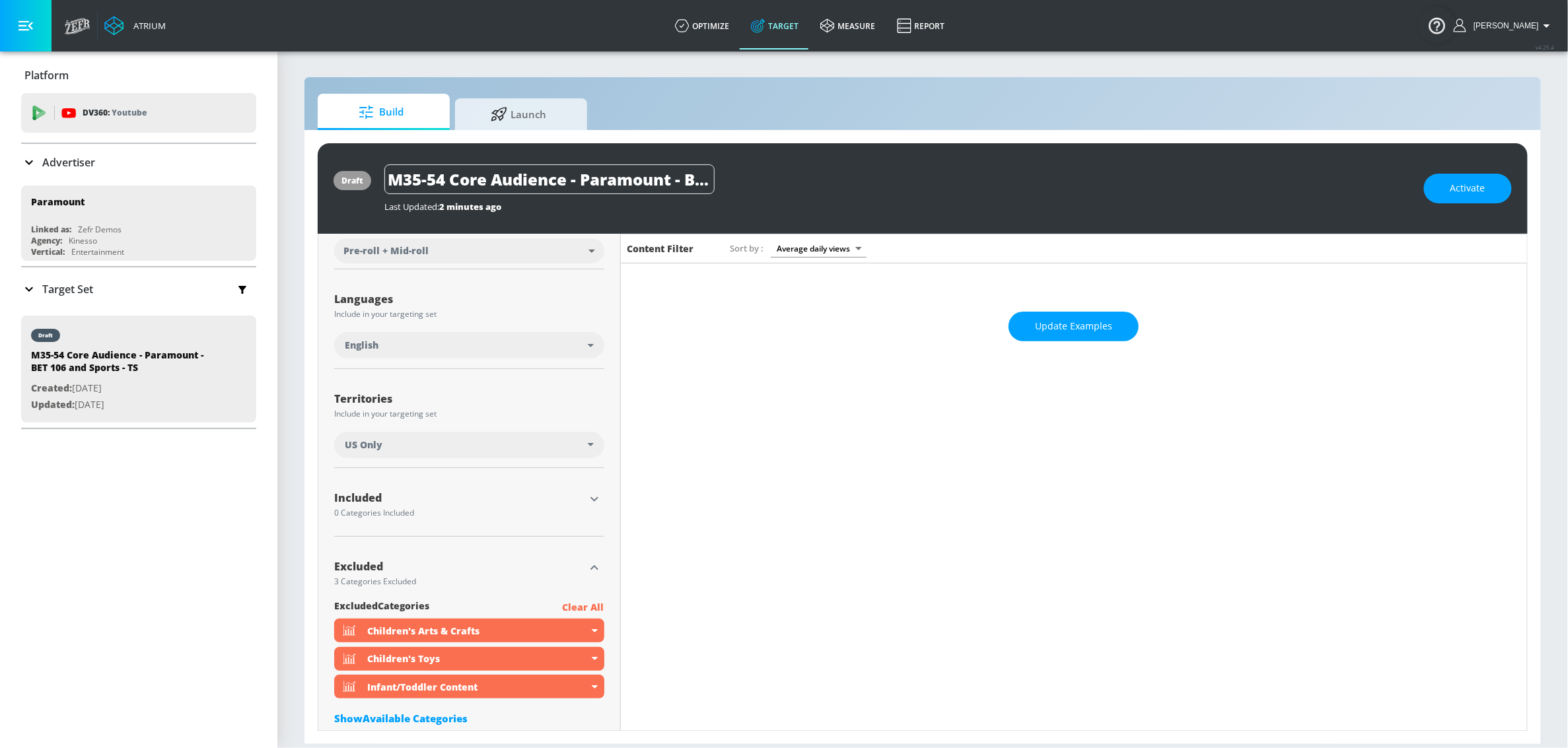
scroll to position [261, 0]
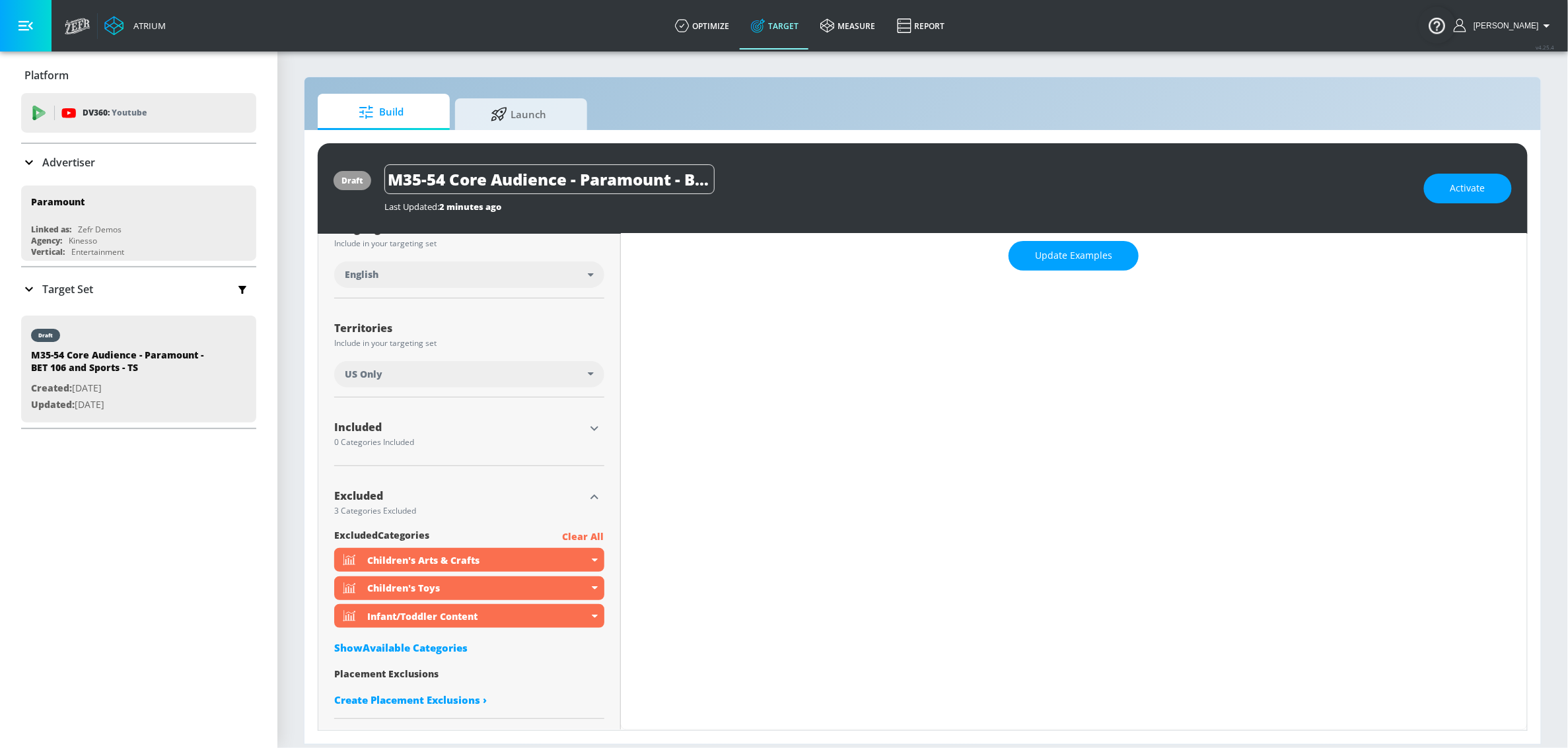
click at [420, 648] on div "Show Available Categories" at bounding box center [469, 648] width 271 height 13
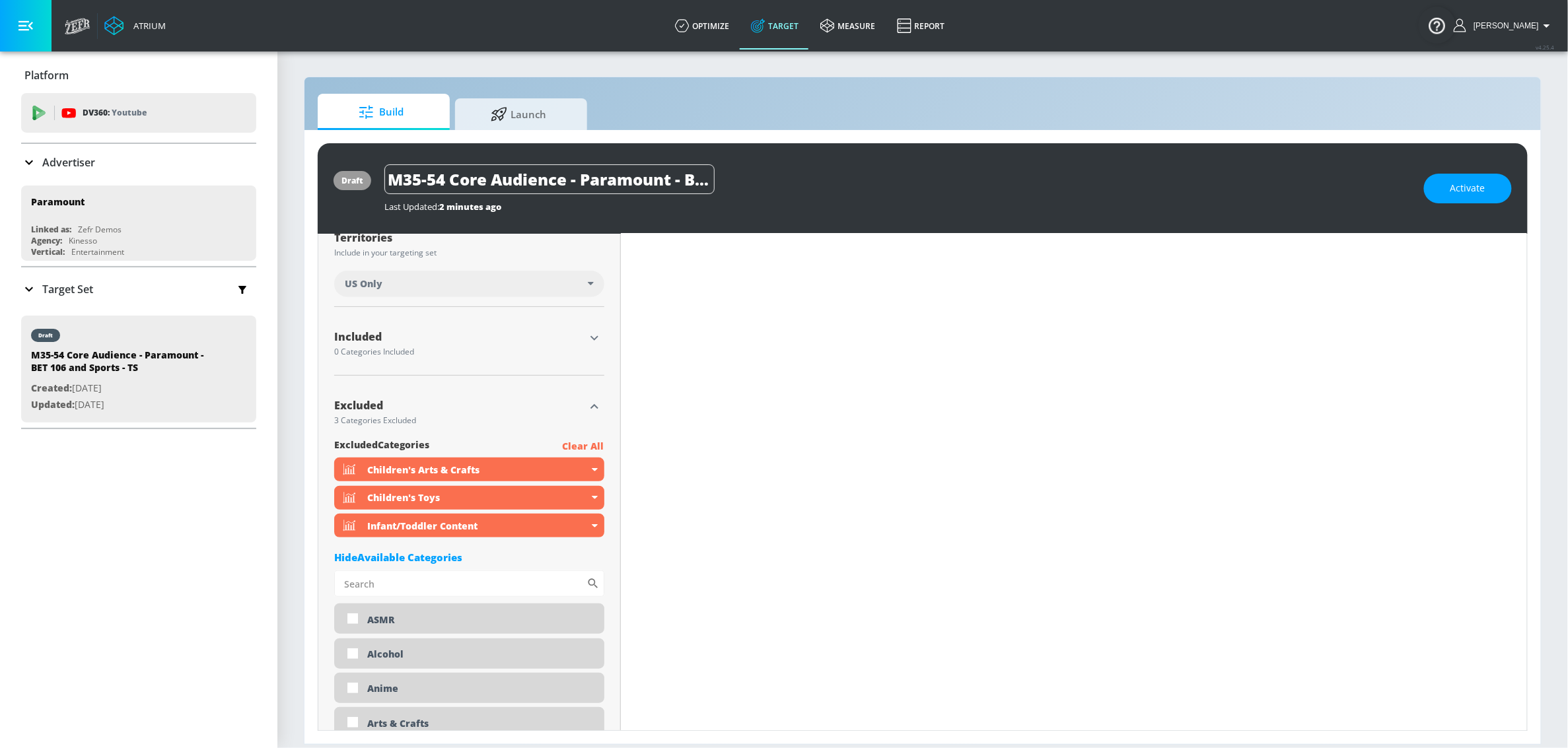
scroll to position [349, 0]
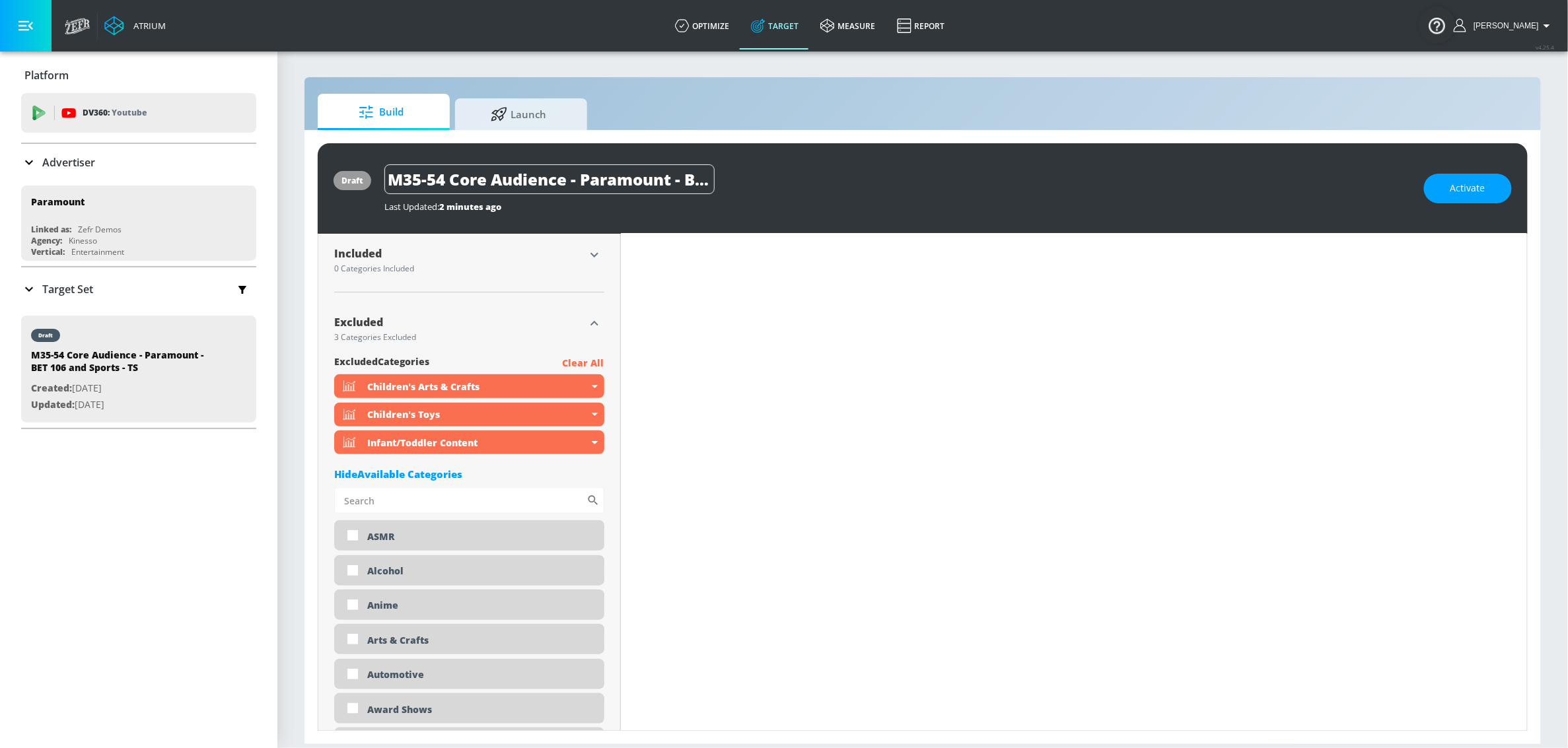
scroll to position [380, 0]
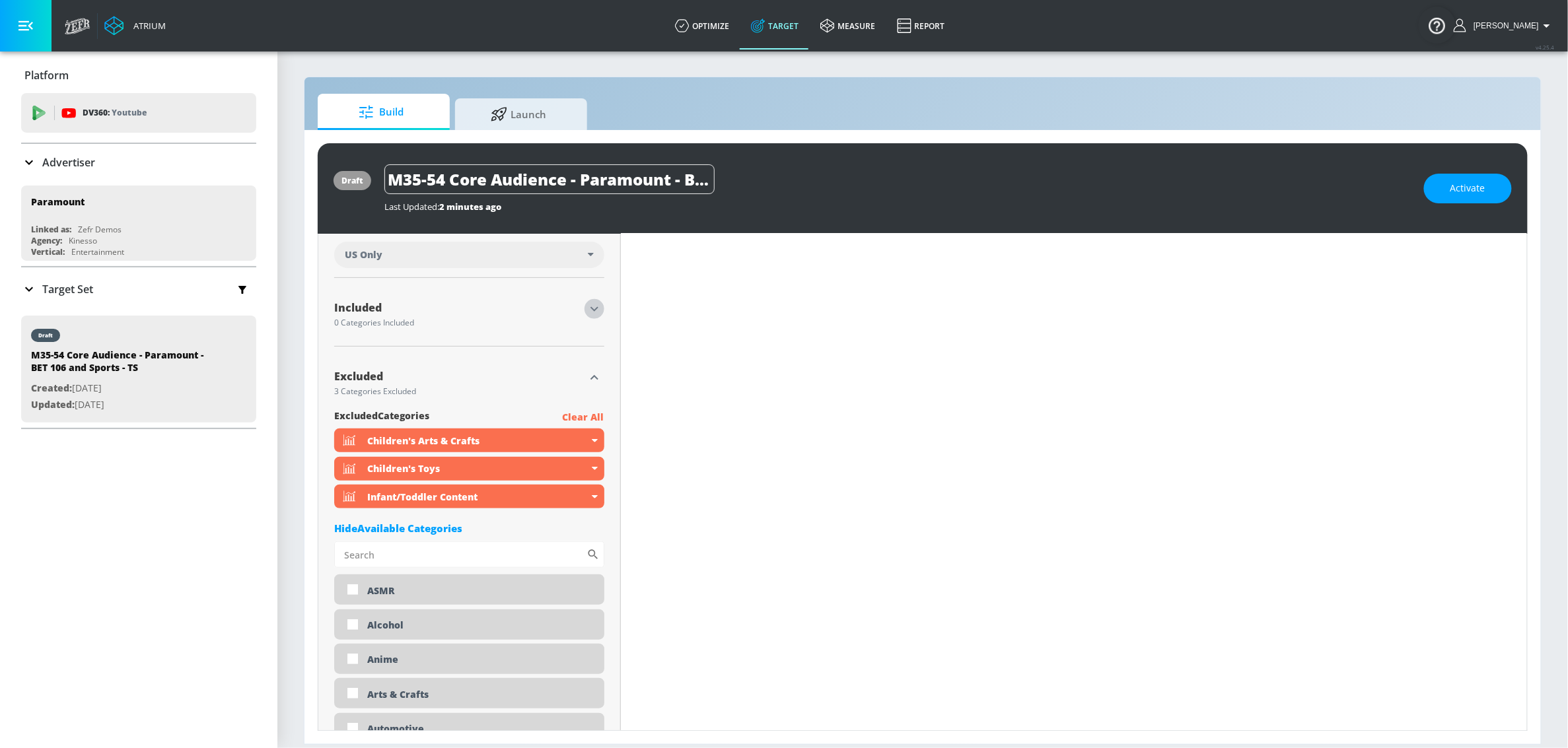
click at [589, 313] on icon "button" at bounding box center [594, 308] width 16 height 16
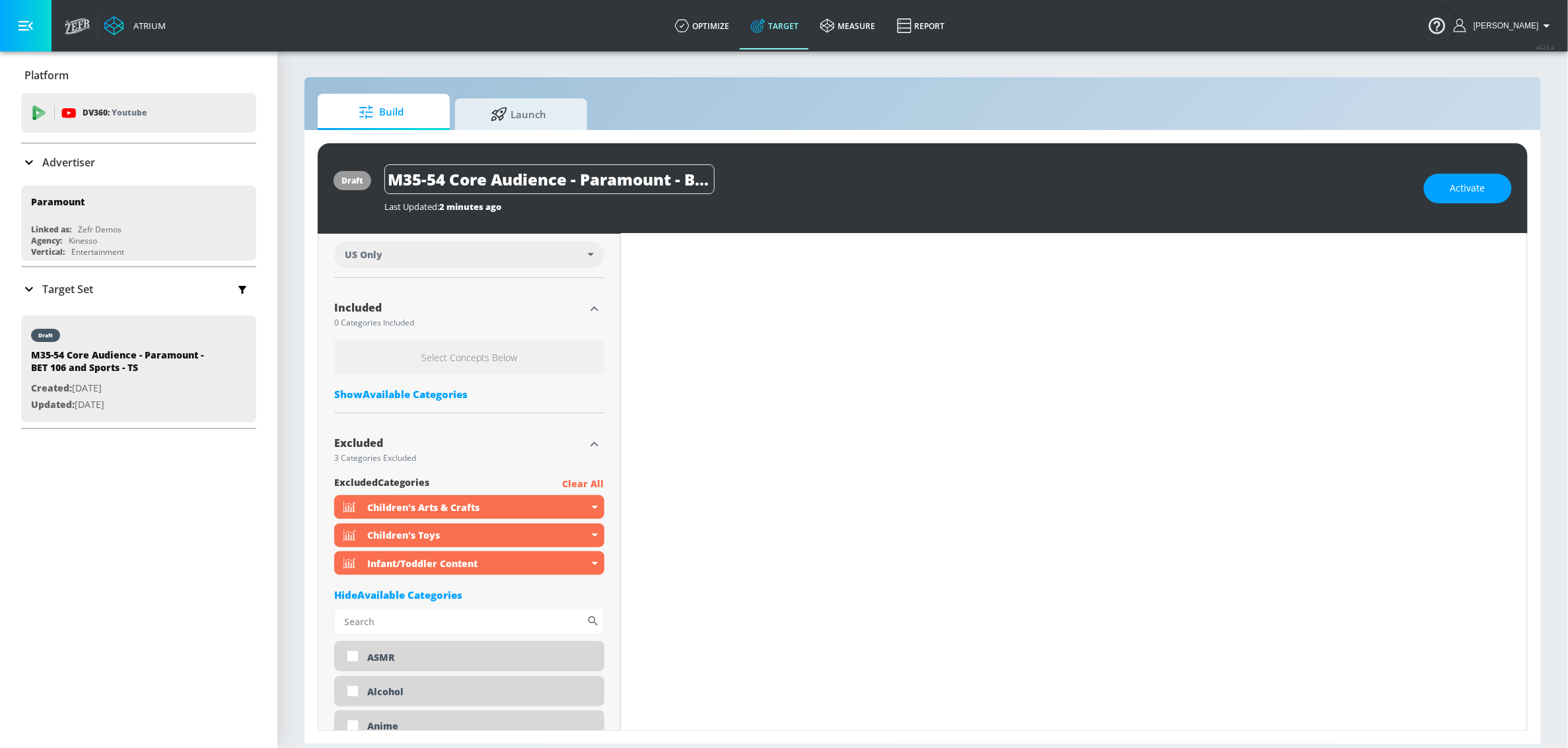
click at [454, 398] on div "Show Available Categories" at bounding box center [469, 394] width 271 height 13
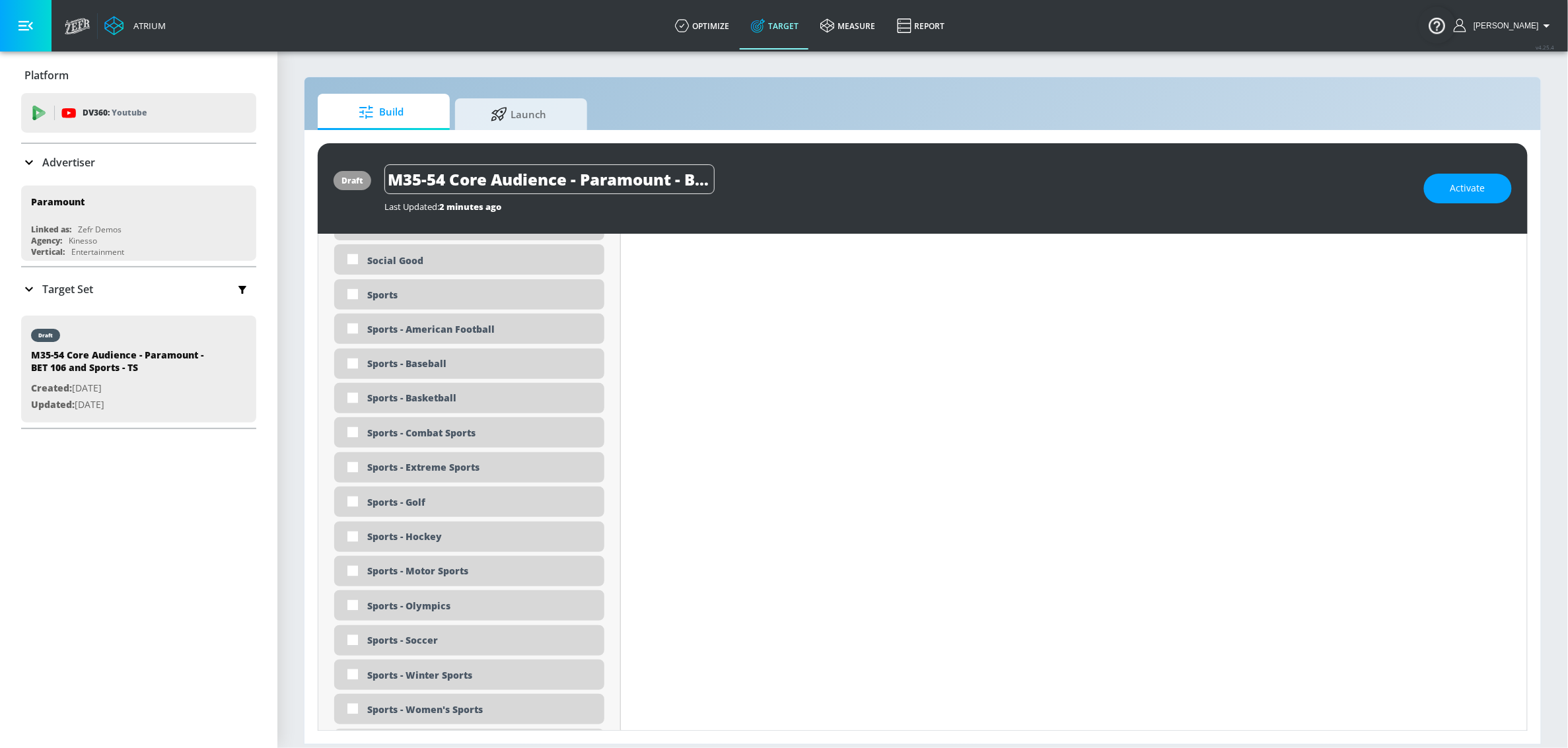
scroll to position [3444, 0]
drag, startPoint x: 446, startPoint y: 407, endPoint x: 445, endPoint y: 385, distance: 22.0
click at [446, 407] on div "Sports - Basketball" at bounding box center [480, 402] width 227 height 12
checkbox input "true"
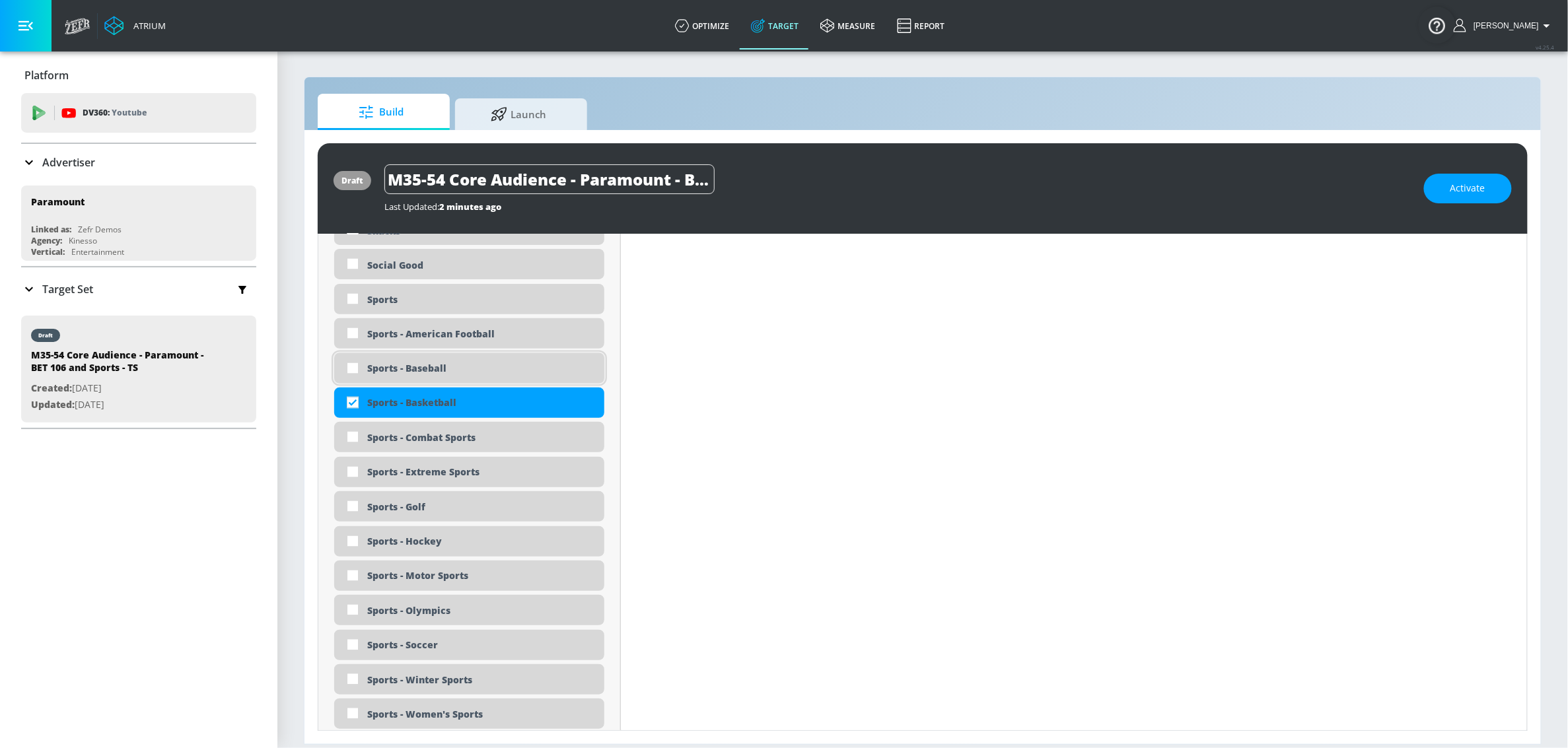
click at [445, 374] on div "Sports - Baseball" at bounding box center [480, 369] width 227 height 12
checkbox input "true"
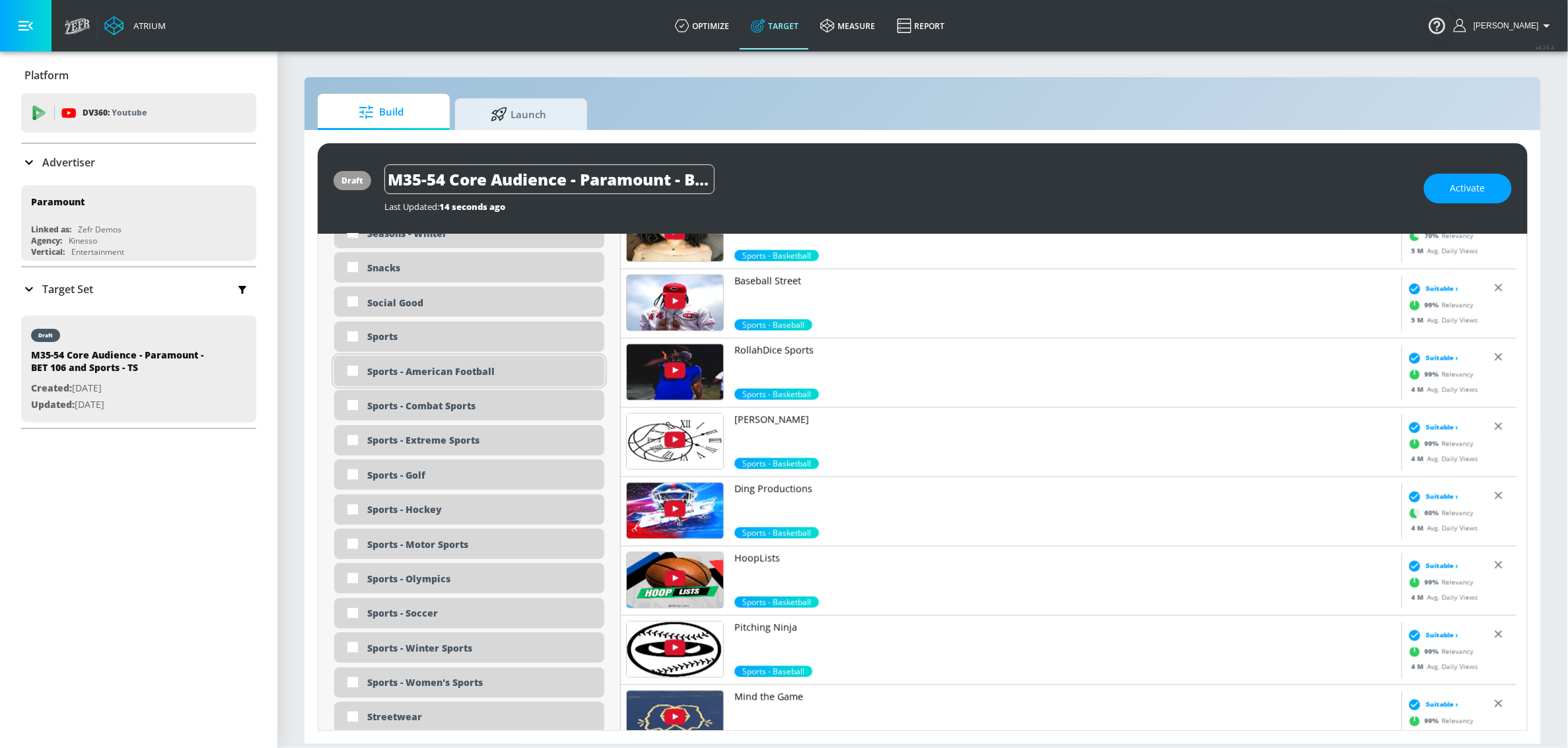
click at [499, 378] on div "Sports - American Football" at bounding box center [480, 372] width 227 height 12
checkbox input "true"
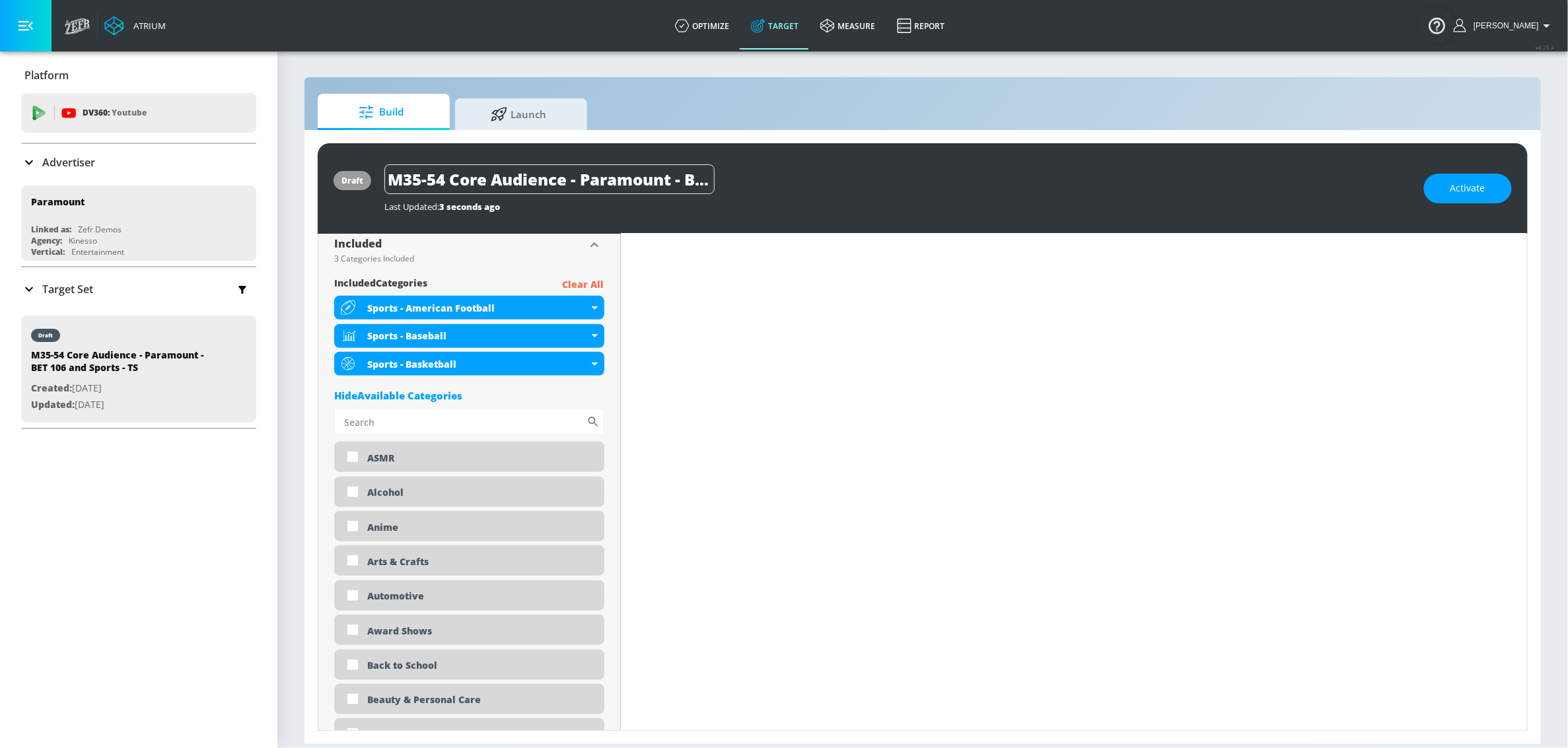
scroll to position [0, 0]
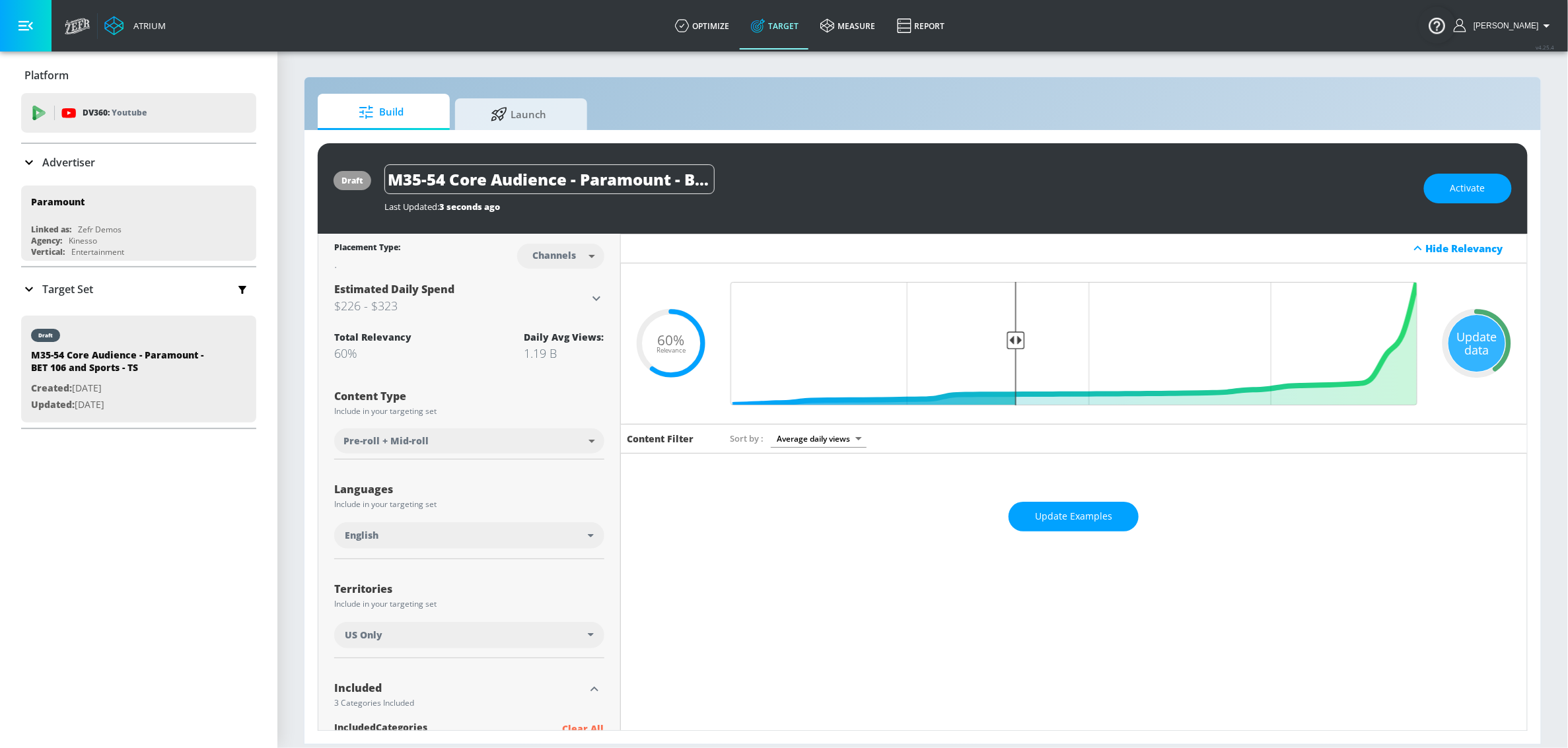
click at [561, 262] on body "Atrium optimize Target measure Report optimize Target measure Report v 4.25.4 S…" at bounding box center [784, 374] width 1568 height 748
click at [550, 303] on div "Videos" at bounding box center [552, 307] width 38 height 14
type input "videos"
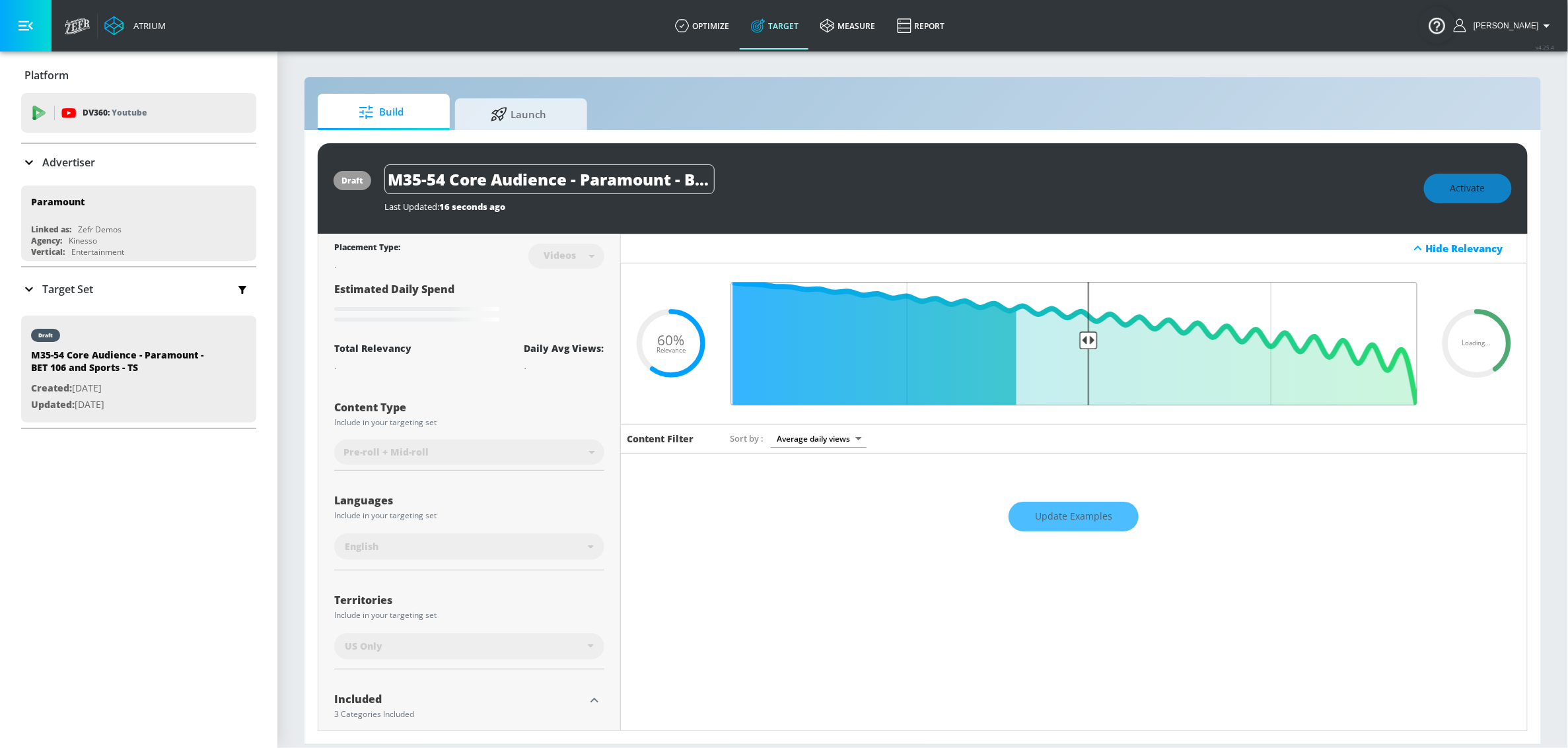
click at [1081, 345] on input "Final Threshold" at bounding box center [1074, 344] width 700 height 124
type input "0.6"
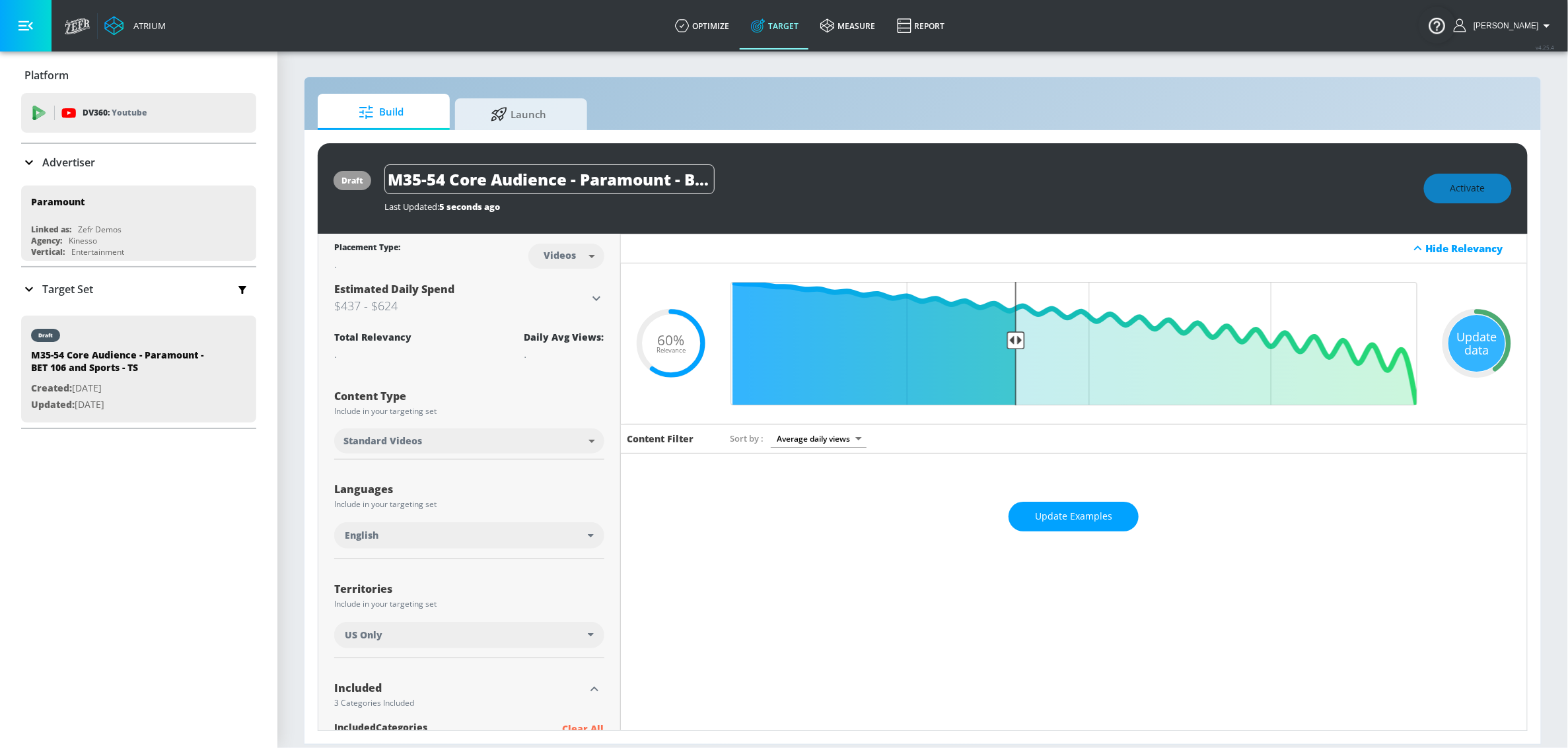
click at [1492, 356] on div "Update data" at bounding box center [1476, 343] width 57 height 57
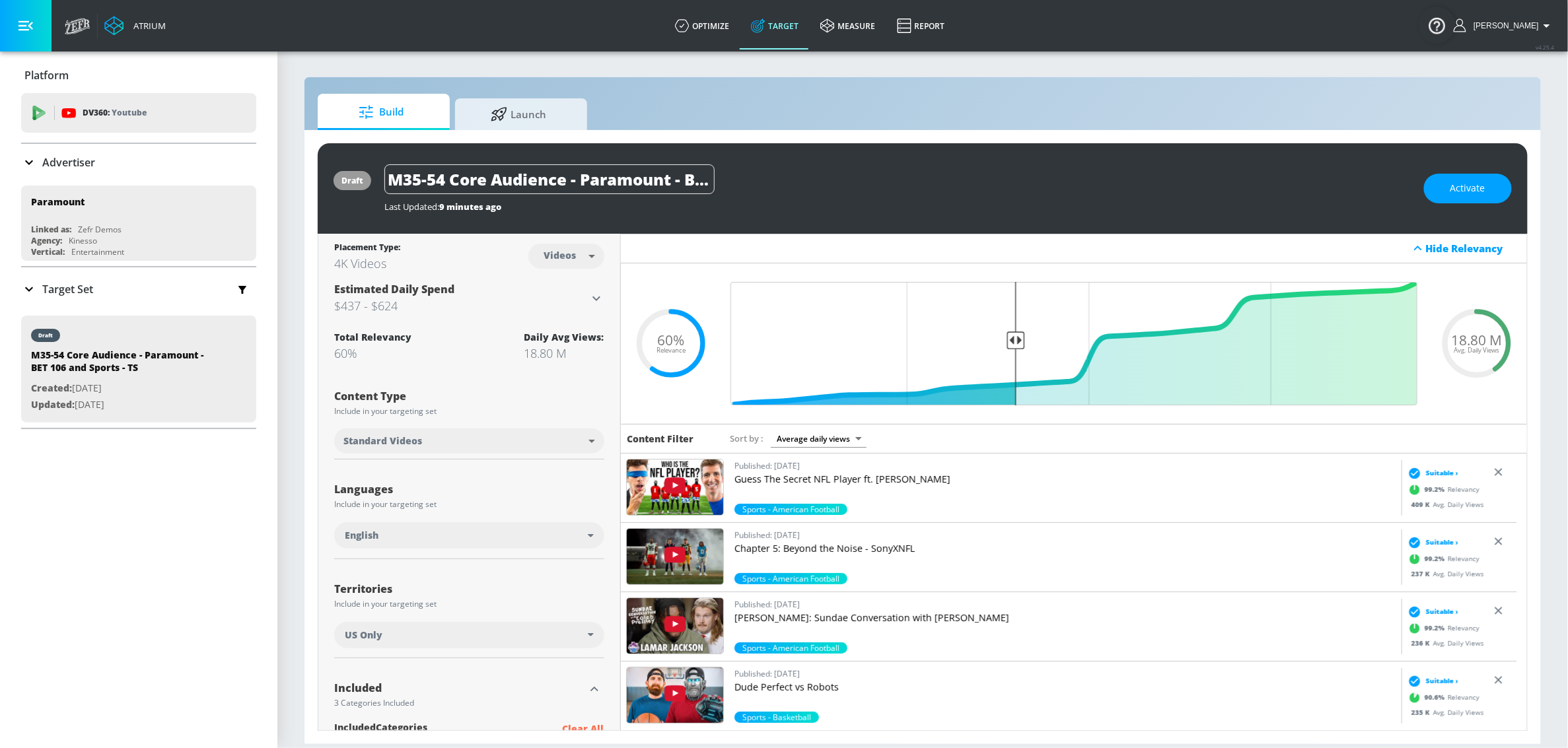
click at [508, 336] on div "Total Relevancy 60% Daily Avg Views: 18.80 M" at bounding box center [469, 346] width 271 height 31
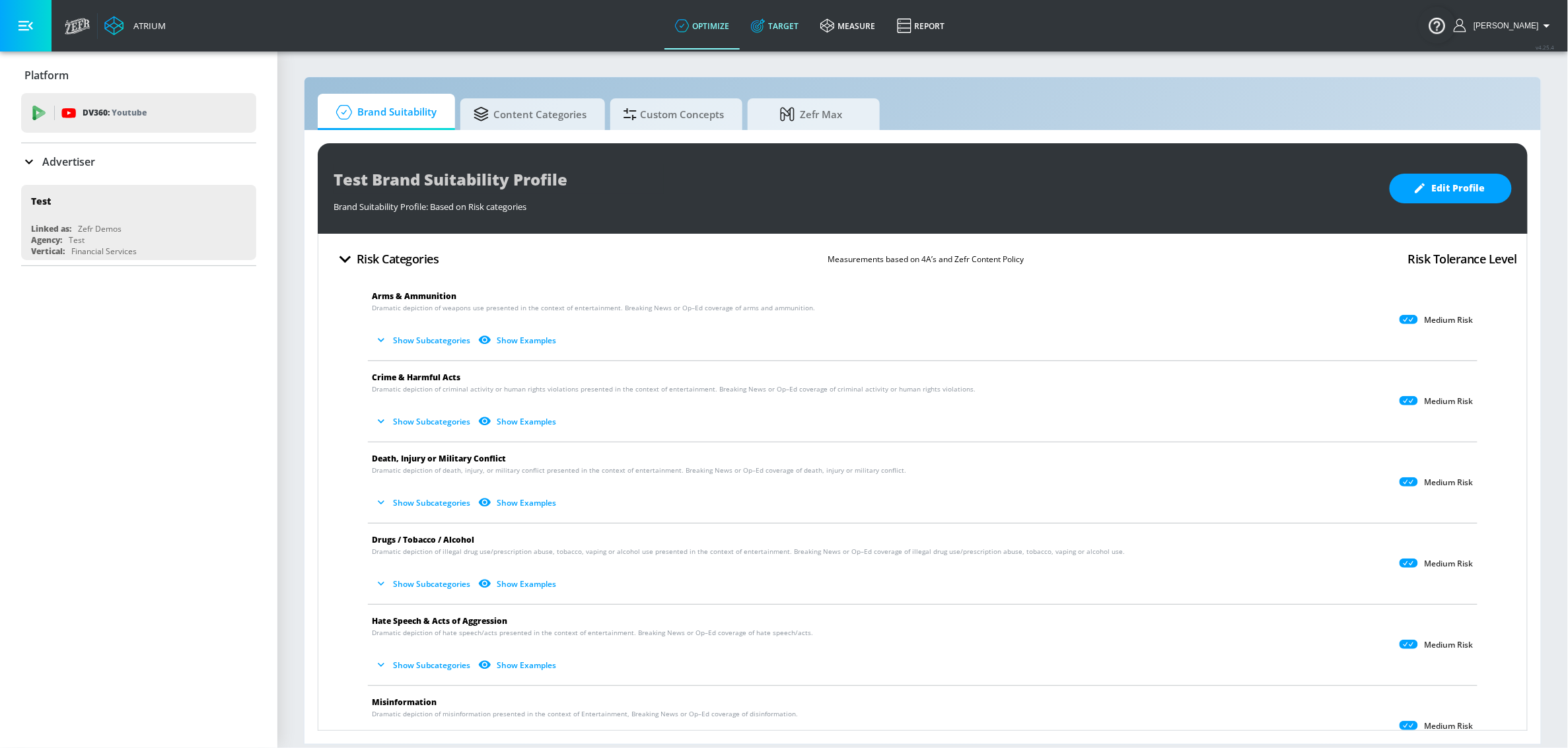
click at [761, 25] on icon at bounding box center [757, 26] width 8 height 8
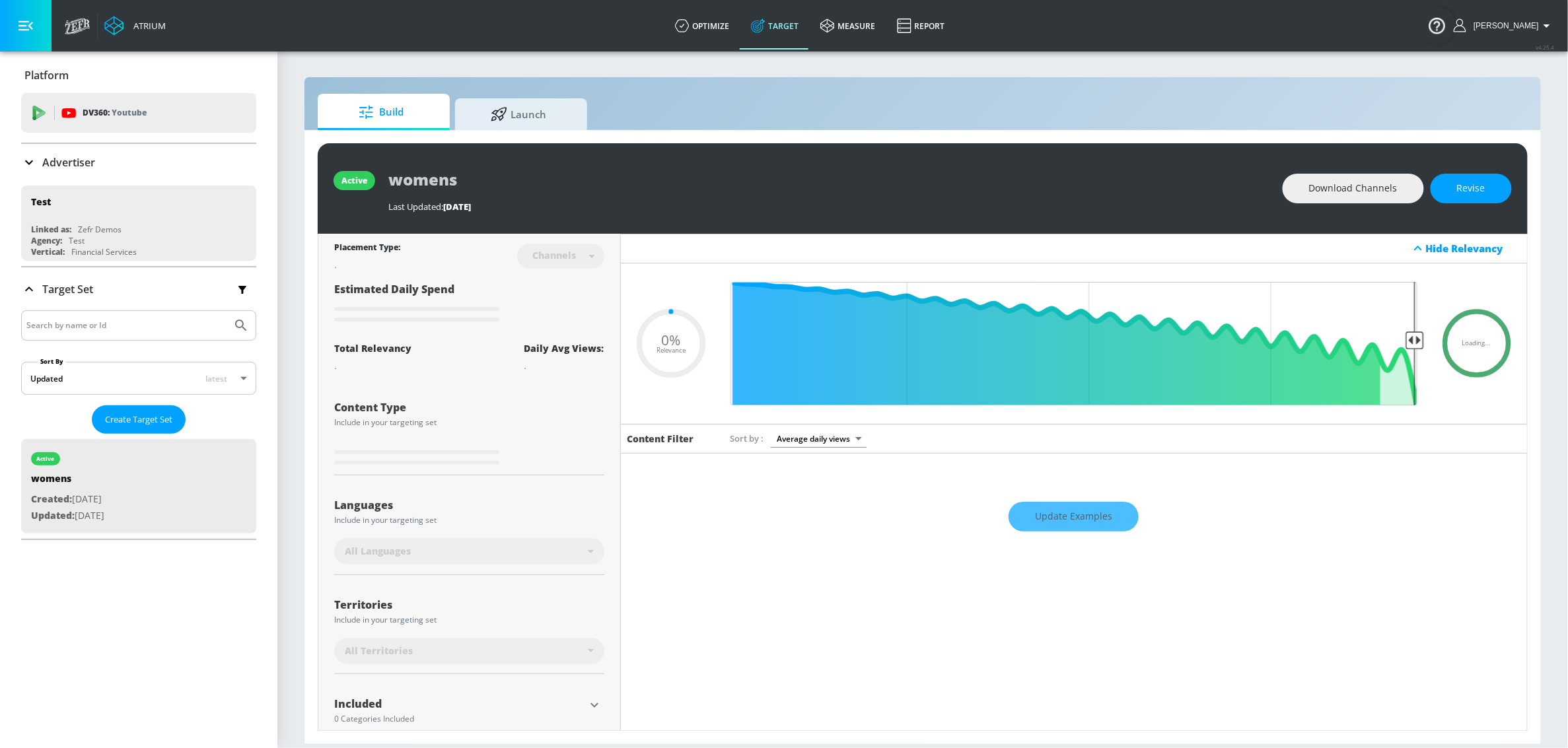
type input "0.6"
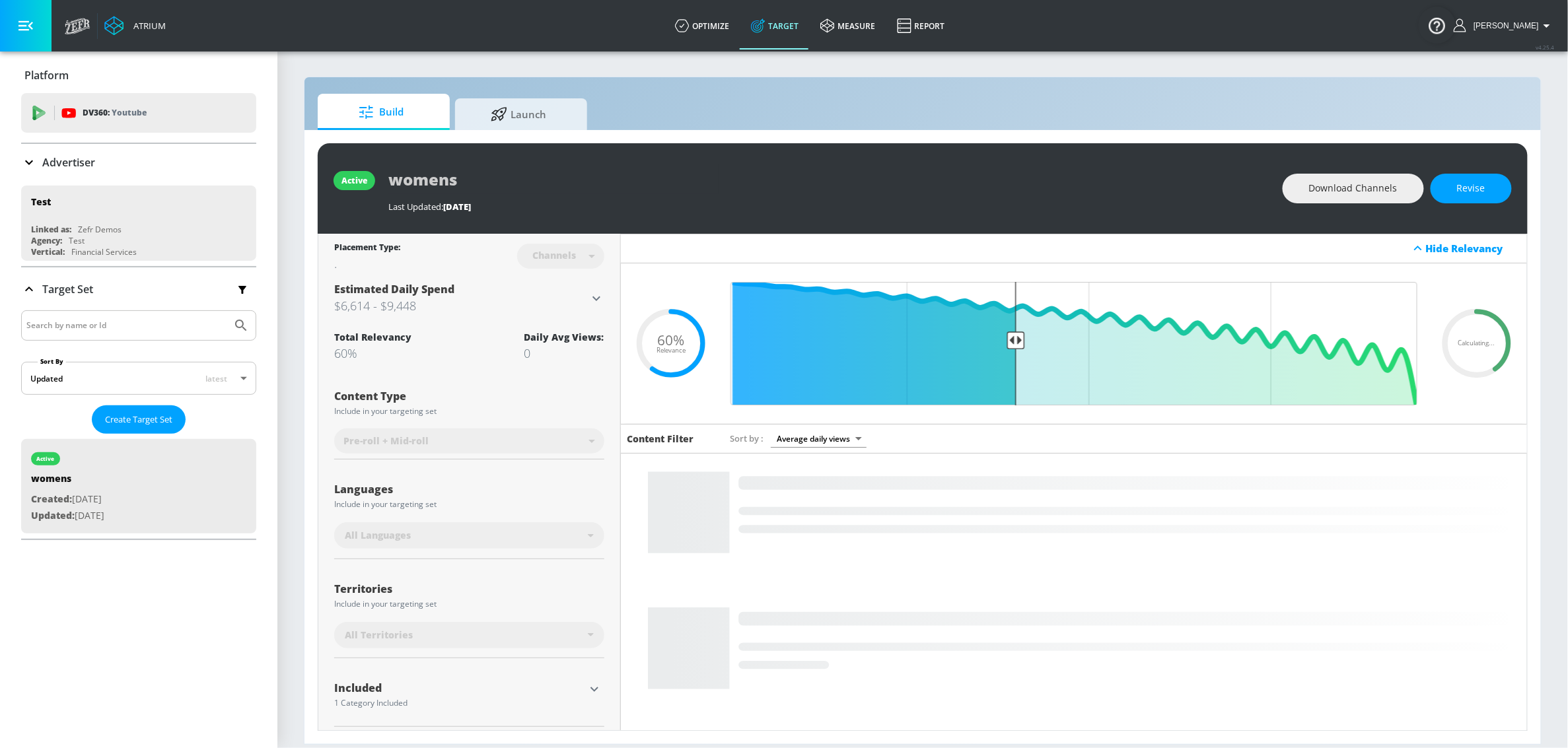
click at [106, 162] on div "Advertiser" at bounding box center [139, 162] width 235 height 16
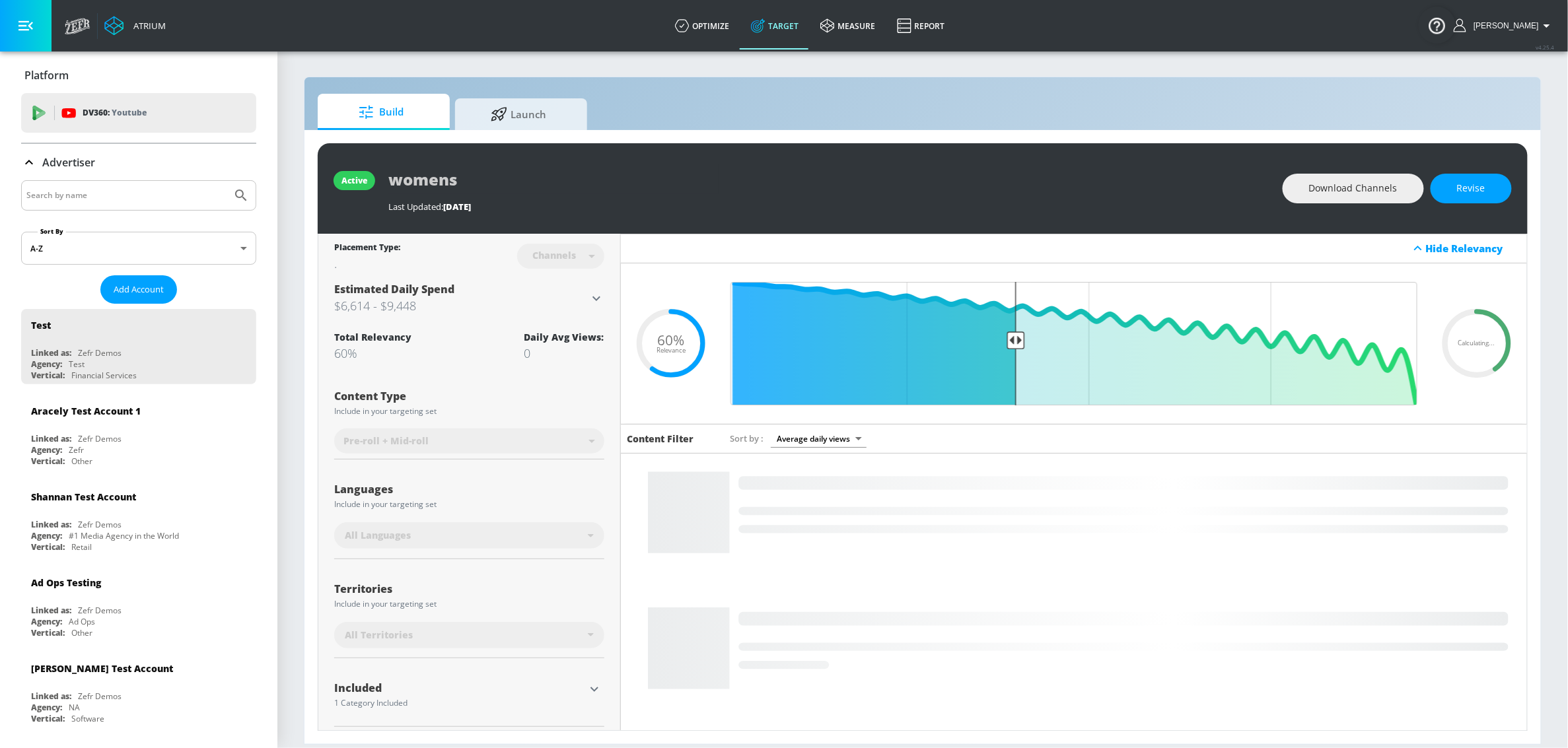
click at [100, 193] on input "Search by name" at bounding box center [126, 195] width 200 height 17
type input "unwell"
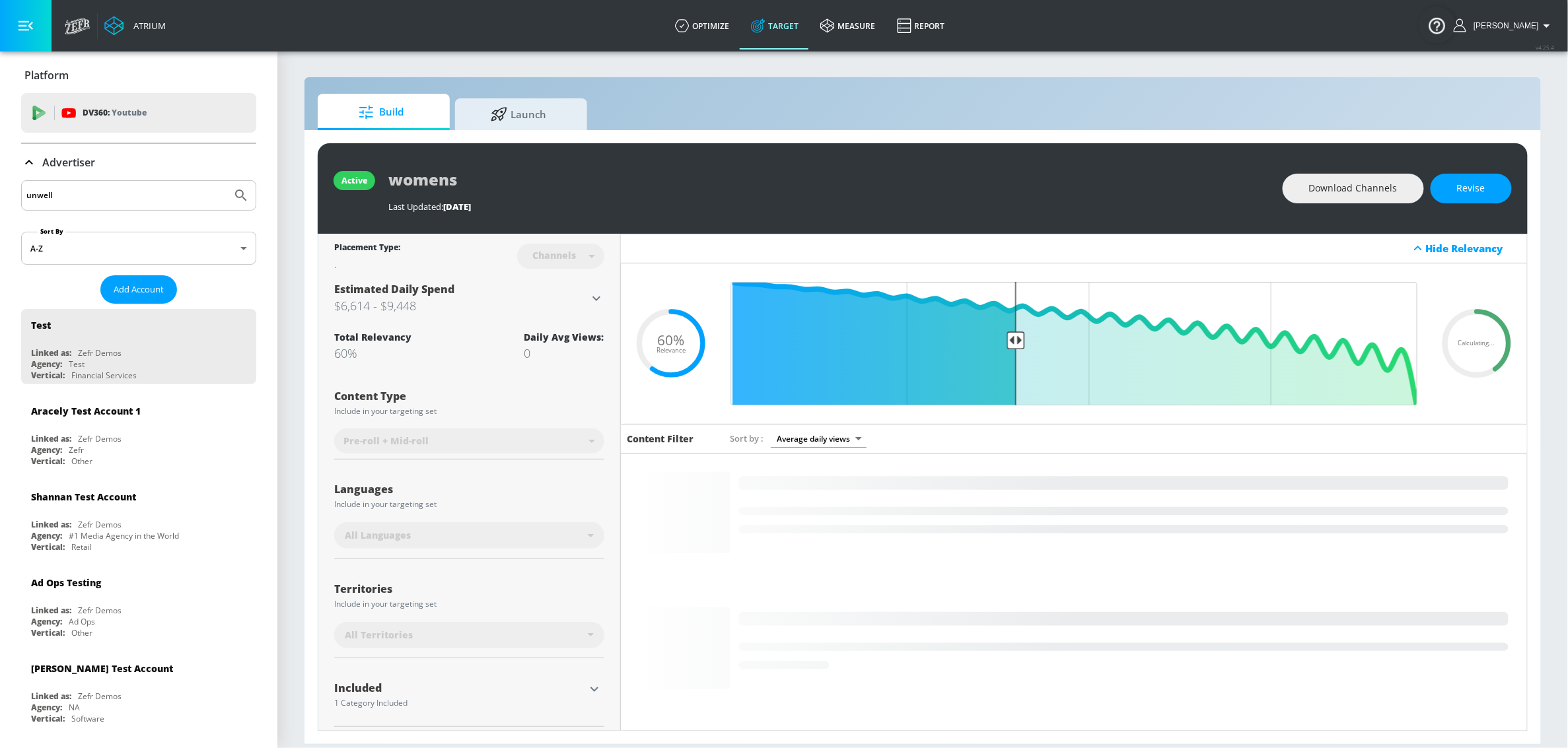
click at [227, 181] on button "Submit Search" at bounding box center [241, 195] width 29 height 29
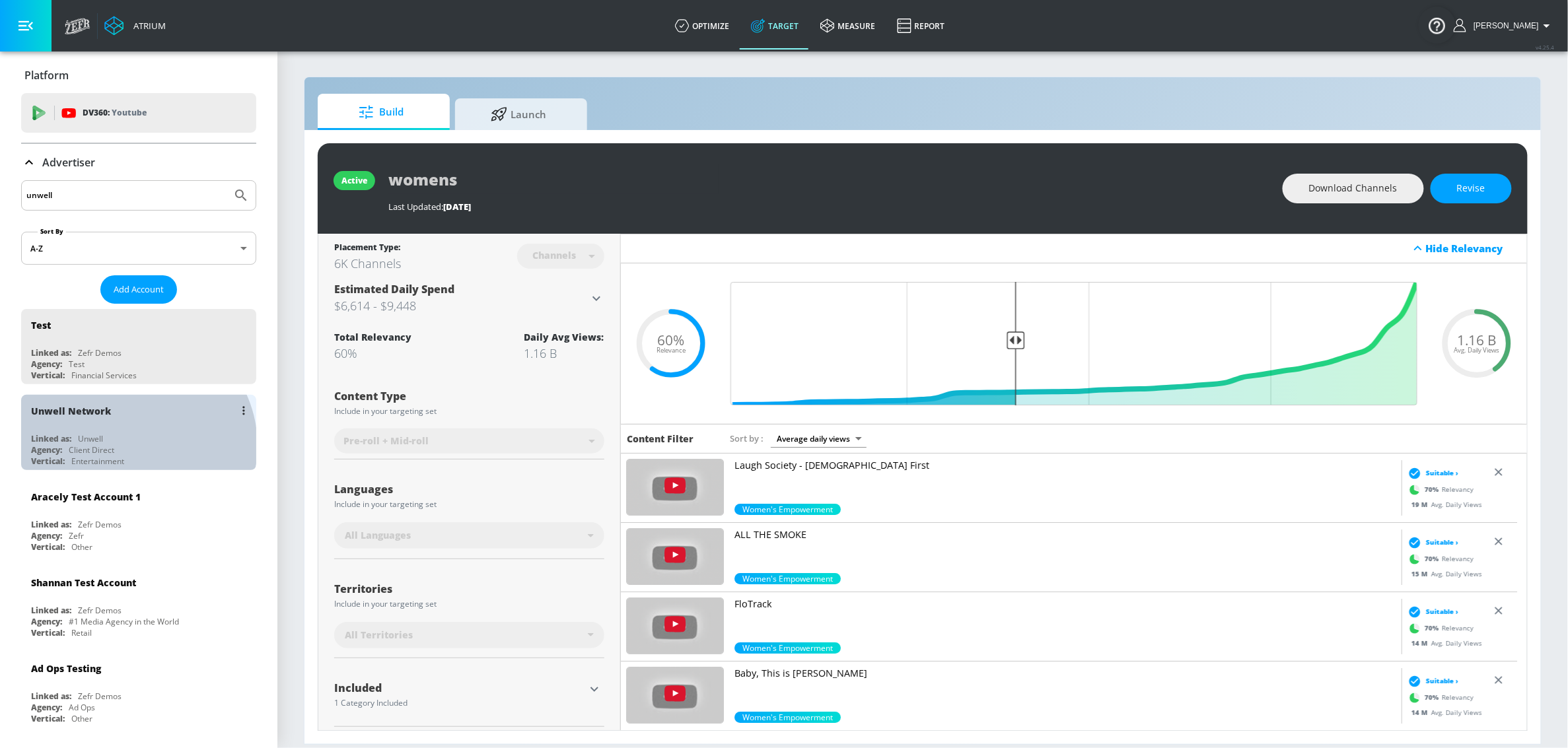
click at [134, 447] on div "Agency: Client Direct" at bounding box center [142, 450] width 222 height 12
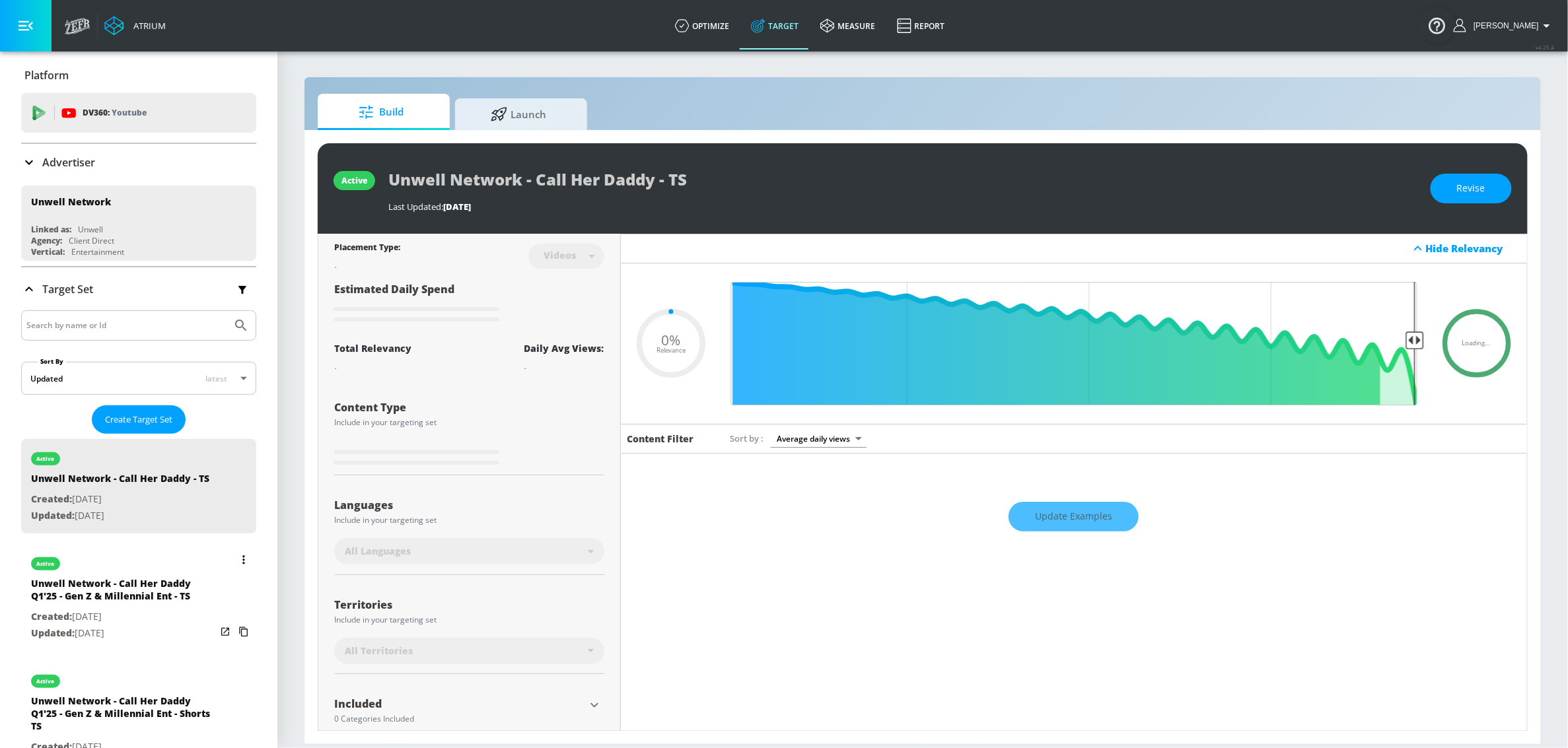
type input "0.05"
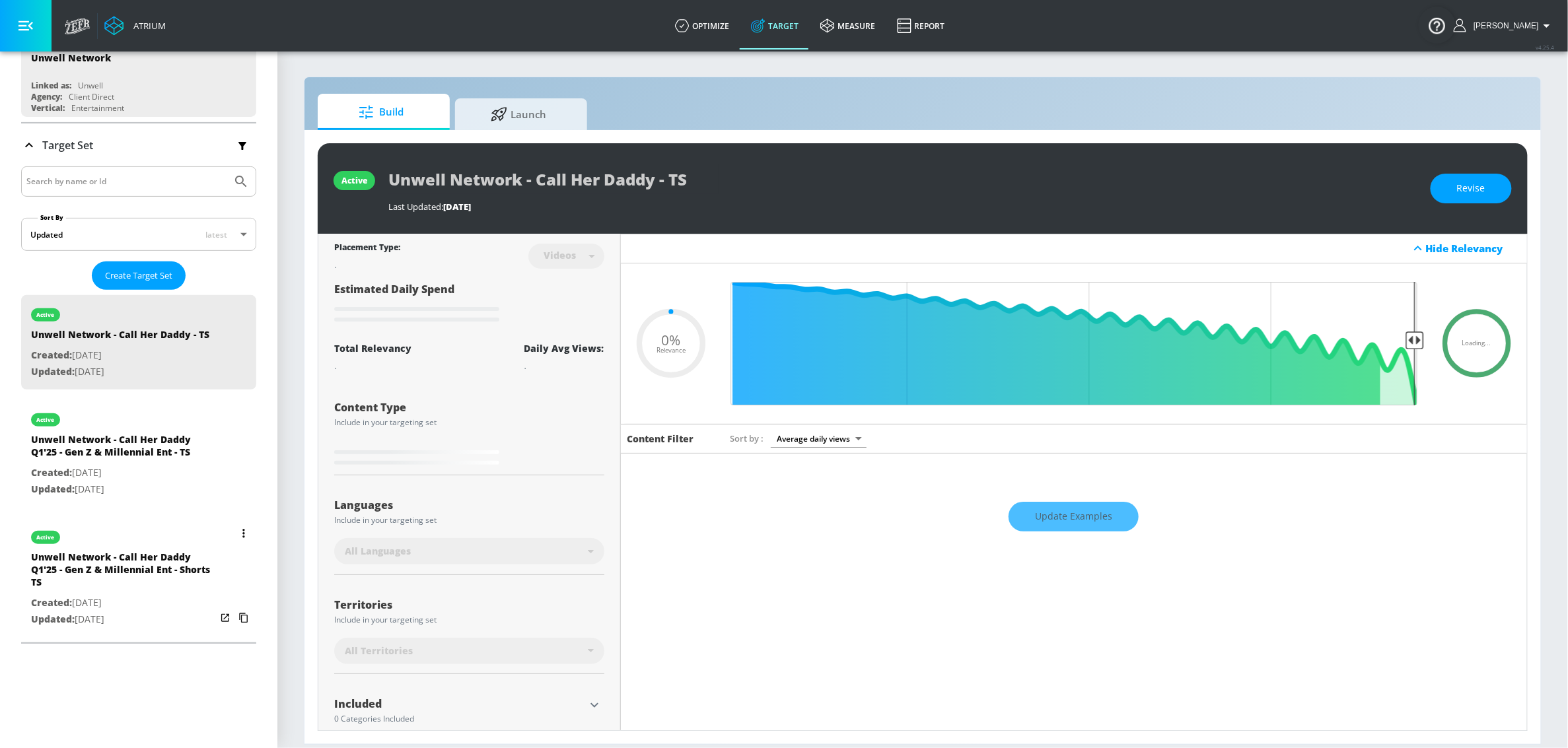
scroll to position [217, 0]
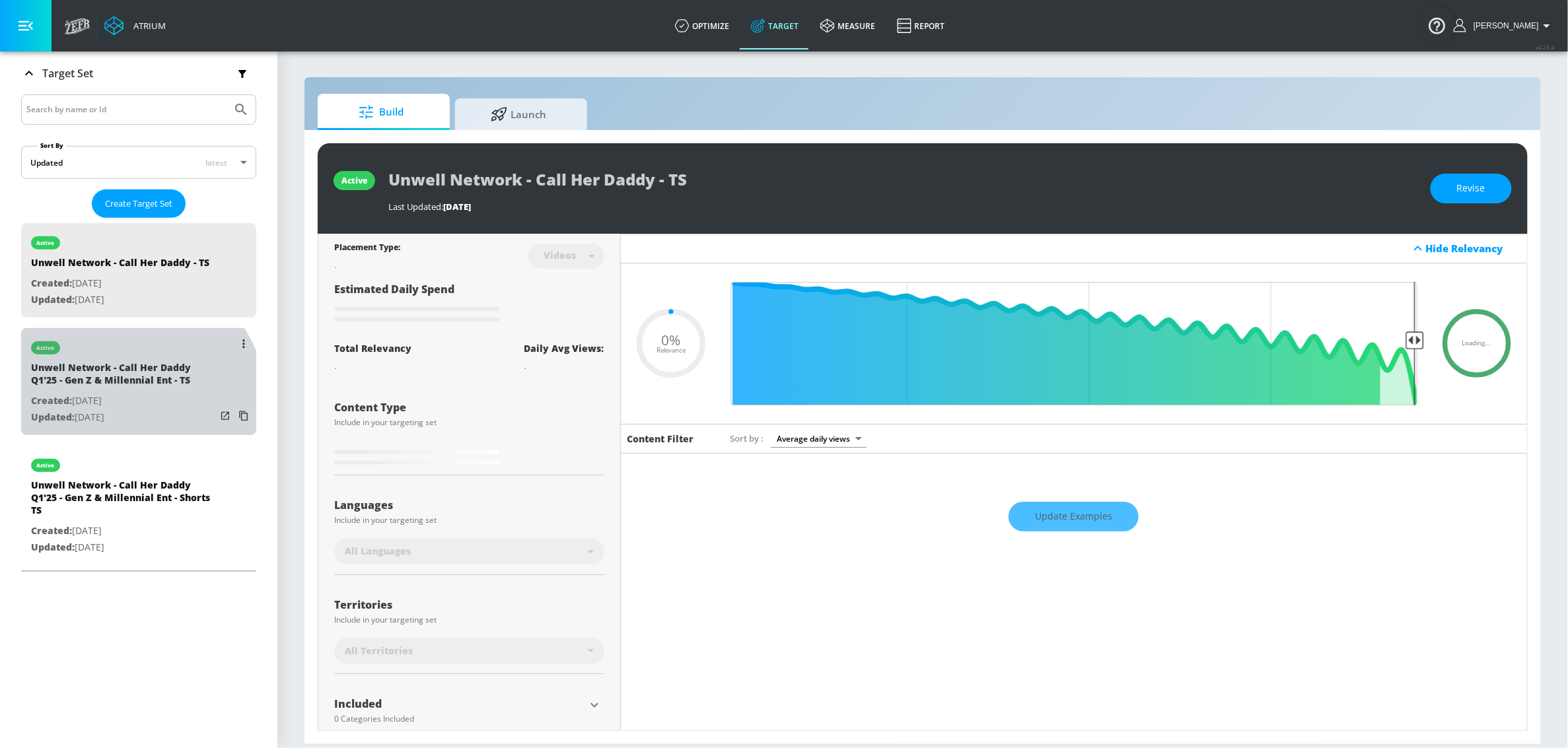
click at [104, 426] on p "Updated: Feb. 07, 2025" at bounding box center [124, 418] width 185 height 16
type input "Unwell Network - Call Her Daddy Q1'25 - Gen Z & Millennial Ent - TS"
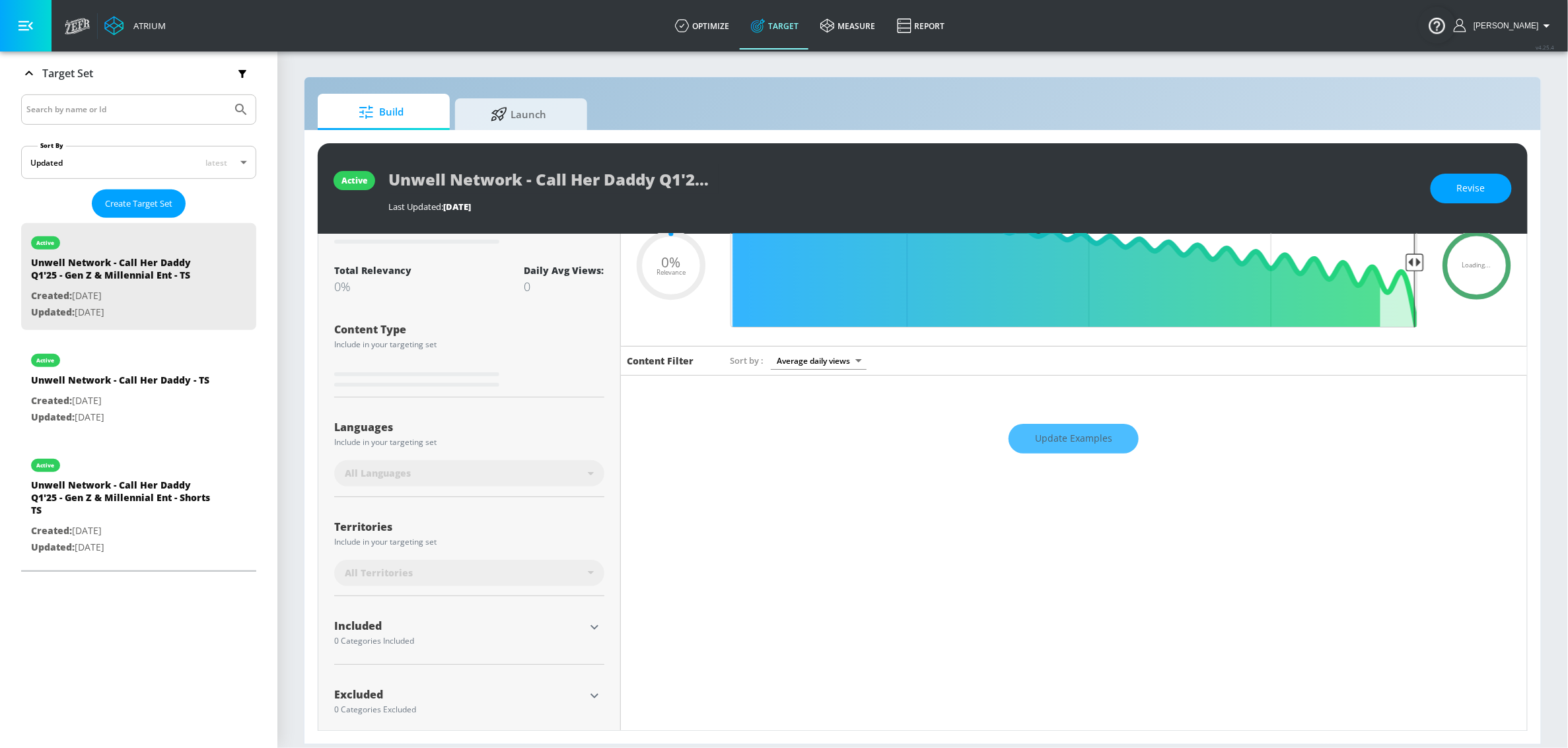
scroll to position [94, 0]
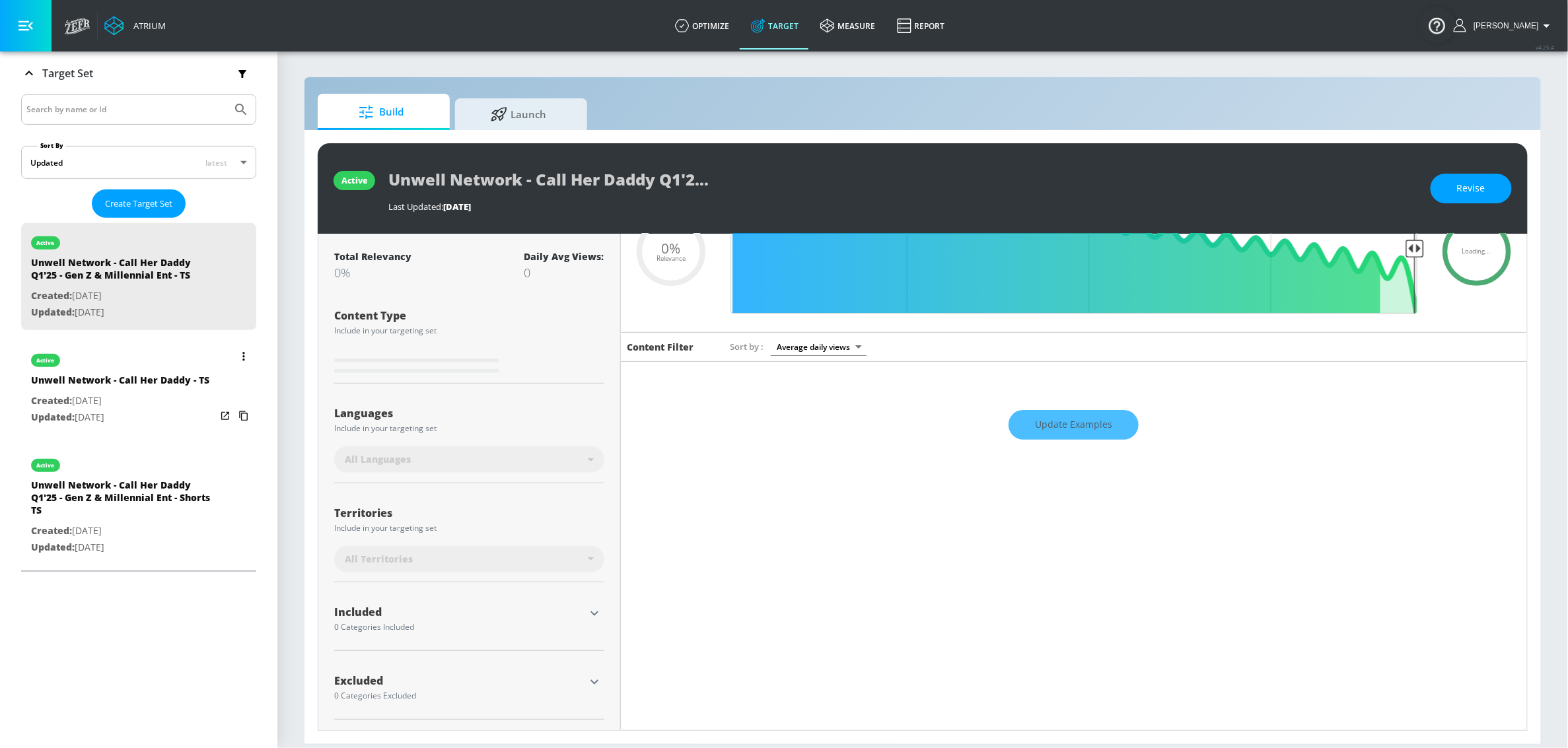
type input "0.21"
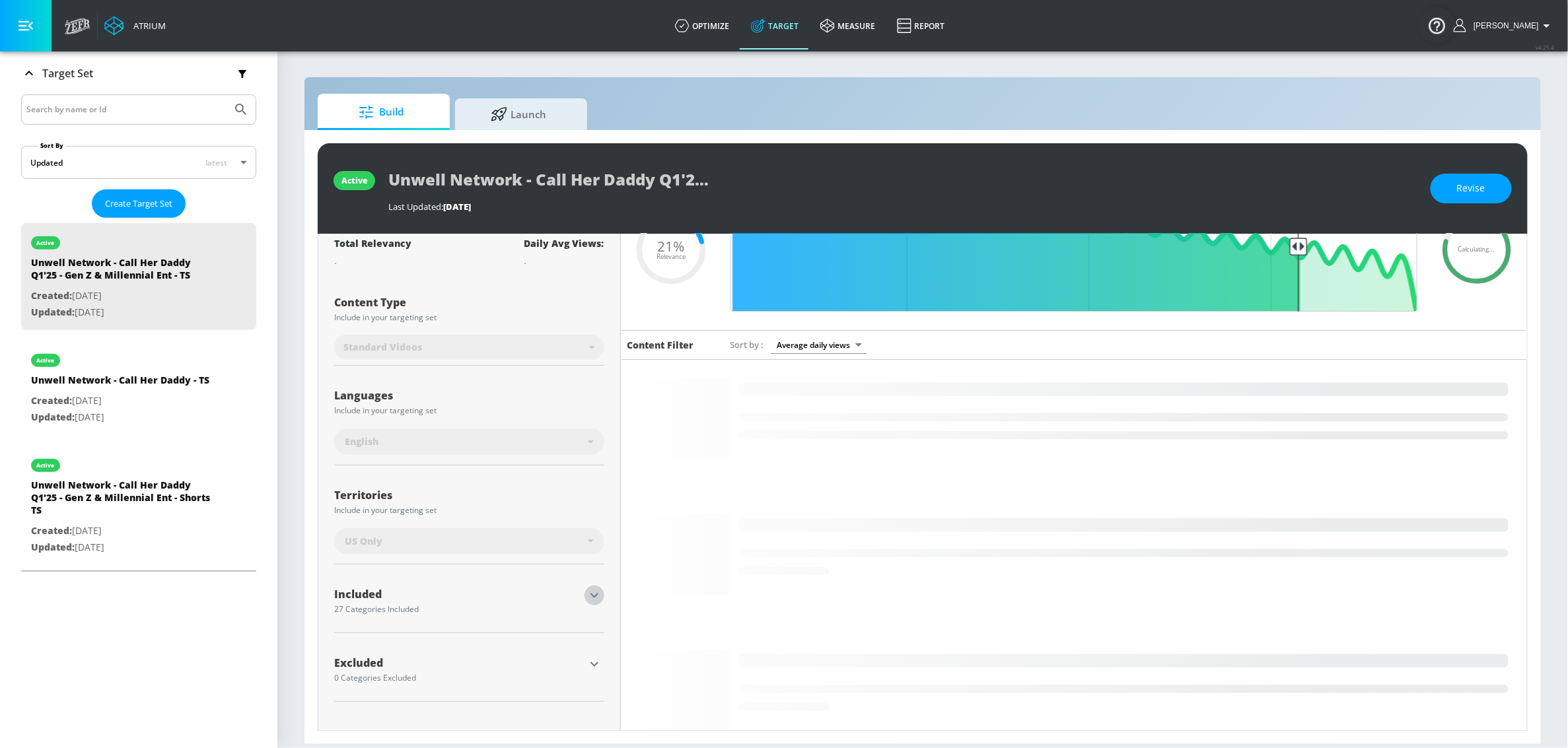
click at [599, 595] on icon "button" at bounding box center [594, 595] width 16 height 16
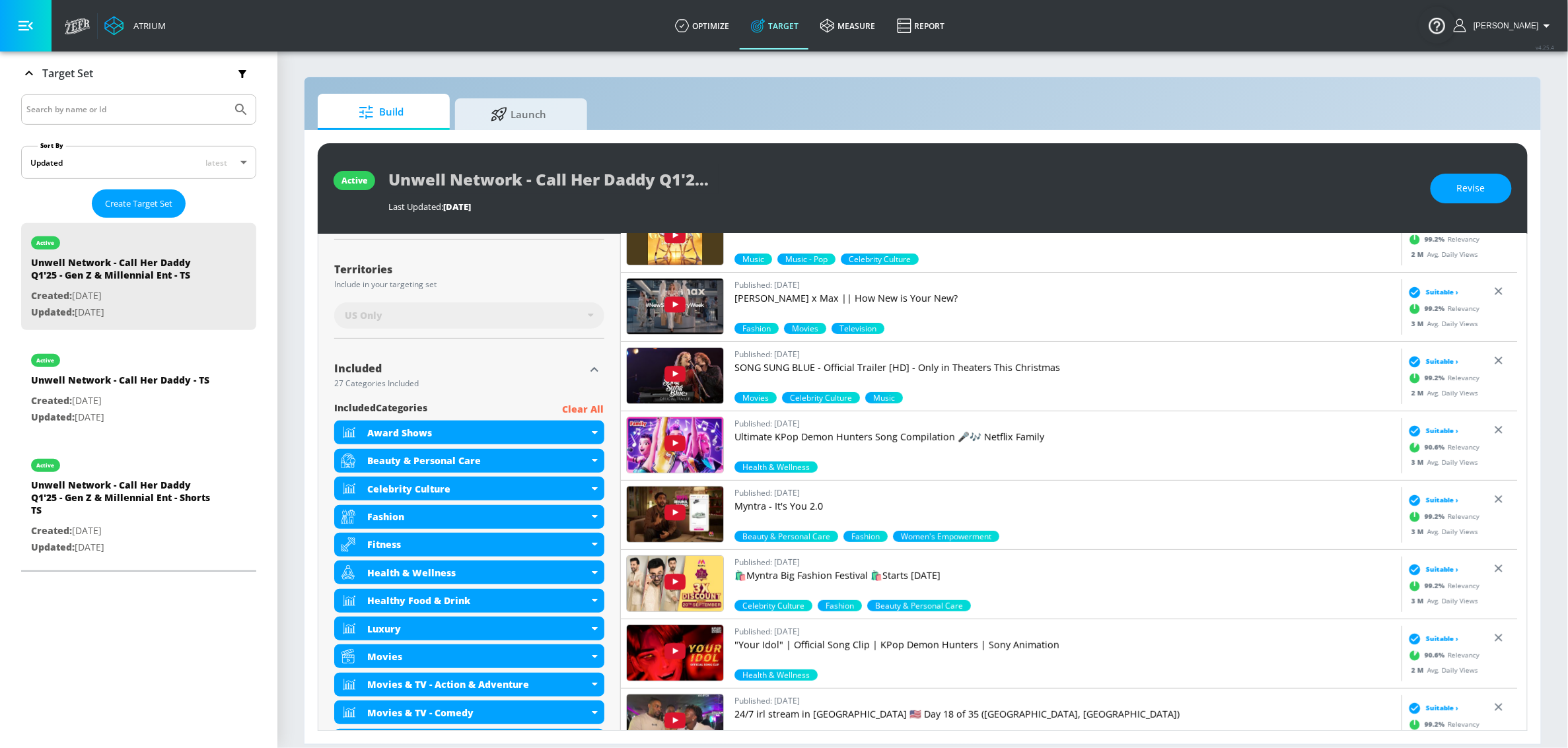
scroll to position [340, 0]
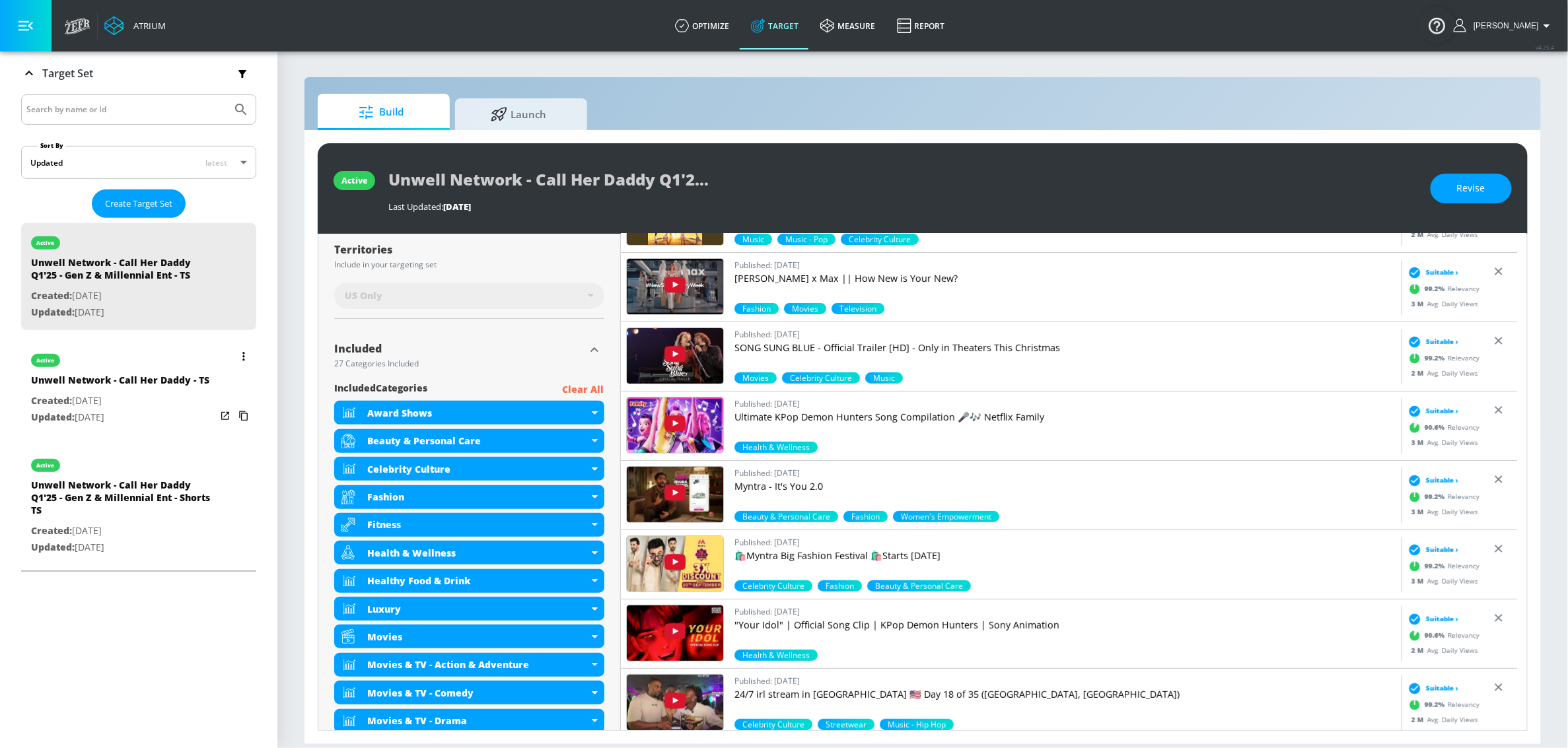
click at [144, 410] on p "Created: Apr. 23, 2025" at bounding box center [120, 402] width 178 height 16
type input "Unwell Network - Call Her Daddy - TS"
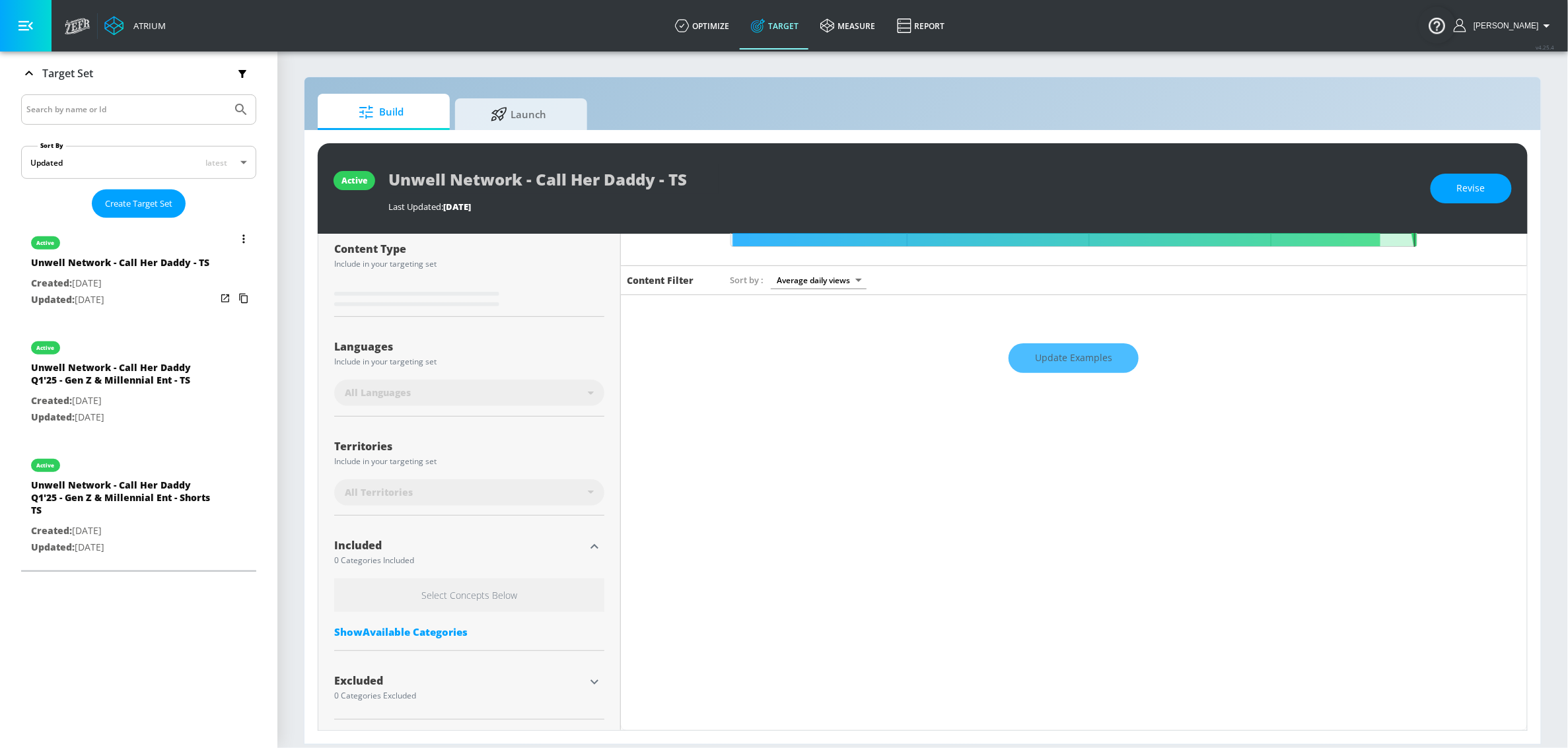
scroll to position [160, 0]
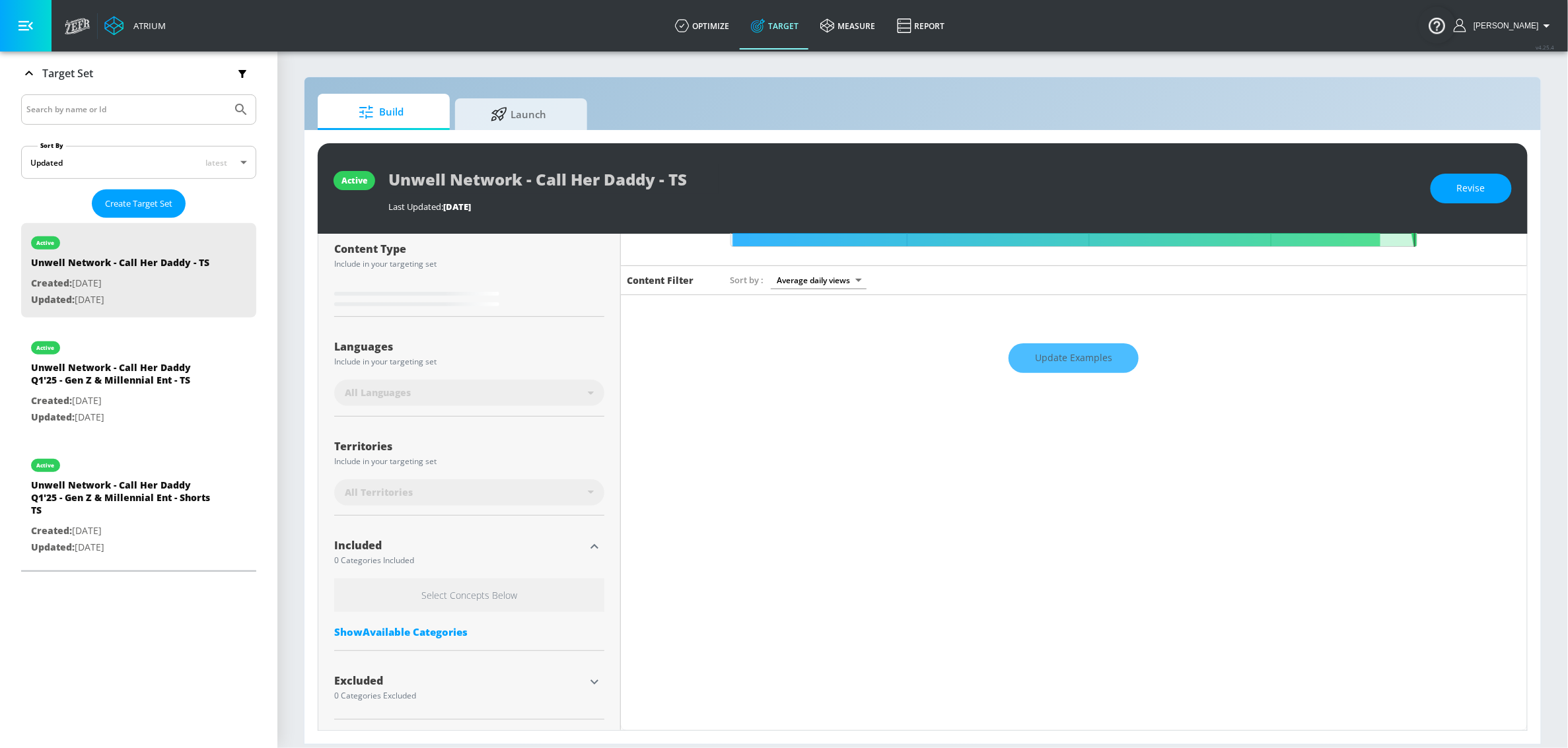
type input "0.13"
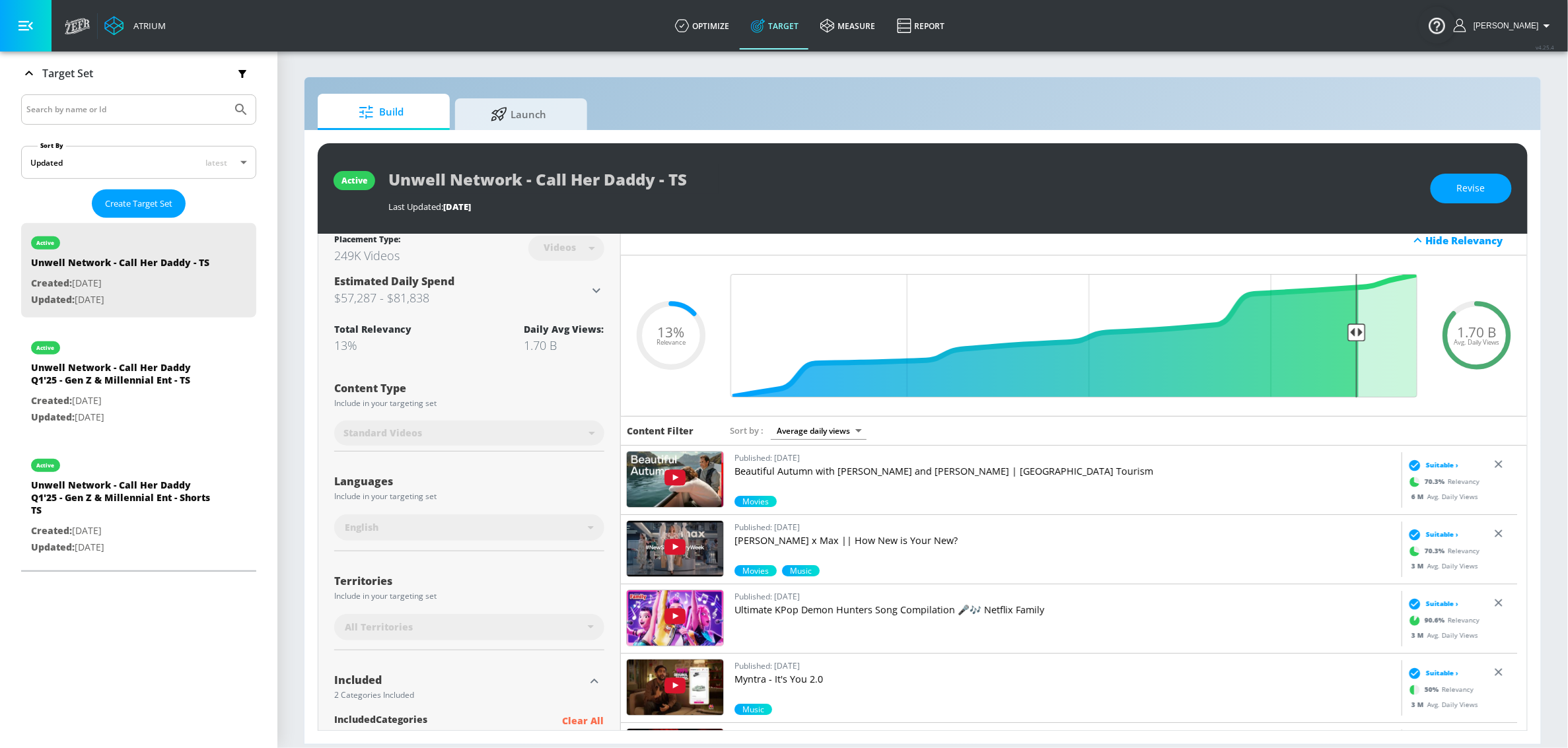
scroll to position [0, 0]
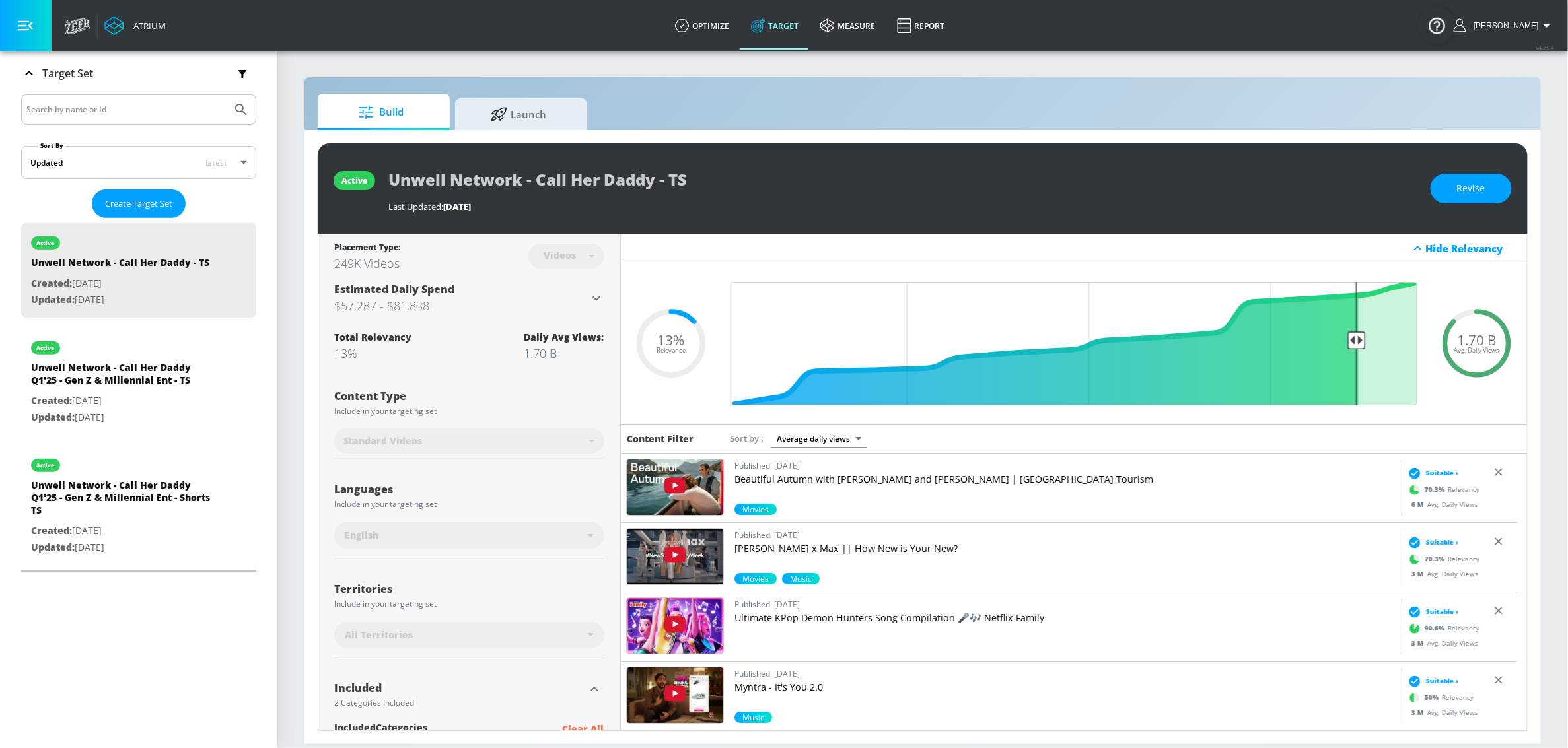
click at [172, 113] on input "Search by name or Id" at bounding box center [126, 110] width 200 height 17
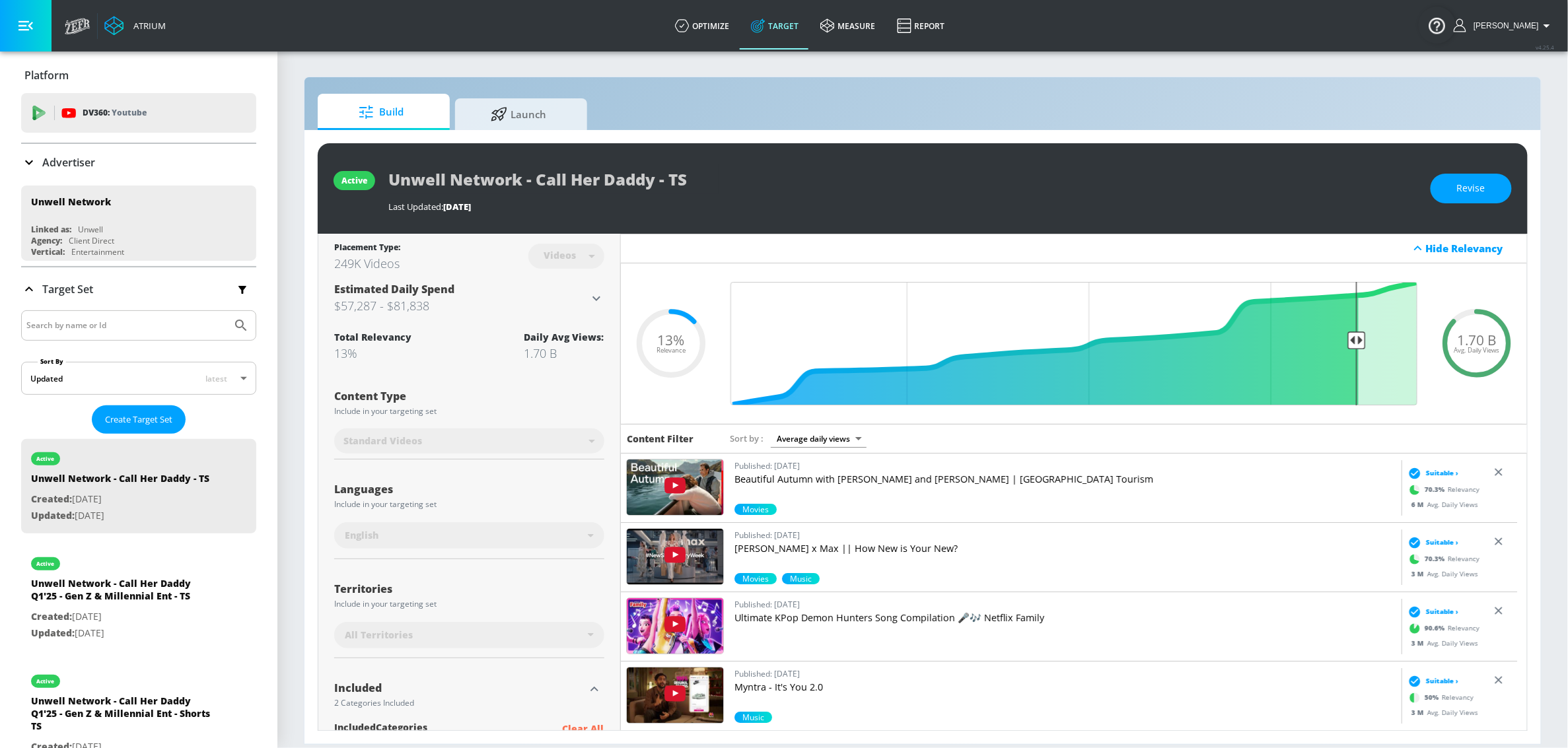
click at [101, 160] on div "Advertiser" at bounding box center [139, 162] width 235 height 16
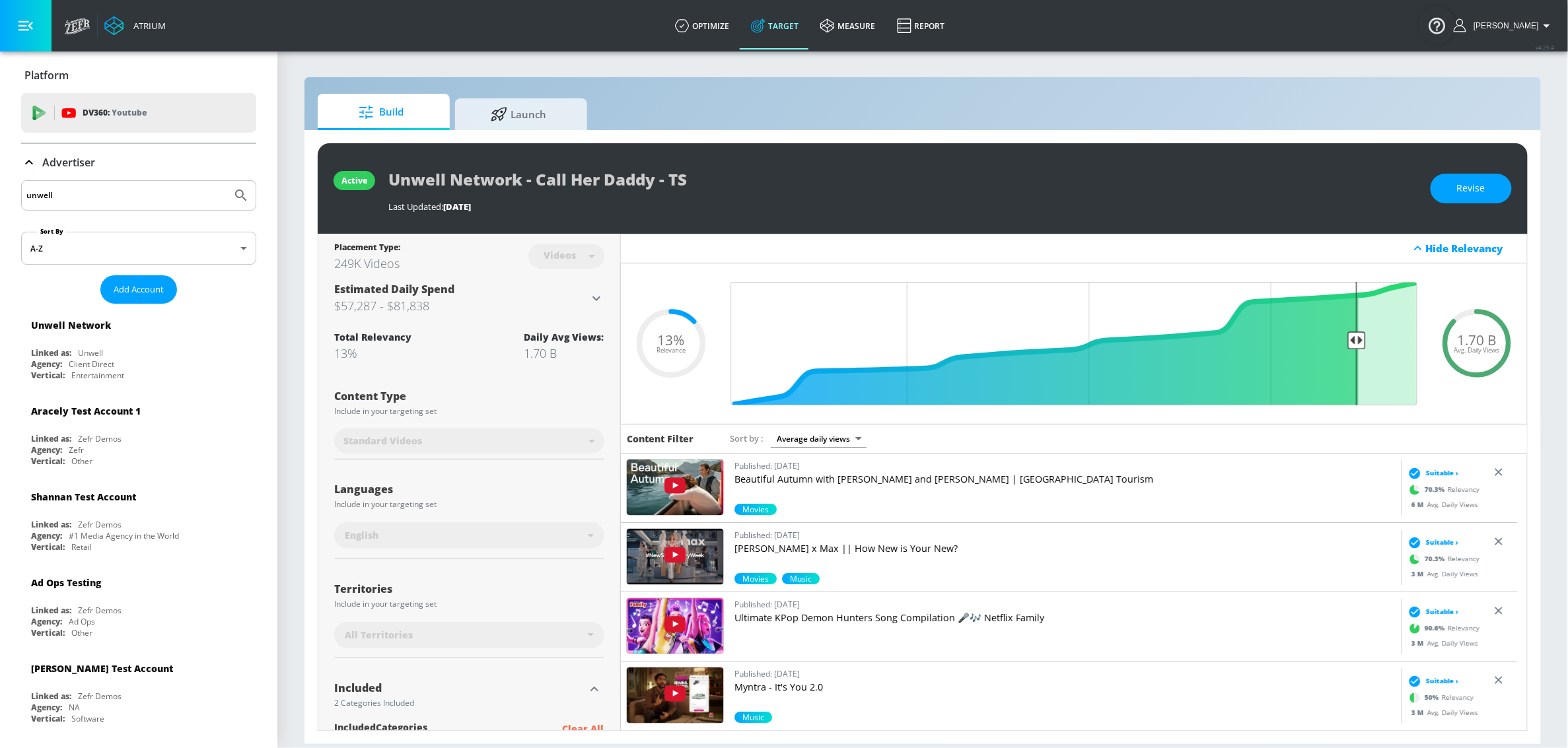
click at [71, 191] on input "unwell" at bounding box center [126, 195] width 200 height 17
click at [227, 181] on button "Submit Search" at bounding box center [241, 195] width 29 height 29
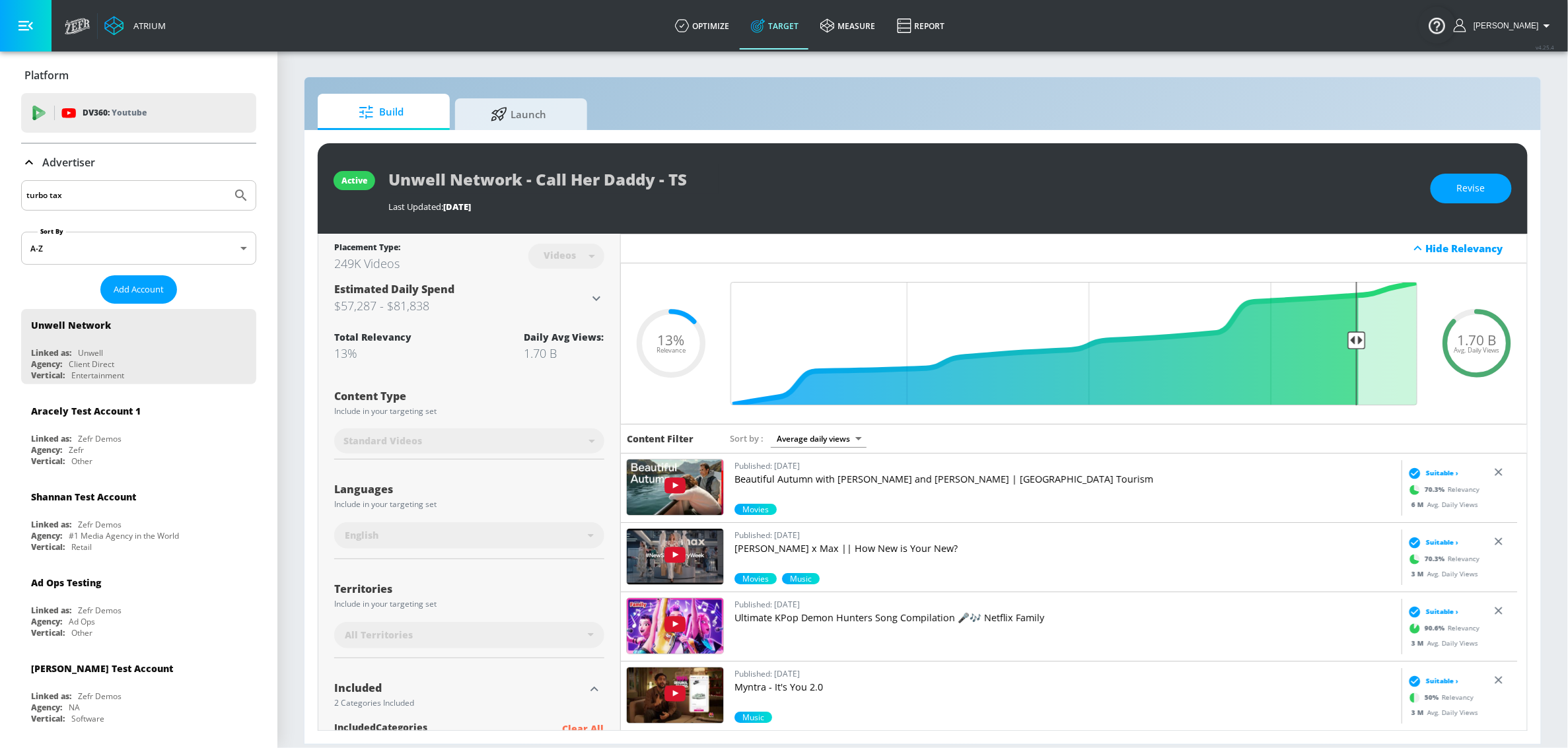
click at [51, 198] on input "turbo tax" at bounding box center [126, 195] width 200 height 17
type input "turbotax"
click at [227, 181] on button "Submit Search" at bounding box center [241, 195] width 29 height 29
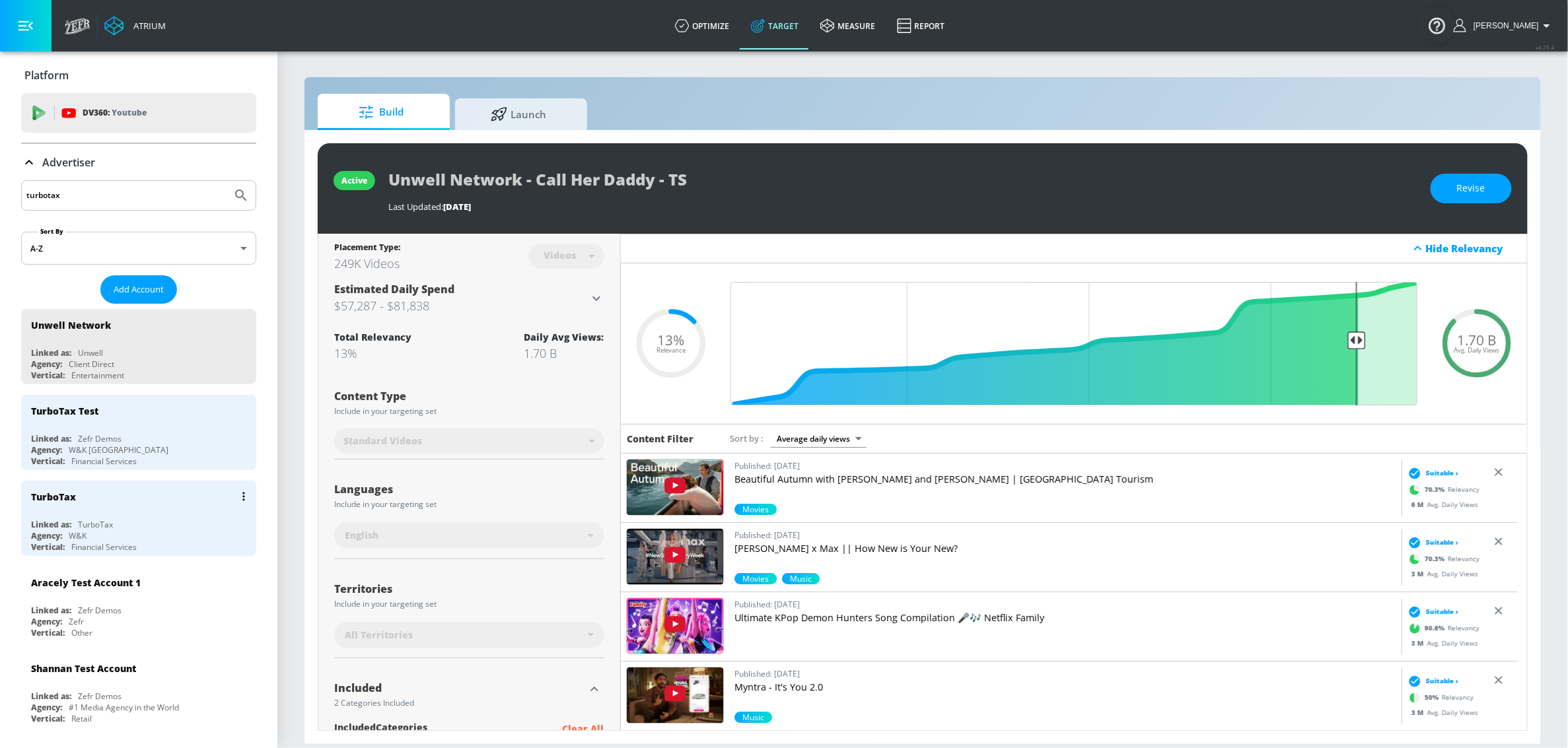
click at [92, 501] on div "TurboTax" at bounding box center [142, 496] width 222 height 31
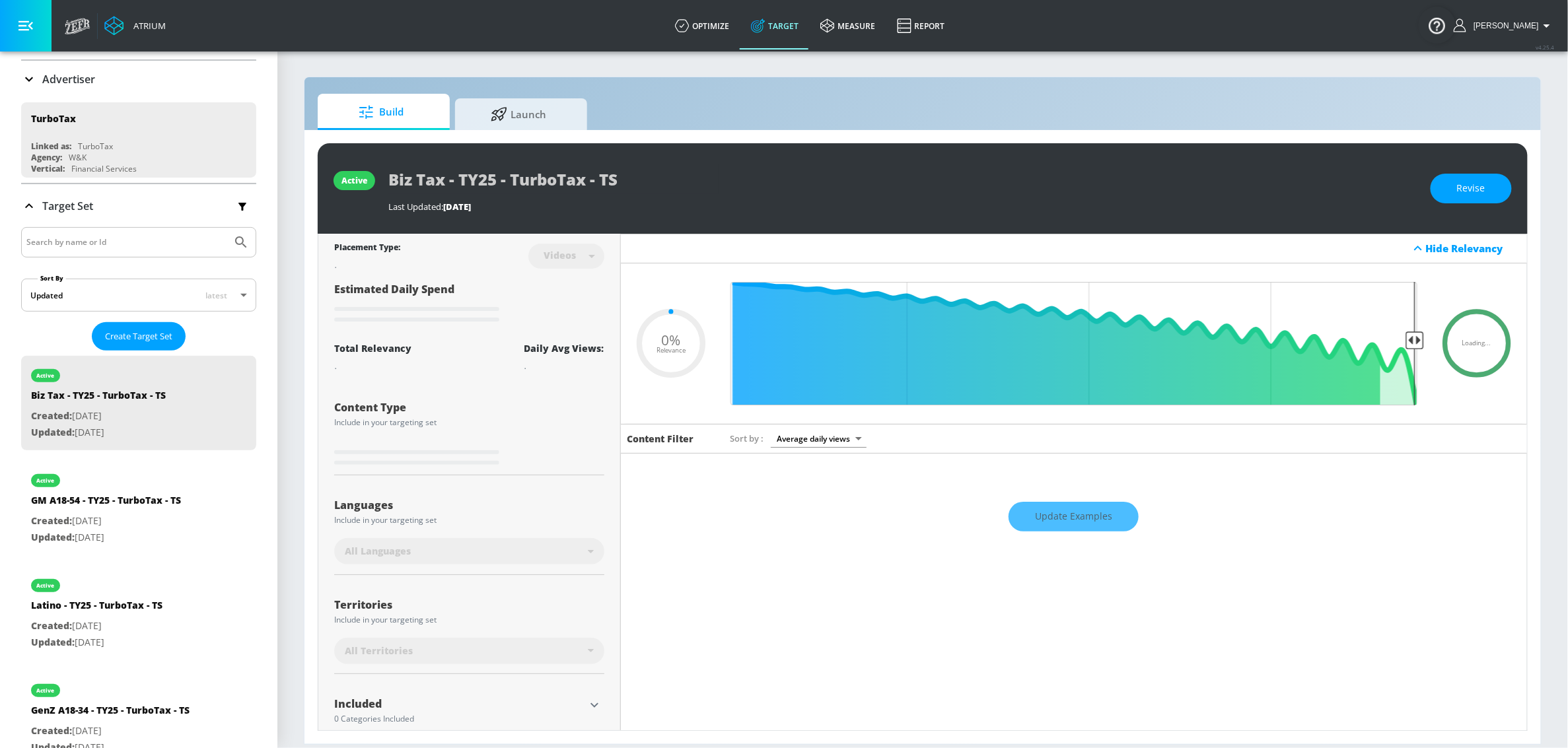
scroll to position [98, 0]
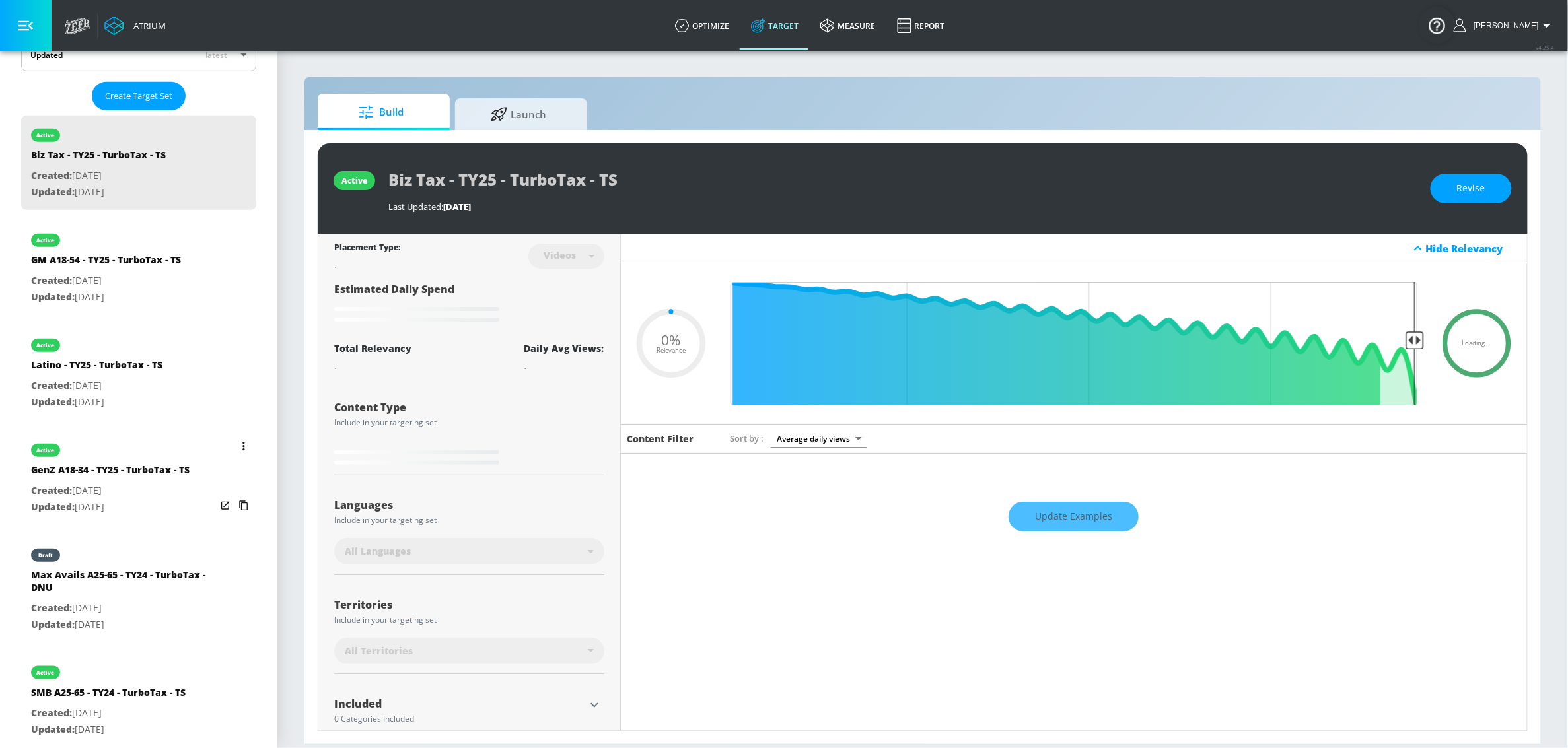
type input "0.5"
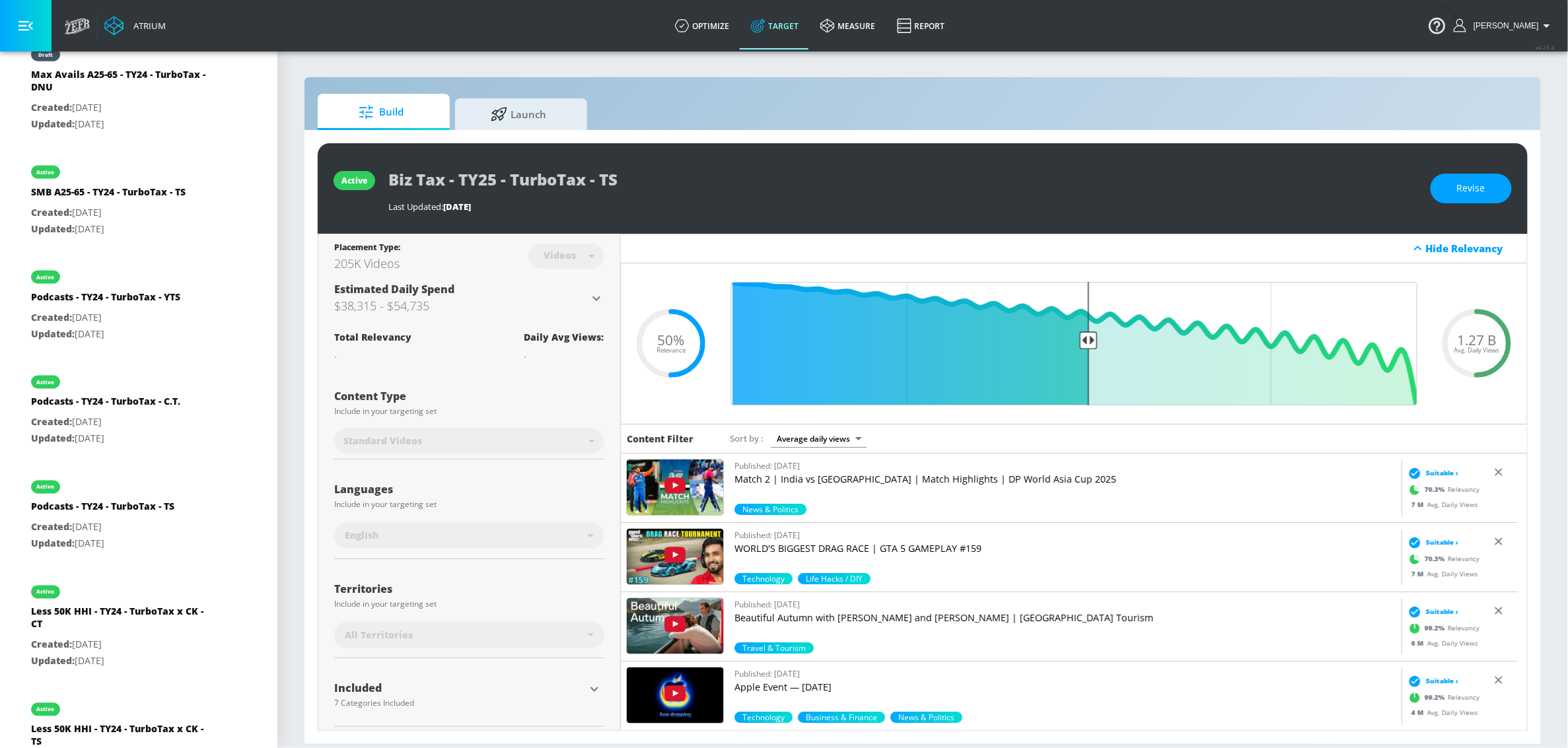
scroll to position [835, 0]
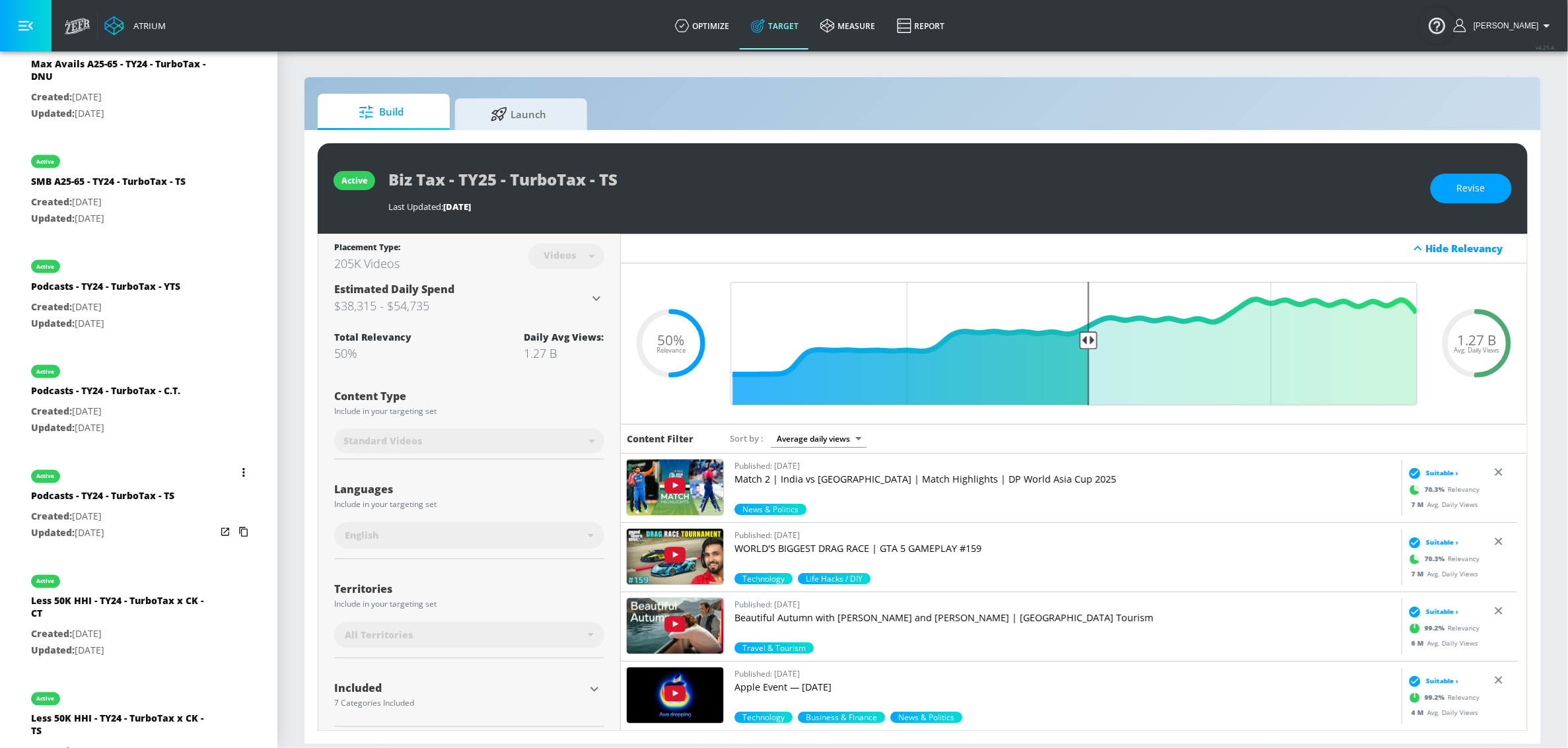
click at [126, 506] on div "Podcasts - TY24 - TurboTax - TS" at bounding box center [103, 499] width 144 height 19
type input "Podcasts - TY24 - TurboTax - TS"
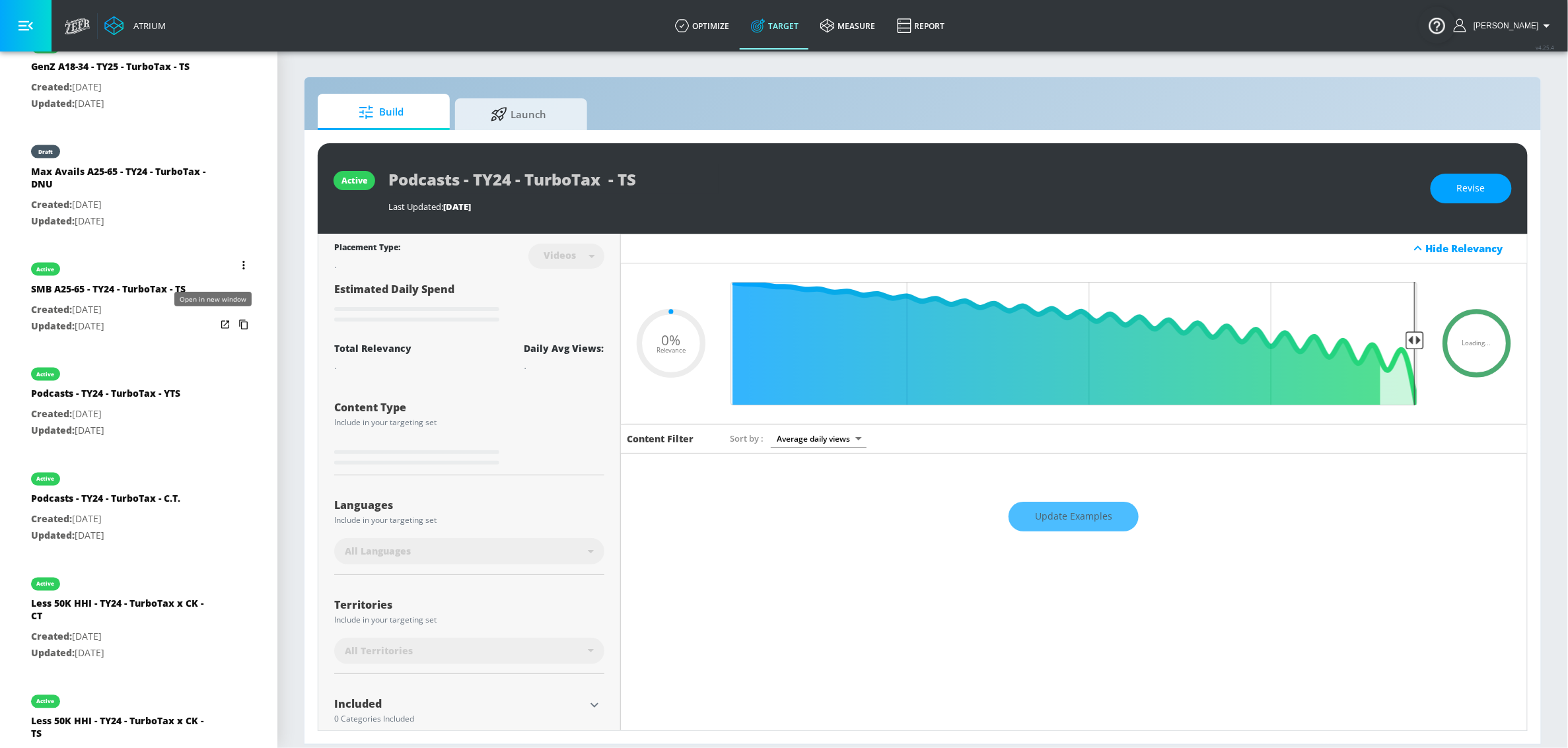
scroll to position [830, 0]
type input "0.5"
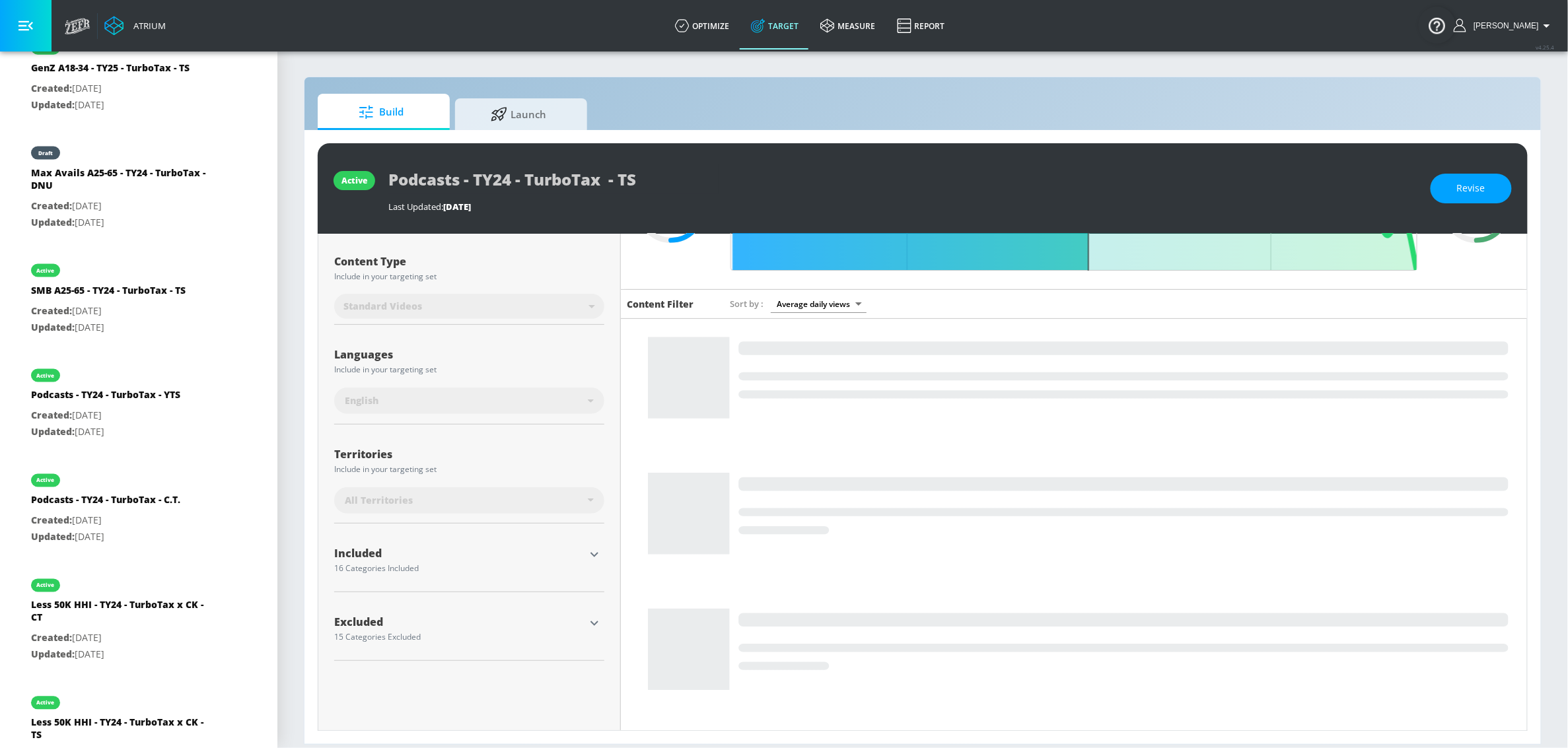
scroll to position [165, 0]
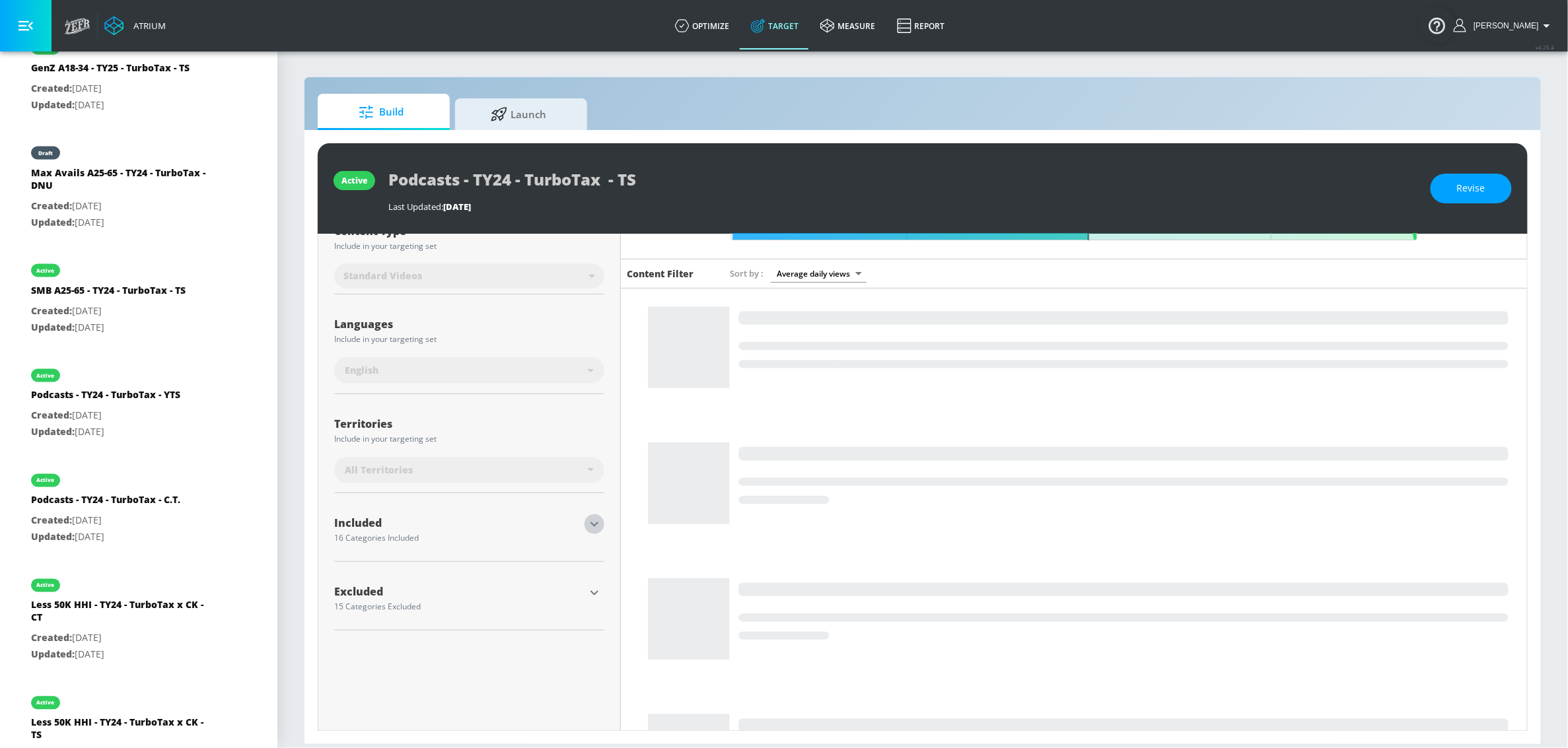
drag, startPoint x: 589, startPoint y: 522, endPoint x: 574, endPoint y: 505, distance: 22.7
click at [589, 522] on icon "button" at bounding box center [594, 524] width 16 height 16
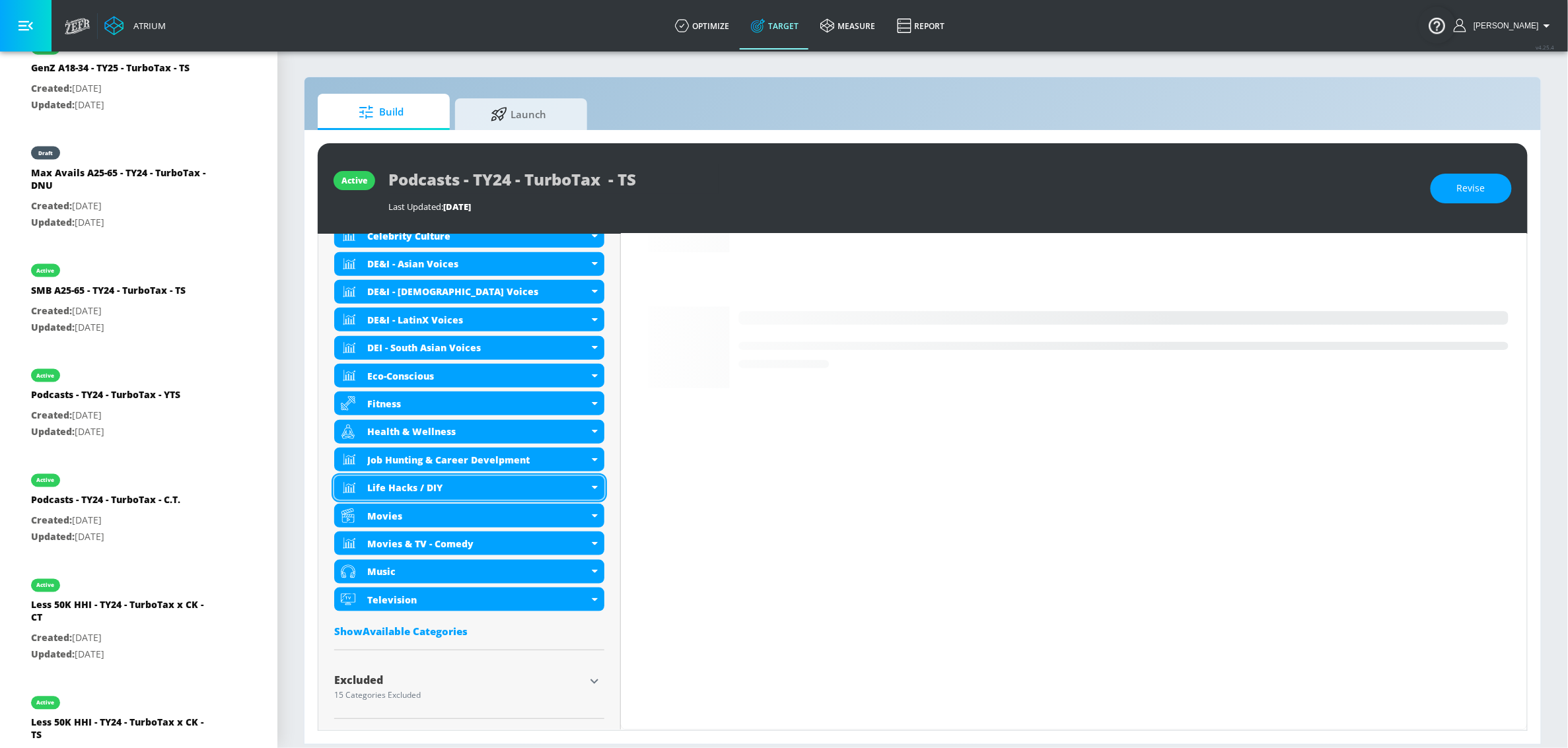
scroll to position [574, 0]
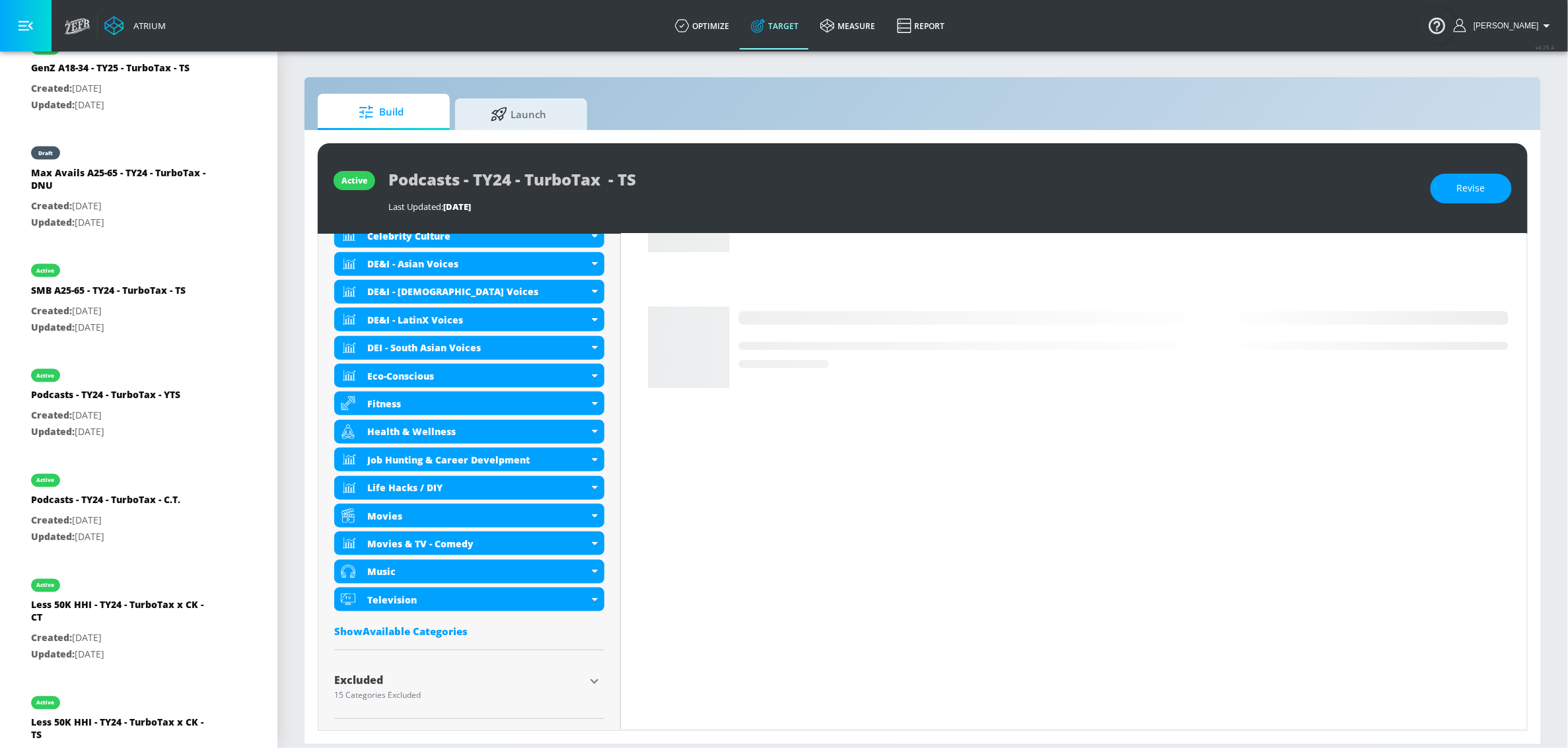
click at [592, 675] on icon "button" at bounding box center [594, 681] width 16 height 16
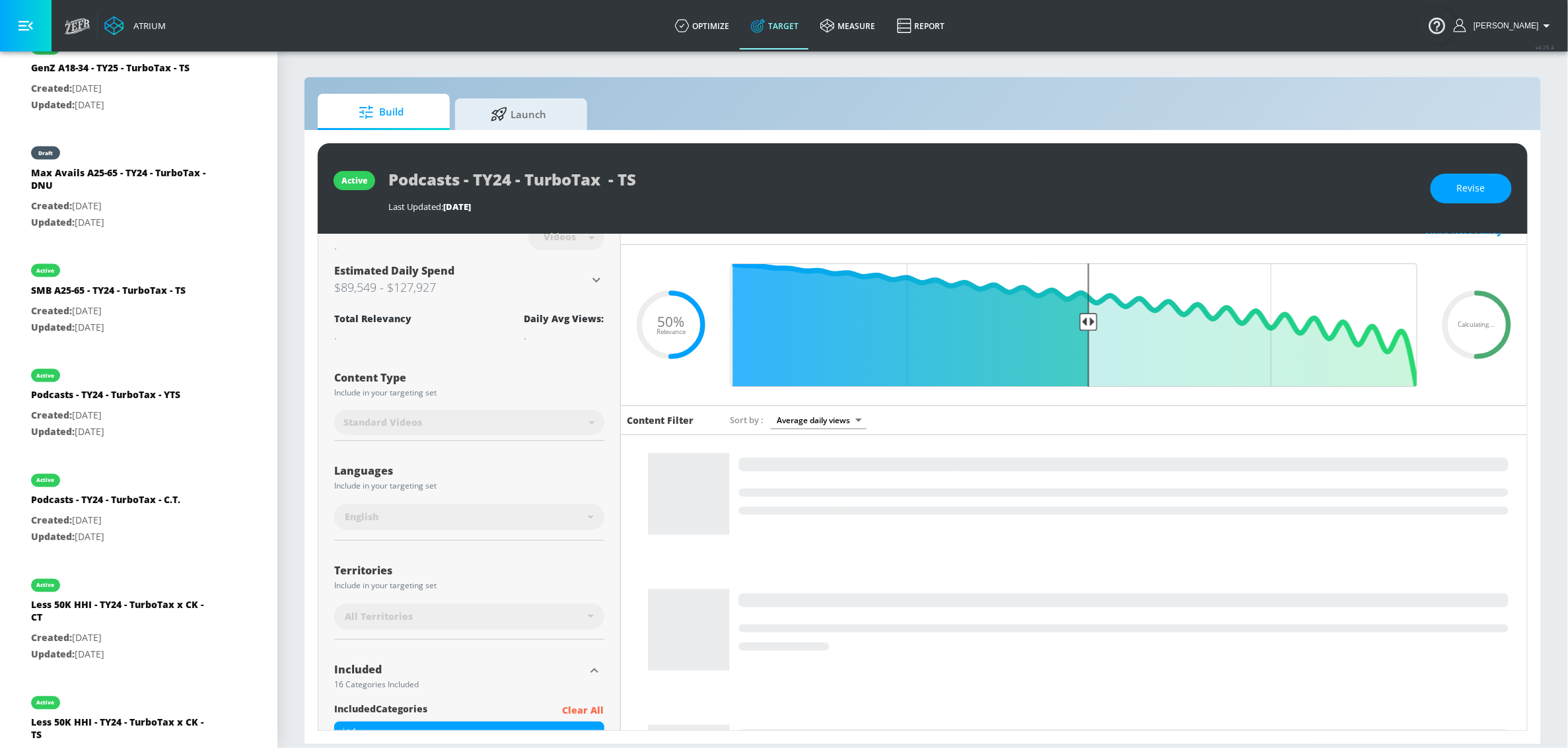
scroll to position [0, 0]
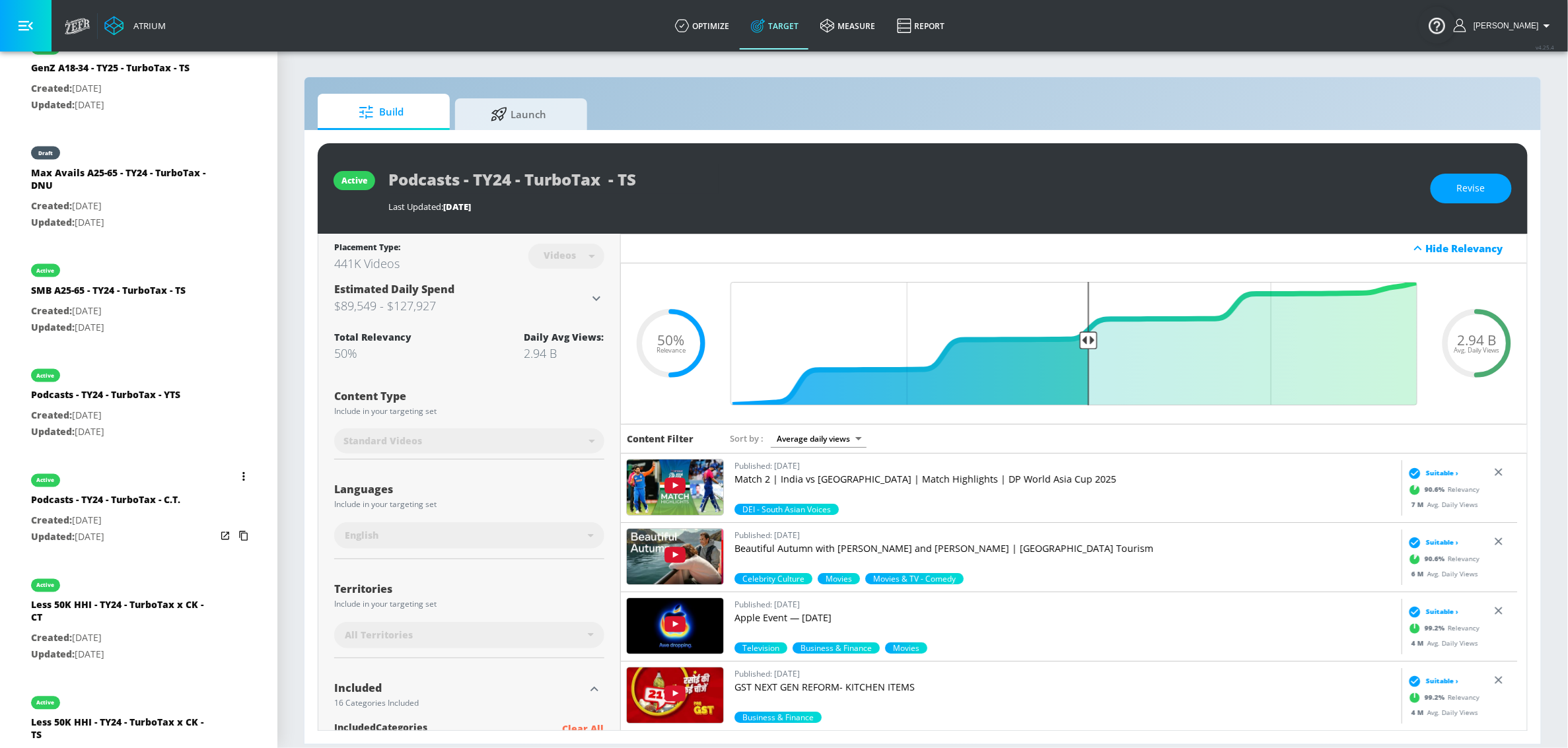
click at [131, 518] on p "Created: Mar. 21, 2025" at bounding box center [106, 521] width 149 height 16
type input "Podcasts - TY24 - TurboTax - C.T."
type input "channels"
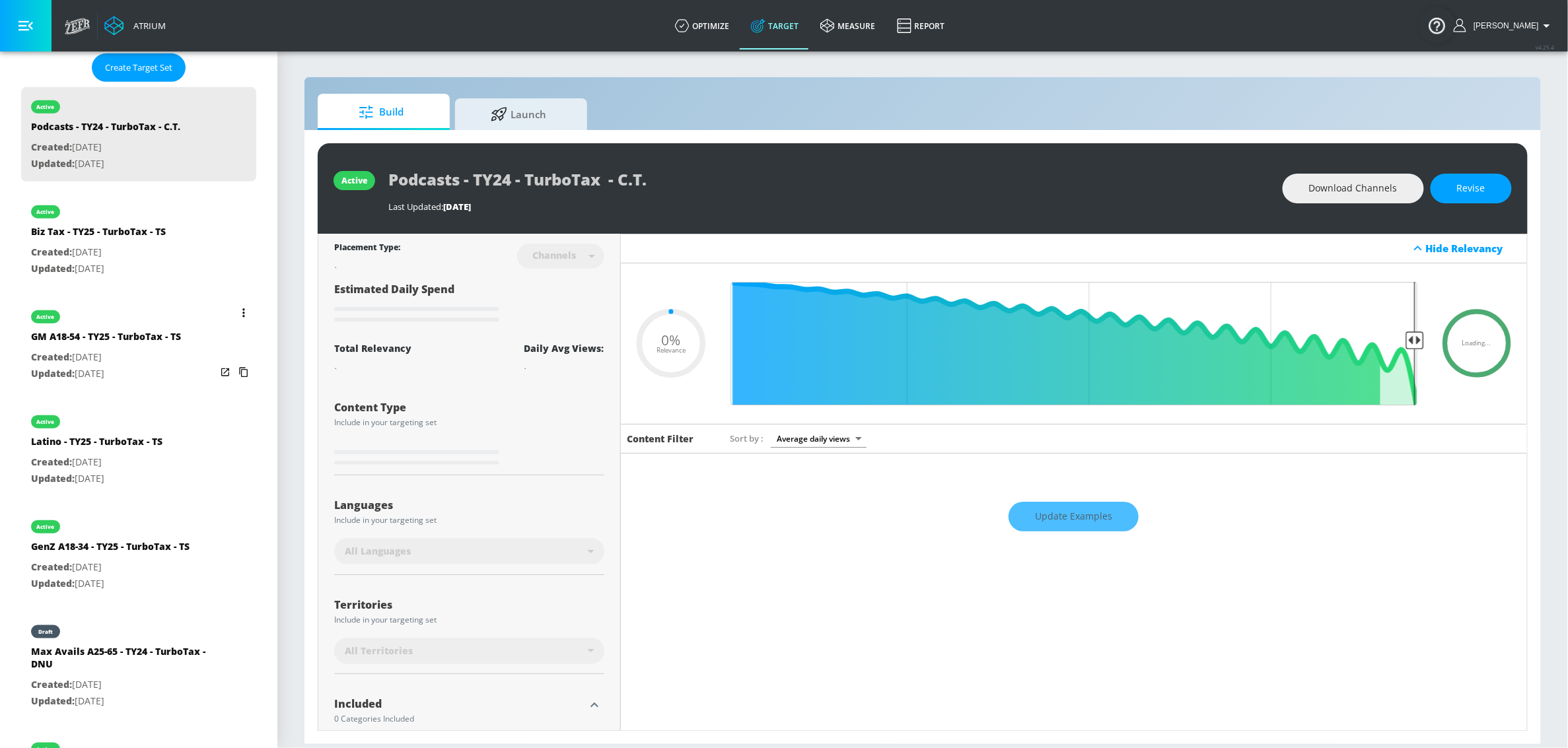
scroll to position [333, 0]
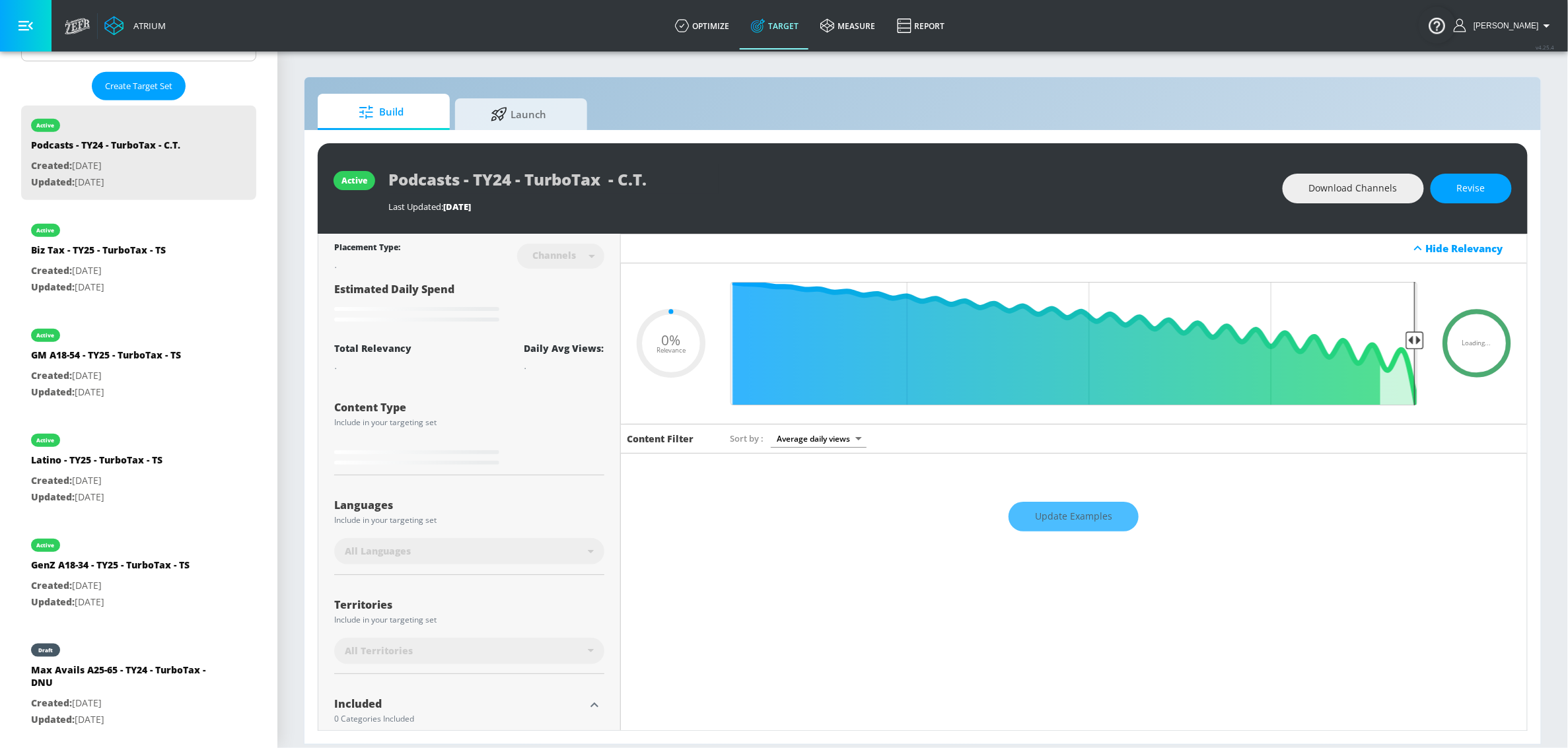
type input "0.5"
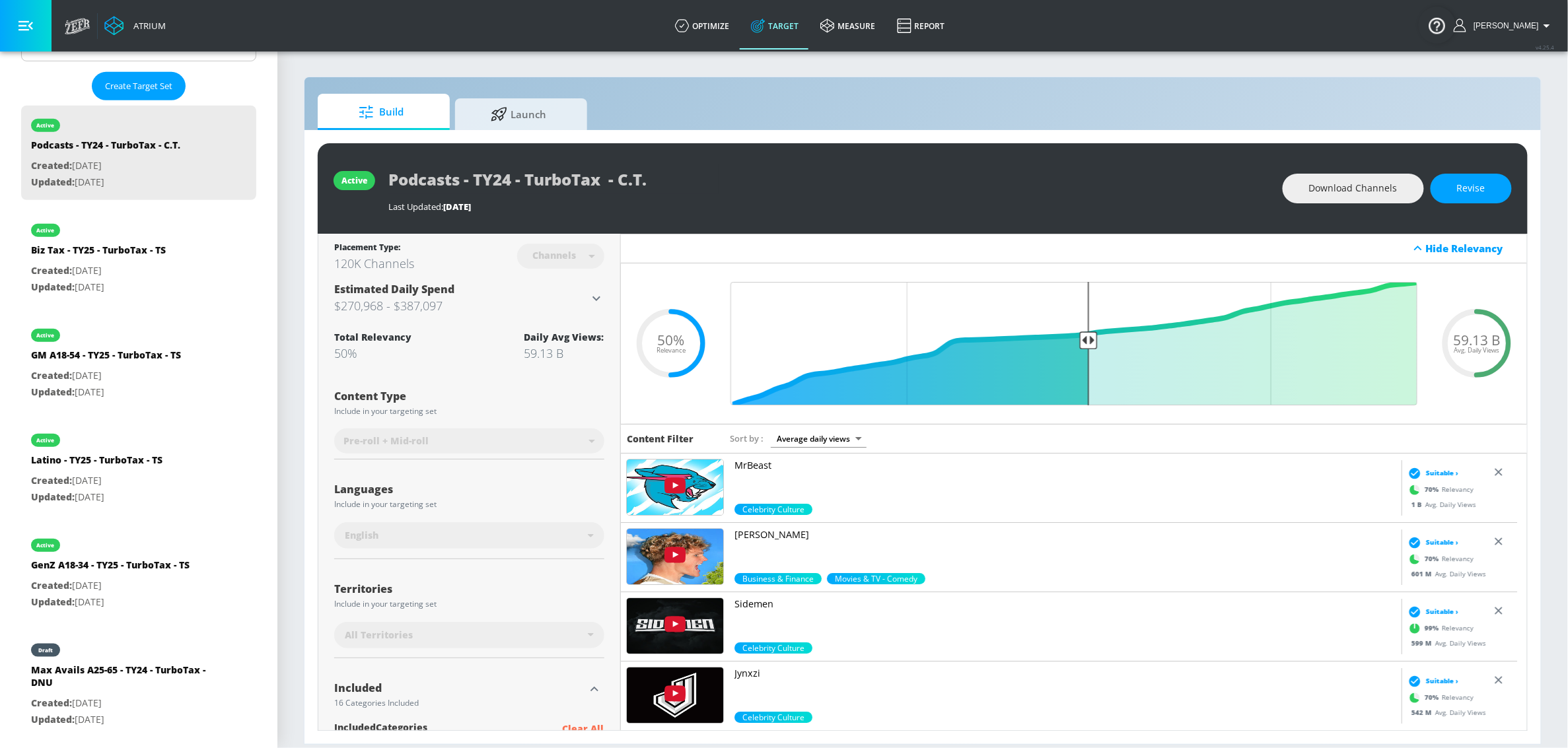
scroll to position [22, 0]
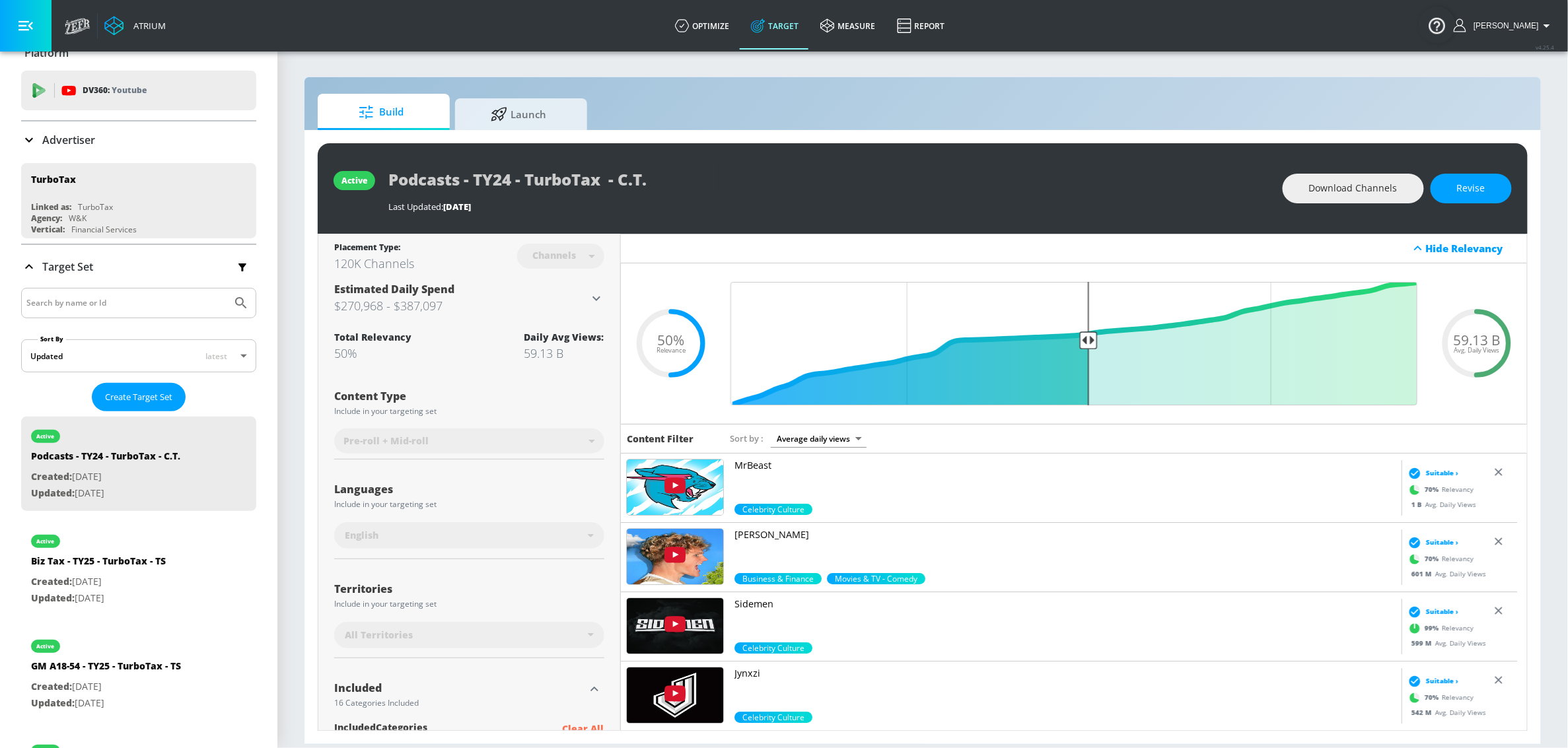
click at [122, 148] on div "Advertiser" at bounding box center [139, 139] width 235 height 16
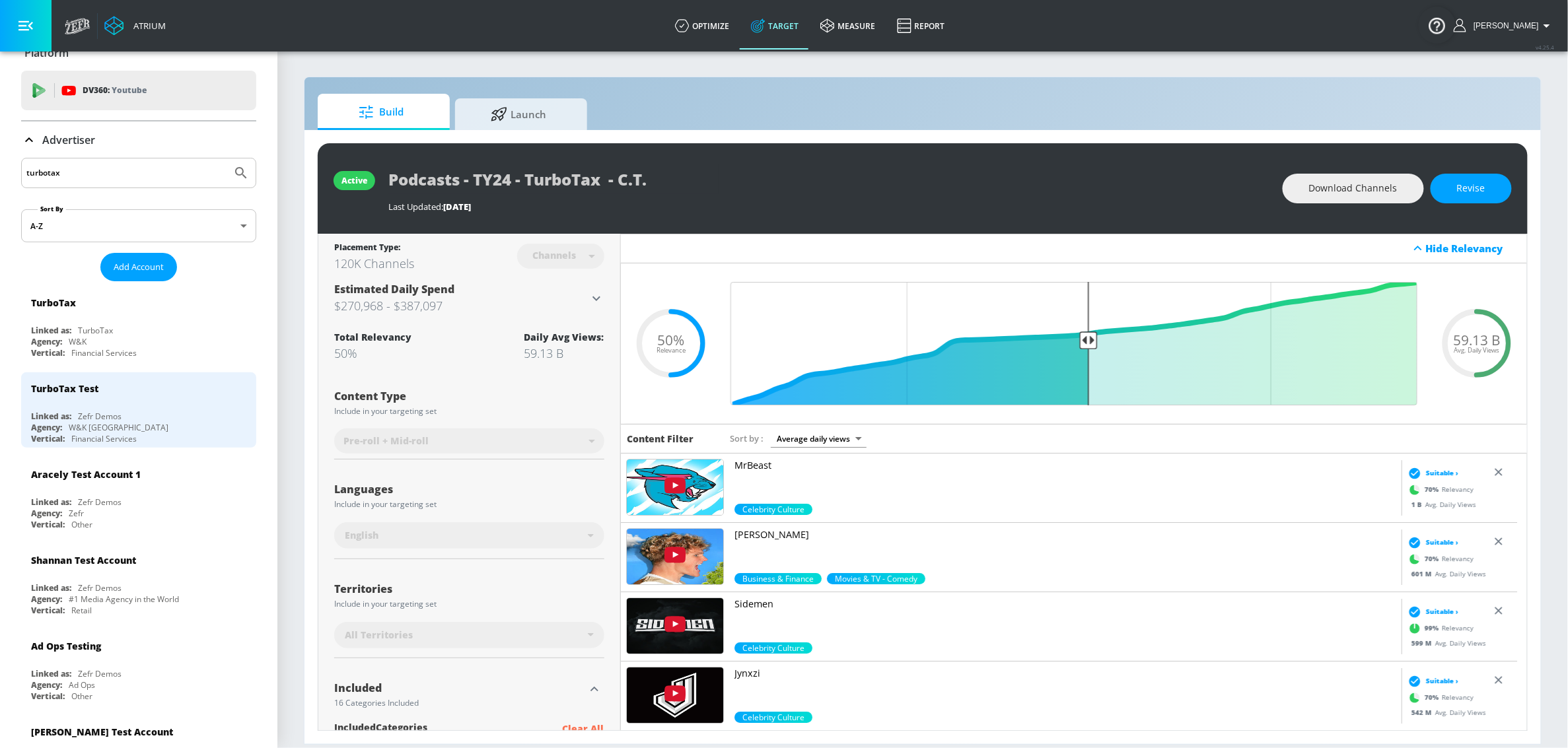
click at [82, 175] on input "turbotax" at bounding box center [126, 172] width 200 height 17
click at [82, 174] on input "turbotax" at bounding box center [126, 172] width 200 height 17
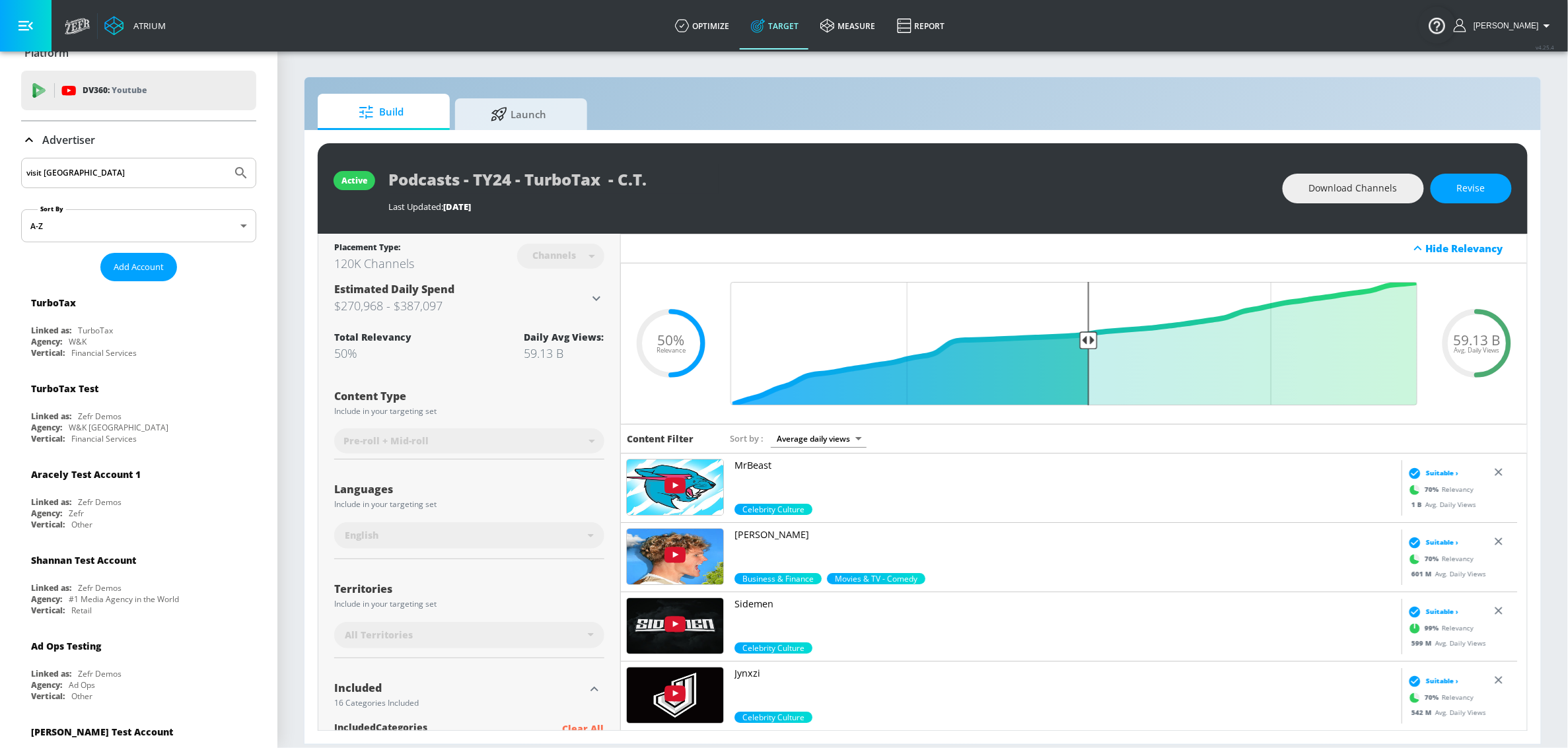
type input "visit seattle"
click at [227, 158] on button "Submit Search" at bounding box center [241, 172] width 29 height 29
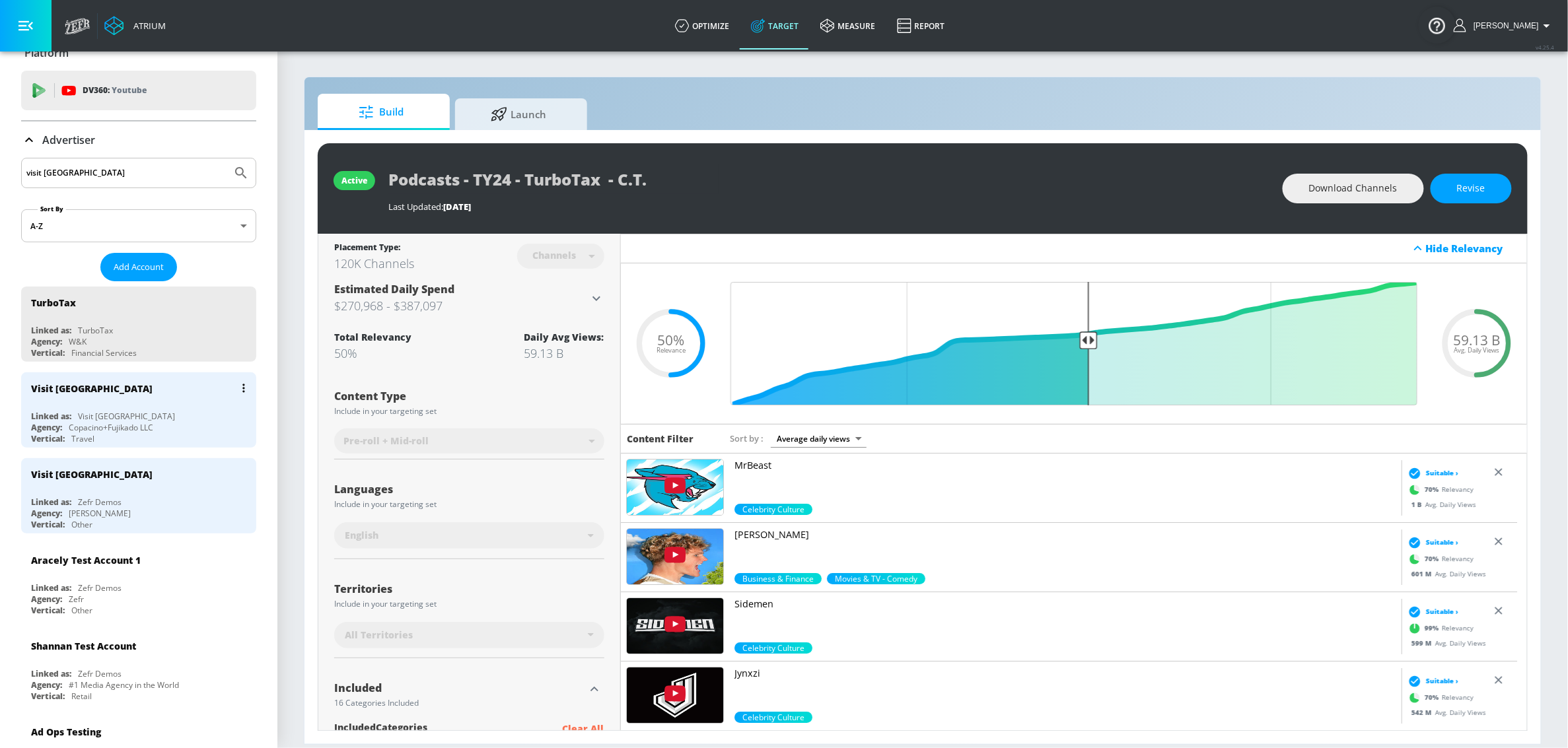
click at [113, 406] on div "Visit Seattle Linked as: Visit Seattle Agency: Copacino+Fujikado LLC Vertical: …" at bounding box center [139, 410] width 235 height 75
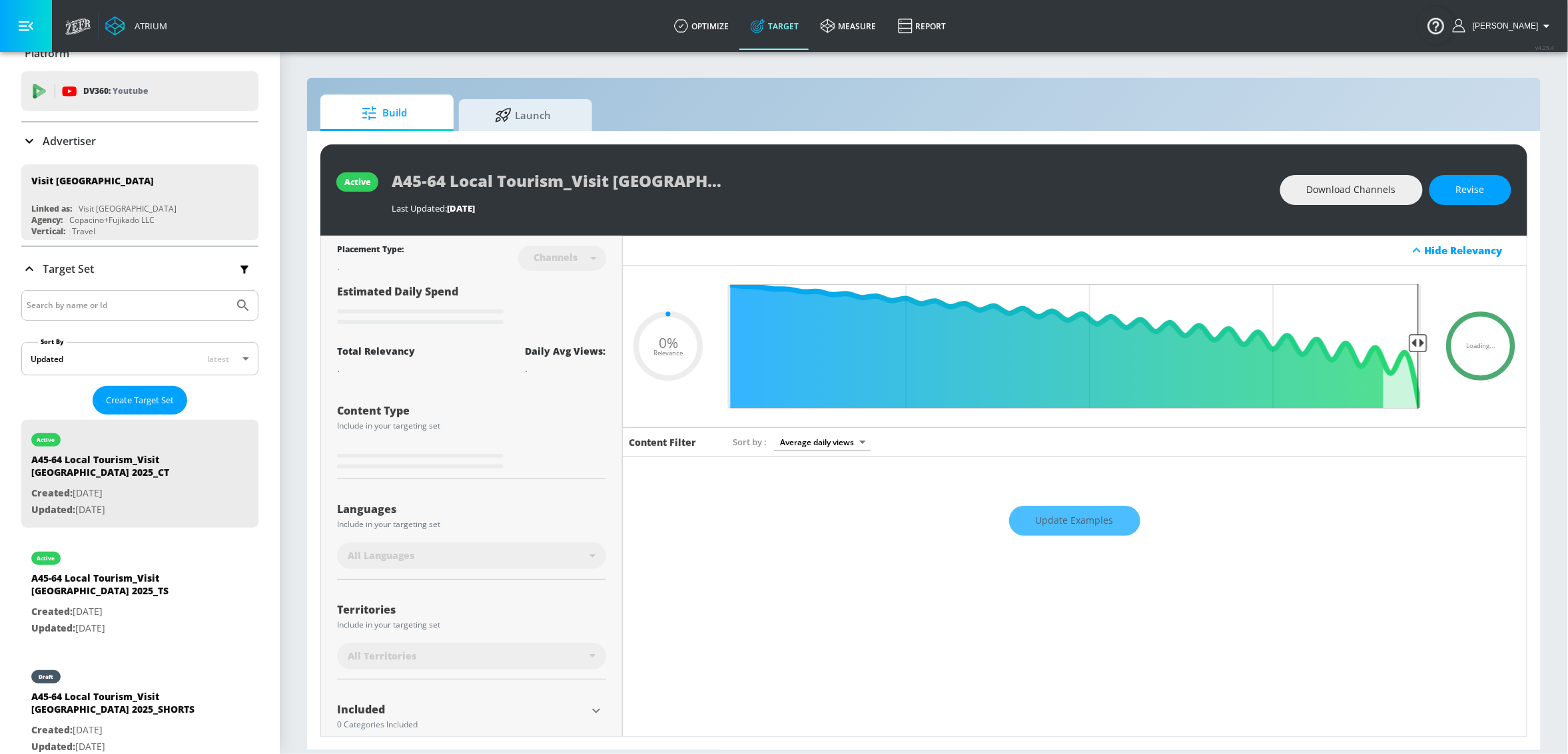
type input "0.5"
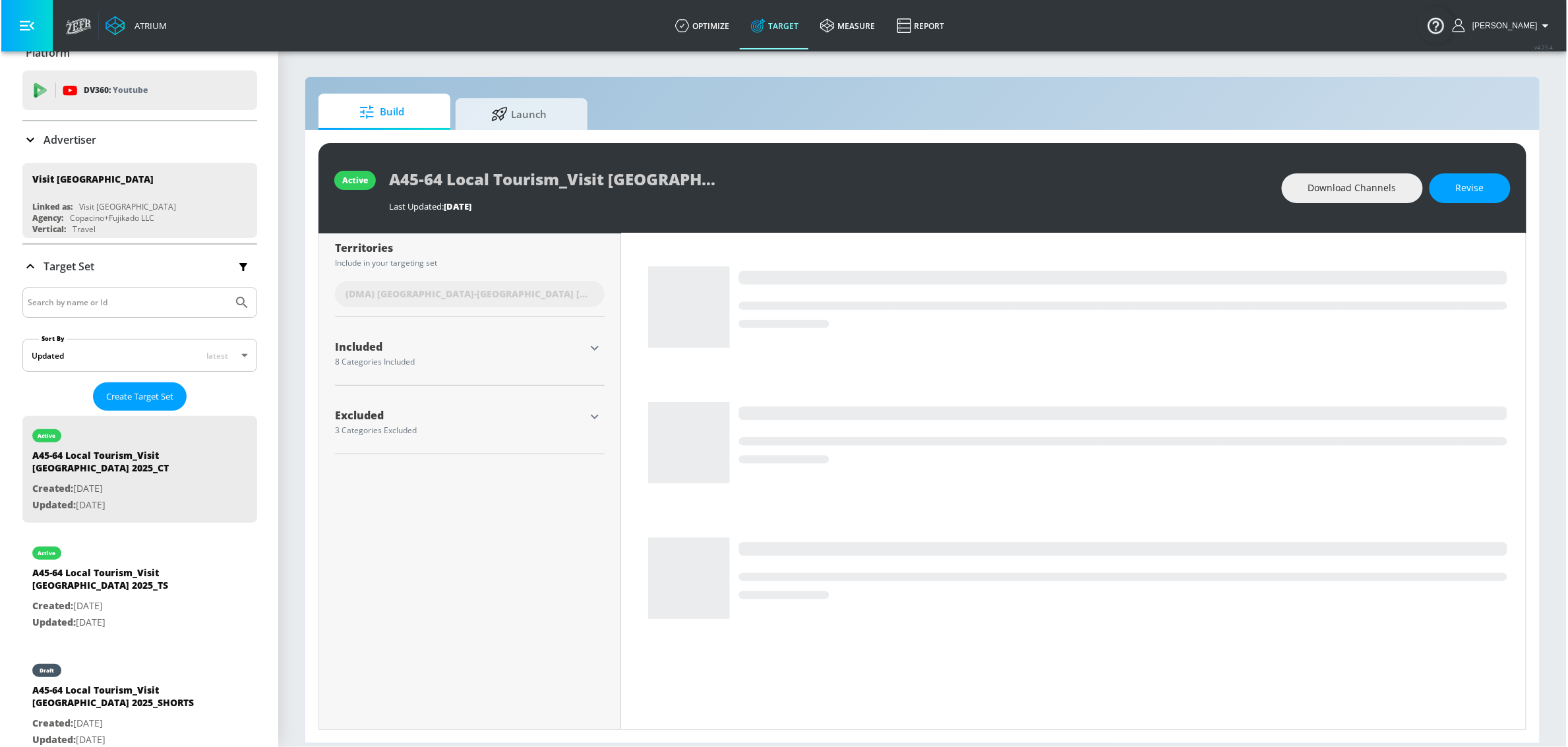
scroll to position [354, 0]
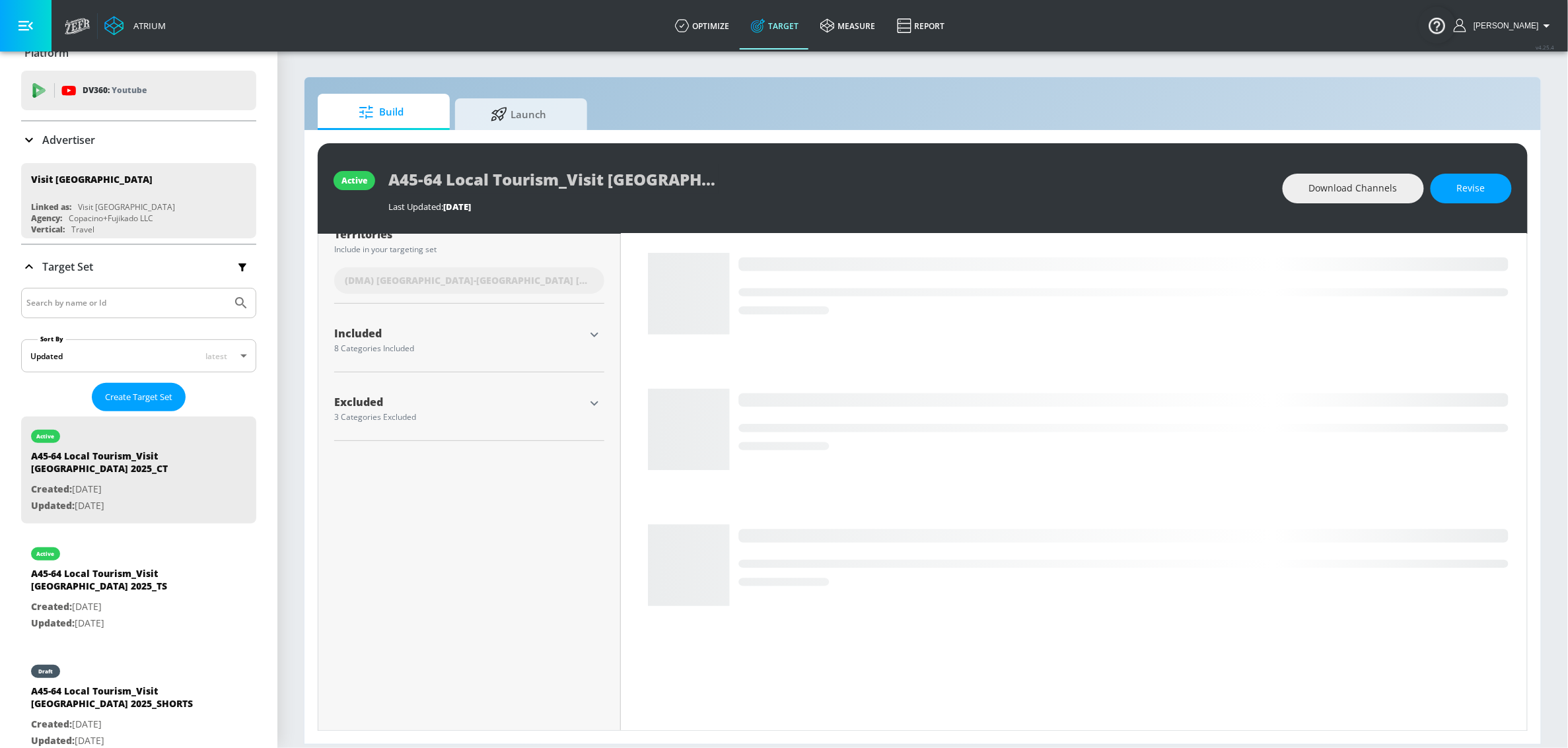
click at [596, 337] on icon "button" at bounding box center [594, 334] width 16 height 16
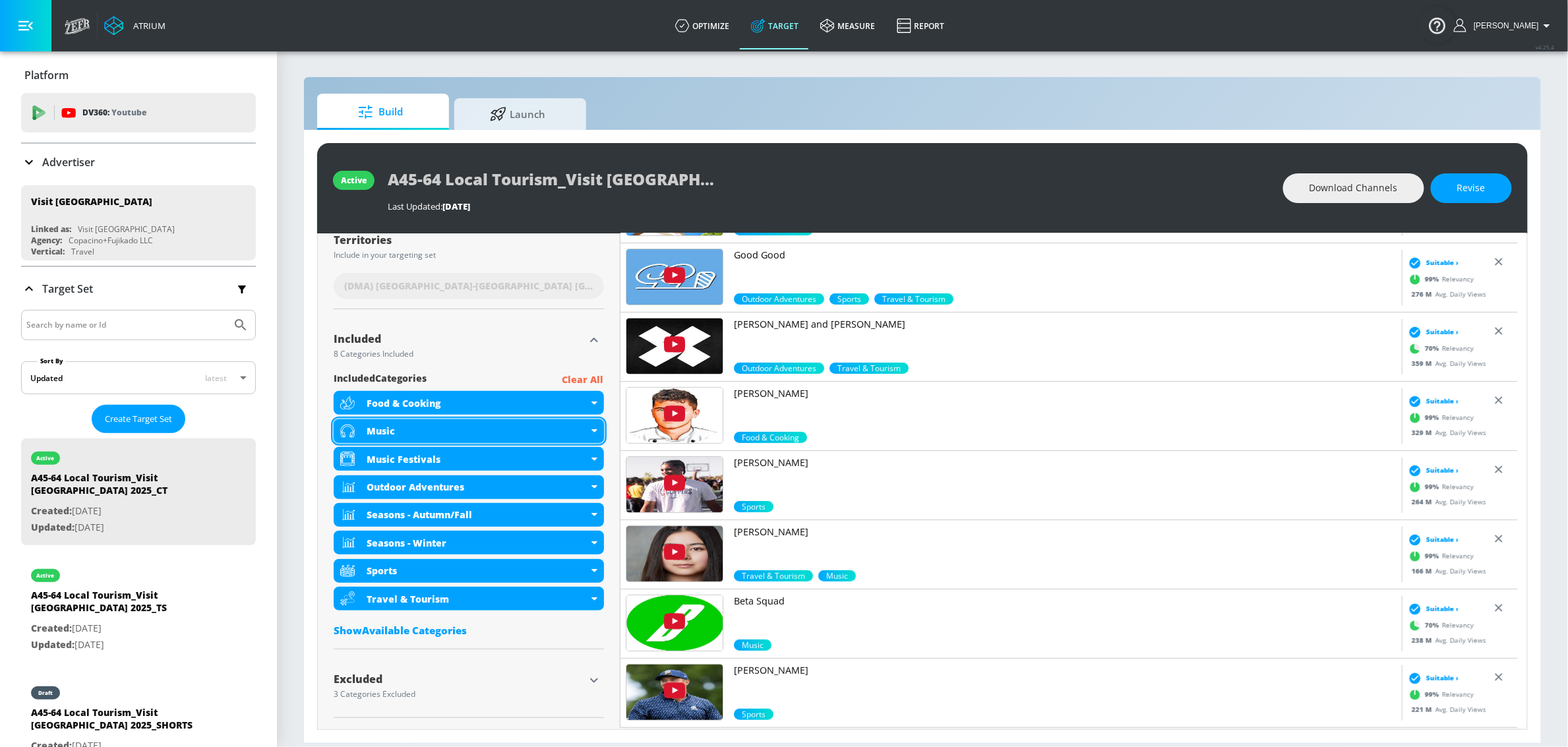
scroll to position [349, 0]
click at [1496, 197] on button "Revise" at bounding box center [1472, 189] width 82 height 30
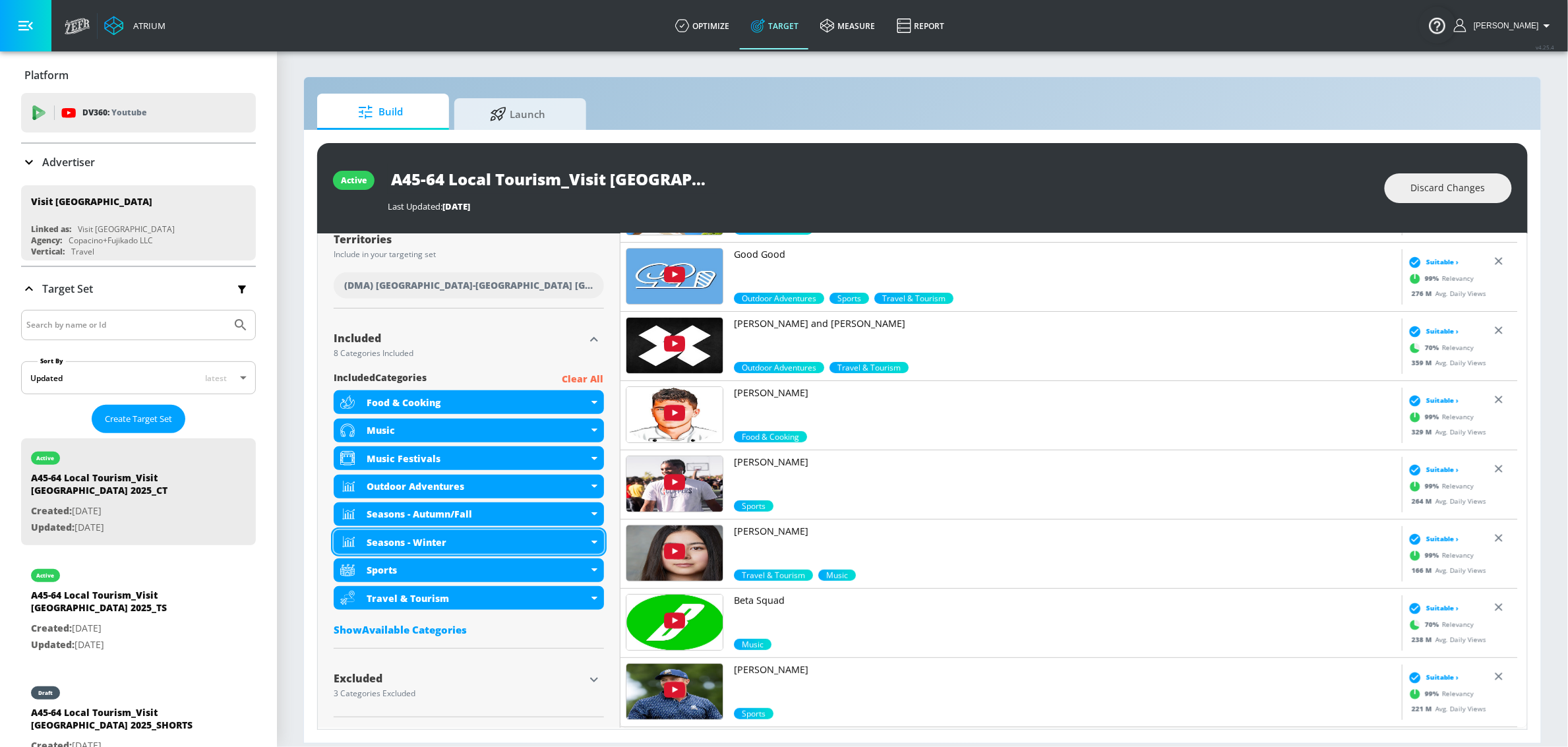
drag, startPoint x: 409, startPoint y: 634, endPoint x: 489, endPoint y: 535, distance: 127.3
click at [409, 634] on div "Show Available Categories" at bounding box center [469, 630] width 270 height 13
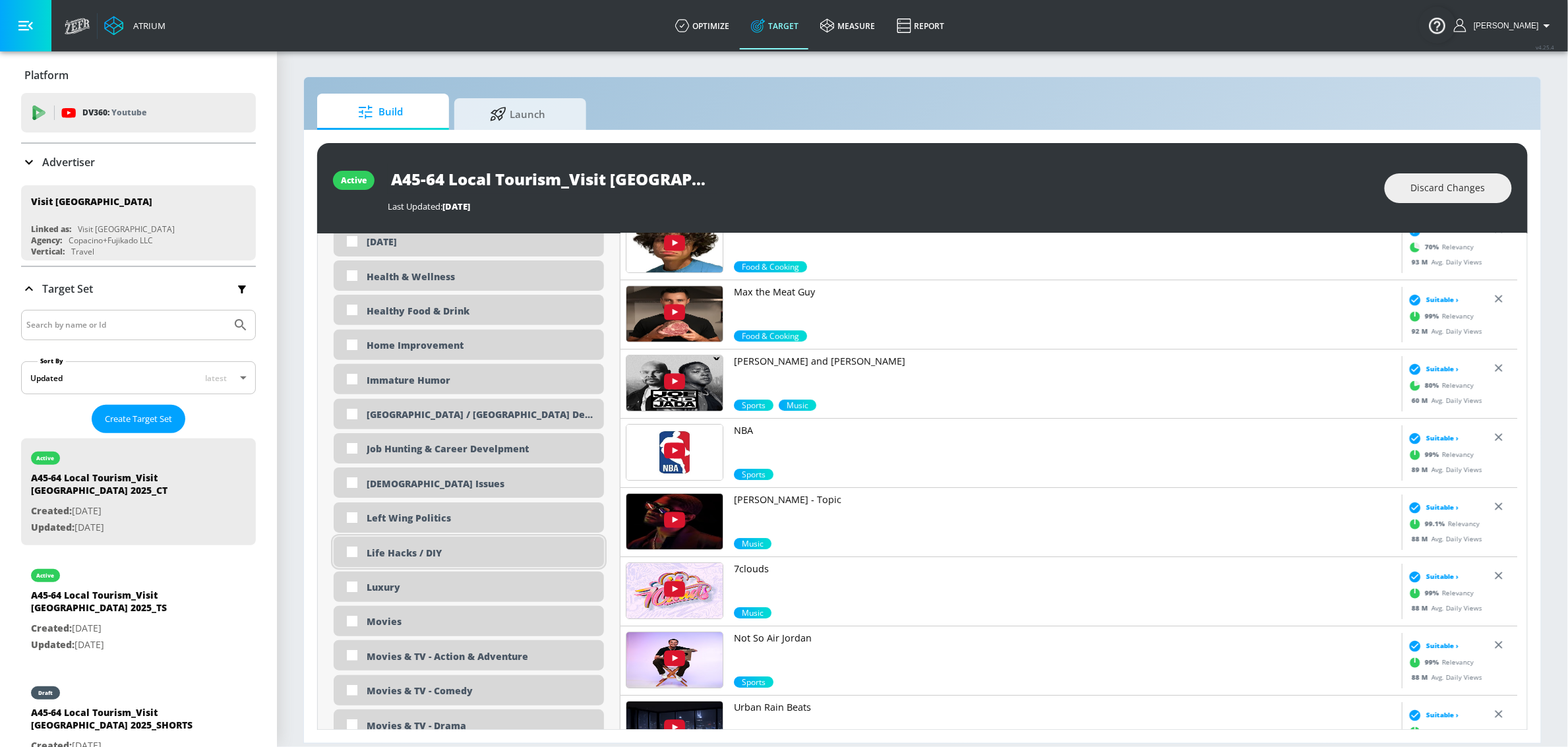
scroll to position [2288, 0]
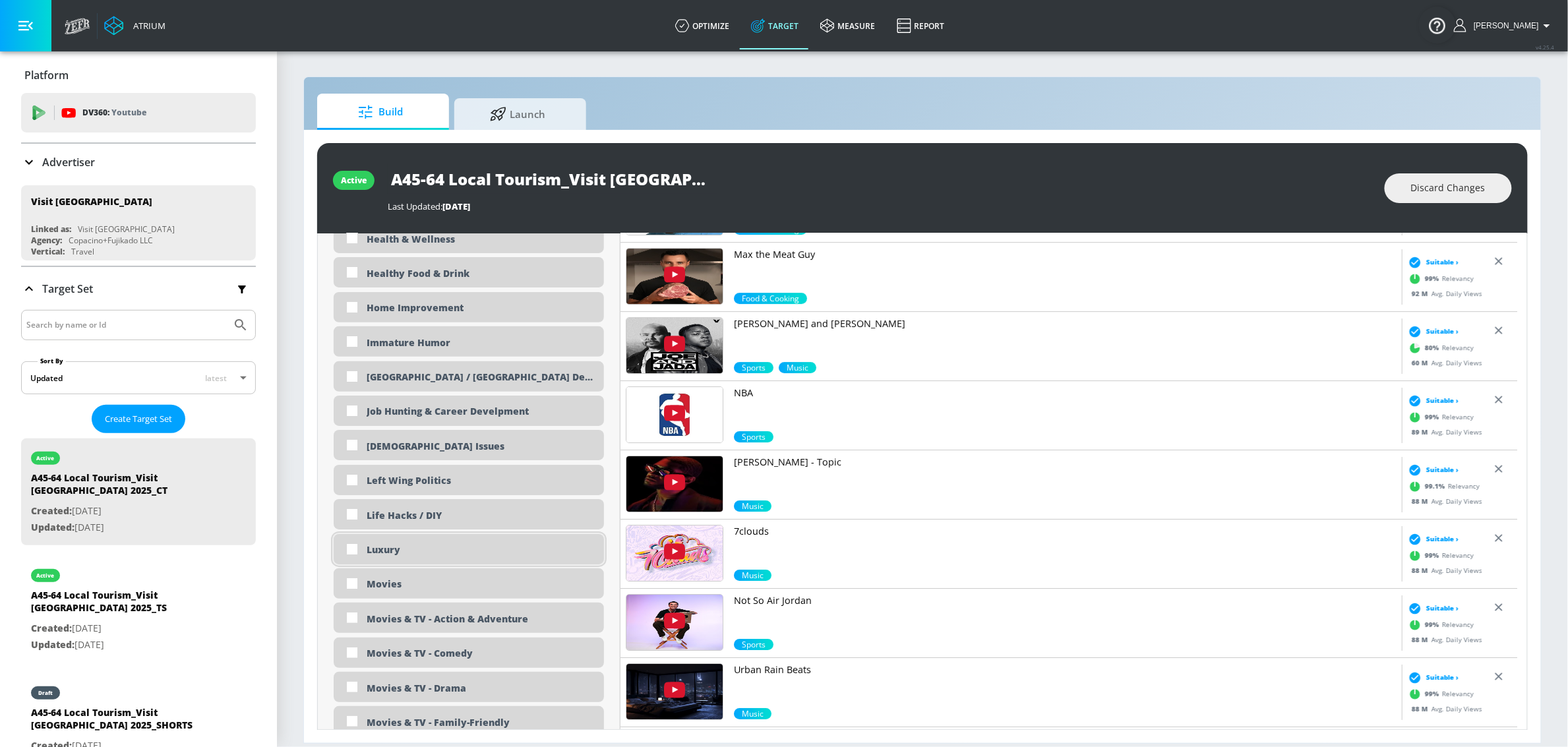
click at [418, 555] on div "Luxury" at bounding box center [480, 549] width 227 height 12
checkbox input "true"
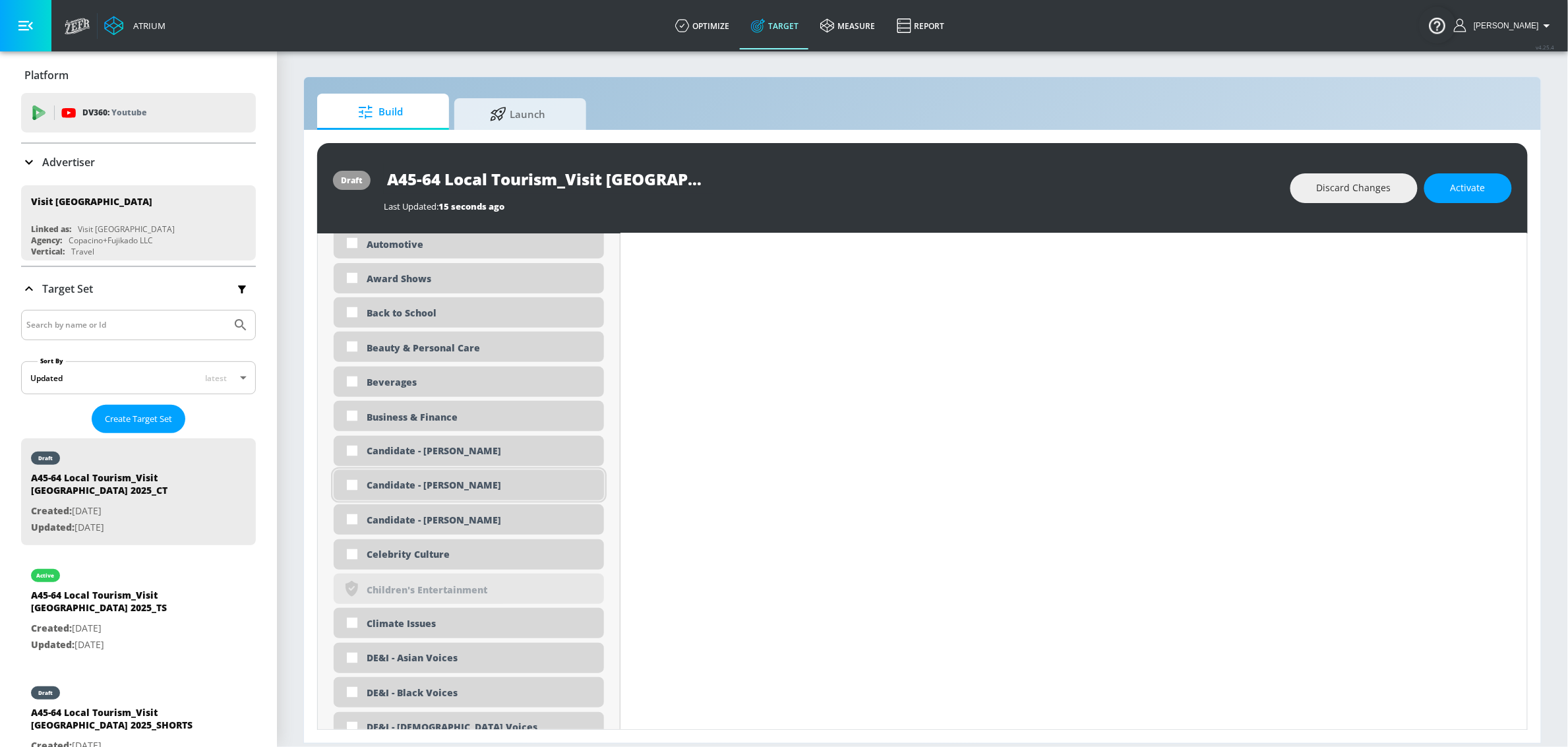
scroll to position [959, 0]
click at [421, 418] on div "Business & Finance" at bounding box center [480, 421] width 227 height 12
checkbox input "true"
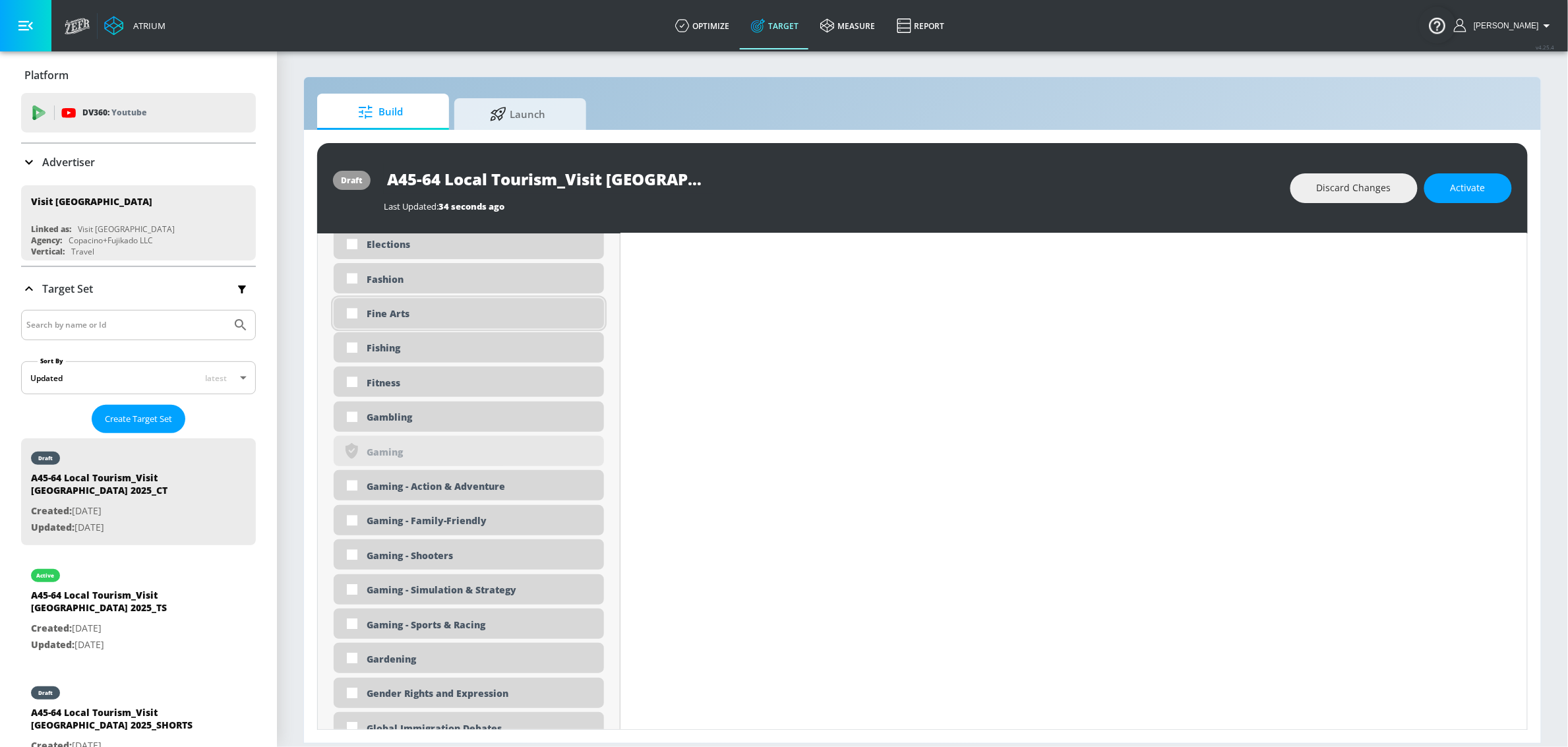
scroll to position [1705, 0]
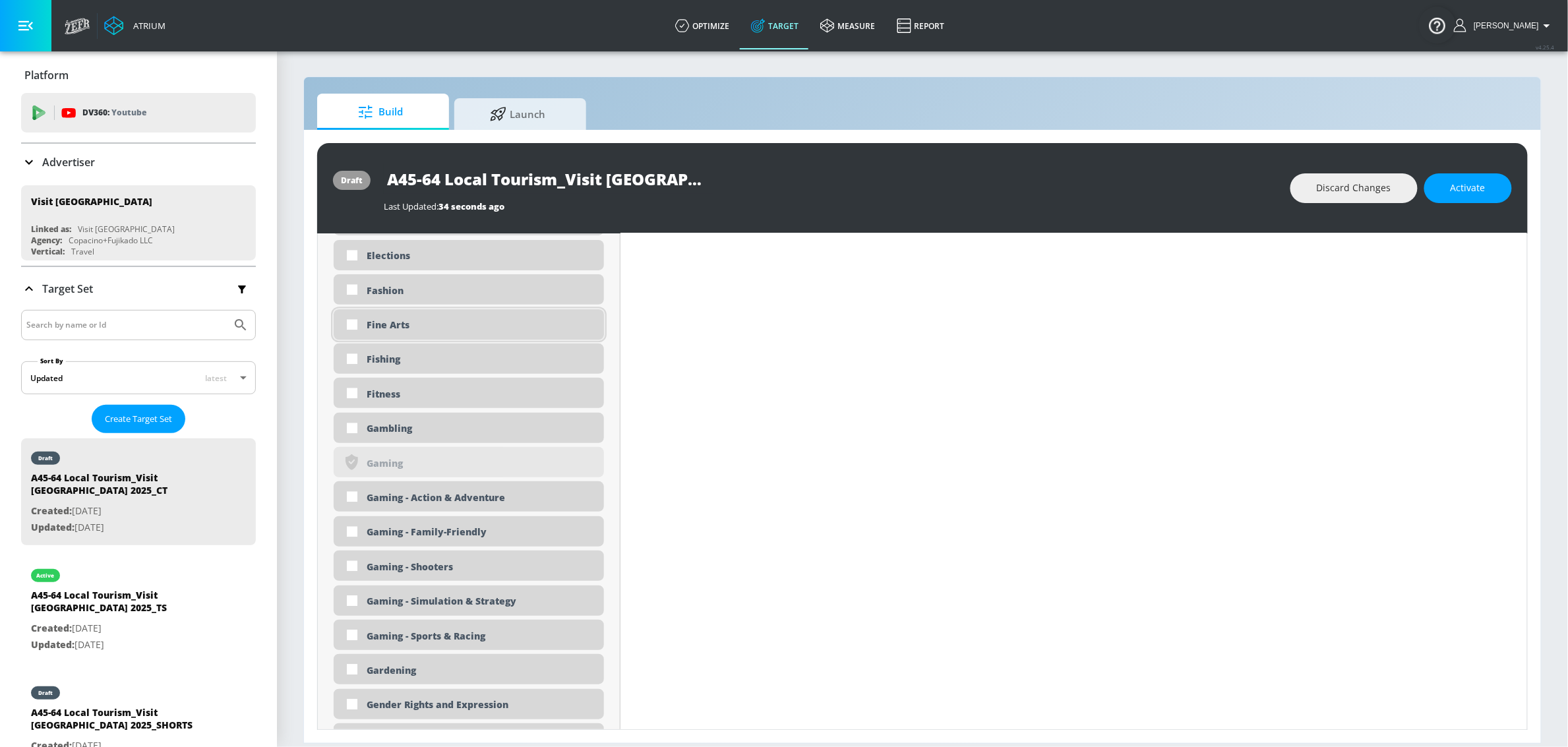
click at [422, 329] on div "Fine Arts" at bounding box center [480, 324] width 227 height 12
checkbox input "true"
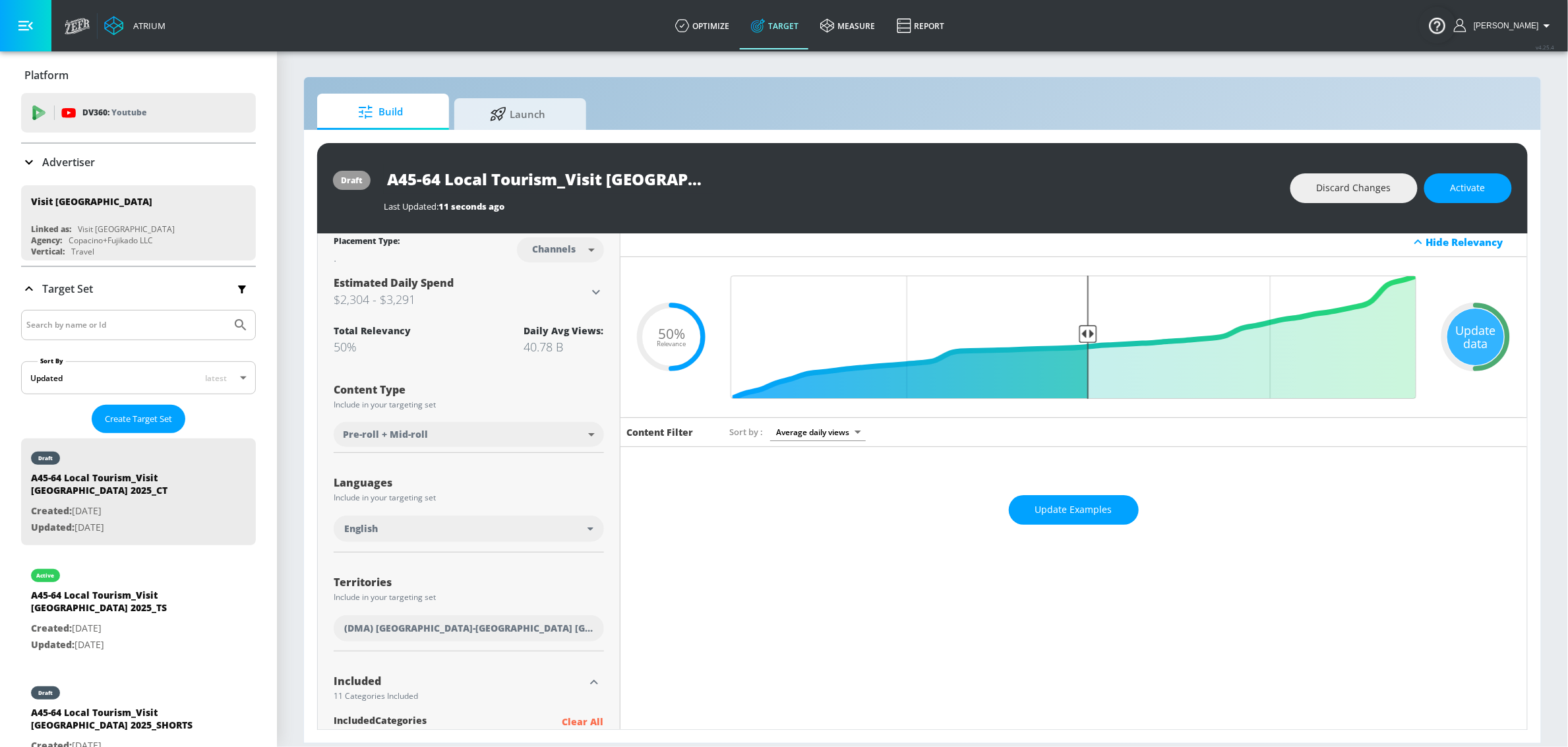
scroll to position [0, 0]
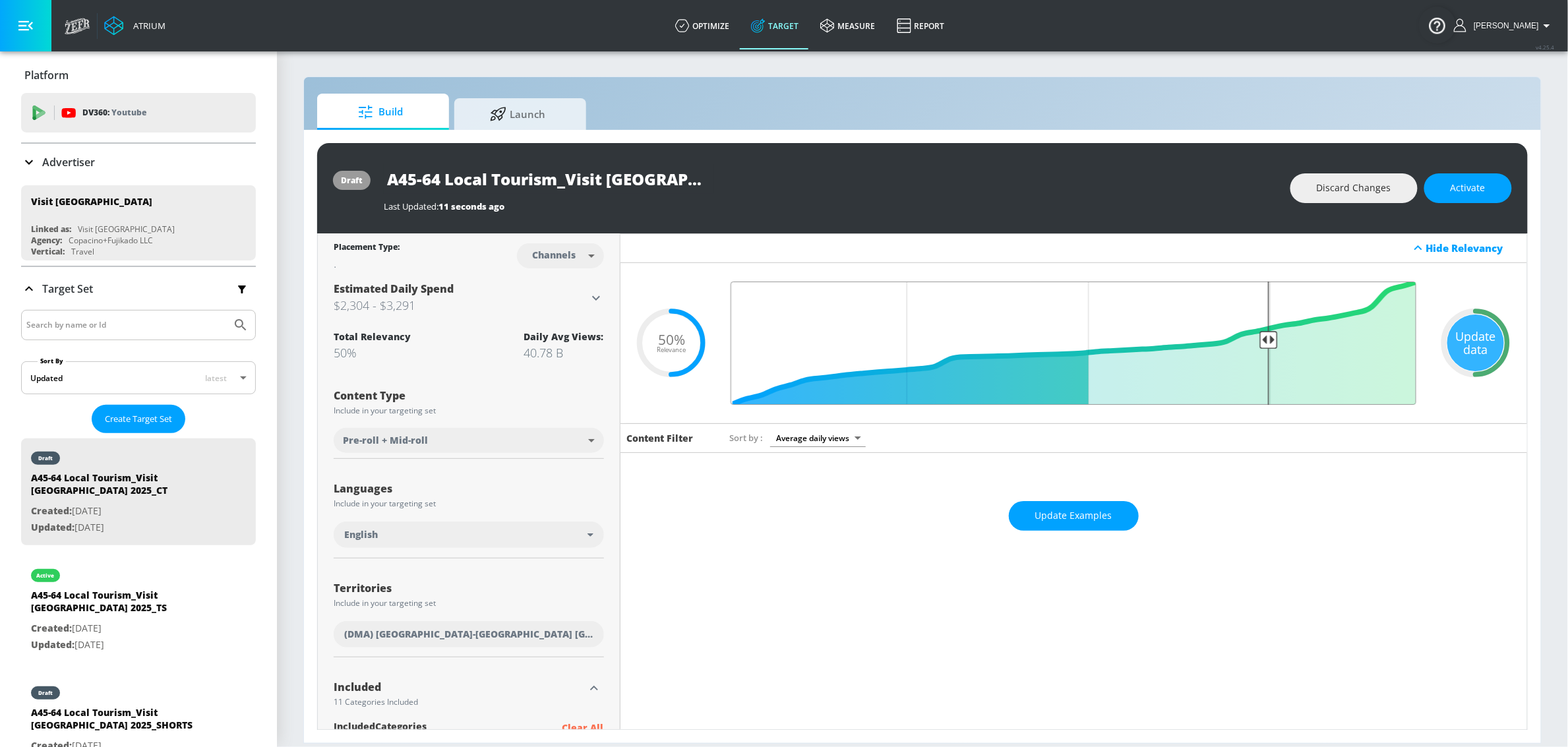
click at [1263, 338] on input "Final Threshold" at bounding box center [1073, 343] width 699 height 124
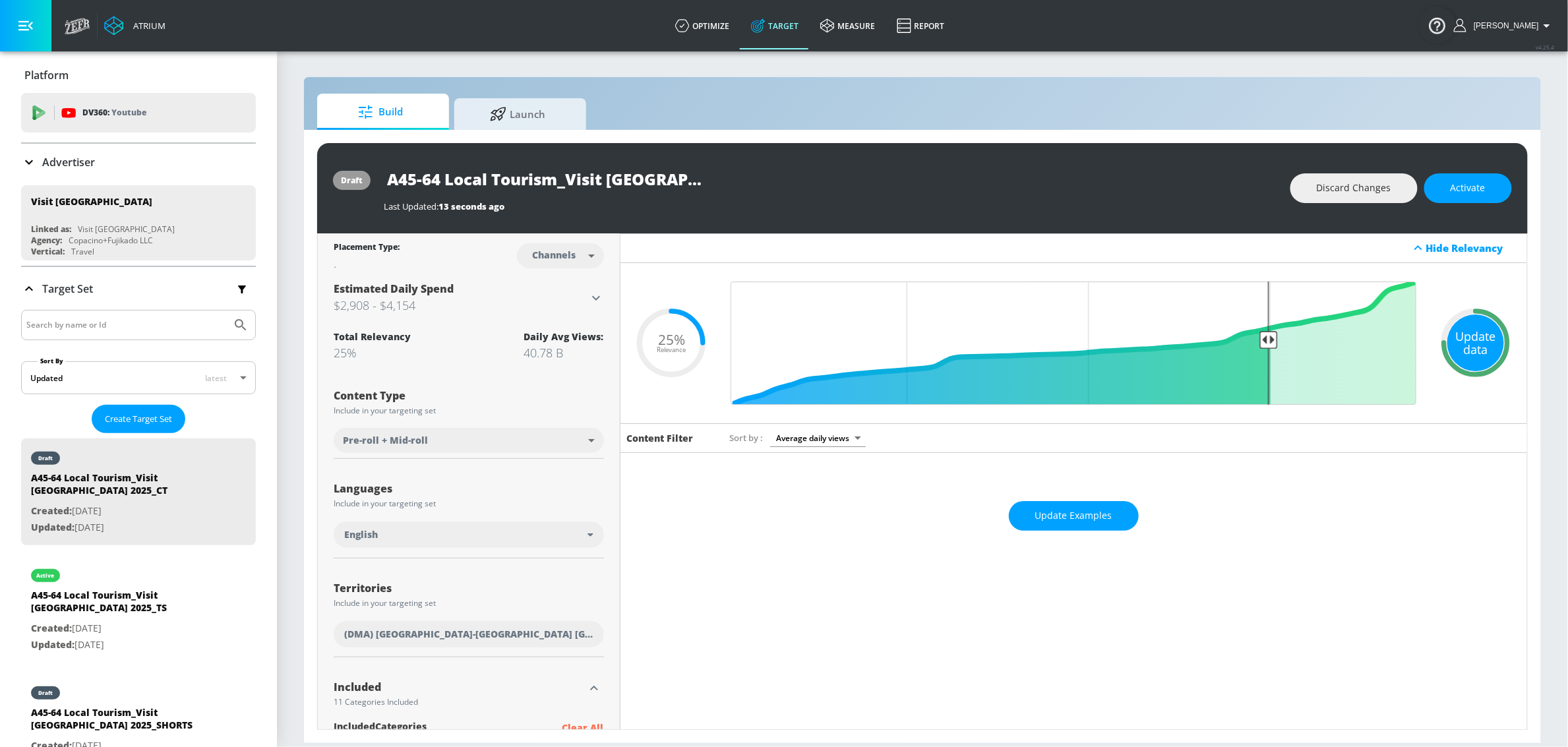
click at [1468, 346] on div "Update data" at bounding box center [1476, 343] width 57 height 57
click at [1472, 352] on div "Update data" at bounding box center [1476, 343] width 57 height 57
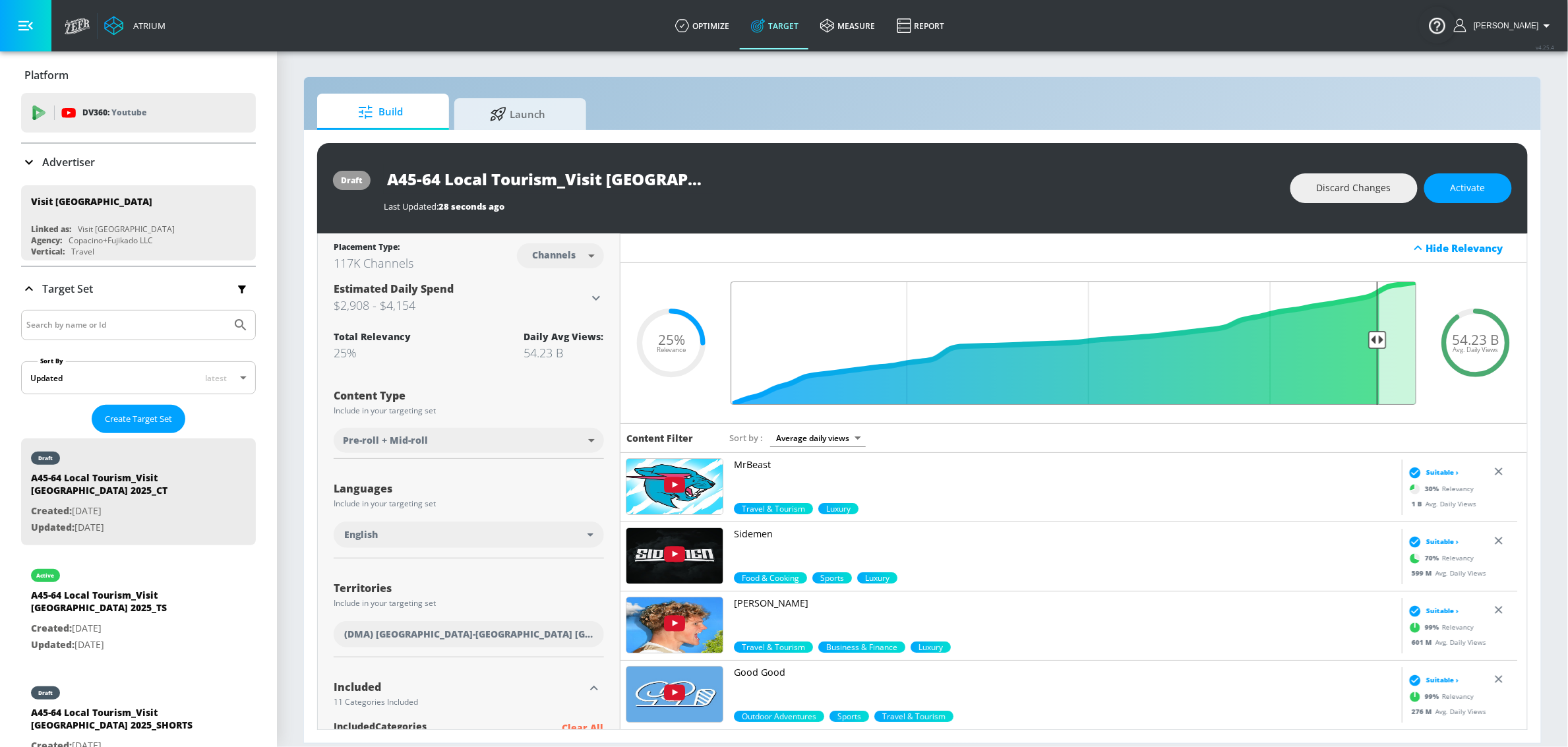
click at [1366, 336] on input "Final Threshold" at bounding box center [1073, 343] width 699 height 124
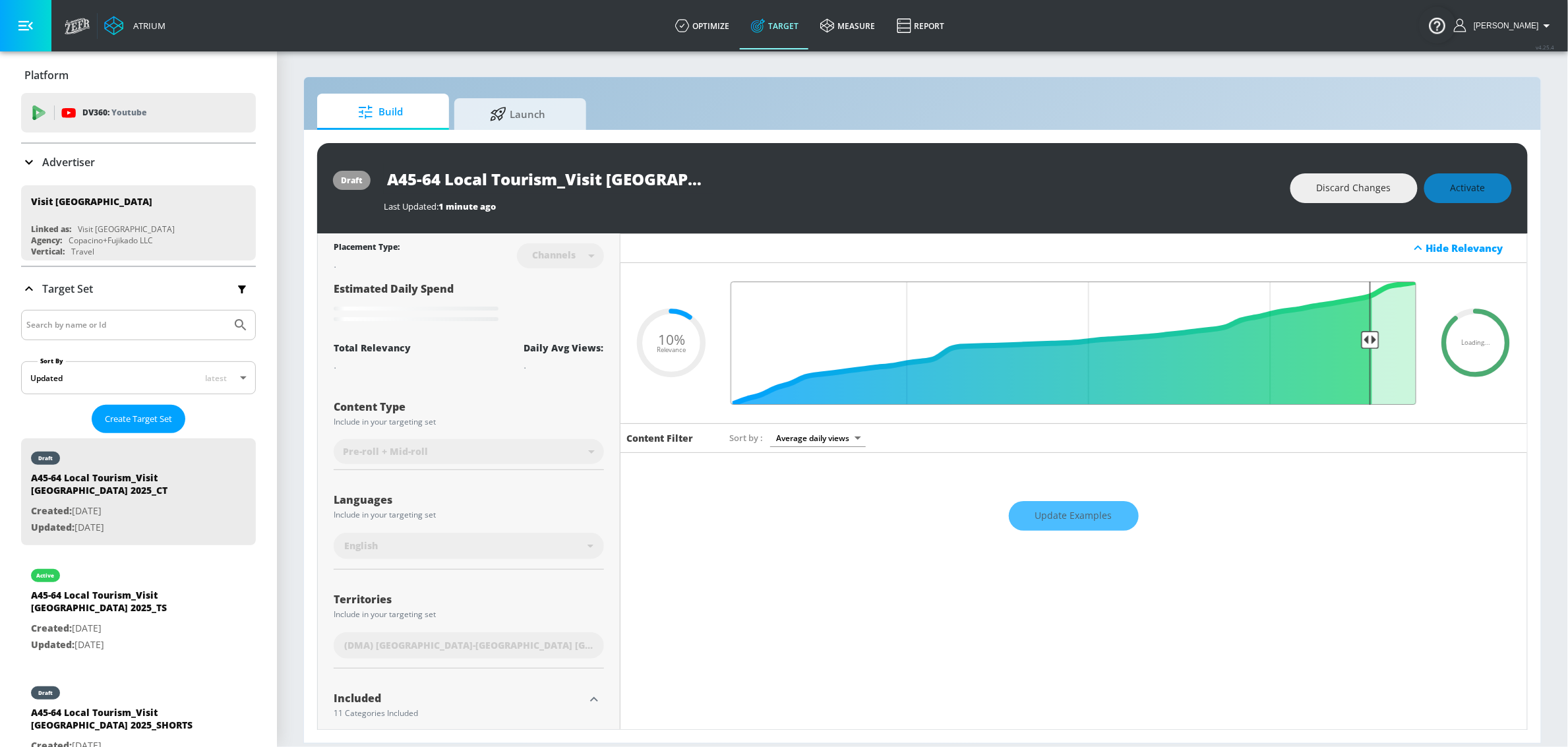
click at [1360, 336] on input "Final Threshold" at bounding box center [1073, 343] width 699 height 124
drag, startPoint x: 1360, startPoint y: 336, endPoint x: 1348, endPoint y: 337, distance: 12.0
click at [1348, 337] on input "Final Threshold" at bounding box center [1073, 343] width 699 height 124
drag, startPoint x: 1347, startPoint y: 337, endPoint x: 1335, endPoint y: 338, distance: 12.0
click at [1335, 338] on input "Final Threshold" at bounding box center [1073, 343] width 699 height 124
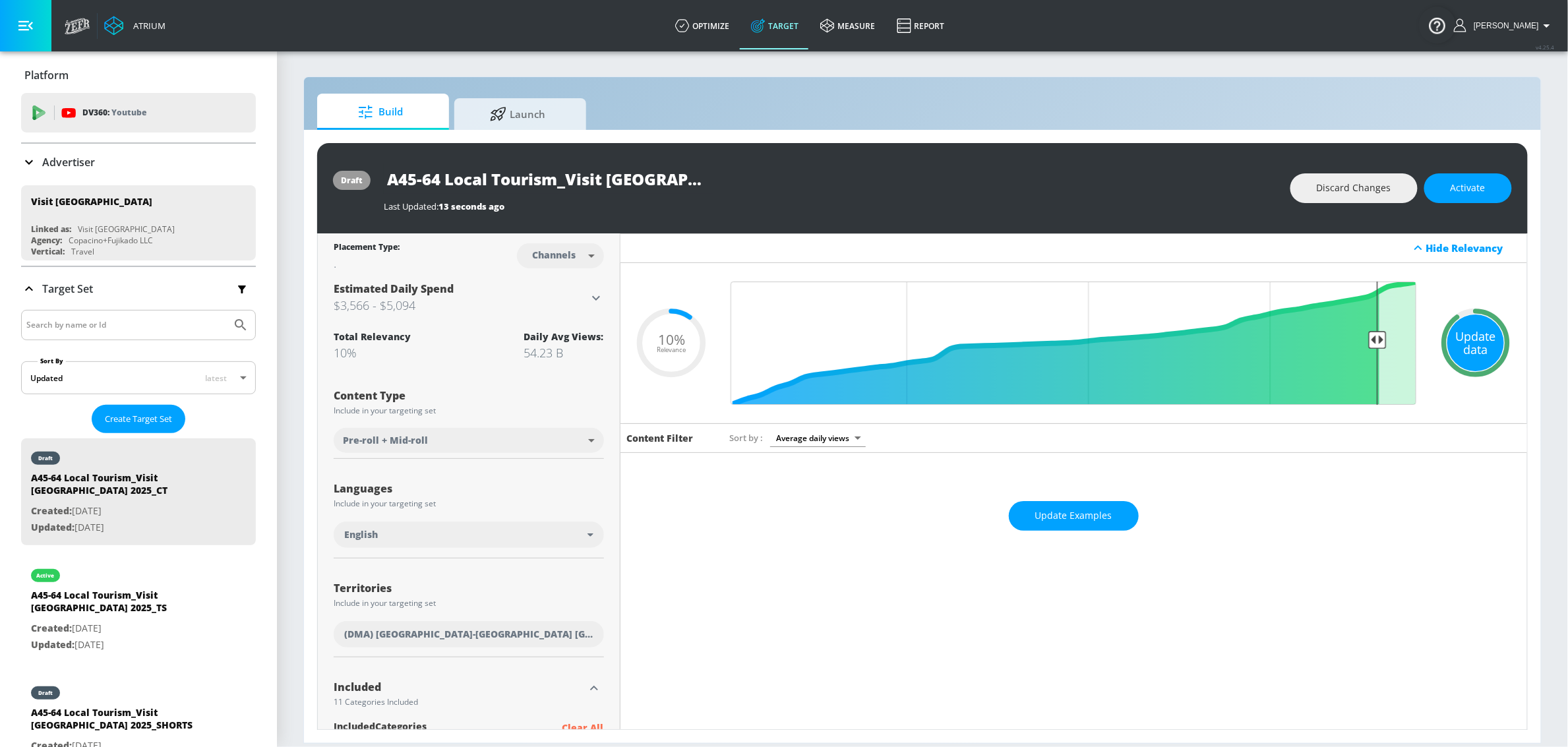
click at [1448, 334] on div "Update data" at bounding box center [1476, 343] width 57 height 57
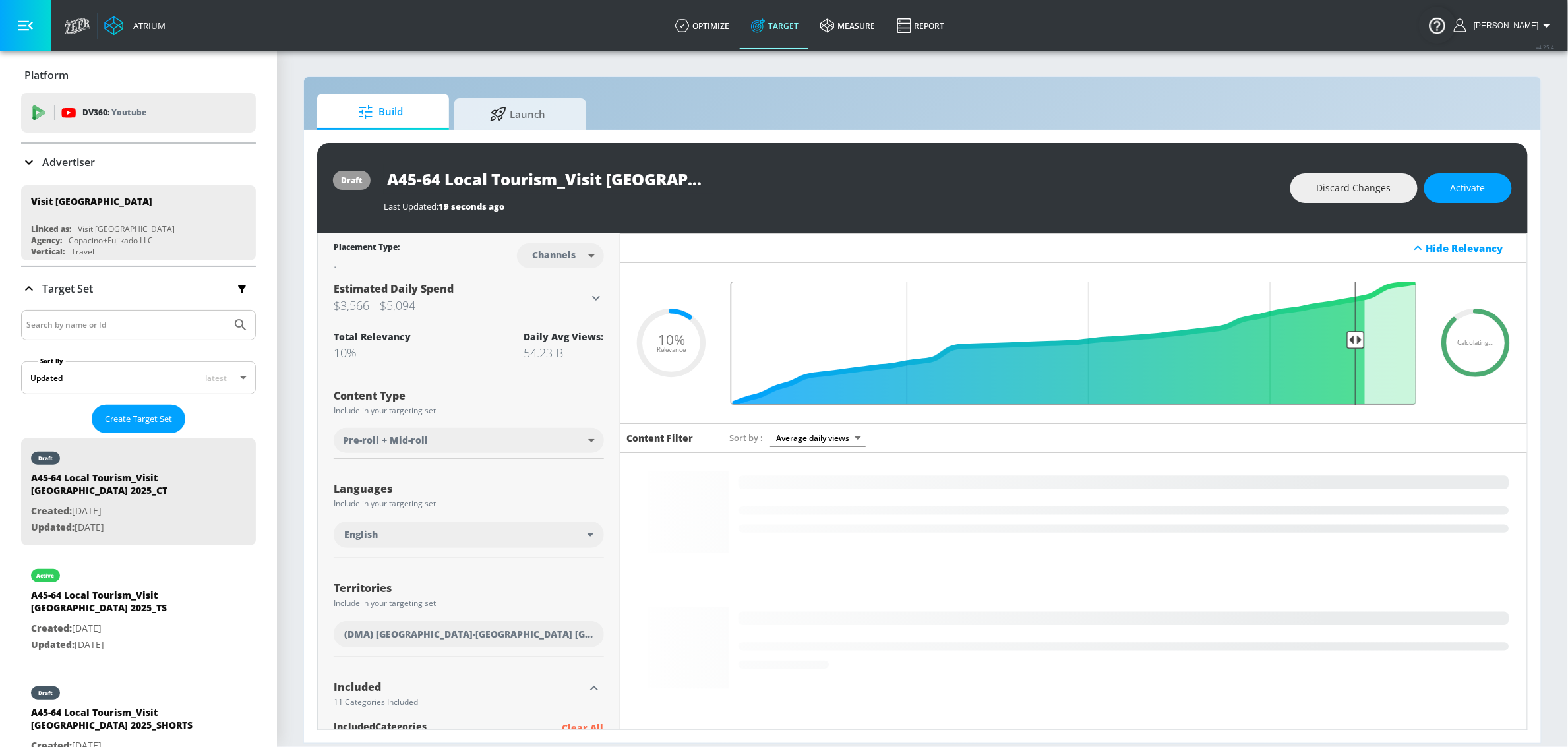
drag, startPoint x: 1367, startPoint y: 341, endPoint x: 1350, endPoint y: 343, distance: 17.1
click at [1350, 343] on input "Final Threshold" at bounding box center [1073, 343] width 699 height 124
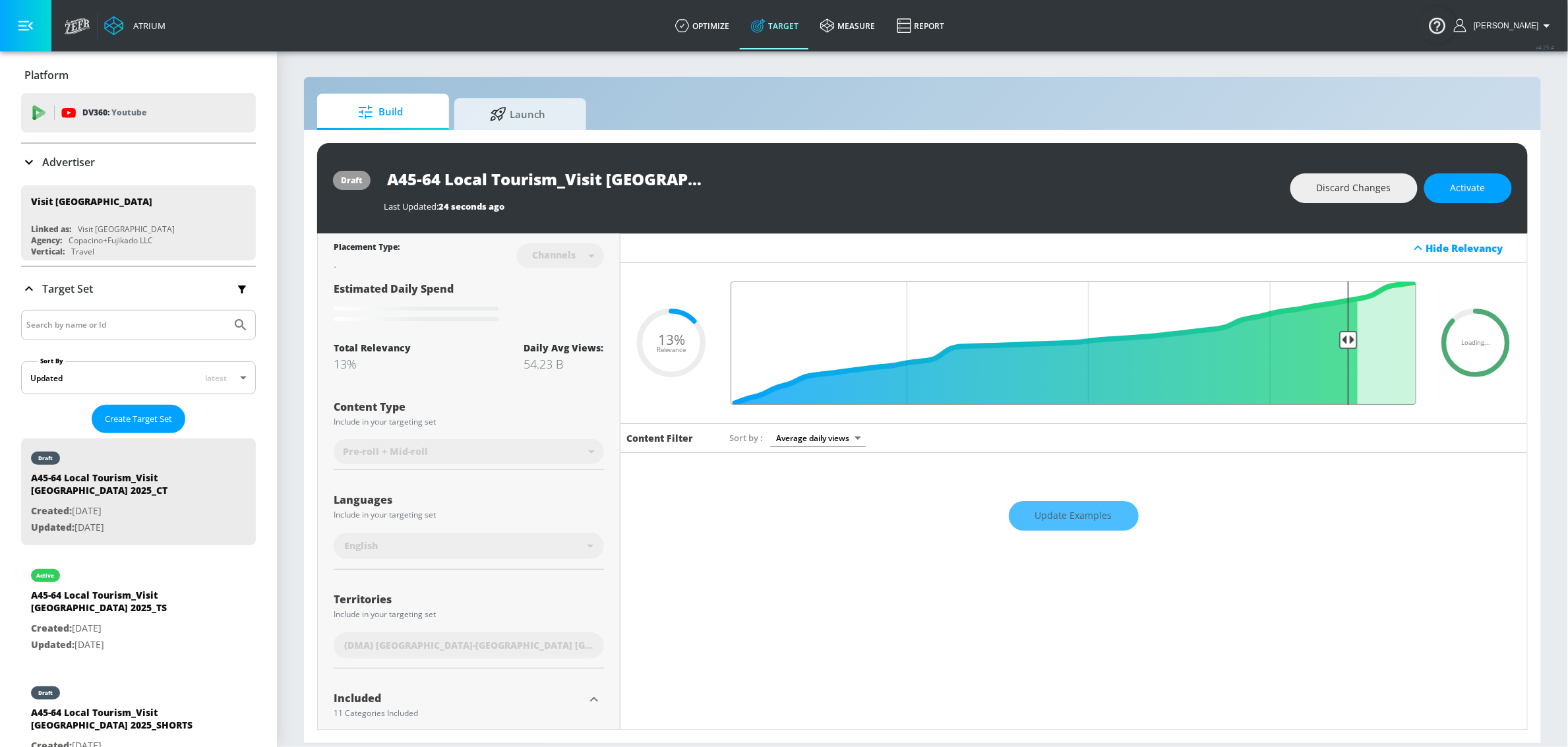
drag, startPoint x: 1350, startPoint y: 343, endPoint x: 1343, endPoint y: 343, distance: 7.0
click at [1343, 343] on input "Final Threshold" at bounding box center [1073, 343] width 699 height 124
click at [1340, 343] on input "Final Threshold" at bounding box center [1073, 343] width 699 height 124
click at [1337, 343] on input "Final Threshold" at bounding box center [1073, 343] width 699 height 124
click at [1394, 299] on input "Final Threshold" at bounding box center [1073, 343] width 699 height 124
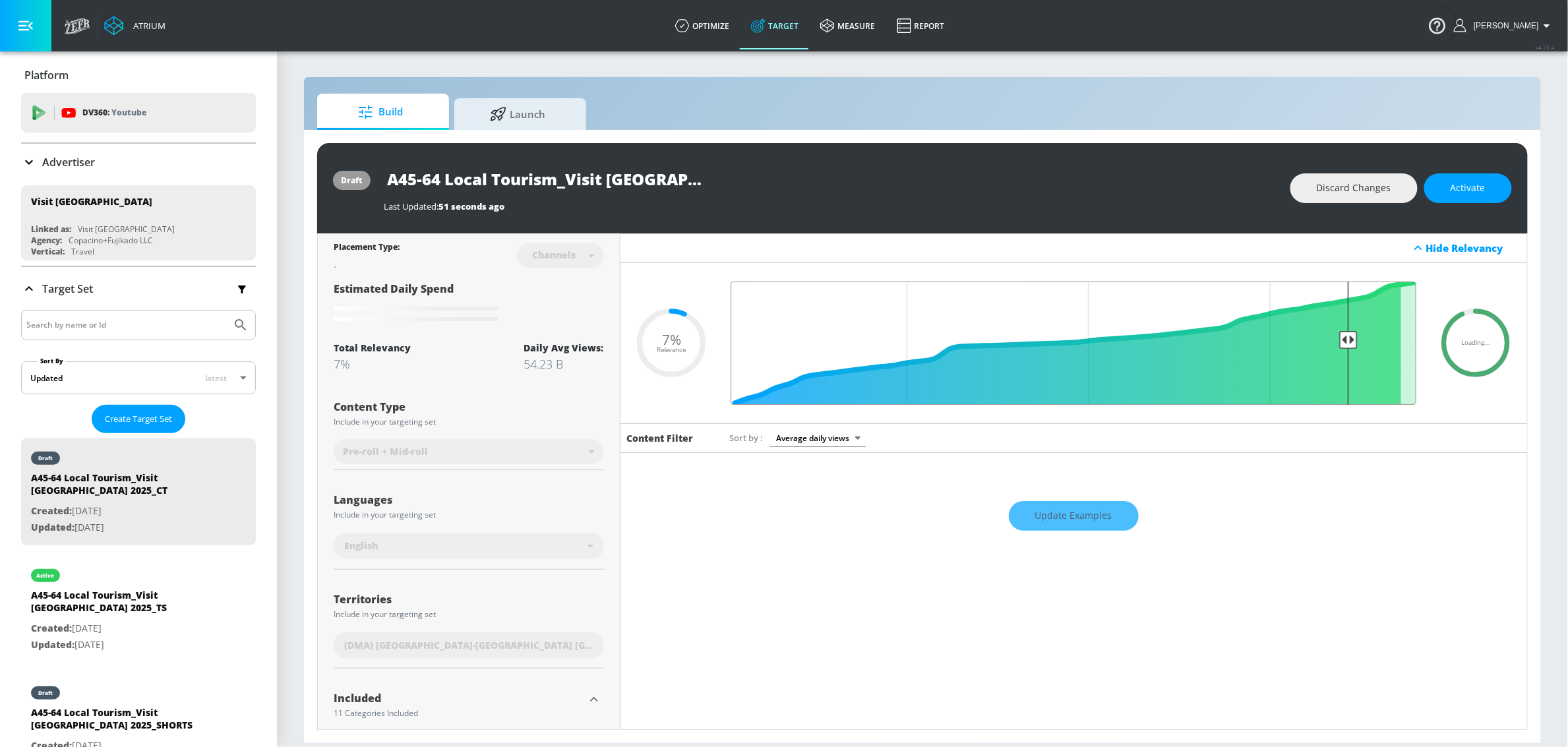
click at [1342, 315] on input "Final Threshold" at bounding box center [1073, 343] width 699 height 124
type input "0.15"
click at [1336, 316] on input "Final Threshold" at bounding box center [1073, 343] width 699 height 124
click at [666, 279] on div "Loading... .recharts-area-area, .recharts-area-curve { fill-opacity: 0.8; } .re…" at bounding box center [1075, 343] width 908 height 161
click at [678, 265] on div "Loading... .recharts-area-area, .recharts-area-curve { fill-opacity: 0.8; } .re…" at bounding box center [1075, 343] width 908 height 161
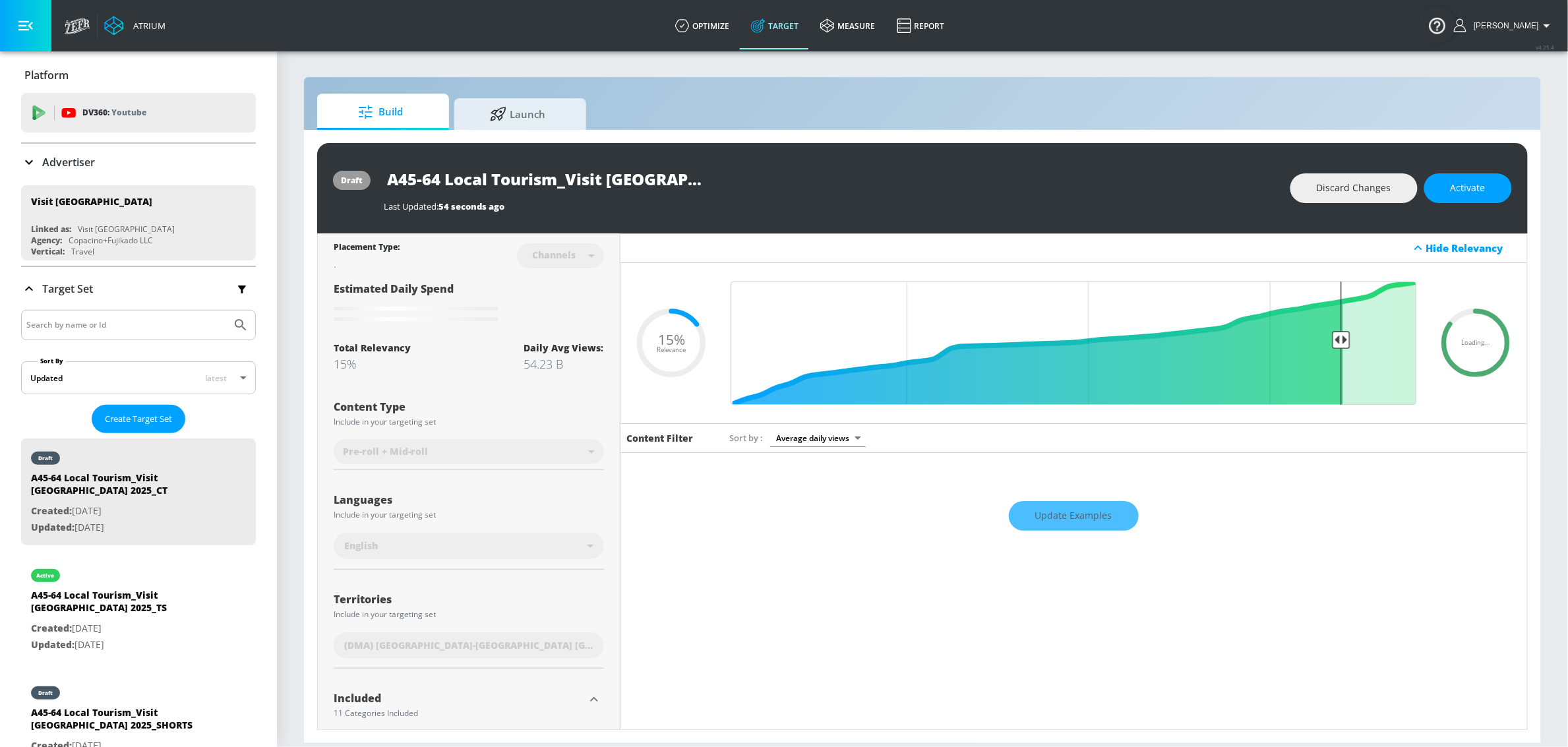
click at [800, 194] on div "Last Updated: 54 seconds ago" at bounding box center [830, 203] width 894 height 18
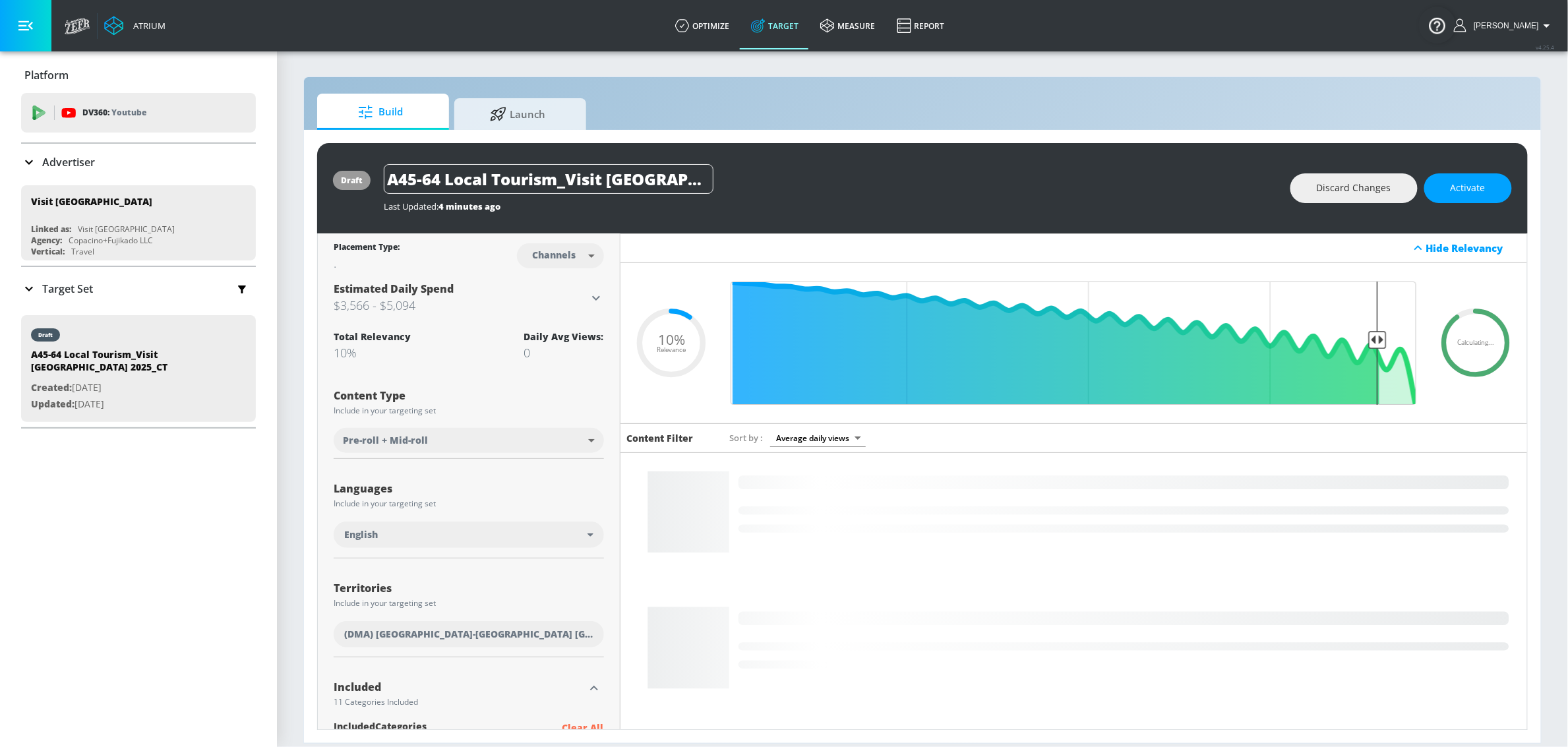
click at [49, 286] on p "Target Set" at bounding box center [68, 289] width 51 height 15
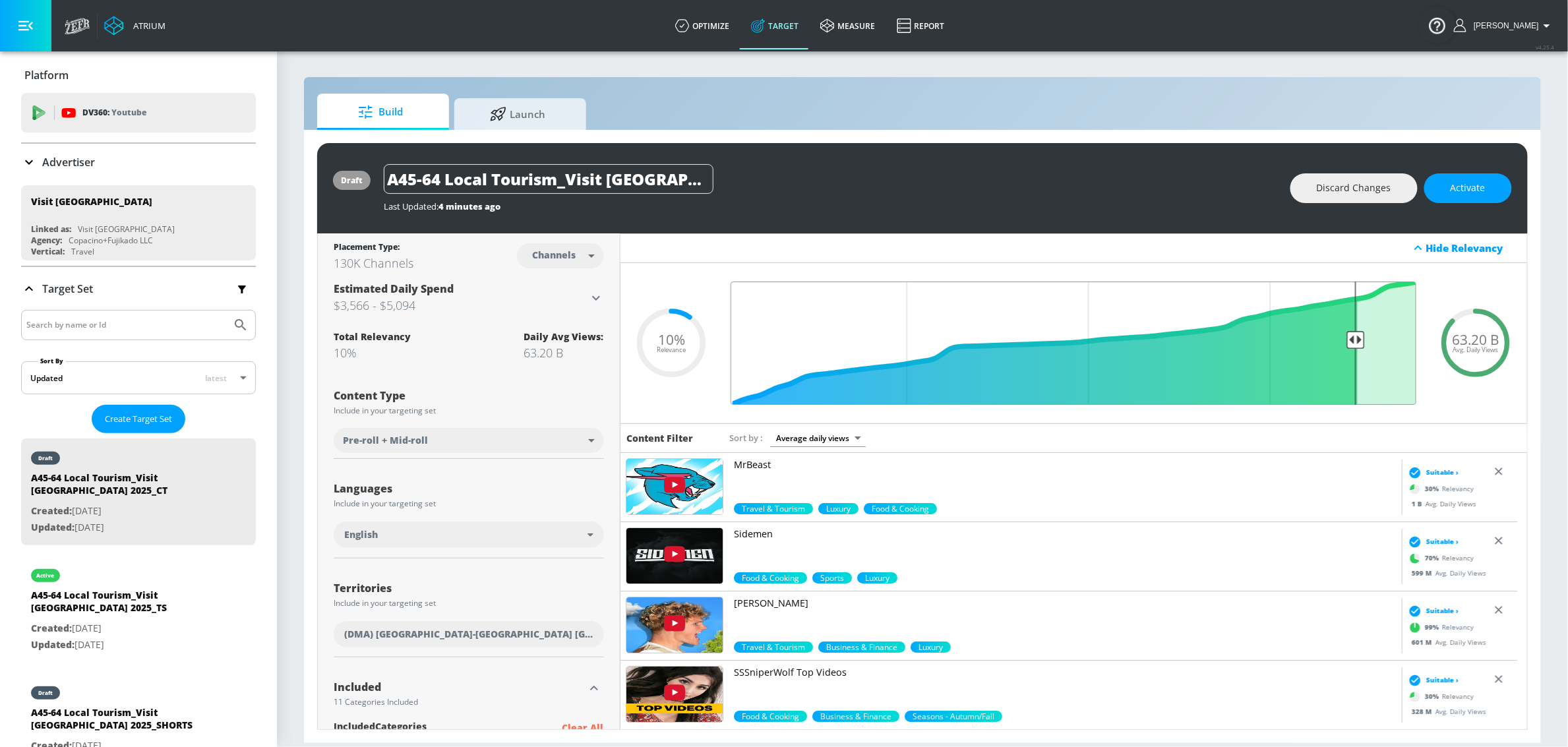
drag, startPoint x: 1370, startPoint y: 343, endPoint x: 1350, endPoint y: 346, distance: 20.2
click at [1350, 346] on input "Final Threshold" at bounding box center [1073, 343] width 699 height 124
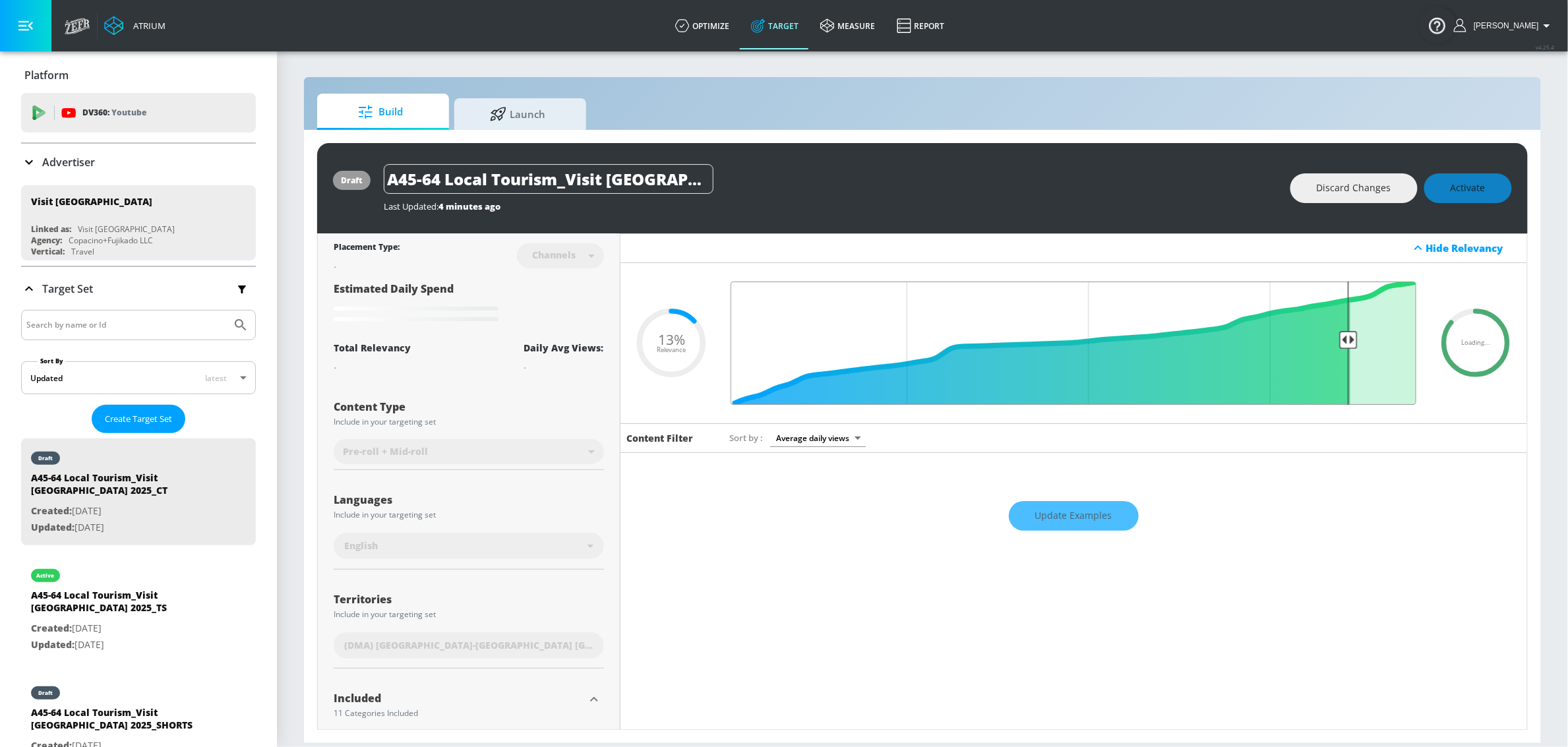
drag, startPoint x: 1349, startPoint y: 346, endPoint x: 1337, endPoint y: 346, distance: 12.0
click at [1337, 346] on input "Final Threshold" at bounding box center [1073, 343] width 699 height 124
click at [1332, 345] on input "Final Threshold" at bounding box center [1073, 343] width 699 height 124
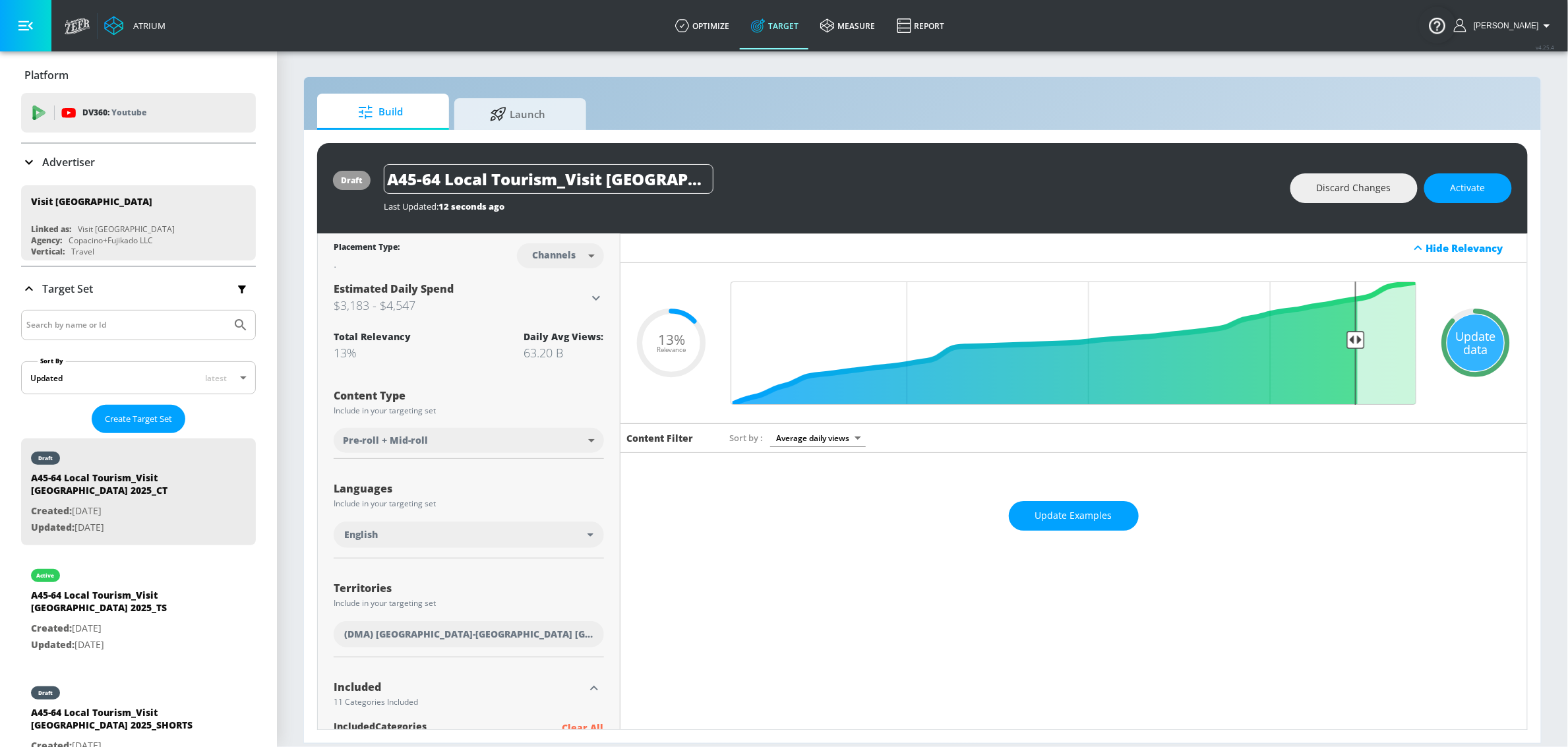
click at [1478, 333] on div "Update data" at bounding box center [1476, 343] width 57 height 57
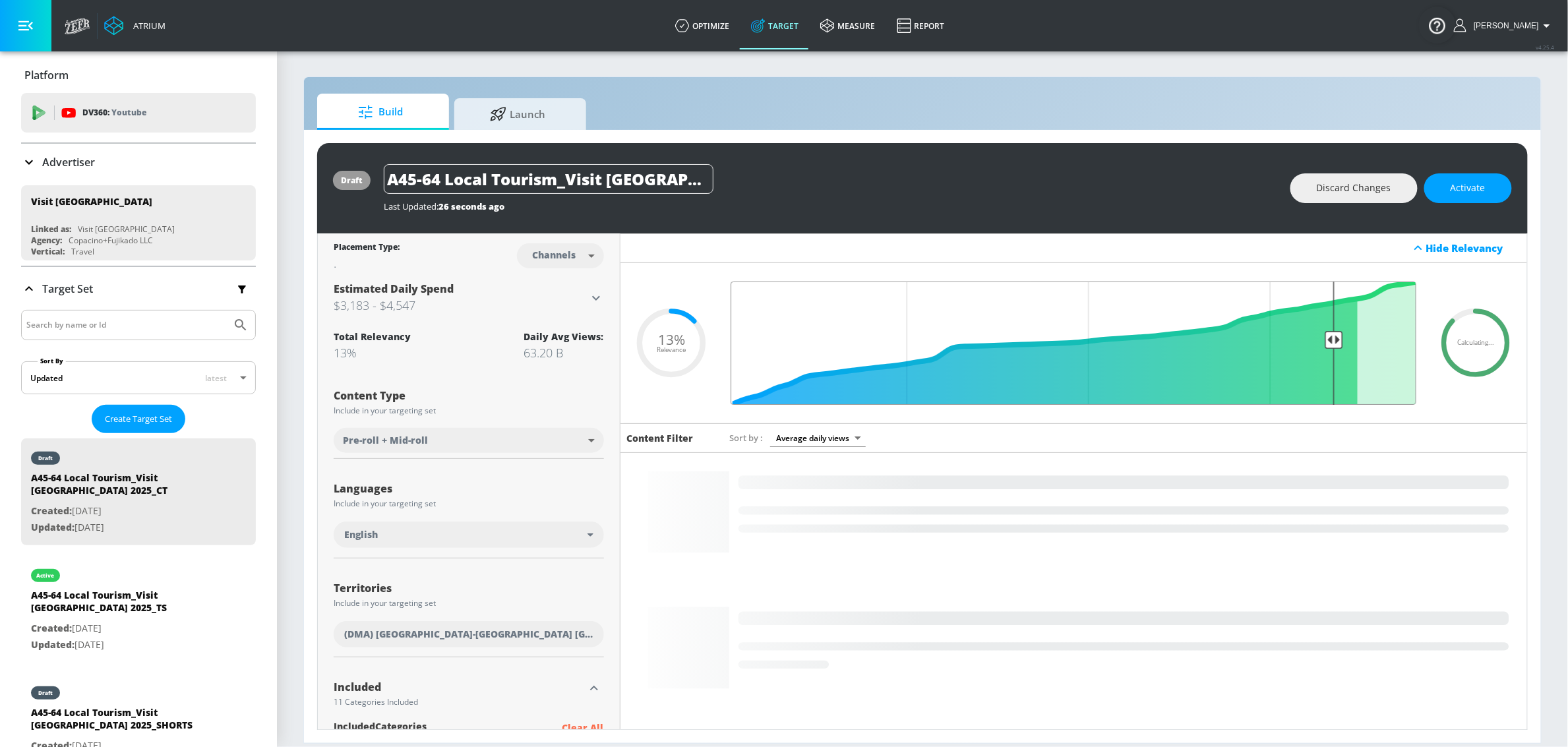
click at [1326, 336] on input "Final Threshold" at bounding box center [1073, 343] width 699 height 124
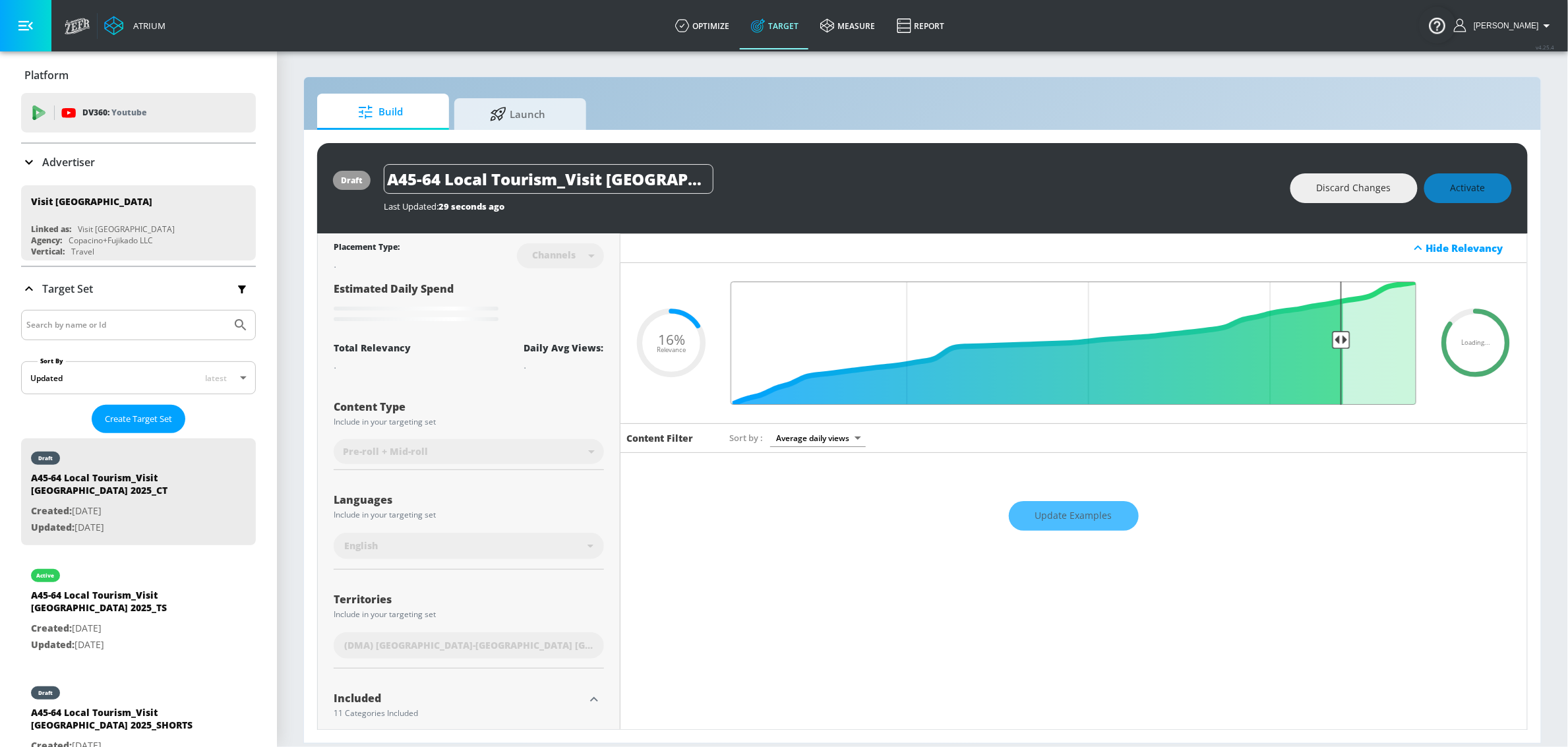
drag, startPoint x: 1327, startPoint y: 338, endPoint x: 1334, endPoint y: 339, distance: 7.1
click at [1334, 339] on input "Final Threshold" at bounding box center [1073, 343] width 699 height 124
click at [1474, 352] on icon at bounding box center [1476, 343] width 79 height 79
click at [1473, 352] on icon at bounding box center [1476, 343] width 79 height 79
click at [1468, 331] on icon at bounding box center [1476, 343] width 79 height 79
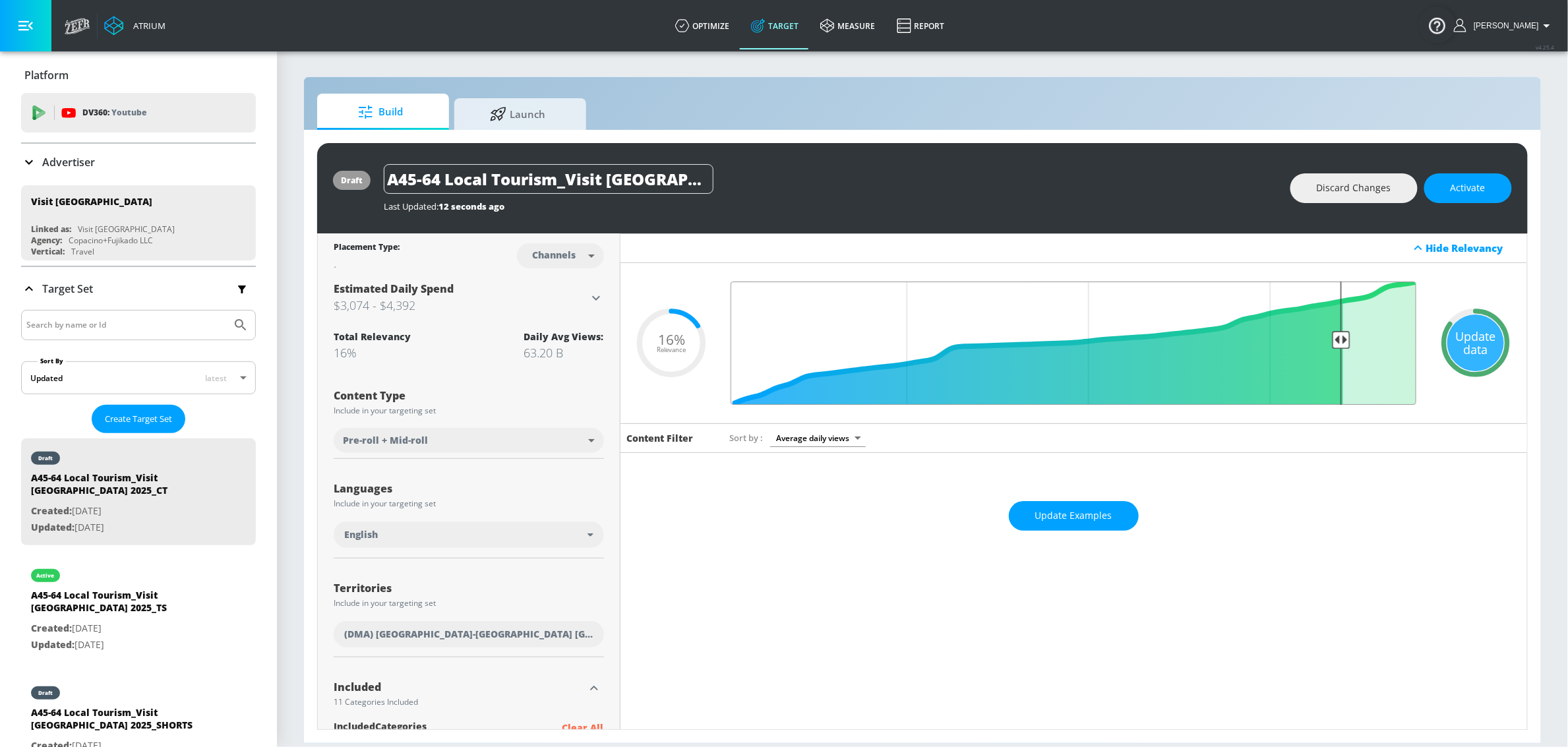
type input "0.15"
click at [1332, 342] on input "Final Threshold" at bounding box center [1073, 343] width 699 height 124
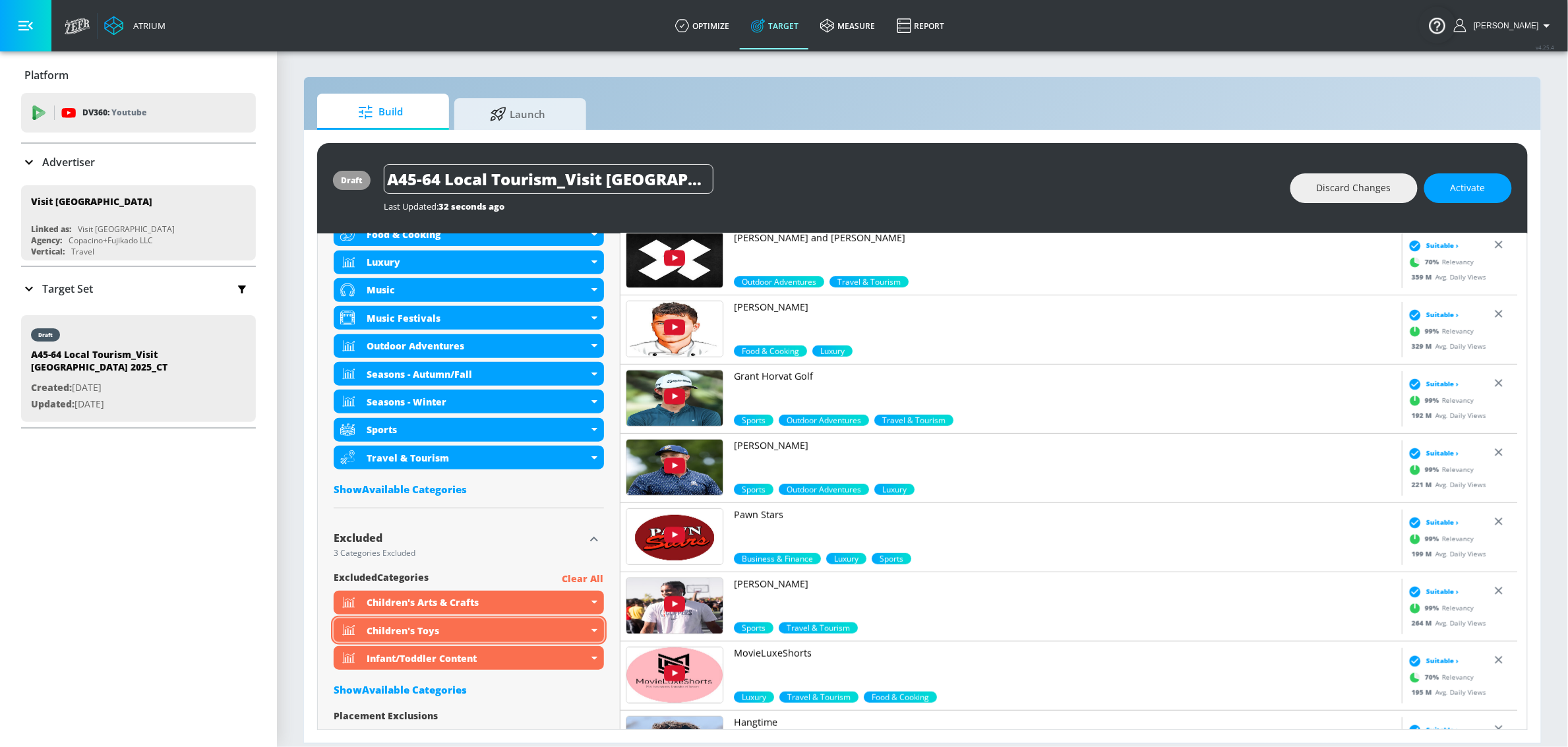
scroll to position [621, 0]
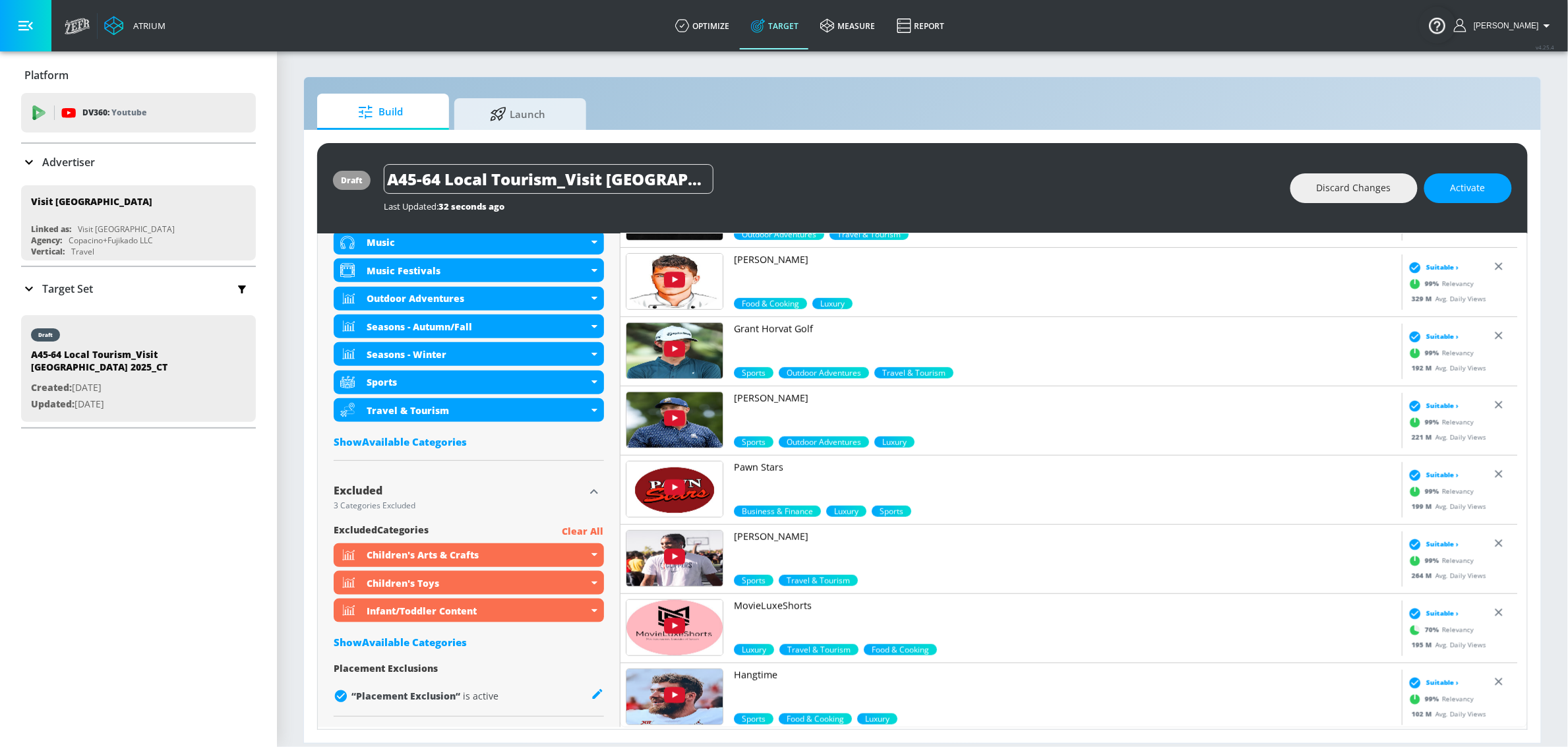
click at [457, 447] on div "Show Available Categories" at bounding box center [469, 442] width 270 height 13
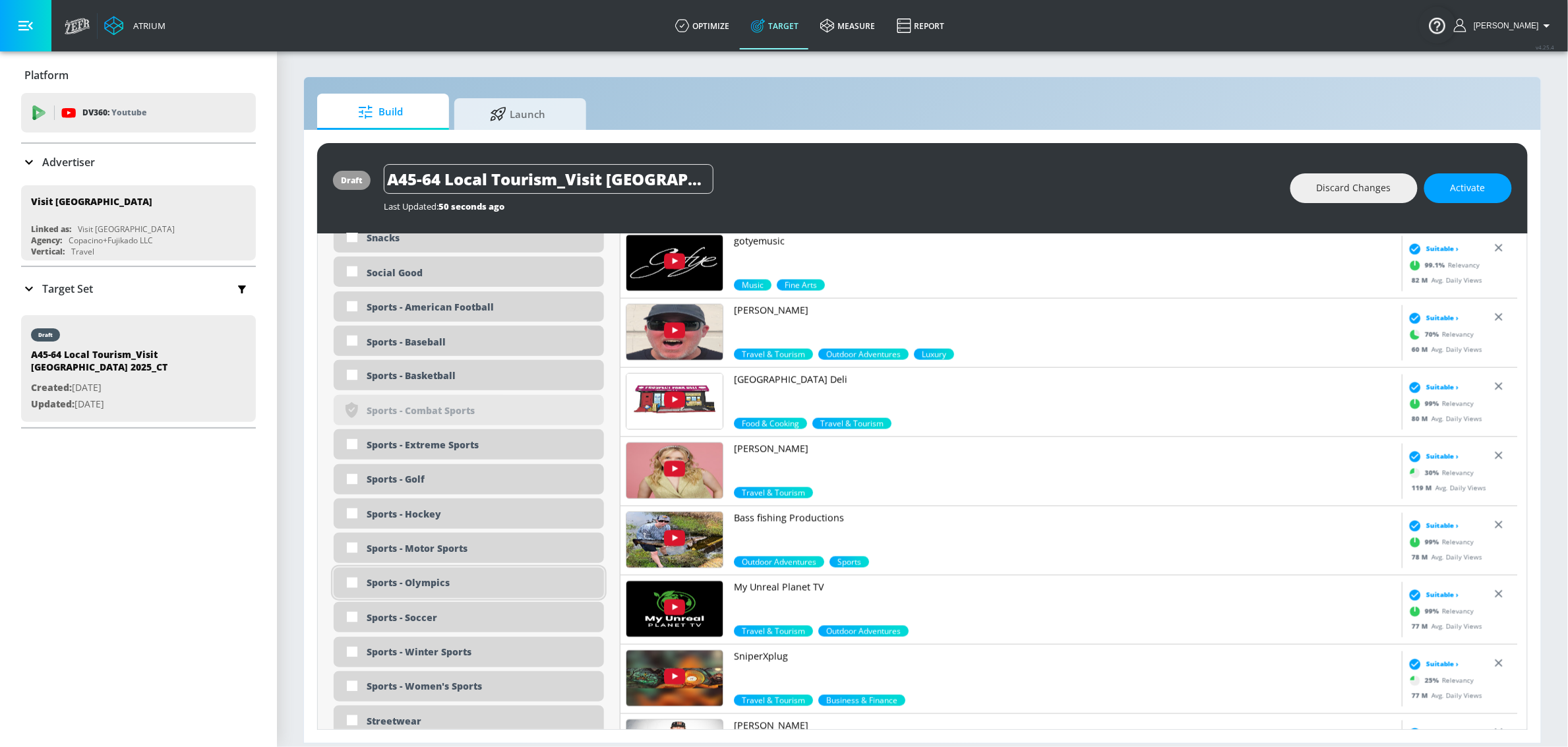
scroll to position [3412, 0]
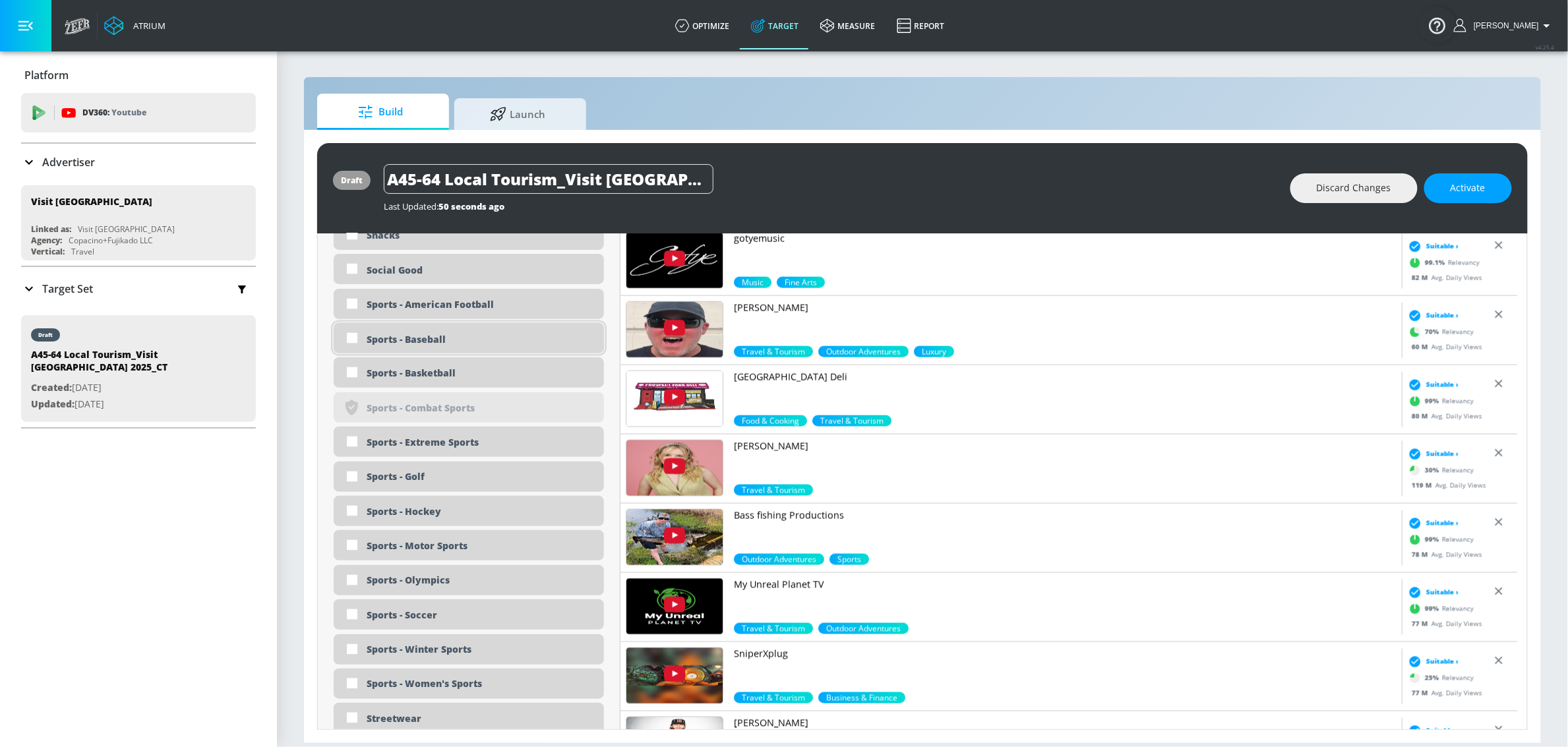
drag, startPoint x: 454, startPoint y: 367, endPoint x: 452, endPoint y: 352, distance: 15.1
click at [454, 367] on div "Sports - Basketball" at bounding box center [480, 373] width 227 height 12
checkbox input "true"
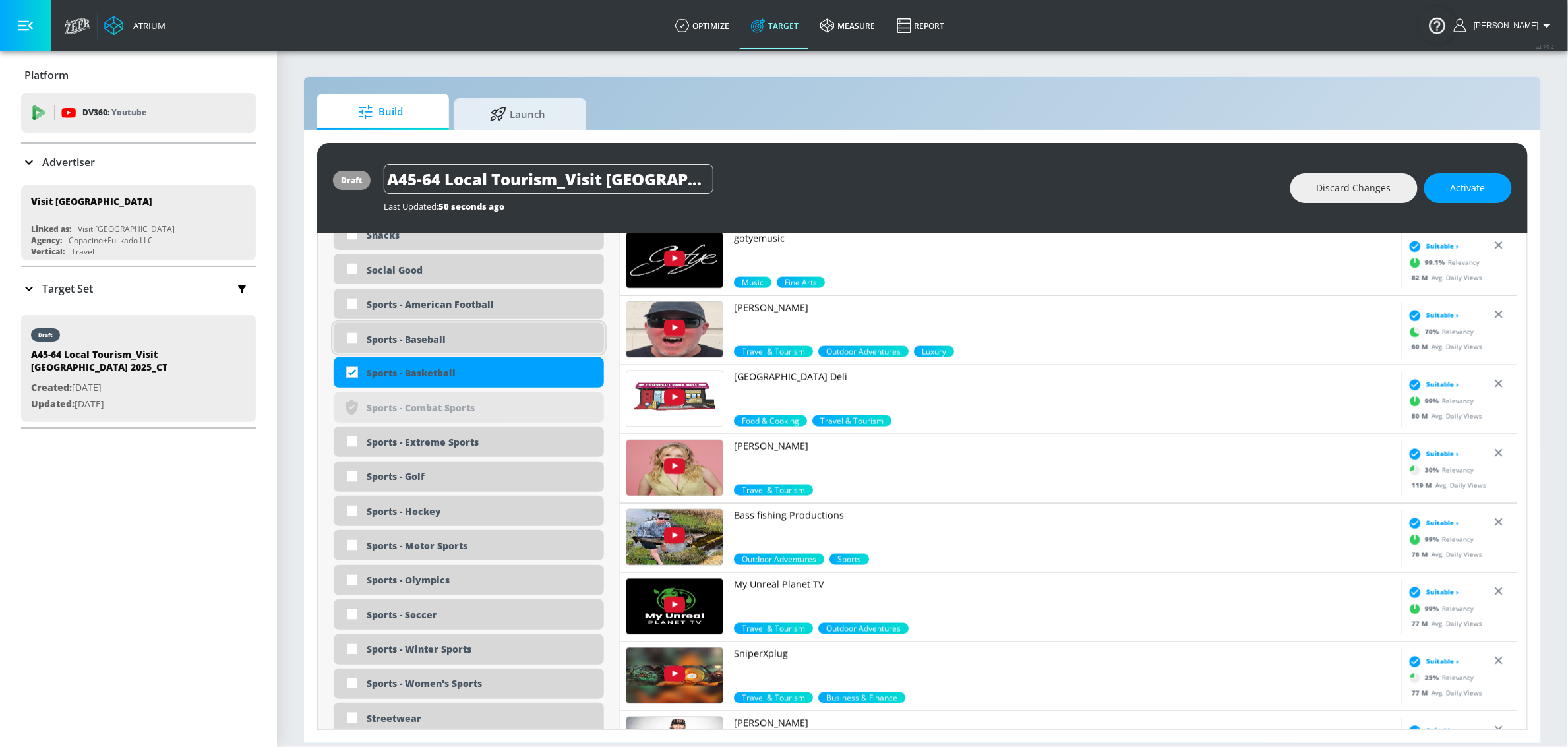
click at [452, 339] on div "Sports - Baseball" at bounding box center [480, 338] width 227 height 12
checkbox input "true"
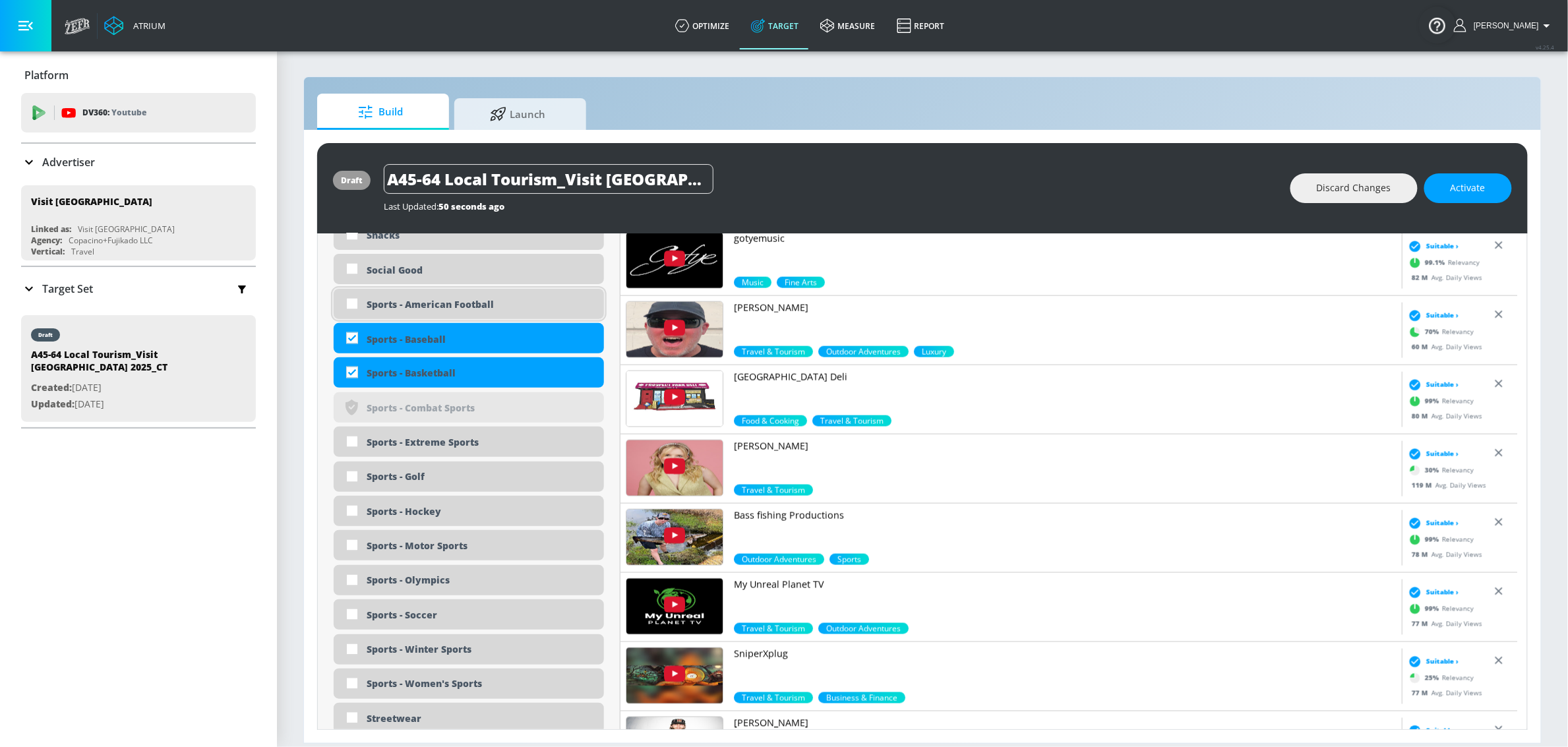
click at [452, 308] on div "Sports - American Football" at bounding box center [480, 304] width 227 height 12
checkbox input "true"
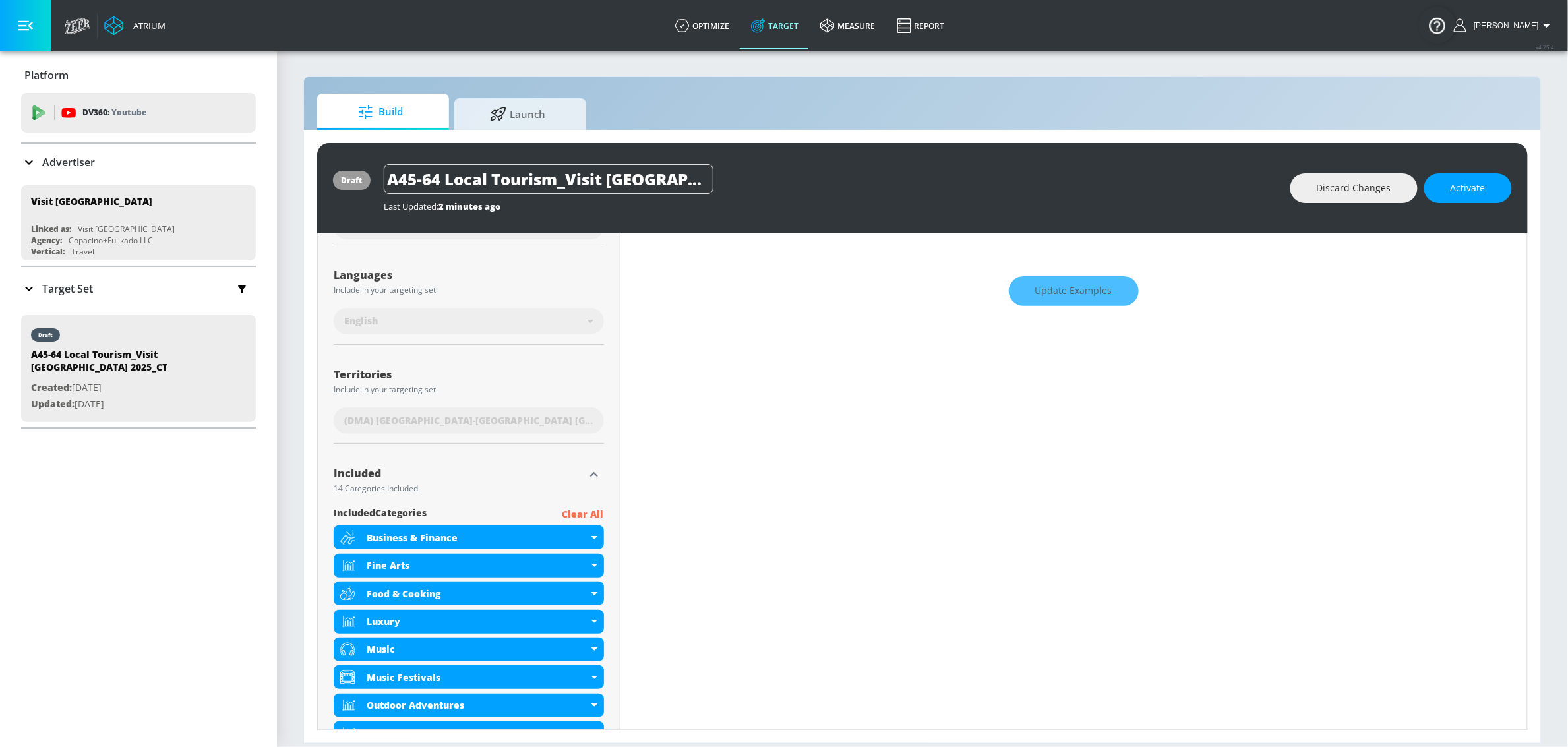
scroll to position [310, 0]
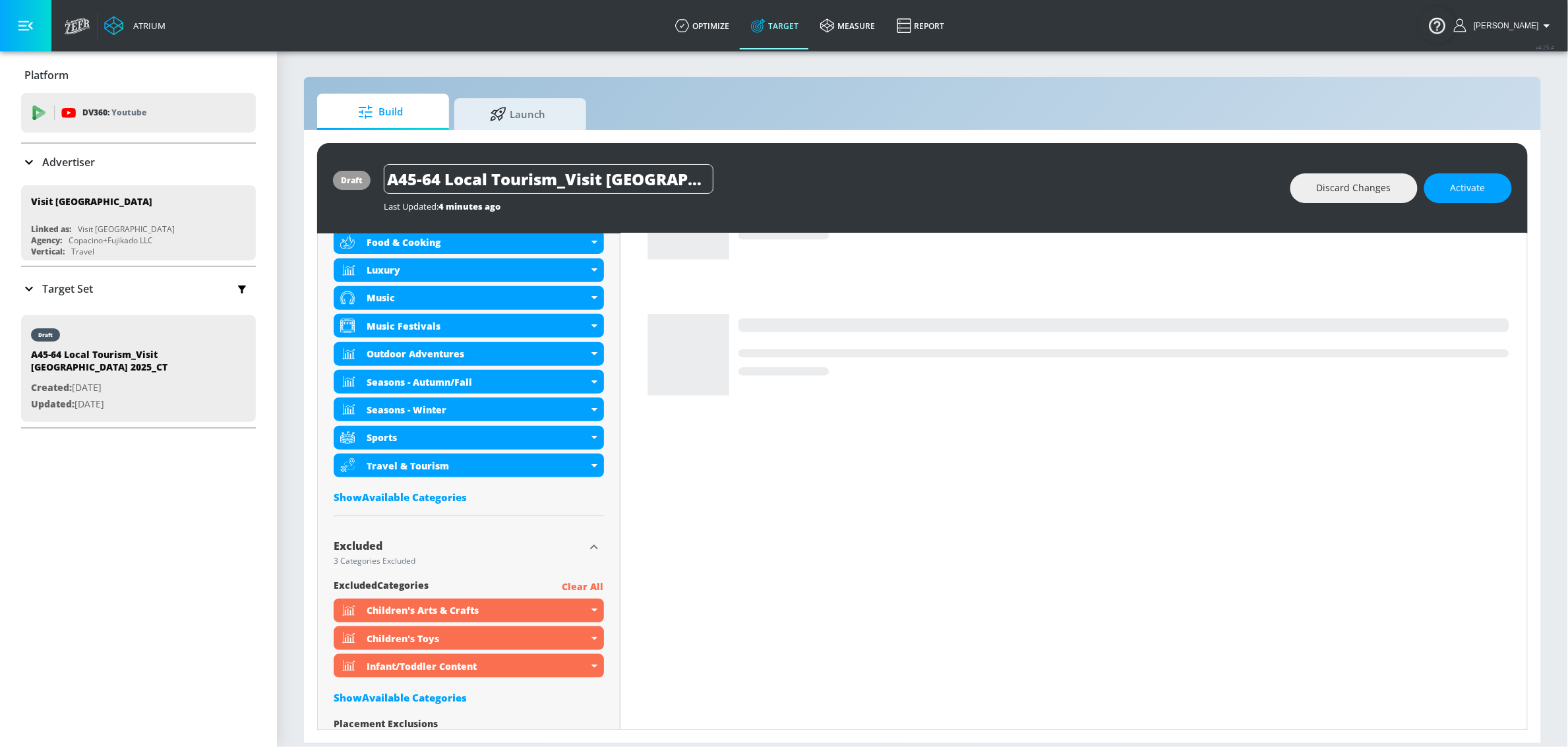
scroll to position [621, 0]
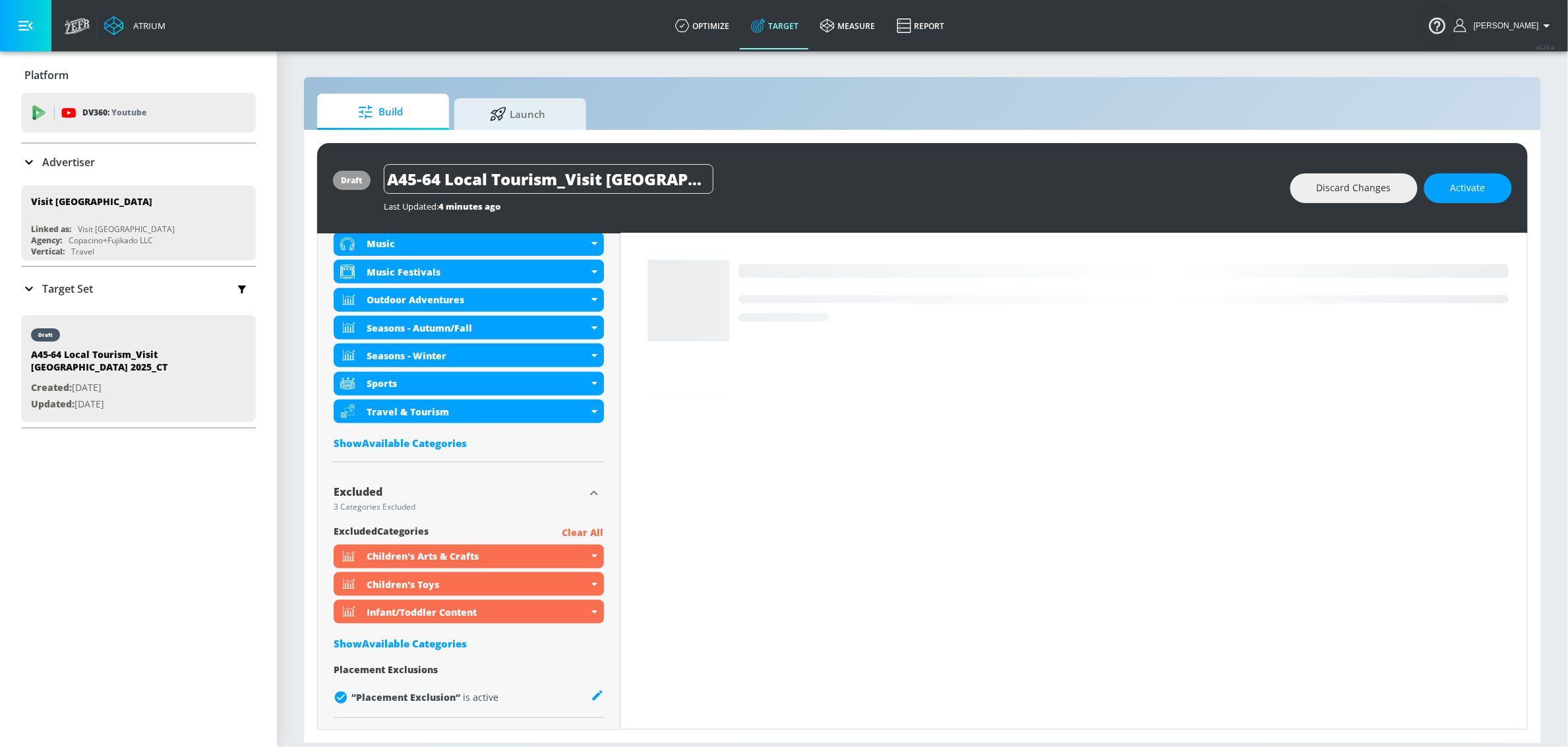
click at [429, 439] on div "Show Available Categories" at bounding box center [469, 443] width 270 height 13
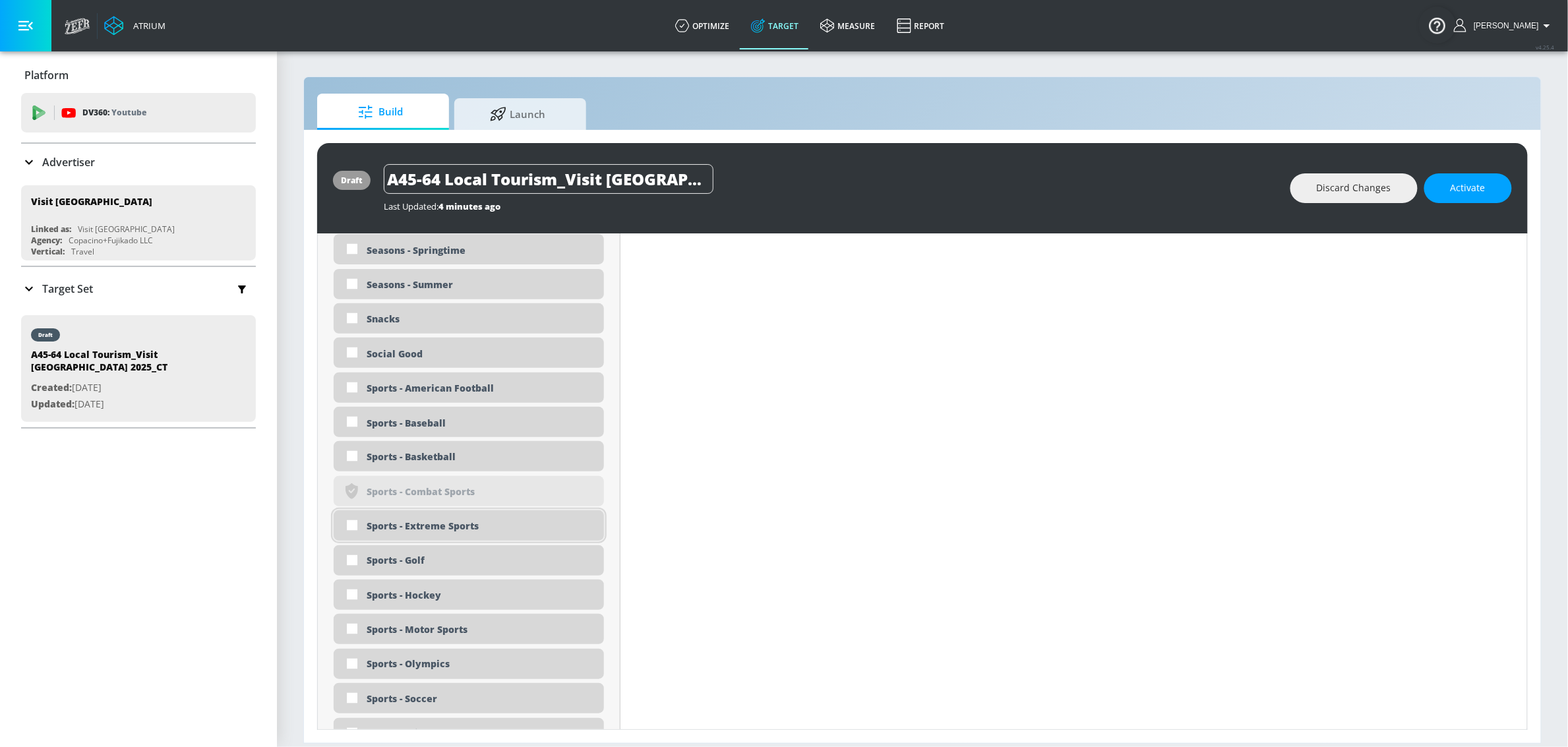
scroll to position [3344, 0]
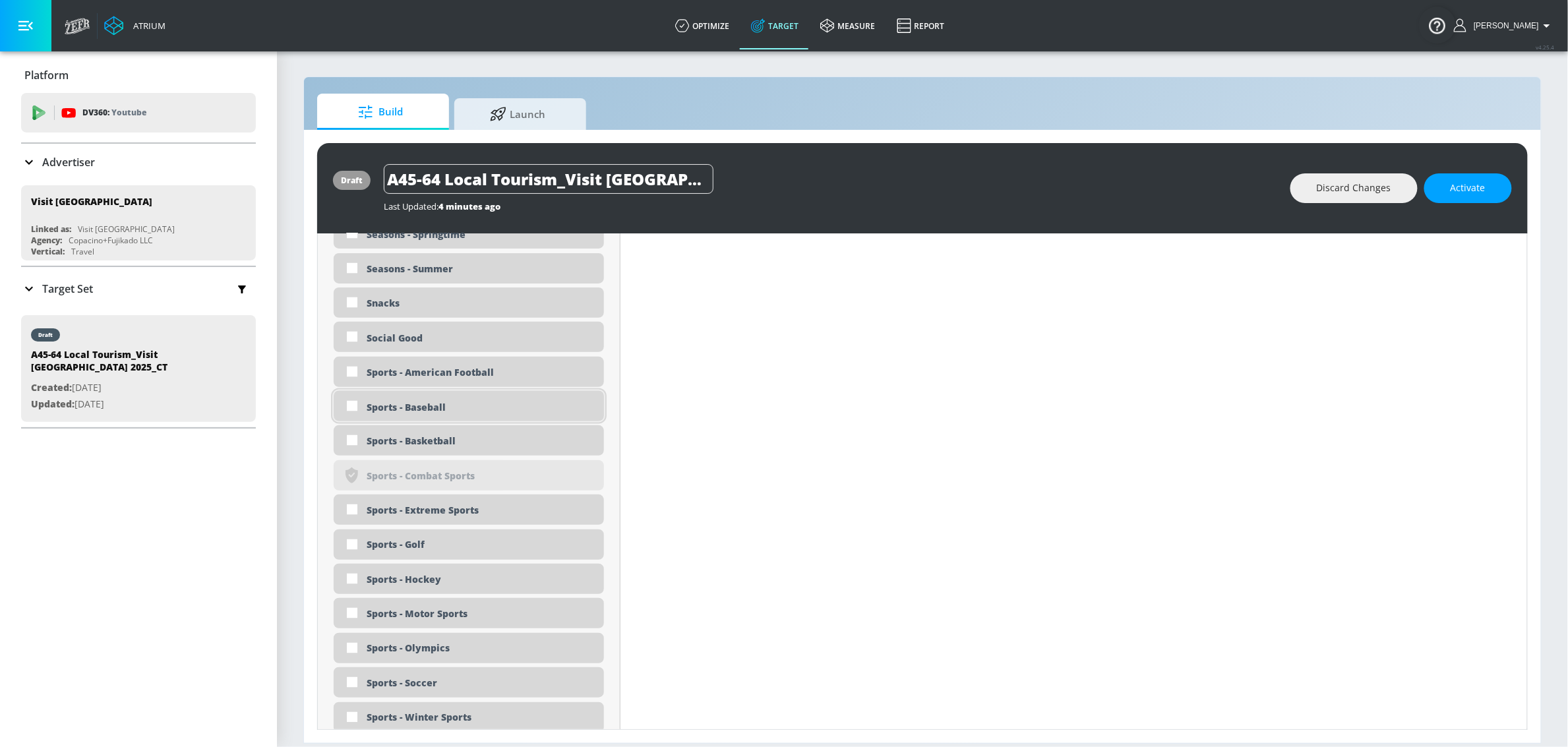
click at [439, 431] on div "Sports - Basketball" at bounding box center [469, 441] width 270 height 30
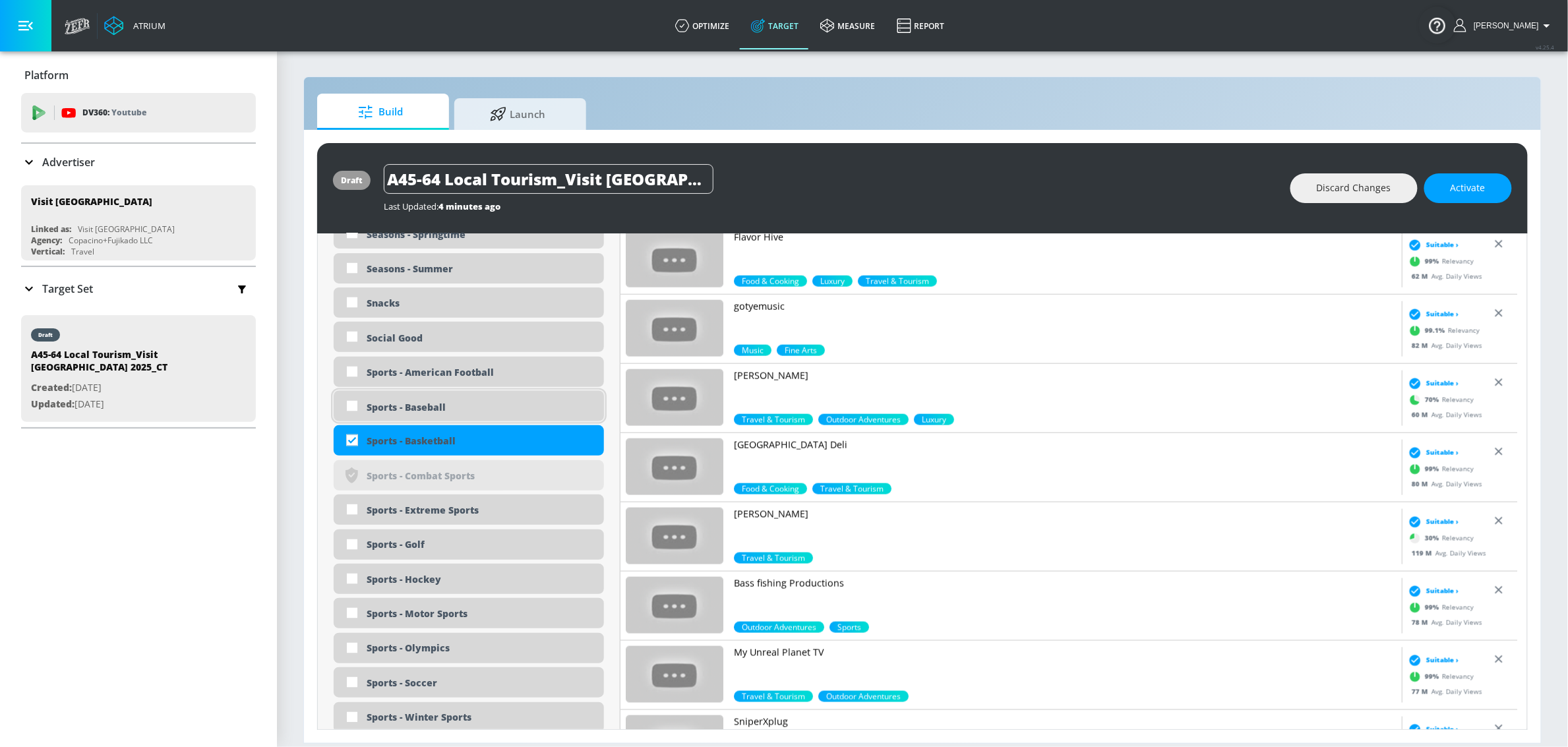
checkbox input "true"
drag, startPoint x: 432, startPoint y: 406, endPoint x: 431, endPoint y: 372, distance: 34.0
click at [432, 405] on div "Sports - Baseball" at bounding box center [480, 407] width 227 height 12
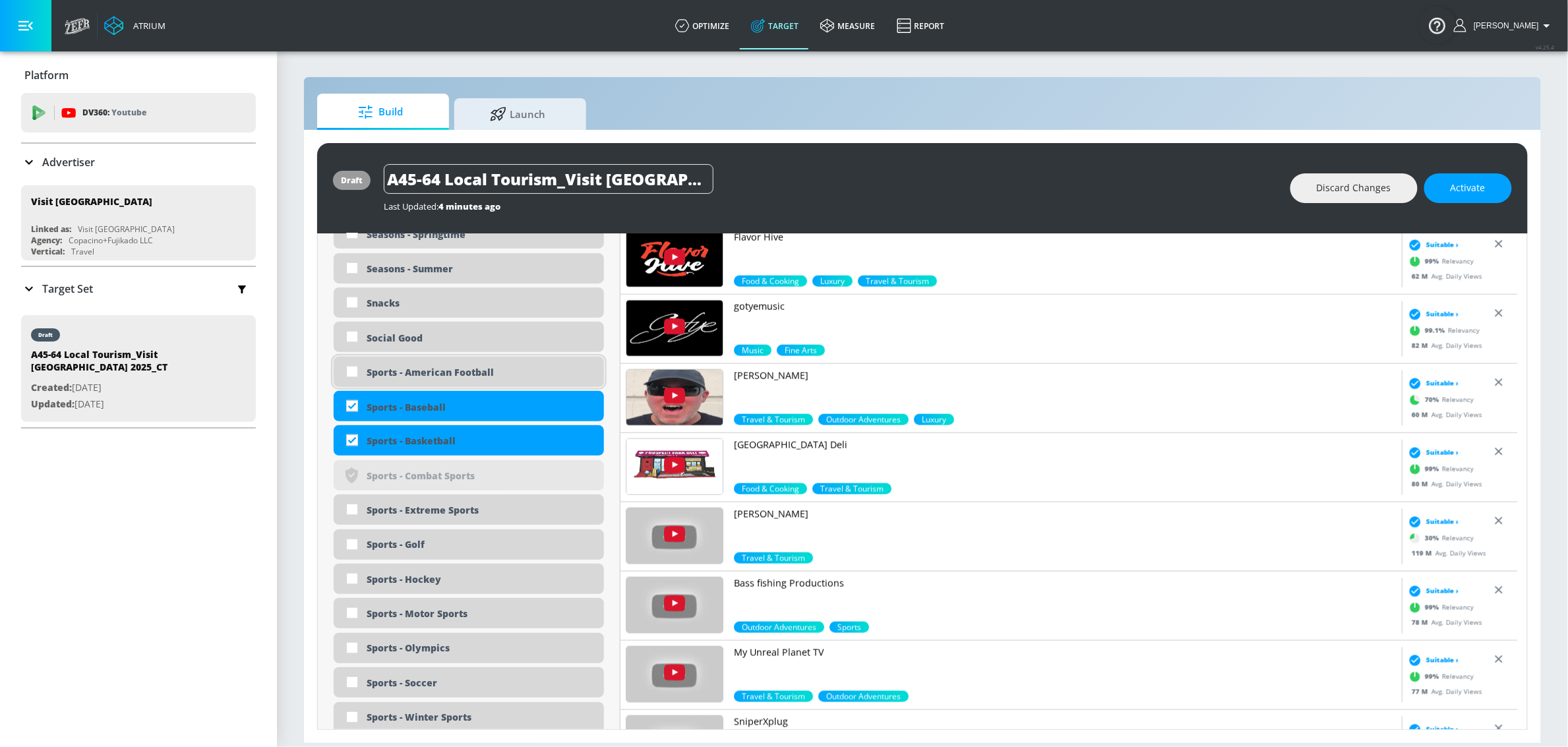
checkbox input "true"
click at [431, 372] on div "Sports - American Football" at bounding box center [480, 371] width 227 height 12
checkbox input "true"
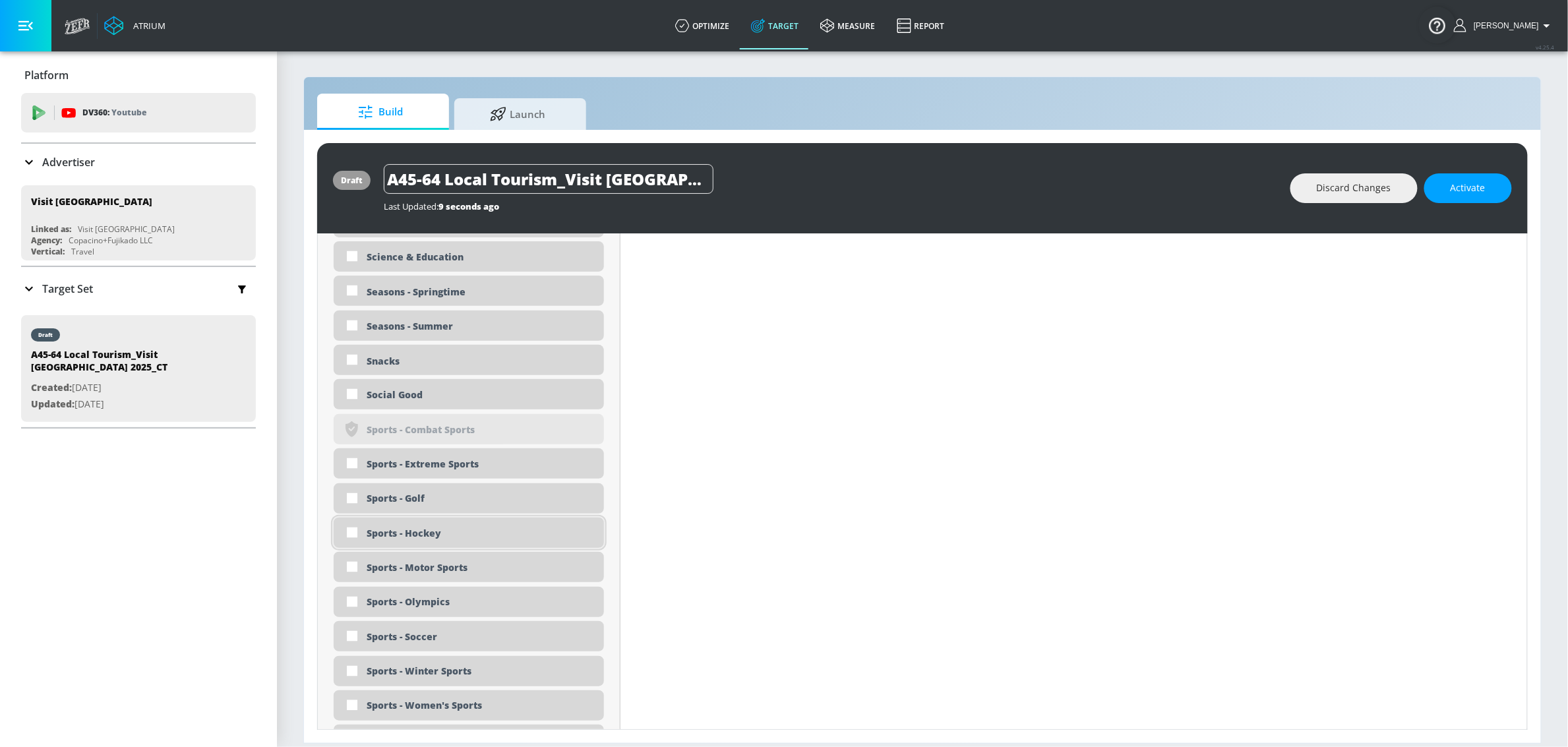
scroll to position [3359, 0]
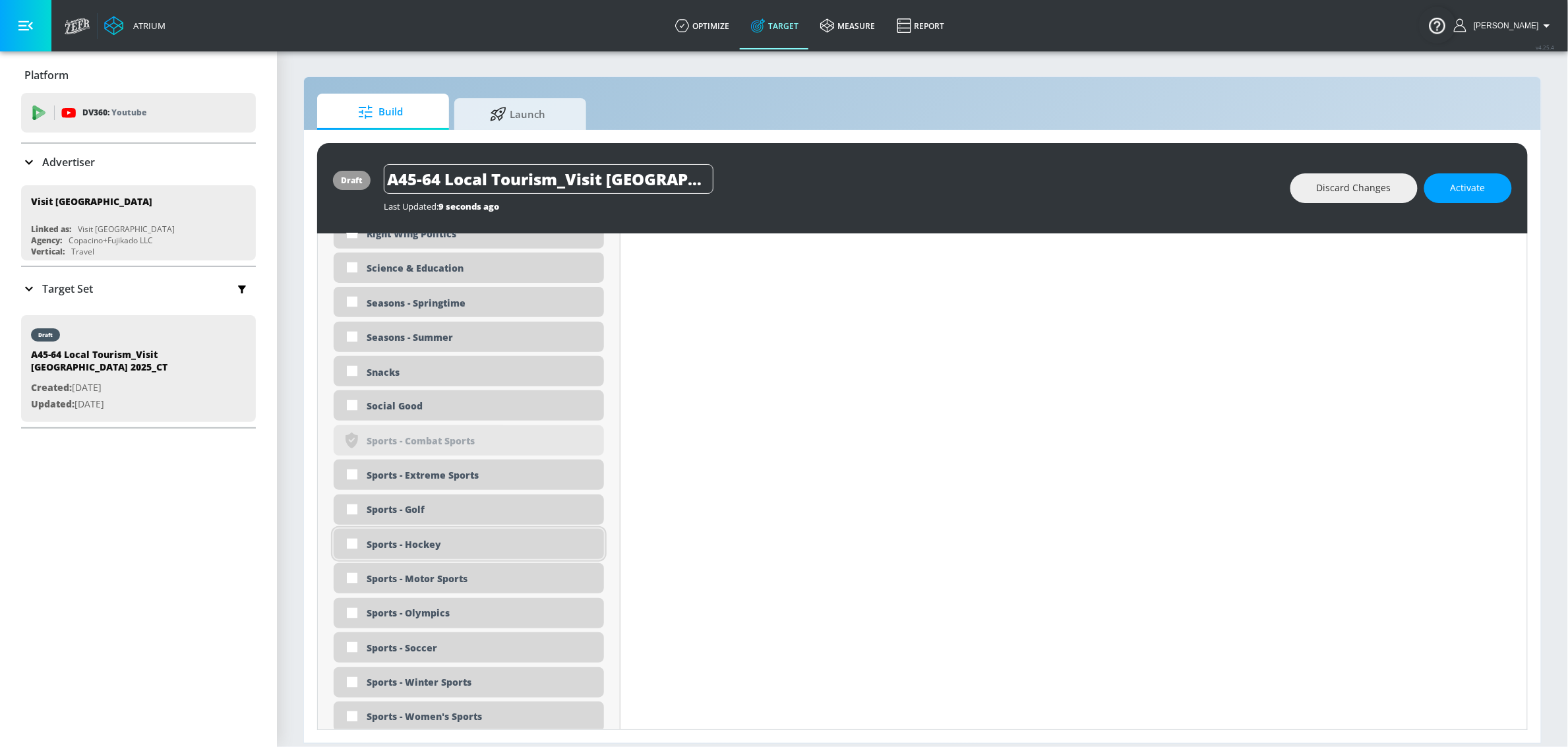
click at [483, 542] on div "Sports - Hockey" at bounding box center [480, 544] width 227 height 12
checkbox input "true"
click at [482, 507] on div "Sports - Golf" at bounding box center [480, 510] width 227 height 12
checkbox input "true"
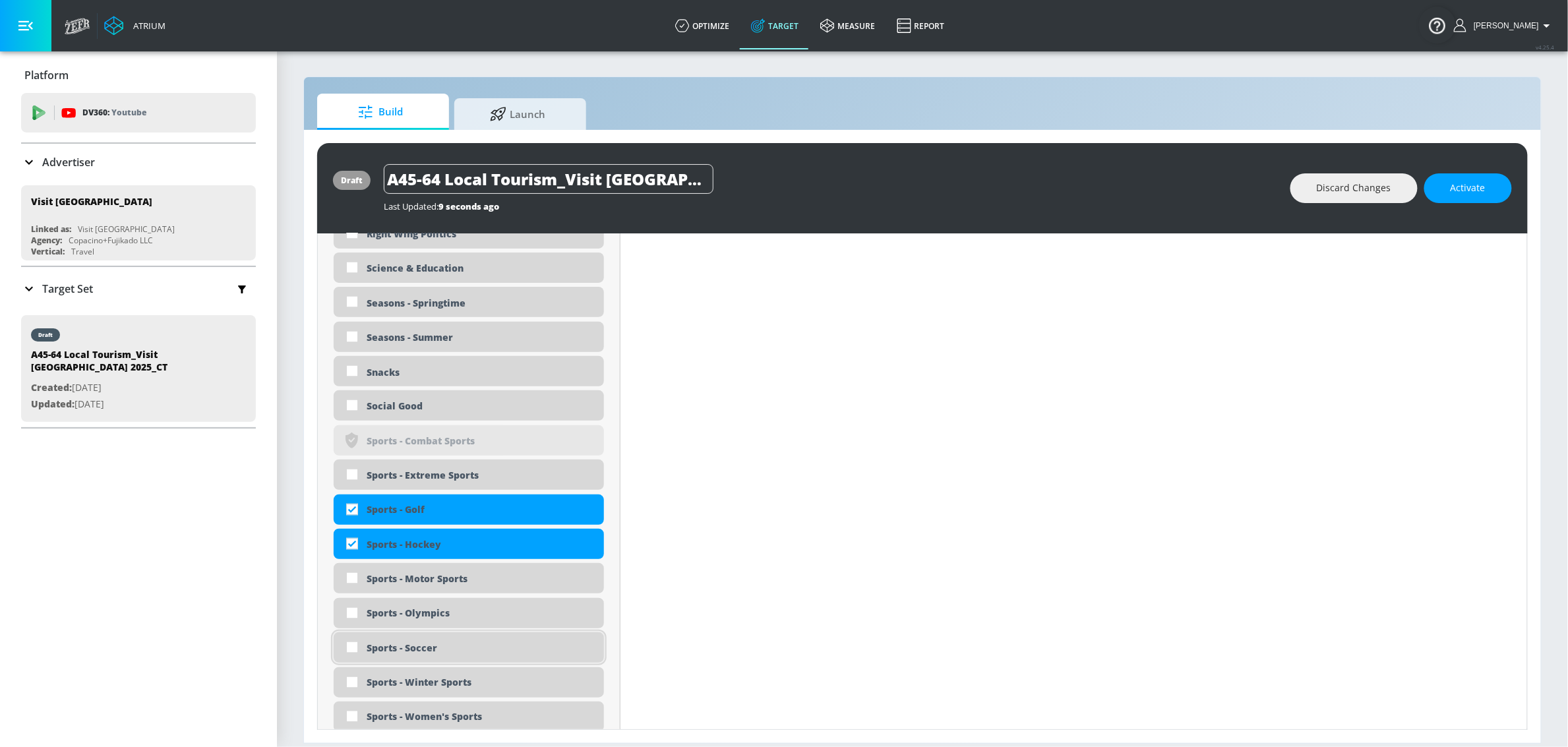
click at [485, 653] on div "Sports - Soccer" at bounding box center [480, 648] width 227 height 12
checkbox input "true"
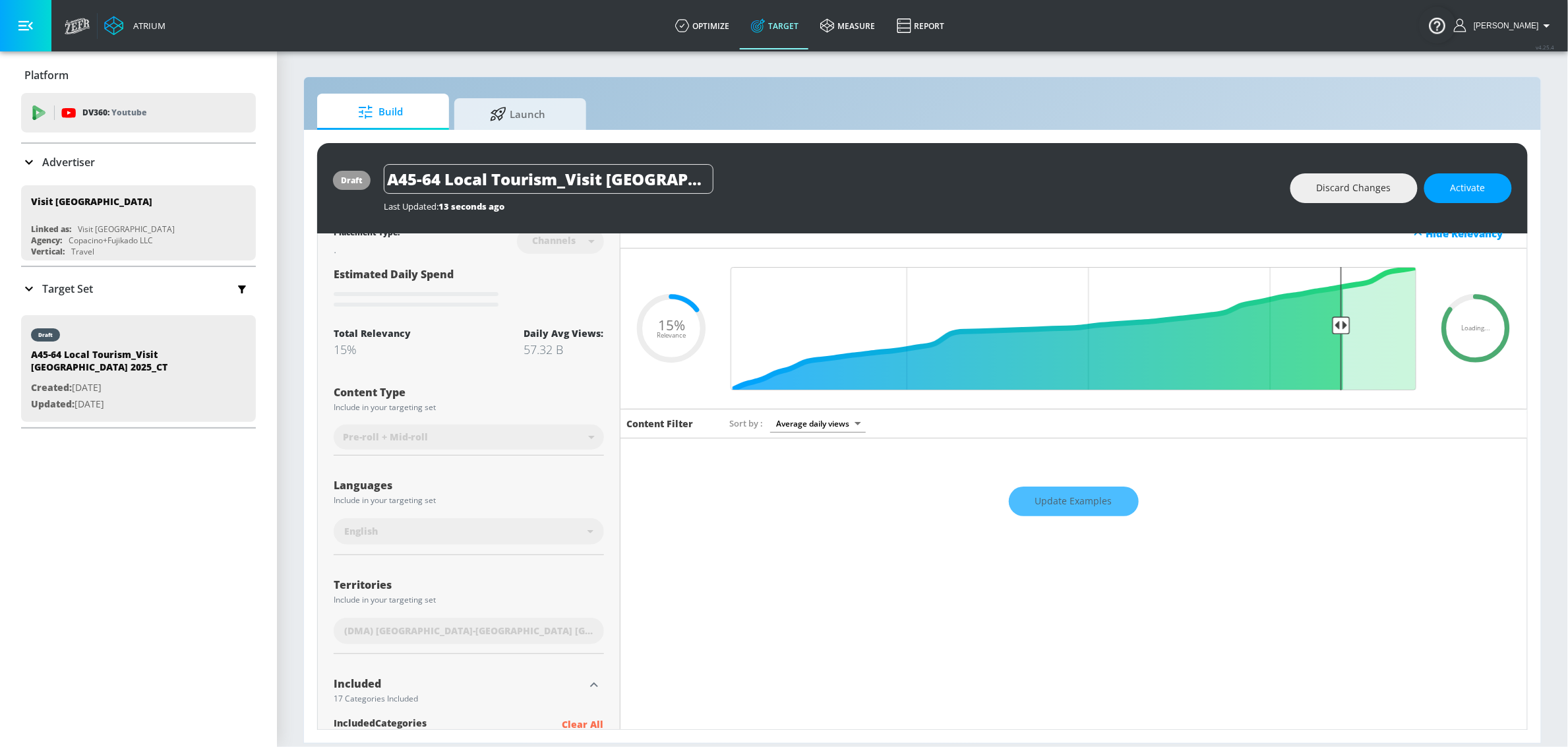
scroll to position [0, 0]
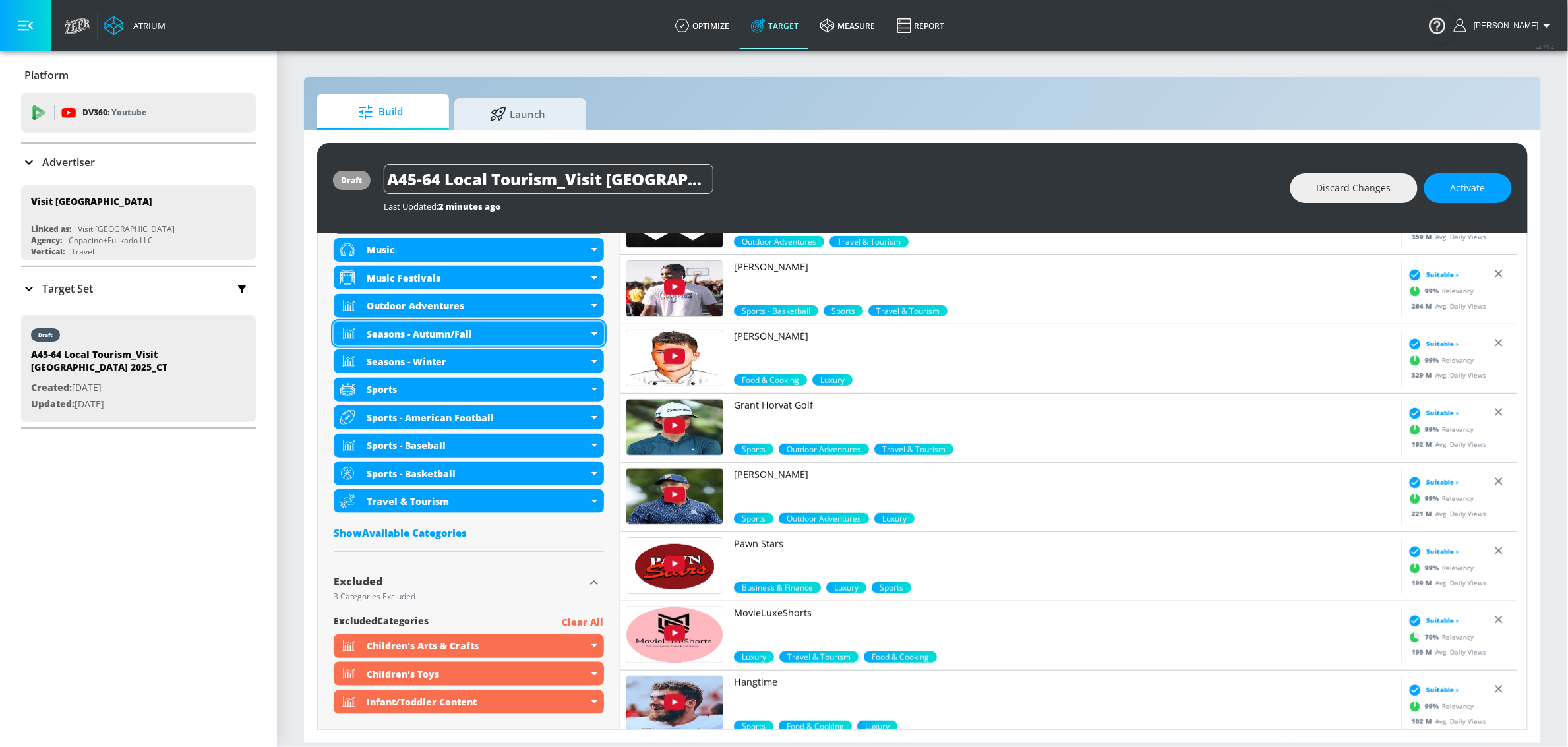
scroll to position [705, 0]
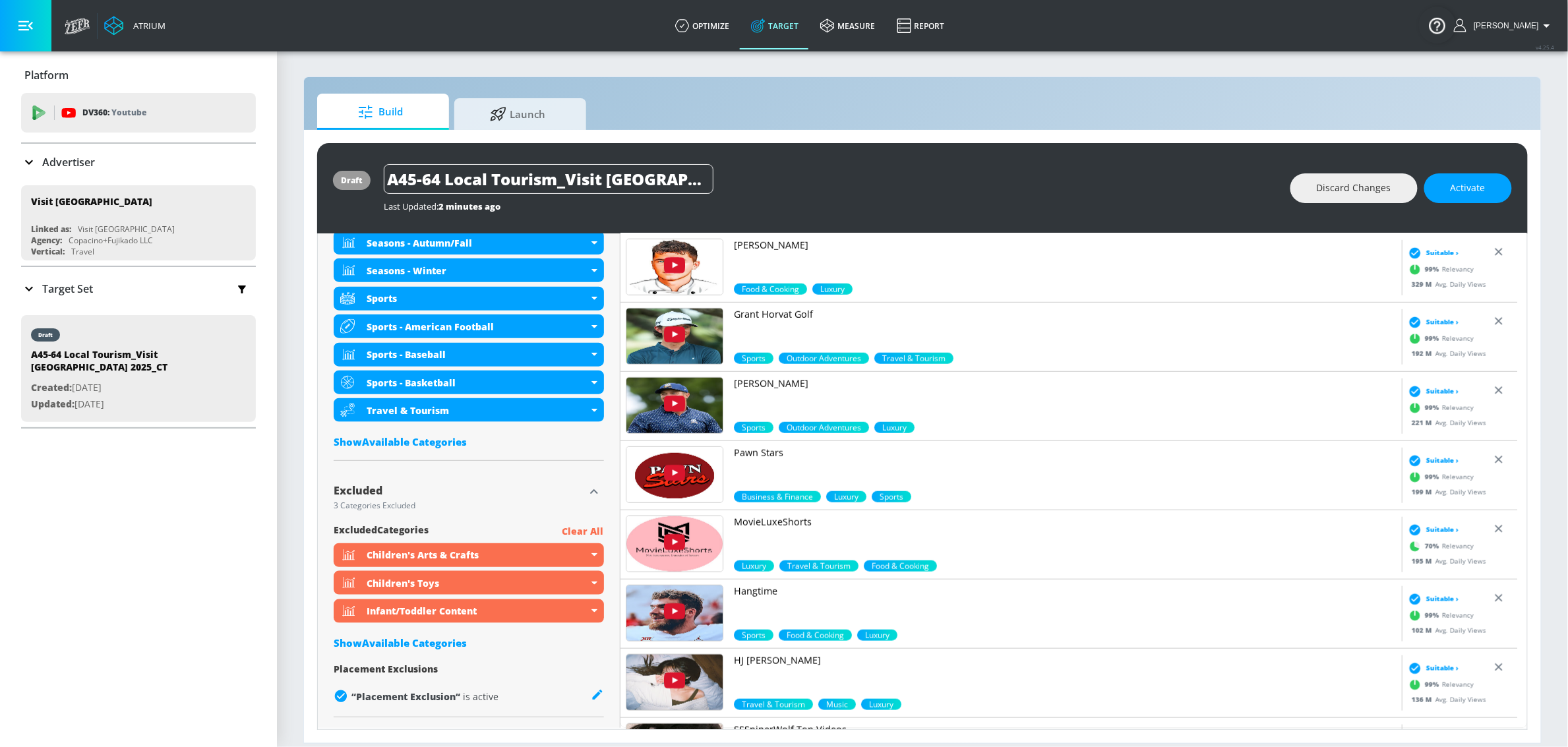
click at [465, 446] on div "Show Available Categories" at bounding box center [469, 442] width 270 height 13
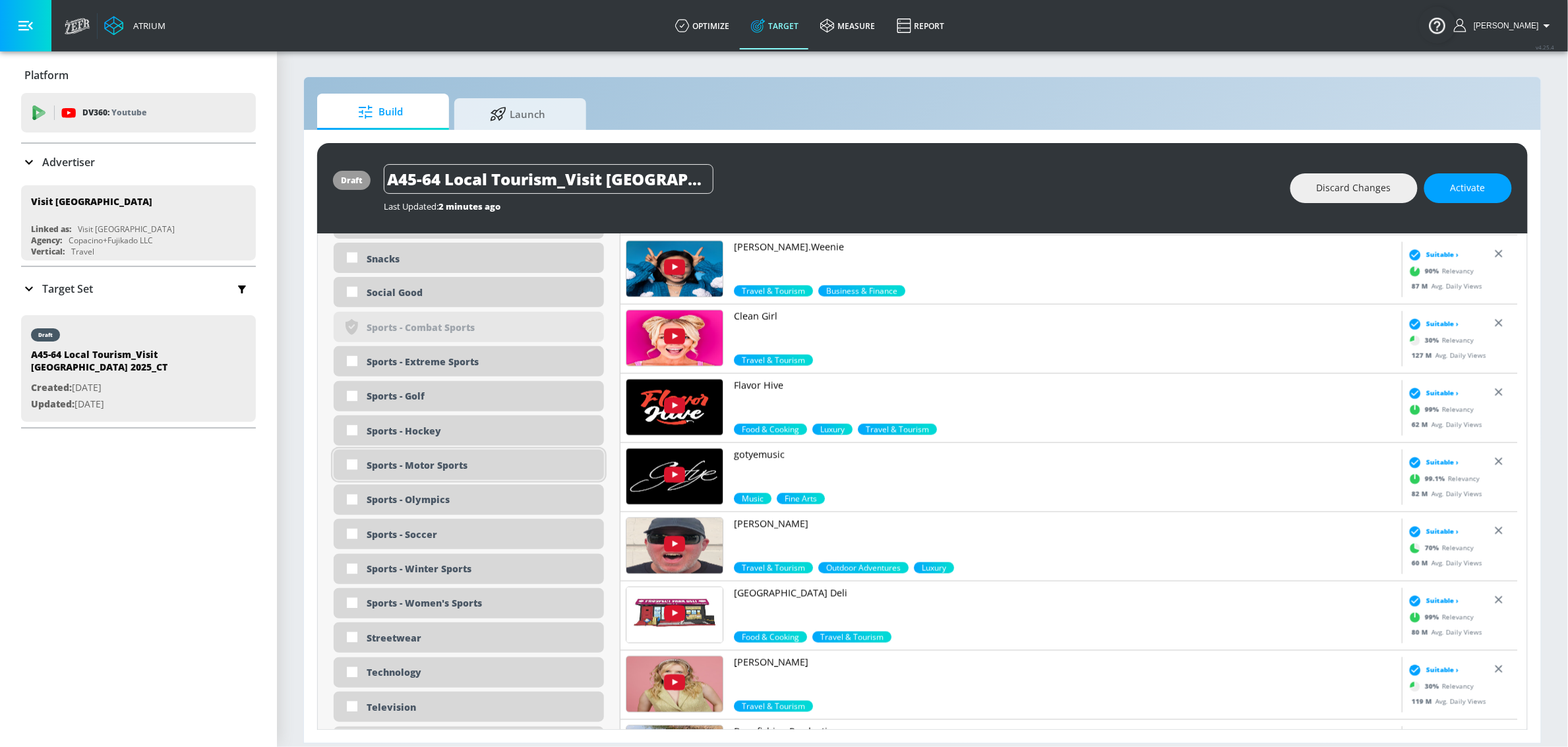
scroll to position [3472, 0]
click at [461, 408] on div "Sports - Golf" at bounding box center [469, 397] width 270 height 30
checkbox input "true"
click at [452, 426] on div "Sports - Hockey" at bounding box center [480, 432] width 227 height 12
checkbox input "true"
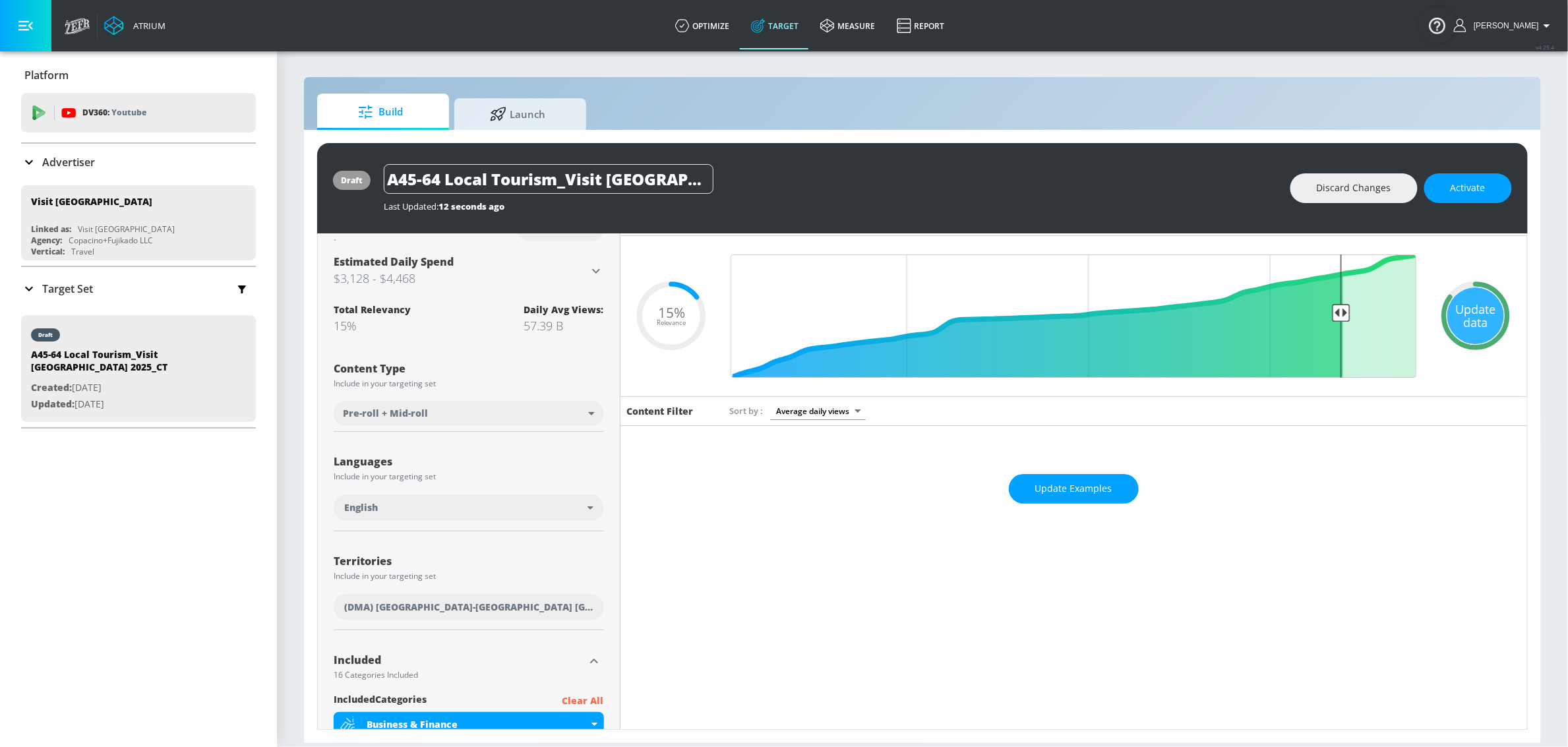
scroll to position [0, 0]
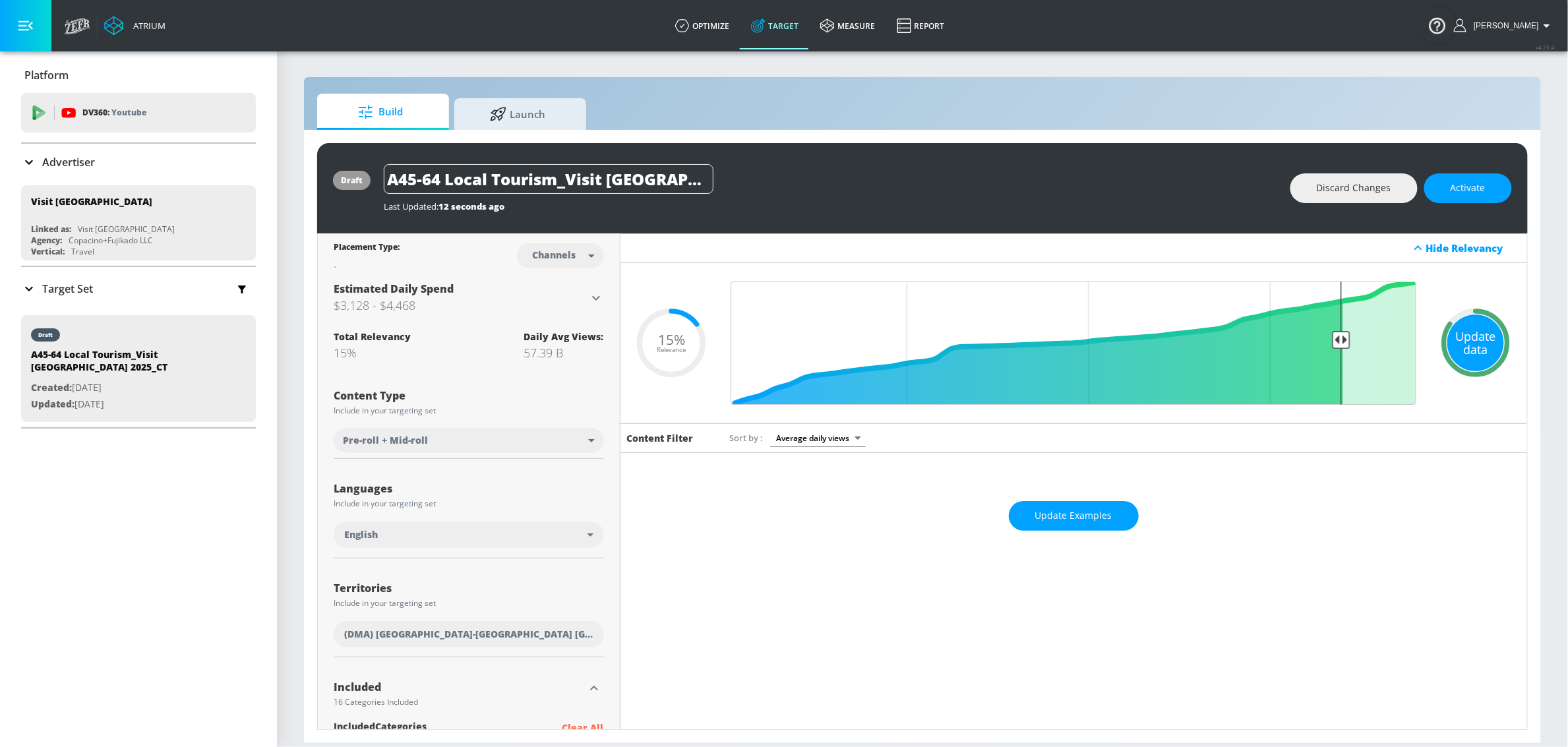
click at [1460, 331] on div "Update data" at bounding box center [1476, 343] width 57 height 57
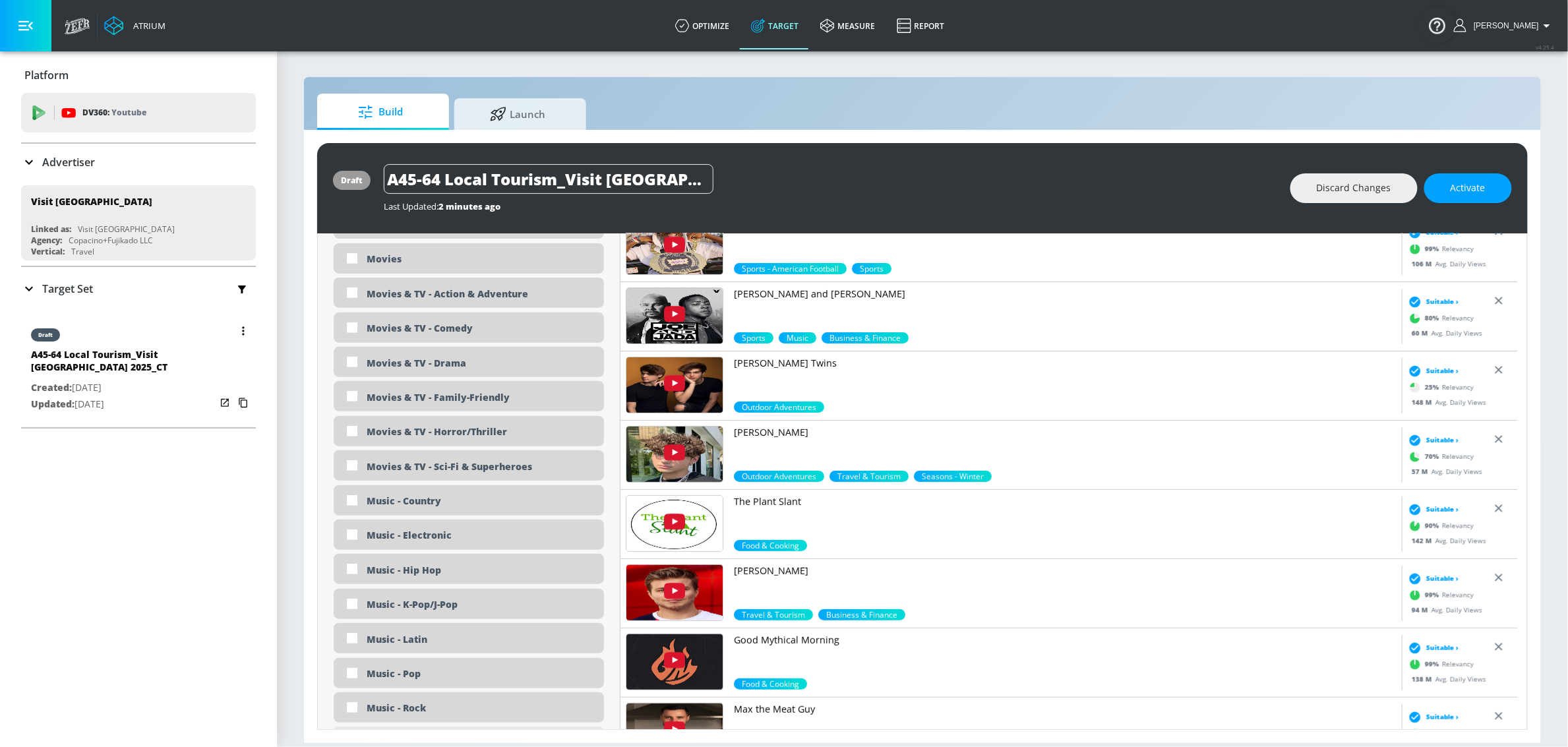
scroll to position [2774, 0]
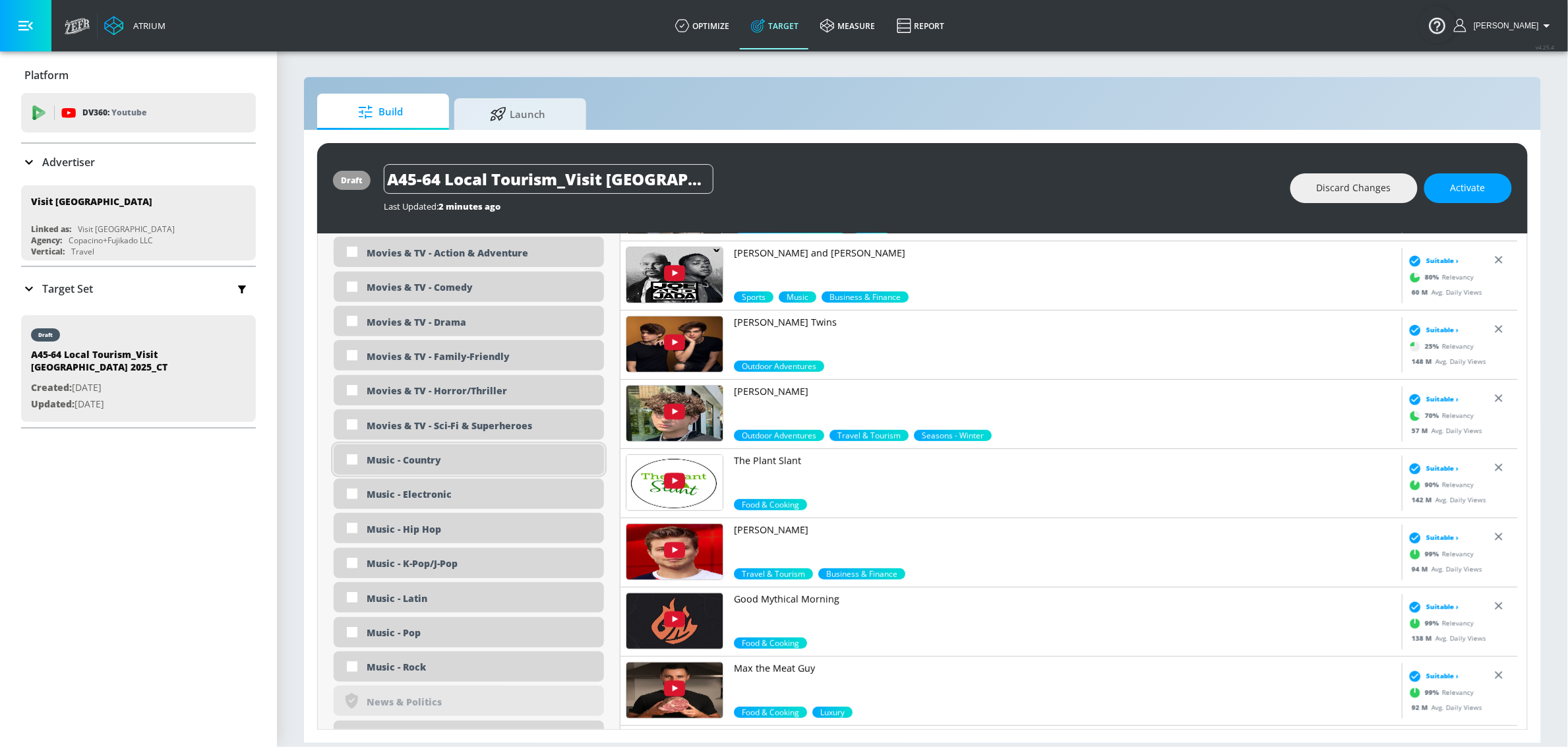
click at [441, 462] on div "Music - Country" at bounding box center [480, 460] width 227 height 12
checkbox input "true"
drag, startPoint x: 430, startPoint y: 488, endPoint x: 427, endPoint y: 496, distance: 8.5
click at [430, 488] on div "Music - Electronic" at bounding box center [480, 494] width 227 height 12
checkbox input "true"
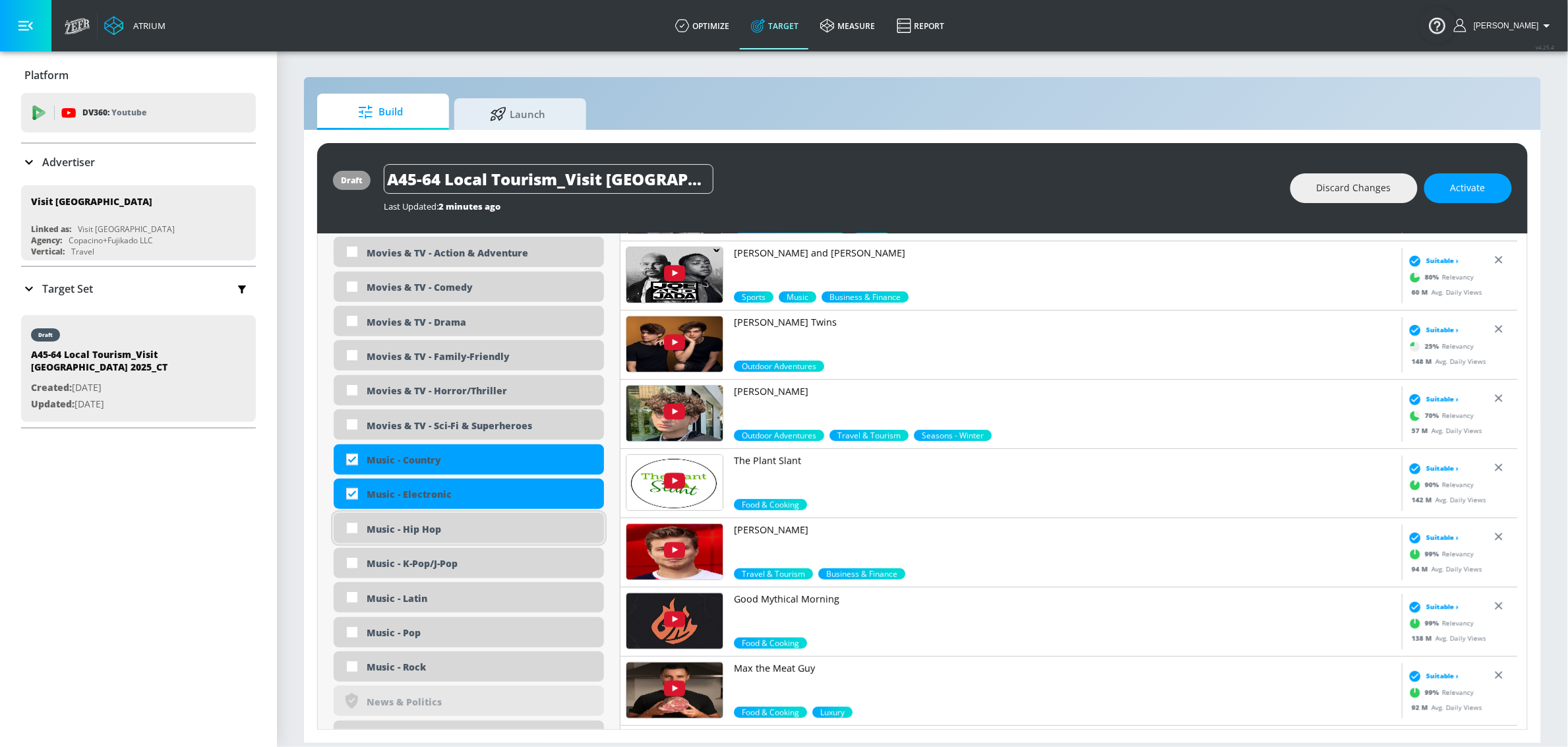
click at [422, 522] on div "Music - Hip Hop" at bounding box center [469, 528] width 270 height 30
checkbox input "true"
click at [422, 563] on div "Music - K-Pop/J-Pop" at bounding box center [480, 563] width 227 height 12
checkbox input "true"
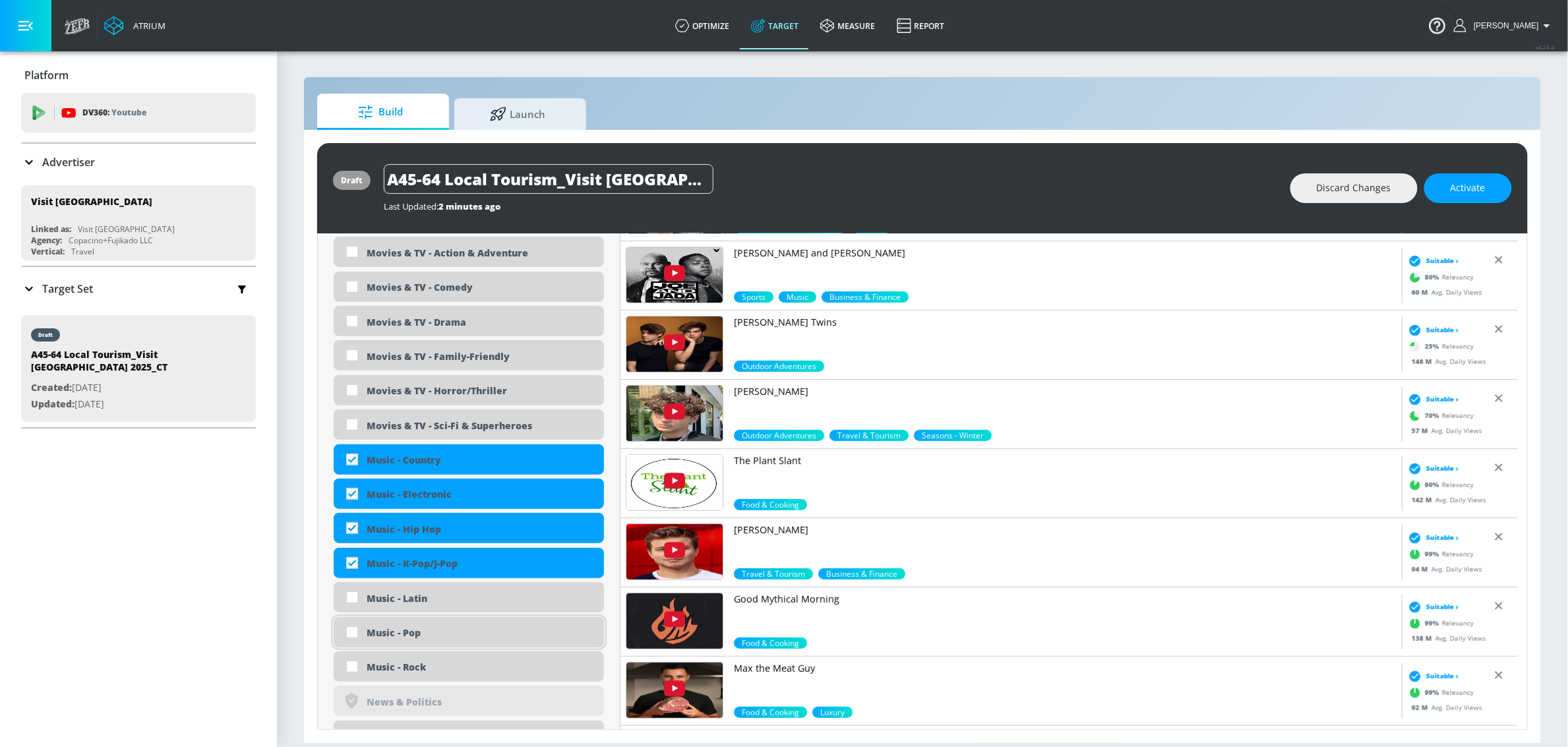
drag, startPoint x: 422, startPoint y: 598, endPoint x: 415, endPoint y: 638, distance: 40.6
click at [422, 600] on div "Music - Latin" at bounding box center [480, 598] width 227 height 12
checkbox input "true"
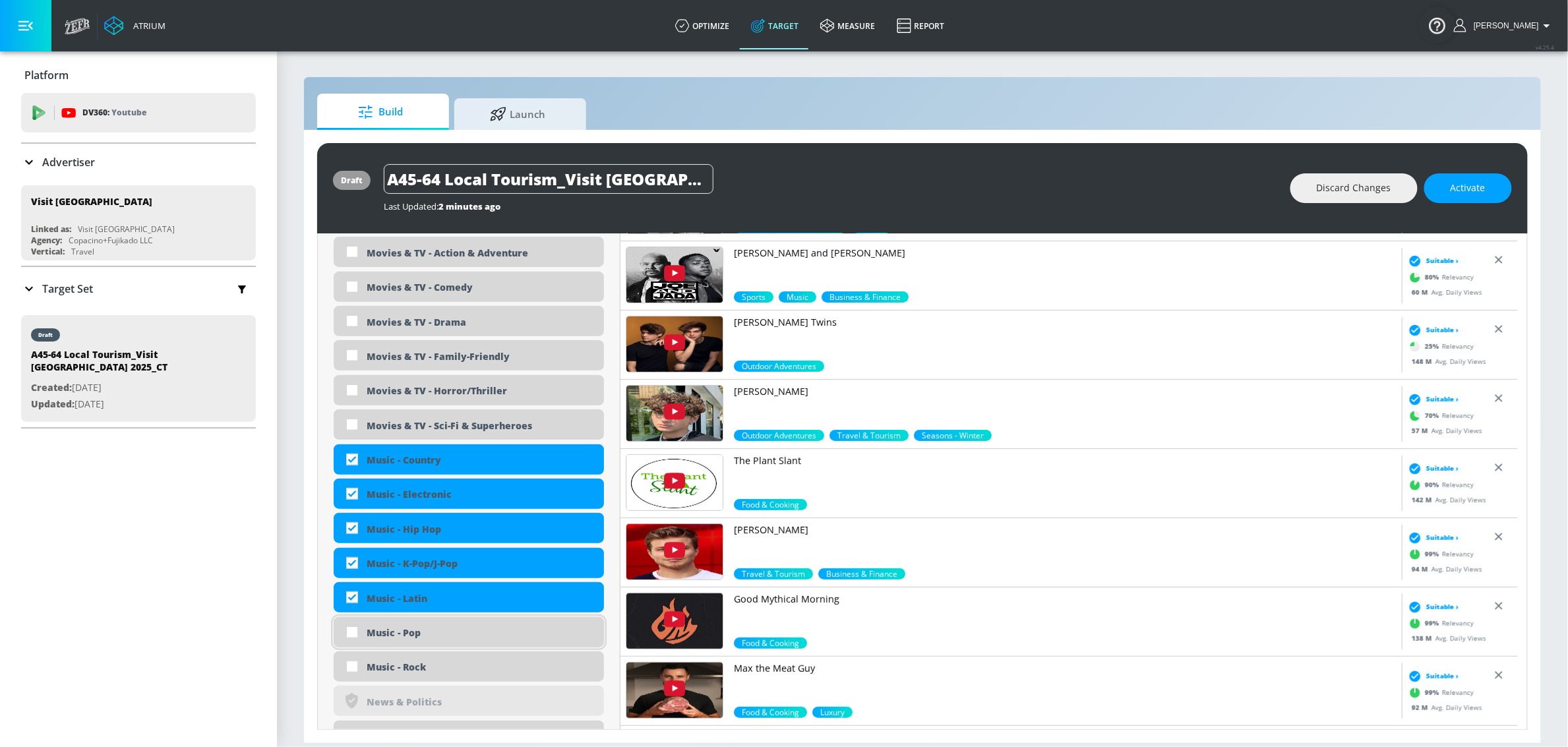
click at [413, 637] on div "Music - Pop" at bounding box center [480, 633] width 227 height 12
checkbox input "true"
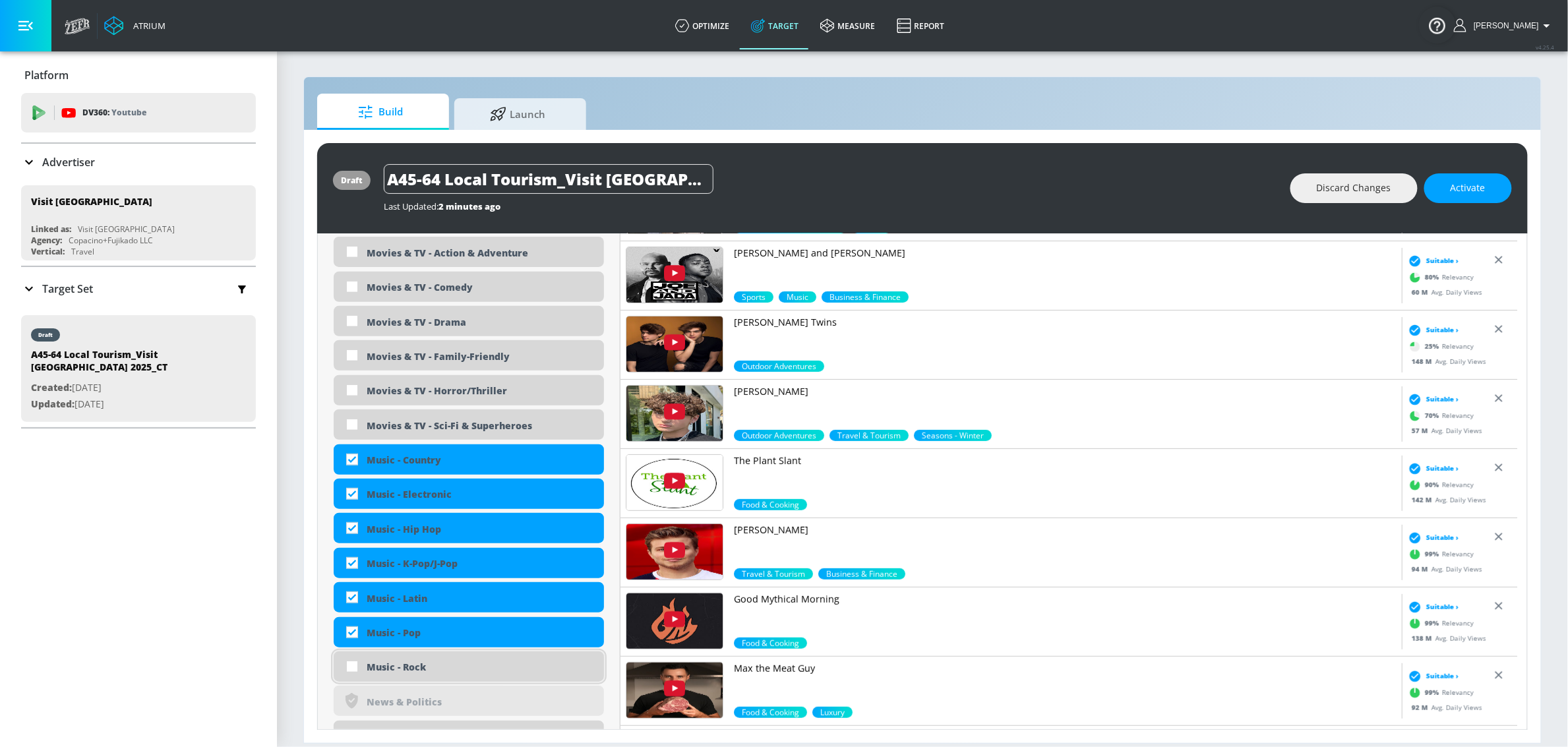
click at [404, 658] on div "Music - Rock" at bounding box center [469, 666] width 270 height 30
checkbox input "true"
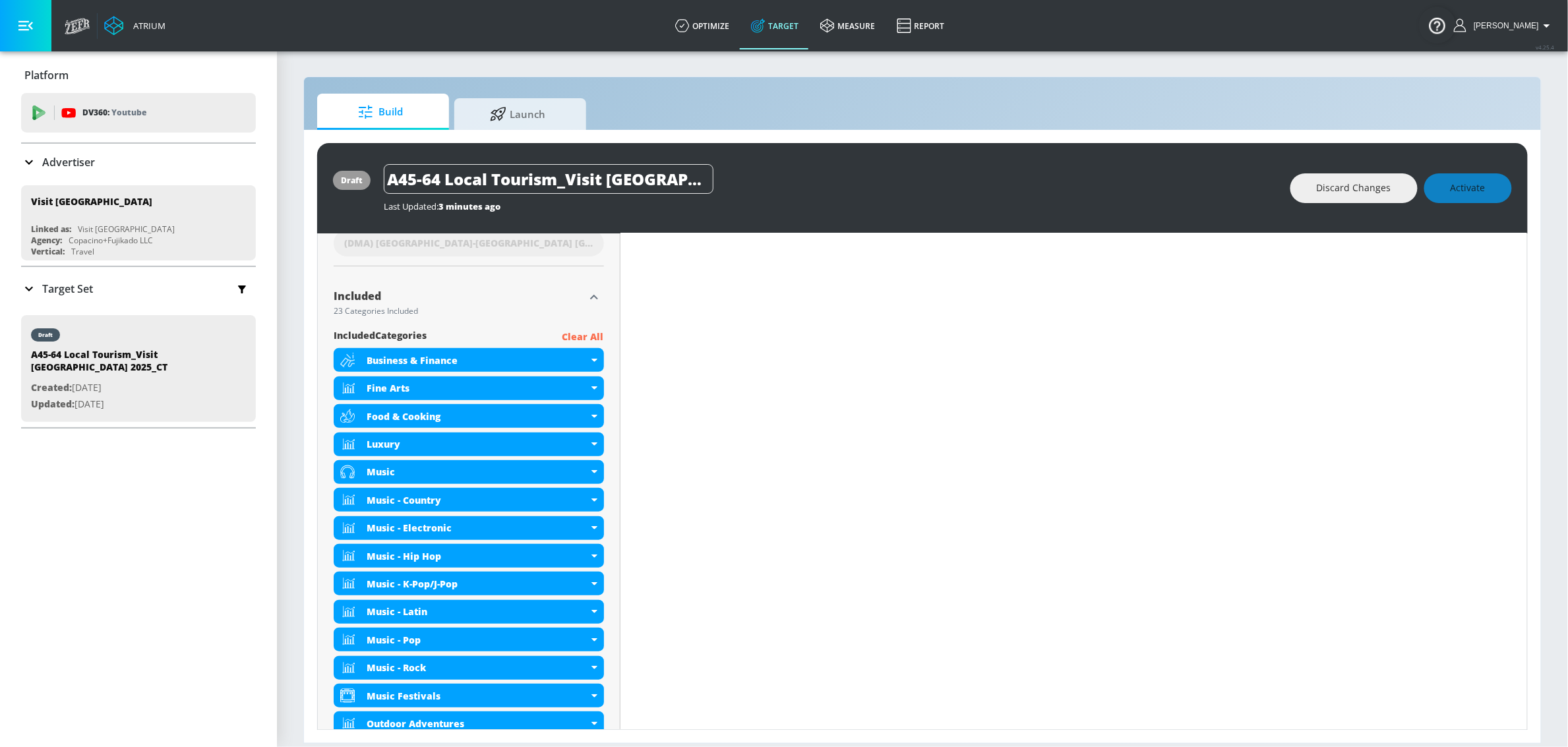
scroll to position [0, 0]
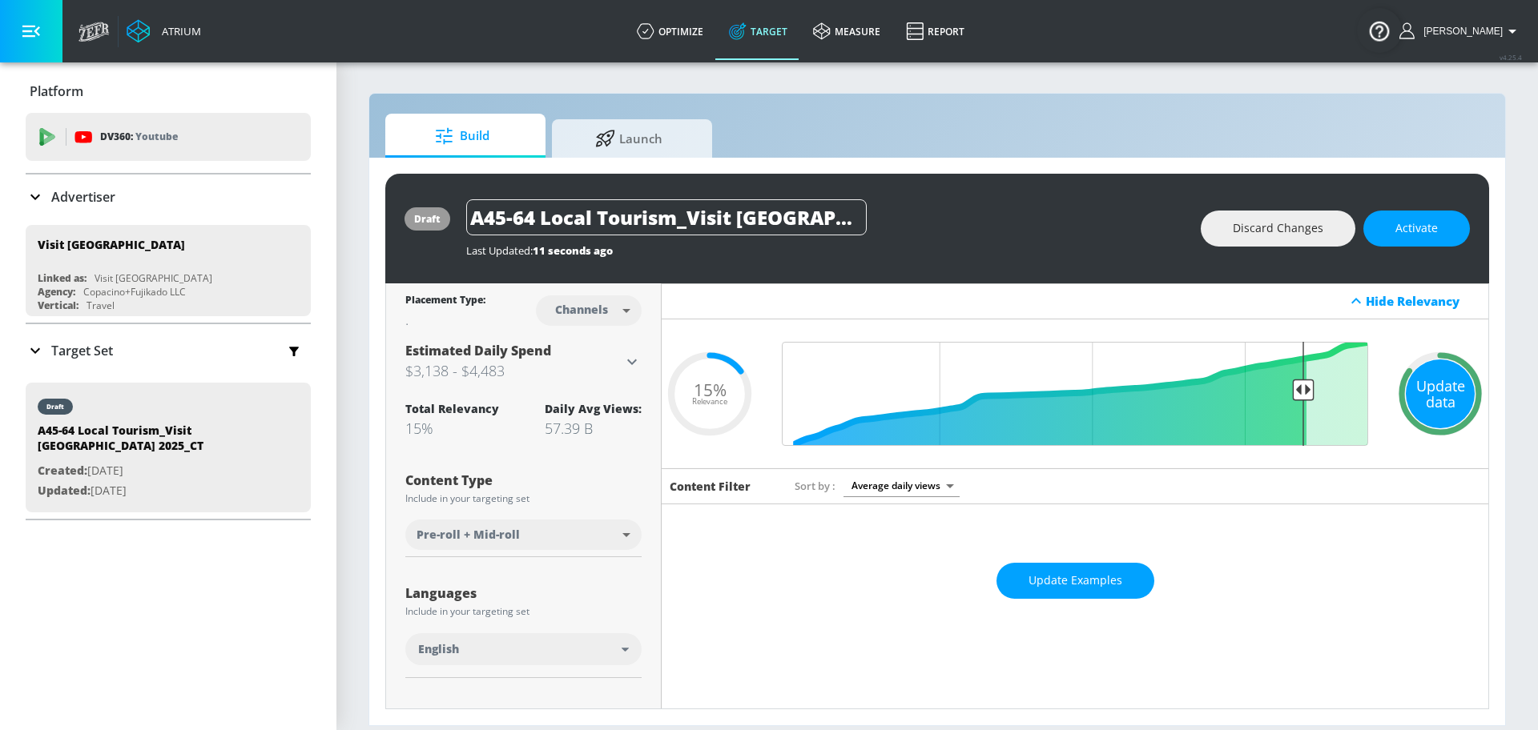
click at [1429, 396] on div "Update data" at bounding box center [1439, 394] width 69 height 69
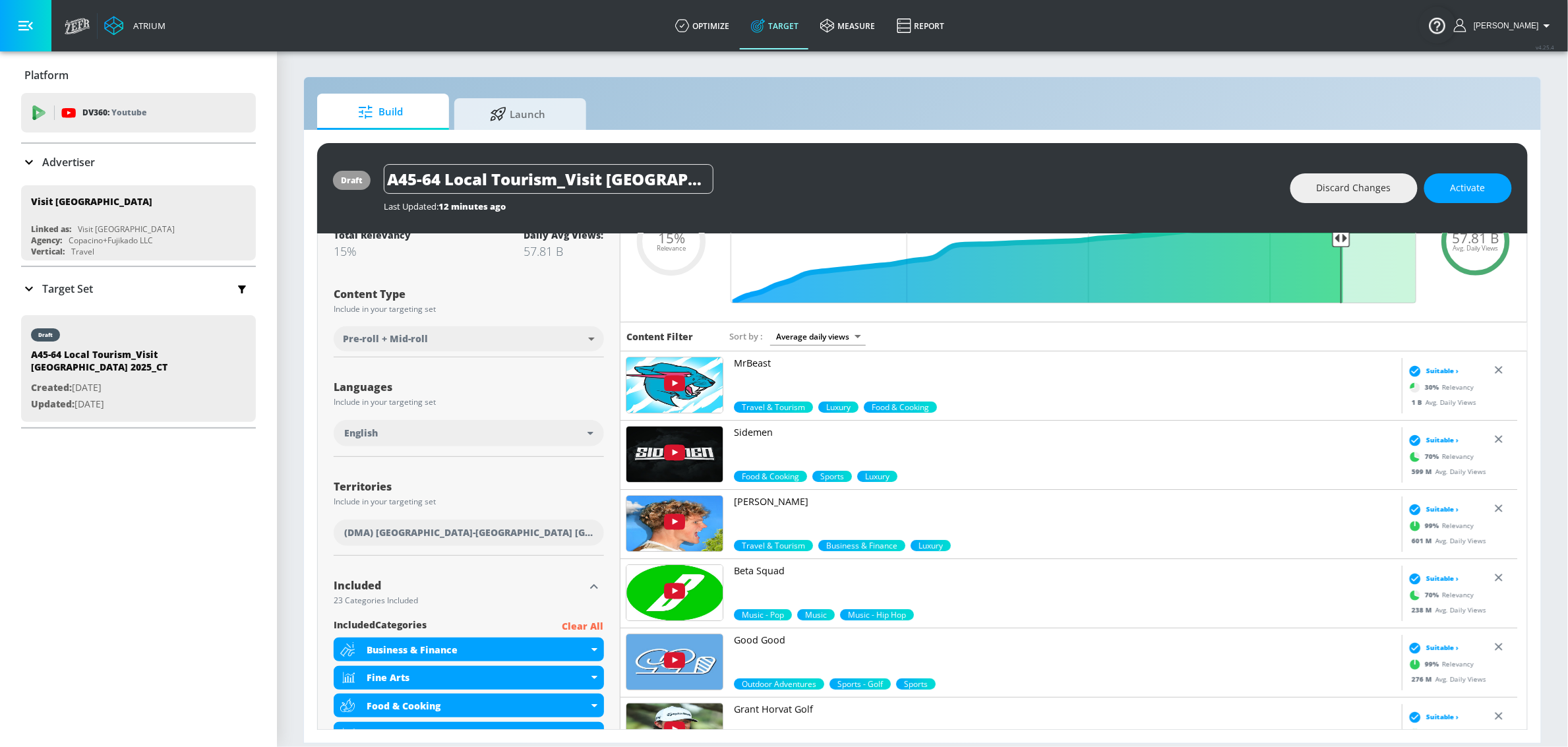
scroll to position [160, 0]
